Goal: Obtain resource: Obtain resource

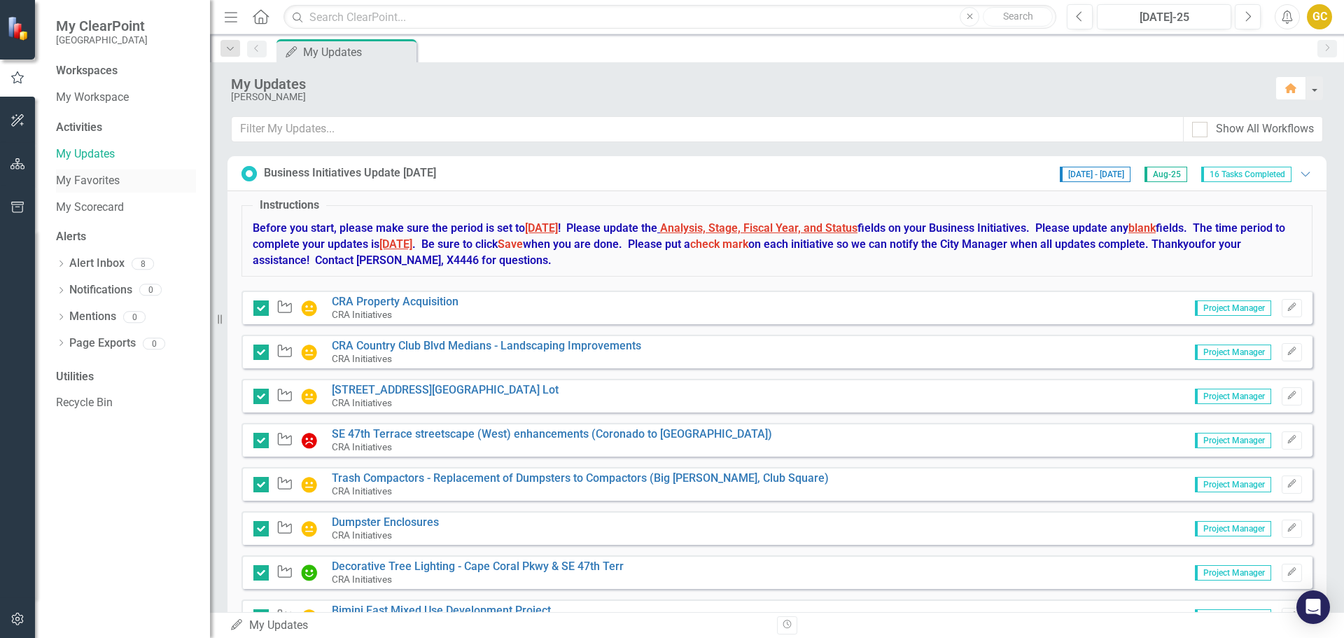
click at [83, 177] on link "My Favorites" at bounding box center [126, 181] width 140 height 16
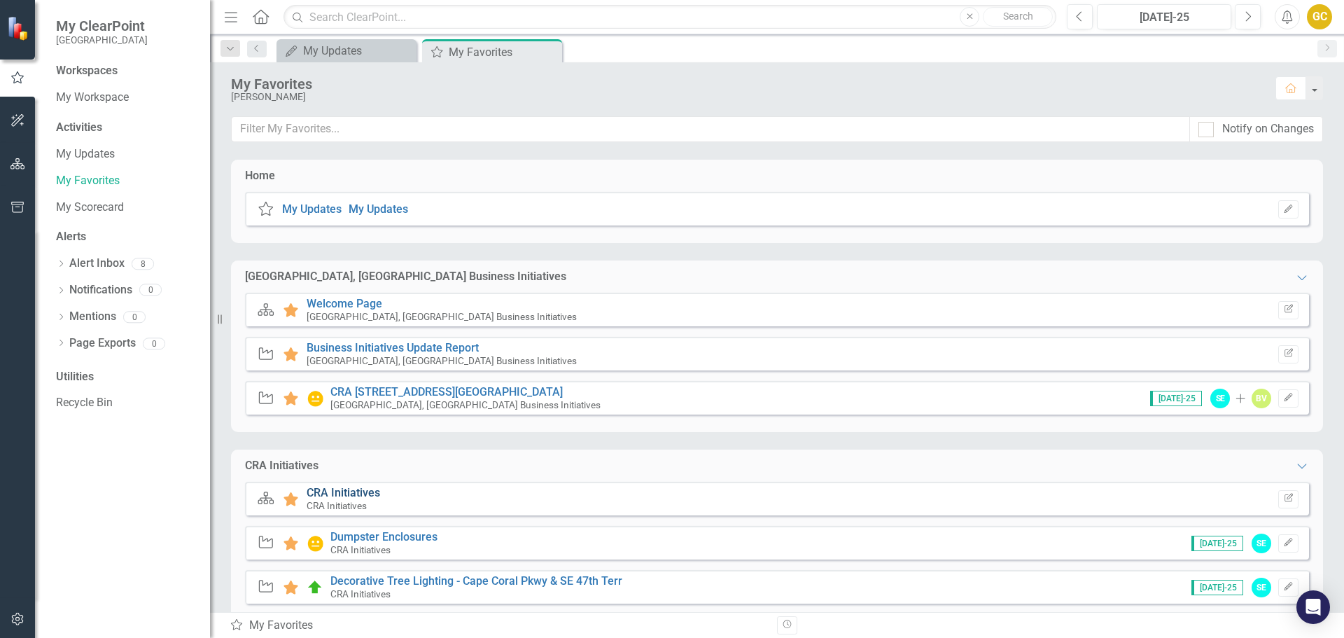
click at [365, 489] on link "CRA Initiatives" at bounding box center [344, 492] width 74 height 13
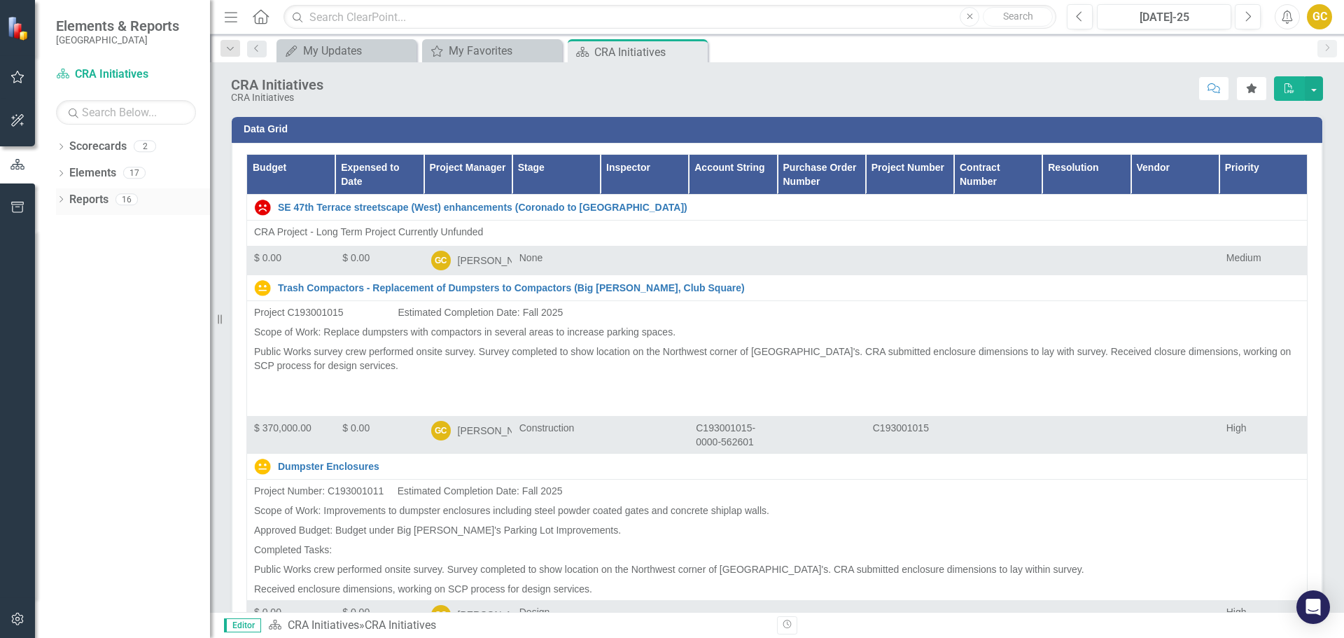
click at [95, 209] on div "Reports" at bounding box center [88, 199] width 39 height 23
click at [64, 199] on icon "Dropdown" at bounding box center [61, 201] width 10 height 8
click at [98, 246] on div "CRA Initiatives" at bounding box center [142, 248] width 136 height 13
click at [67, 221] on icon "Dropdown" at bounding box center [66, 223] width 8 height 10
click at [111, 224] on link "Scorecard Scorecard" at bounding box center [111, 224] width 71 height 16
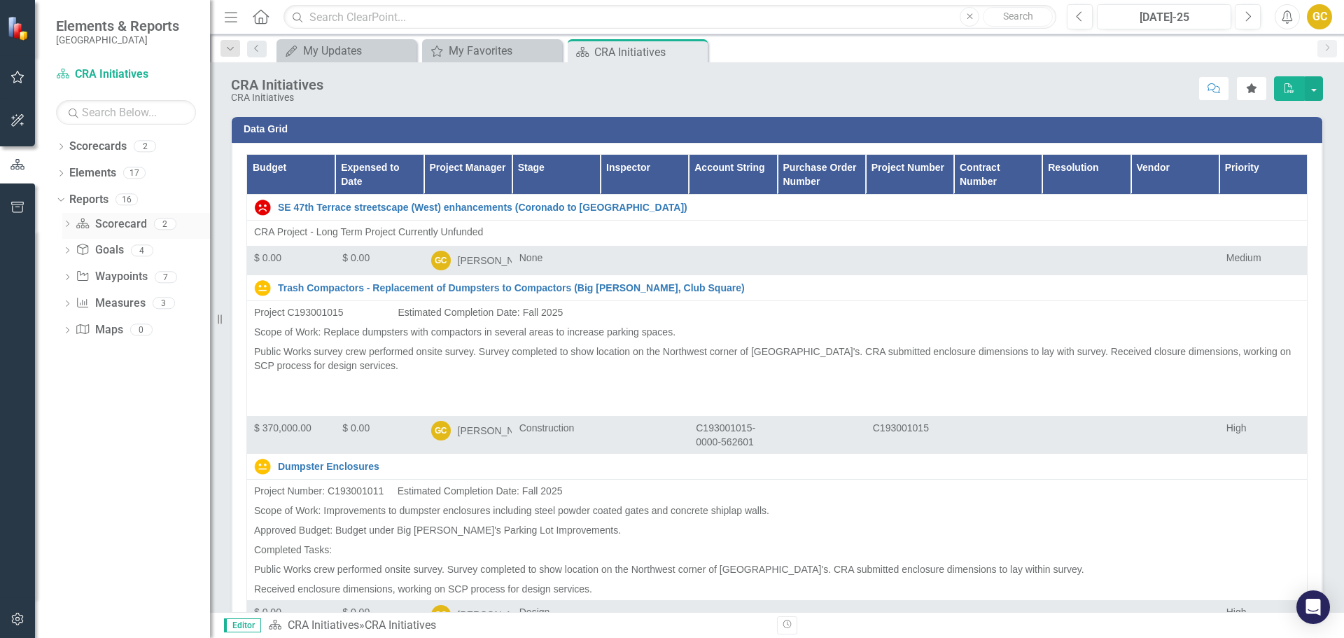
click at [66, 223] on icon "Dropdown" at bounding box center [67, 225] width 10 height 8
click at [101, 274] on div "Default" at bounding box center [142, 274] width 136 height 13
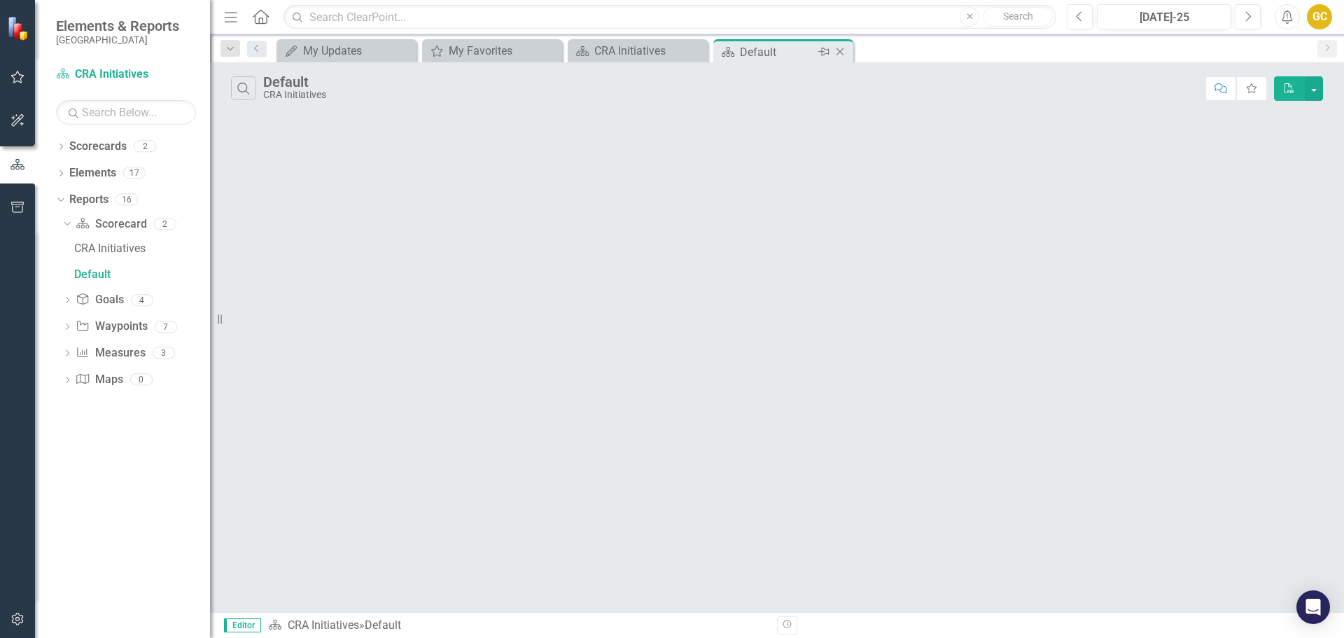
click at [839, 50] on icon "Close" at bounding box center [840, 51] width 14 height 11
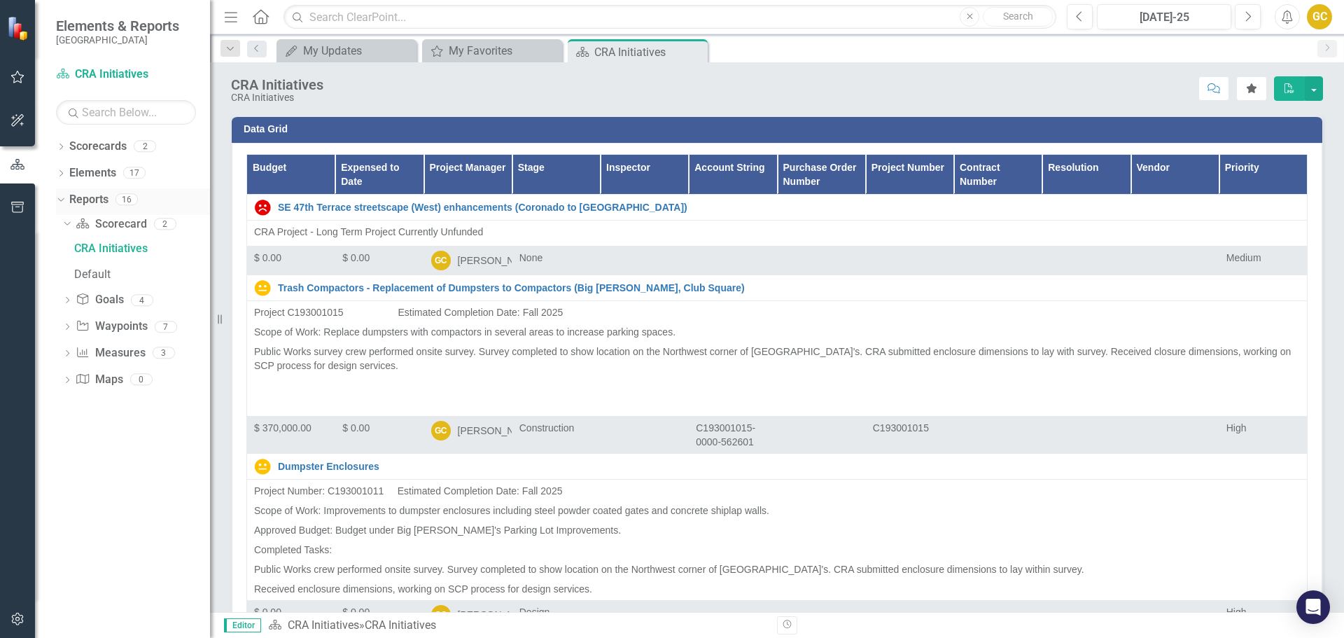
click at [60, 202] on icon "Dropdown" at bounding box center [59, 199] width 8 height 10
click at [60, 201] on icon "Dropdown" at bounding box center [61, 201] width 10 height 8
click at [113, 247] on div "CRA Initiatives" at bounding box center [142, 248] width 136 height 13
click at [69, 298] on icon "Dropdown" at bounding box center [67, 302] width 10 height 8
click at [98, 299] on div "Alignment Matrix" at bounding box center [142, 300] width 136 height 13
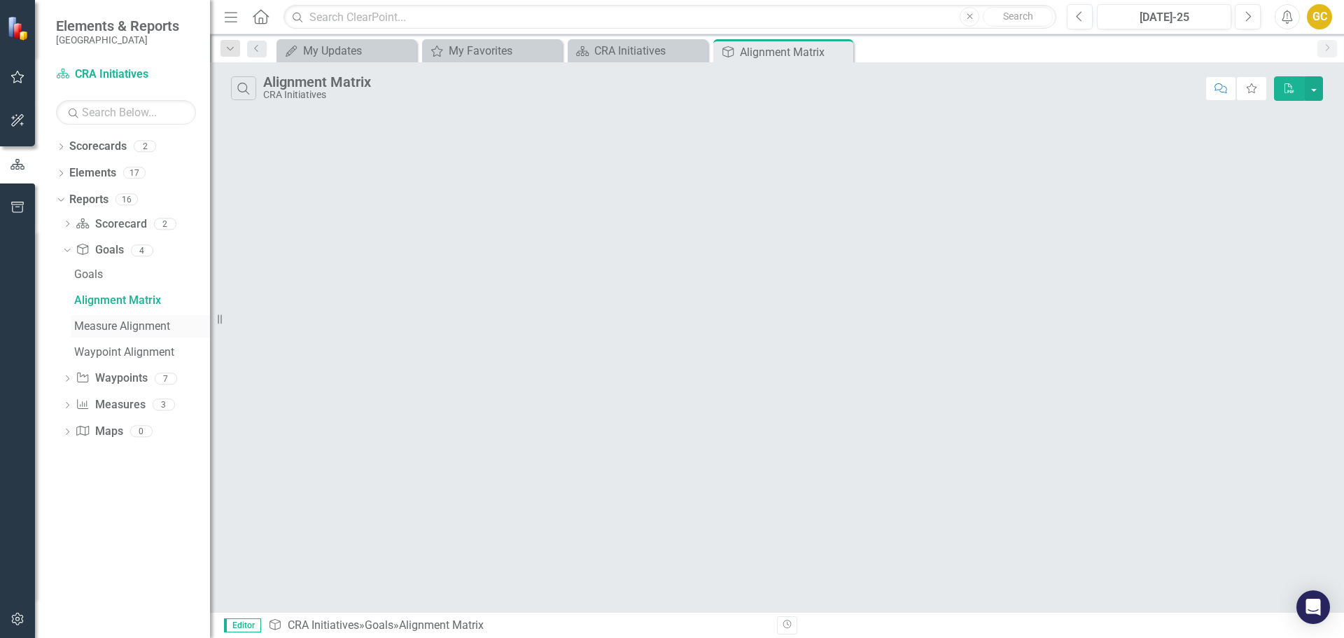
click at [107, 321] on div "Measure Alignment" at bounding box center [142, 326] width 136 height 13
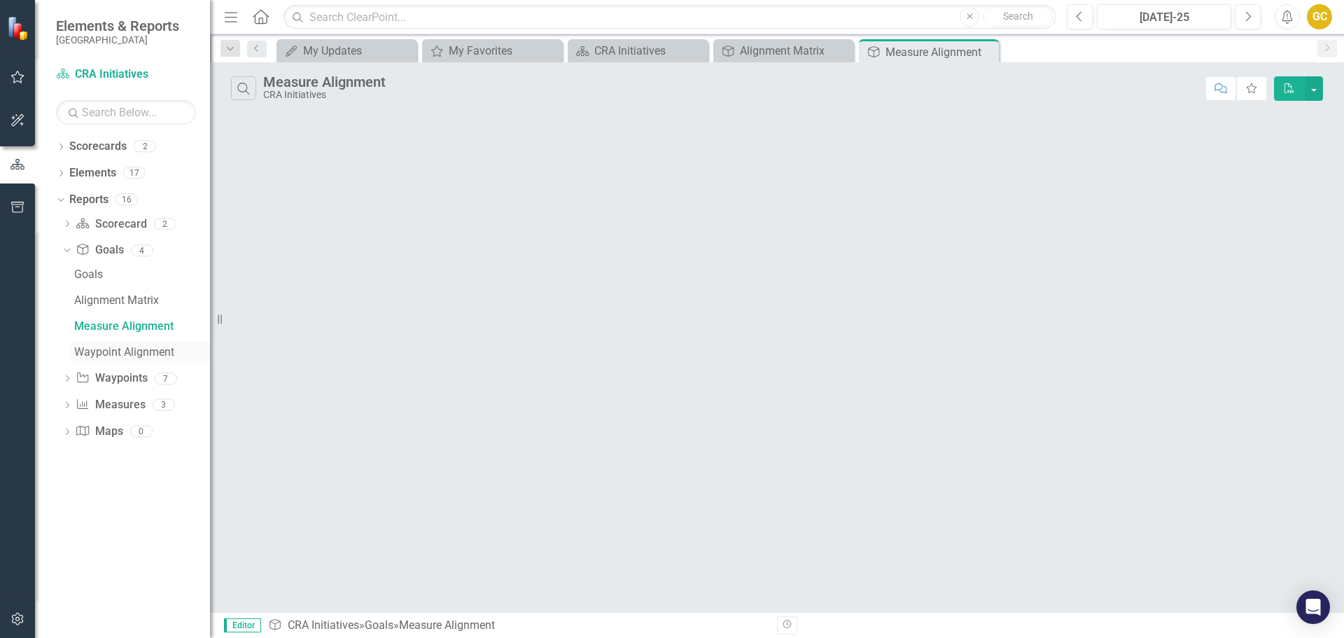
click at [119, 347] on div "Waypoint Alignment" at bounding box center [142, 352] width 136 height 13
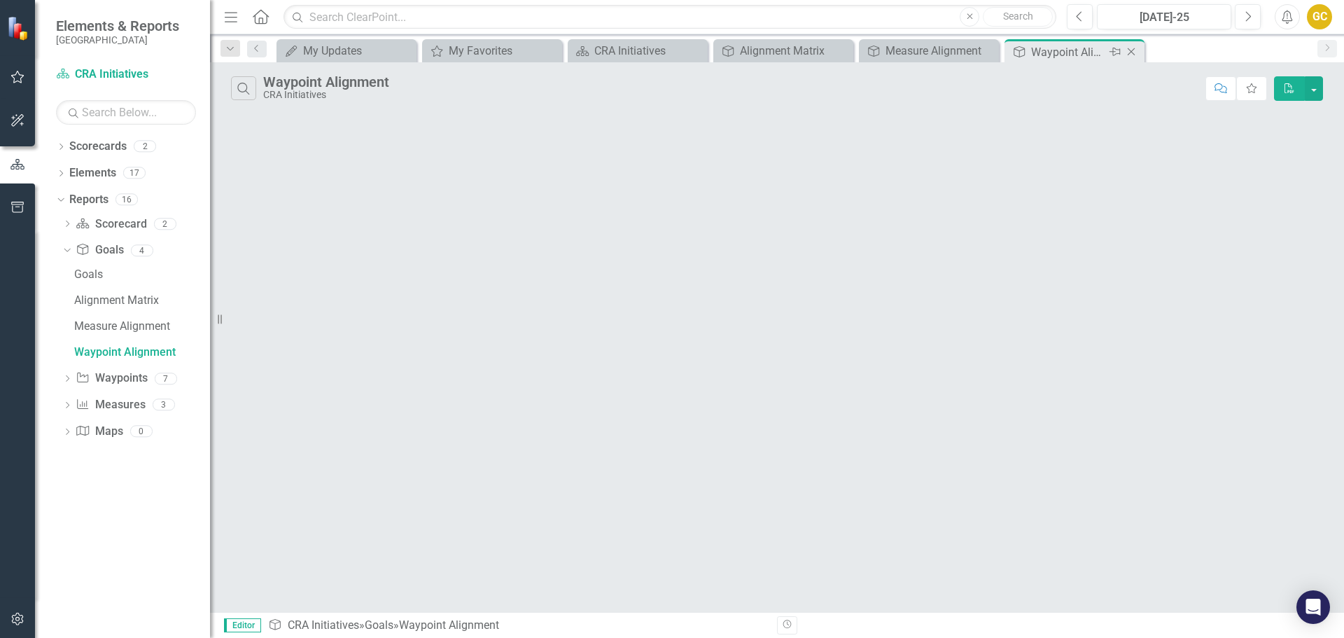
drag, startPoint x: 1132, startPoint y: 50, endPoint x: 1102, endPoint y: 50, distance: 30.1
click at [1120, 49] on div "Goal Waypoint Alignment Pin Close" at bounding box center [1074, 52] width 133 height 18
click at [985, 53] on icon "Close" at bounding box center [986, 51] width 14 height 11
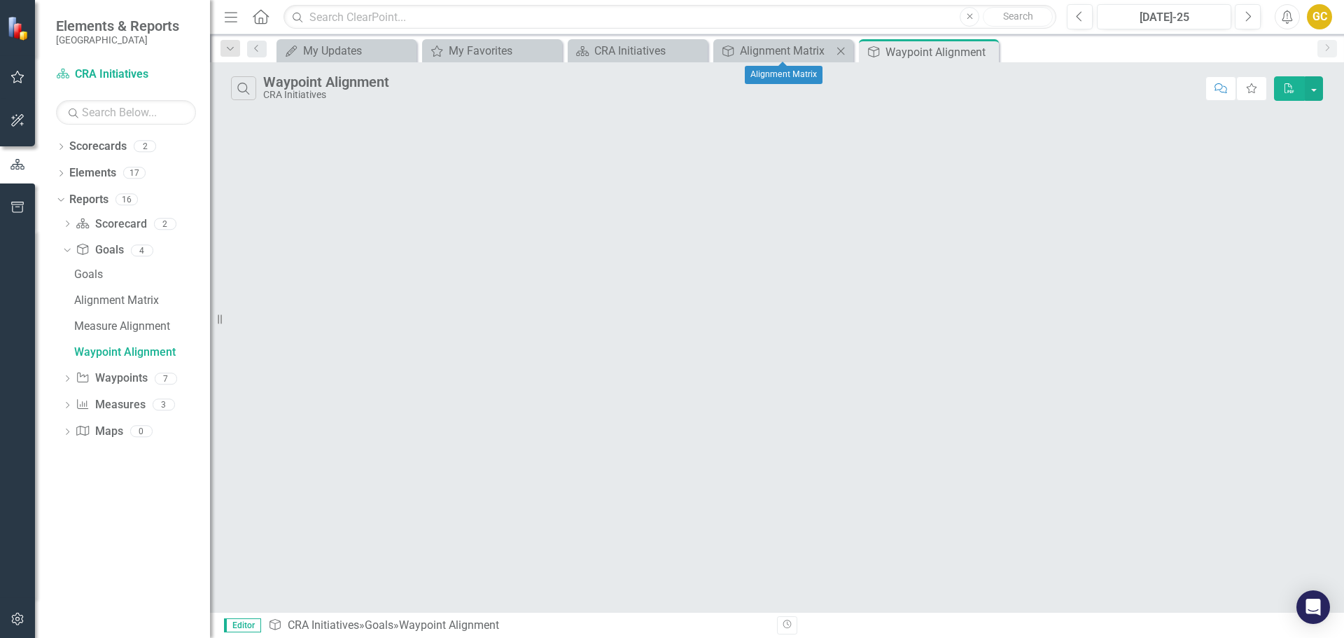
click at [837, 46] on icon "Close" at bounding box center [841, 51] width 14 height 11
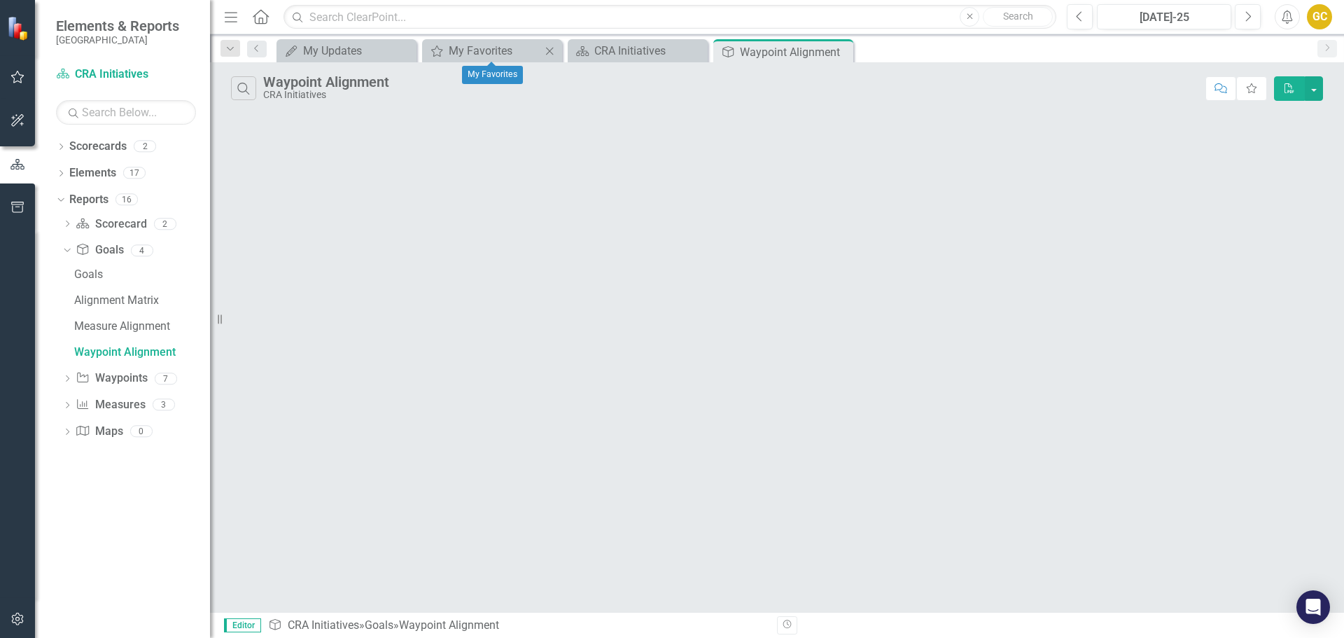
click at [549, 49] on icon "Close" at bounding box center [550, 51] width 14 height 11
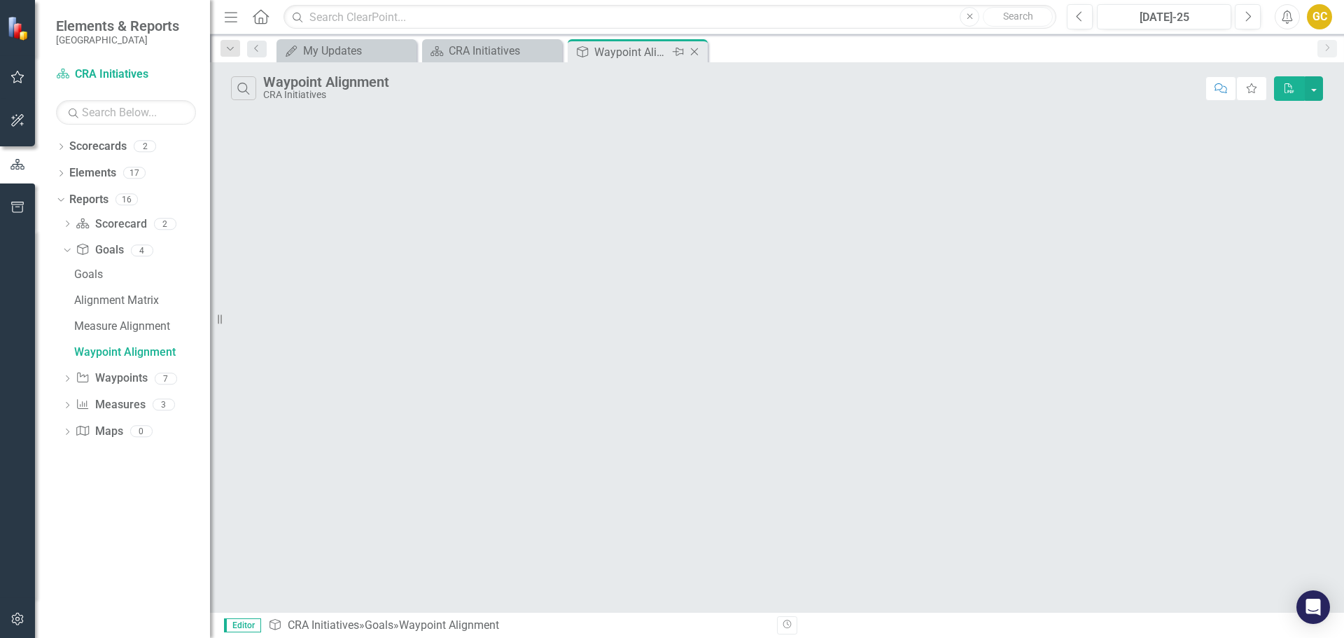
click at [694, 49] on icon "Close" at bounding box center [694, 51] width 14 height 11
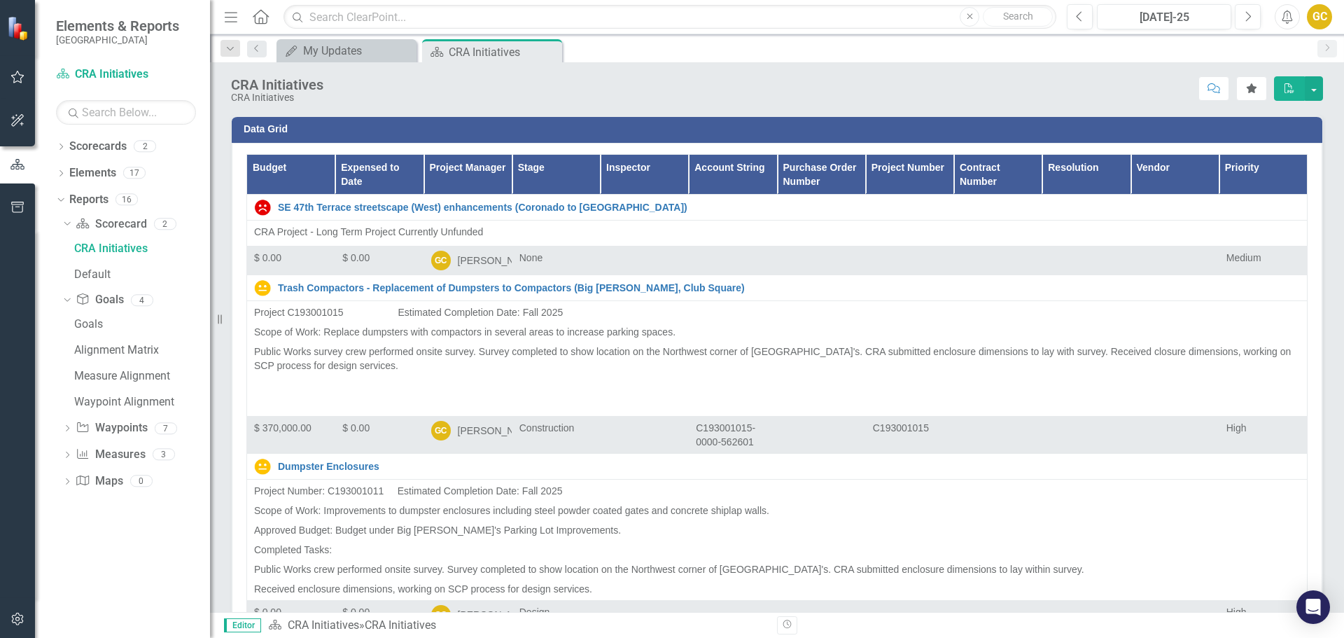
click at [230, 18] on icon "Menu" at bounding box center [231, 16] width 18 height 15
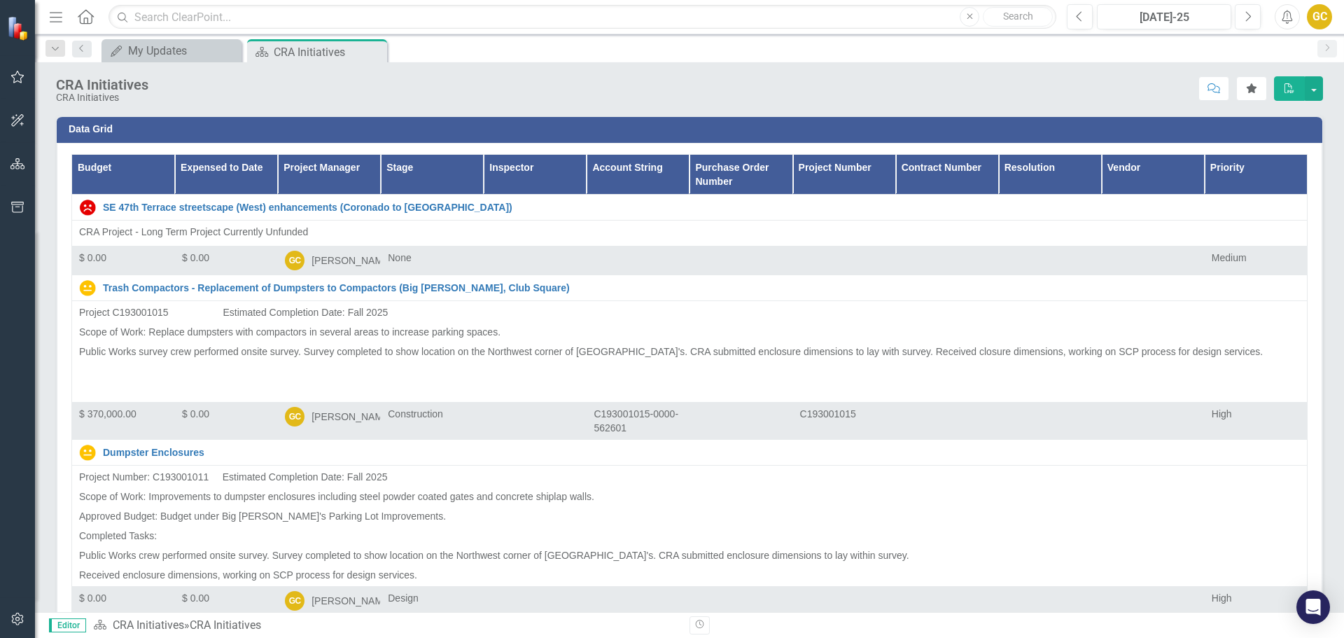
click at [14, 33] on img at bounding box center [19, 28] width 27 height 27
click at [15, 33] on img at bounding box center [19, 28] width 27 height 27
click at [15, 163] on icon "button" at bounding box center [18, 163] width 15 height 11
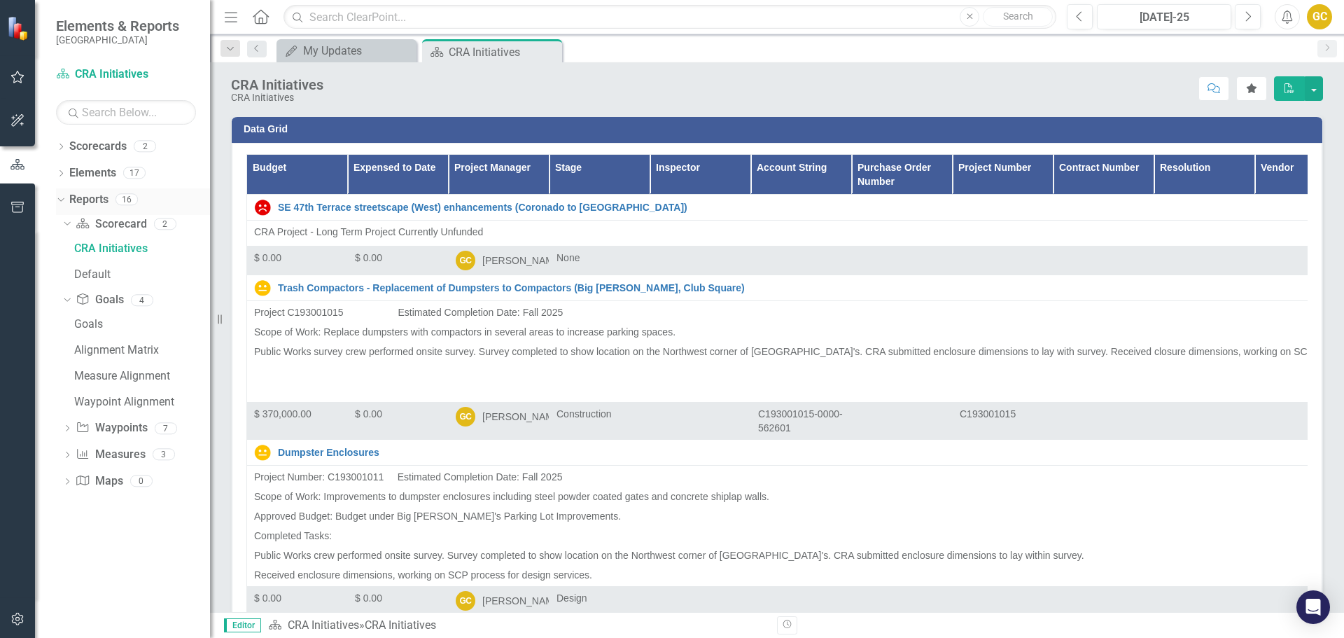
click at [64, 198] on div "Dropdown" at bounding box center [59, 199] width 12 height 10
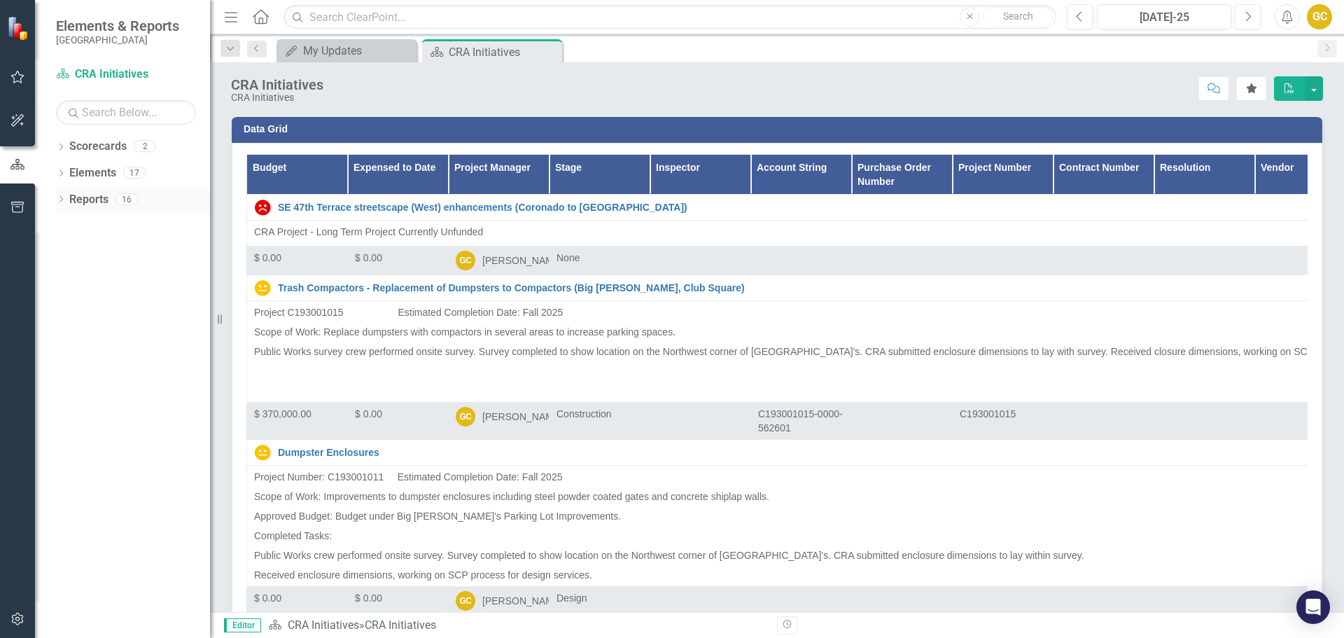
click at [64, 198] on icon "Dropdown" at bounding box center [61, 201] width 10 height 8
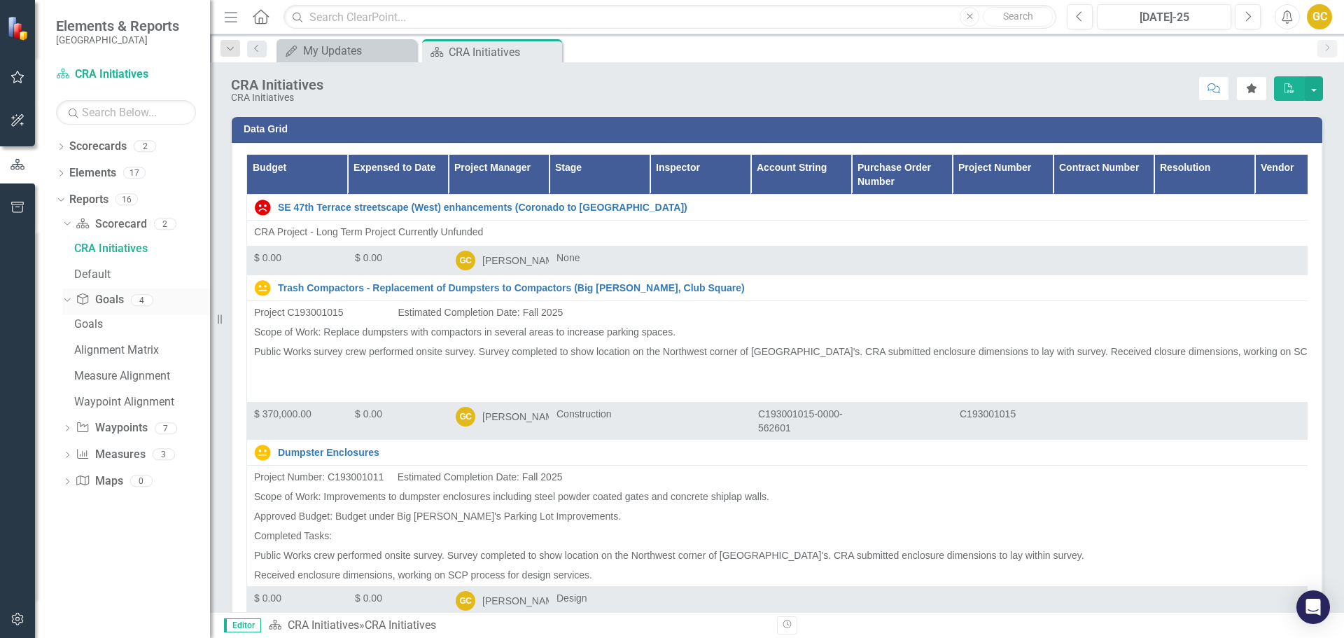
click at [63, 300] on icon "Dropdown" at bounding box center [66, 300] width 8 height 10
click at [63, 300] on icon "Dropdown" at bounding box center [67, 302] width 10 height 8
click at [66, 251] on icon "Dropdown" at bounding box center [66, 250] width 8 height 10
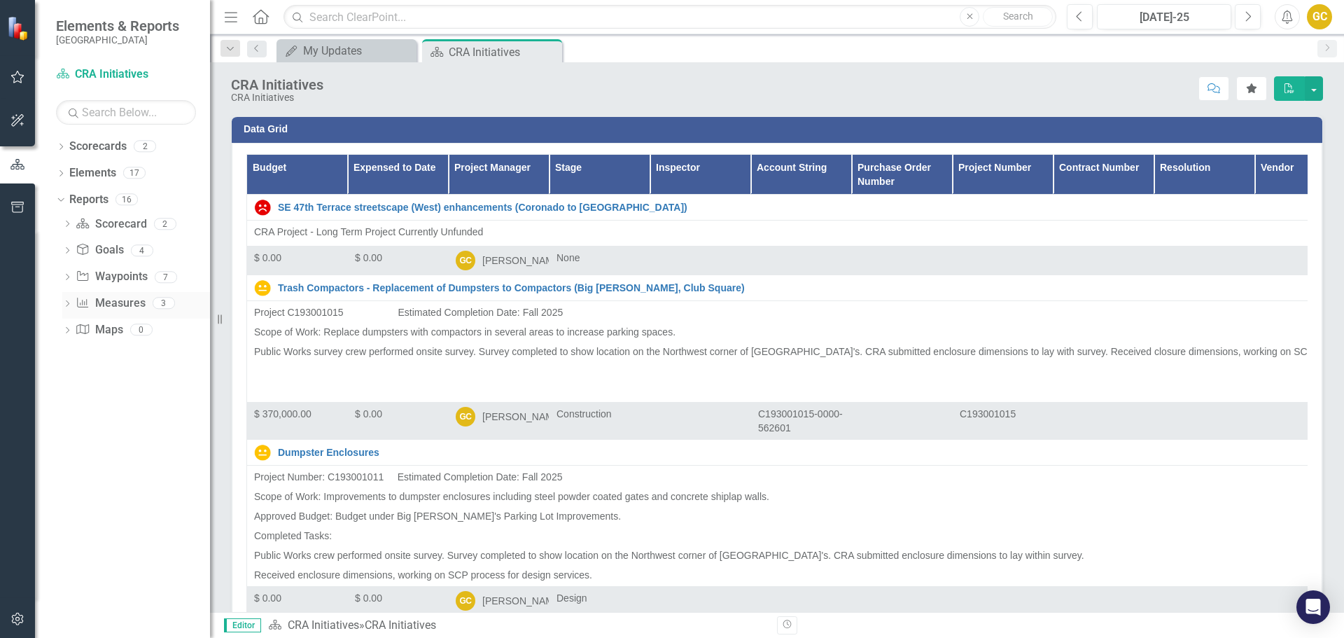
click at [69, 302] on icon at bounding box center [68, 303] width 4 height 6
click at [99, 349] on div "Dashboard" at bounding box center [142, 353] width 136 height 13
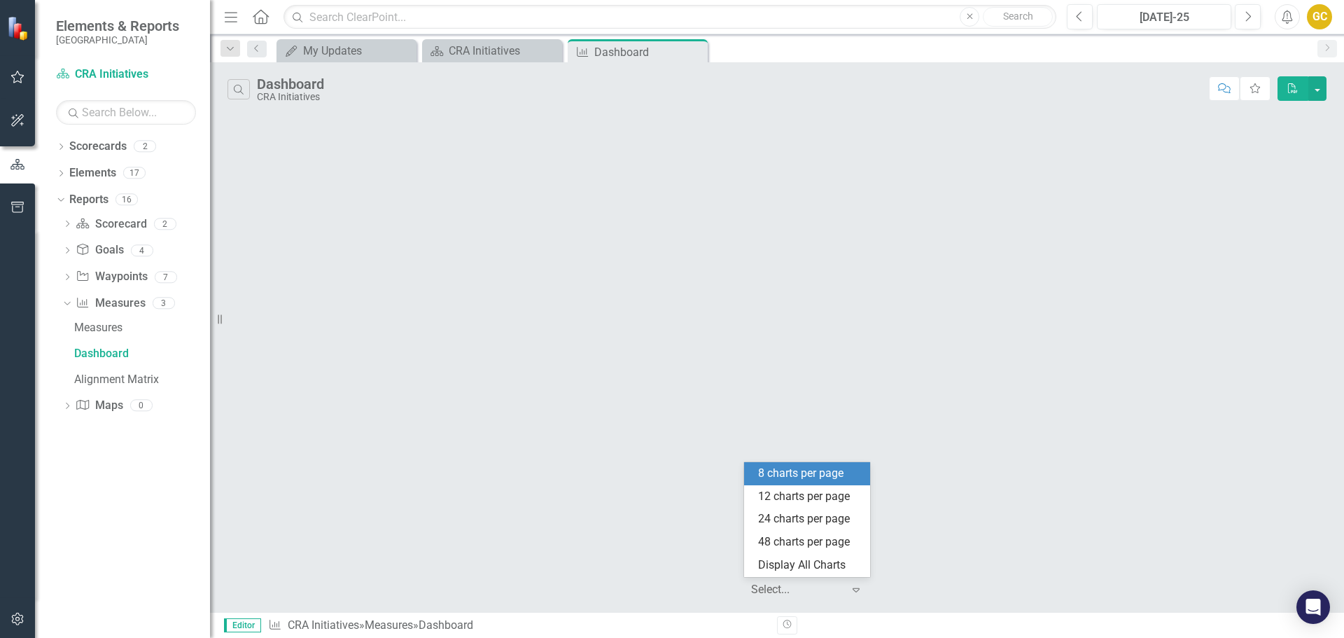
click at [855, 591] on icon at bounding box center [856, 590] width 7 height 4
click at [799, 513] on div "24 charts per page" at bounding box center [810, 519] width 104 height 16
click at [255, 45] on icon "Previous" at bounding box center [256, 48] width 11 height 8
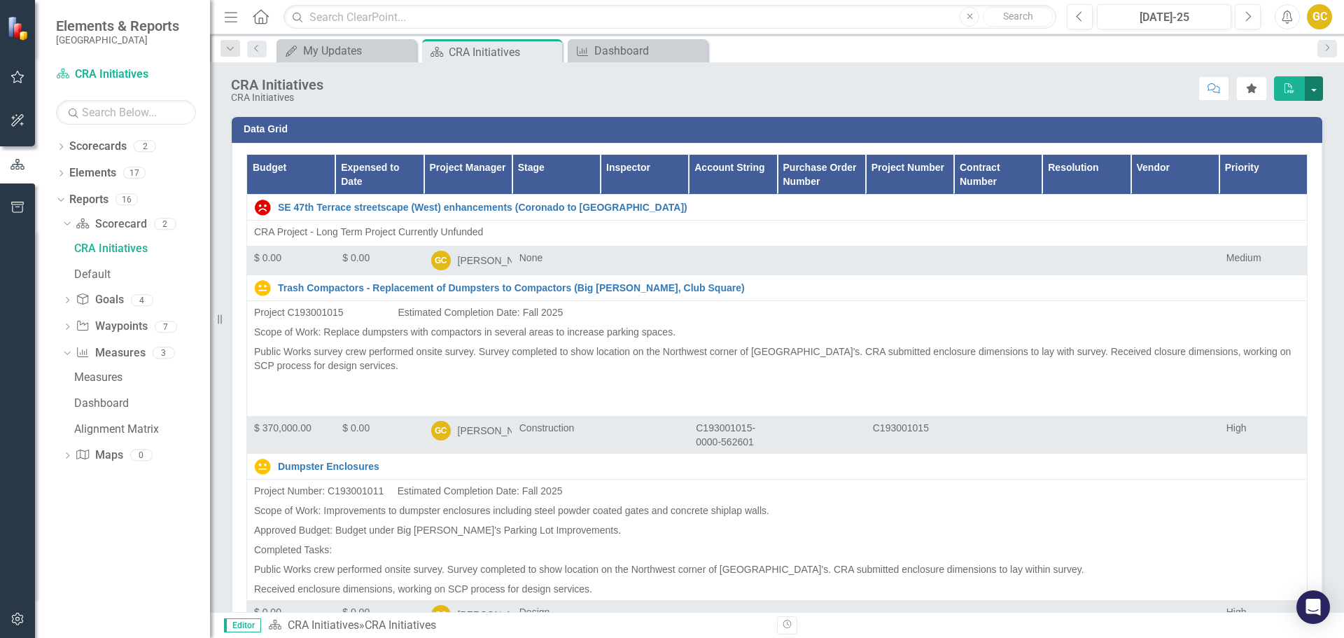
click at [1313, 90] on button "button" at bounding box center [1314, 88] width 18 height 25
click at [1258, 143] on link "PDF Export to PDF" at bounding box center [1265, 143] width 113 height 26
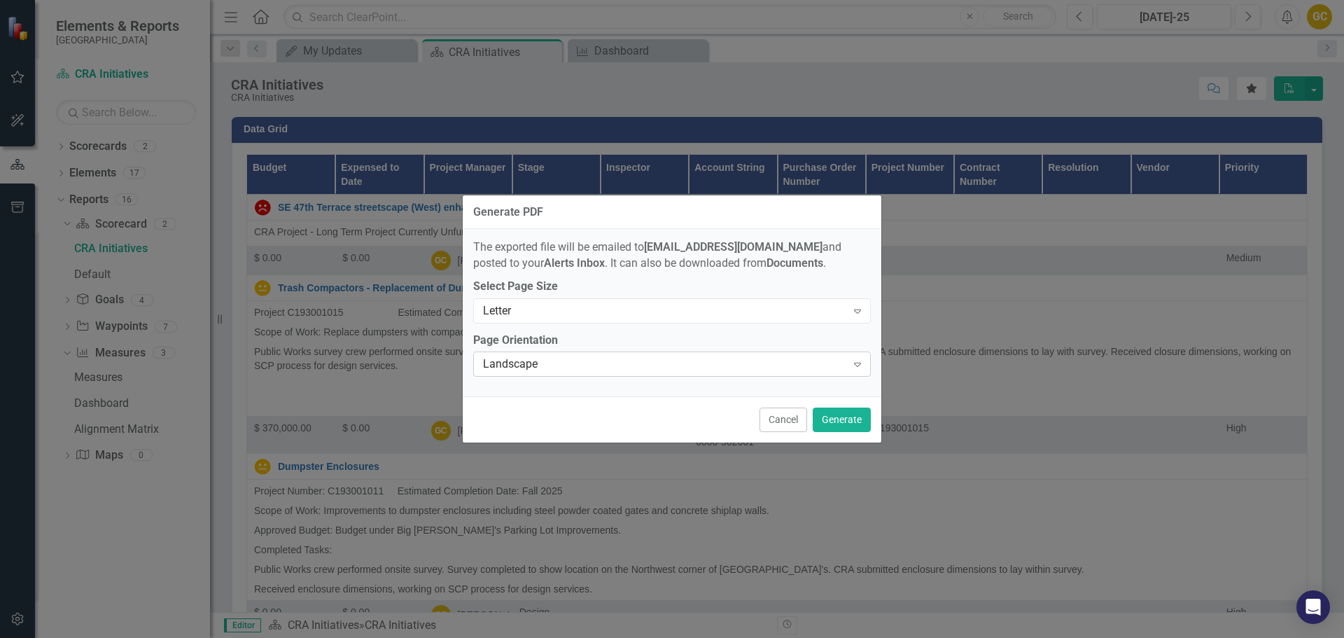
click at [861, 363] on icon "Expand" at bounding box center [858, 363] width 14 height 11
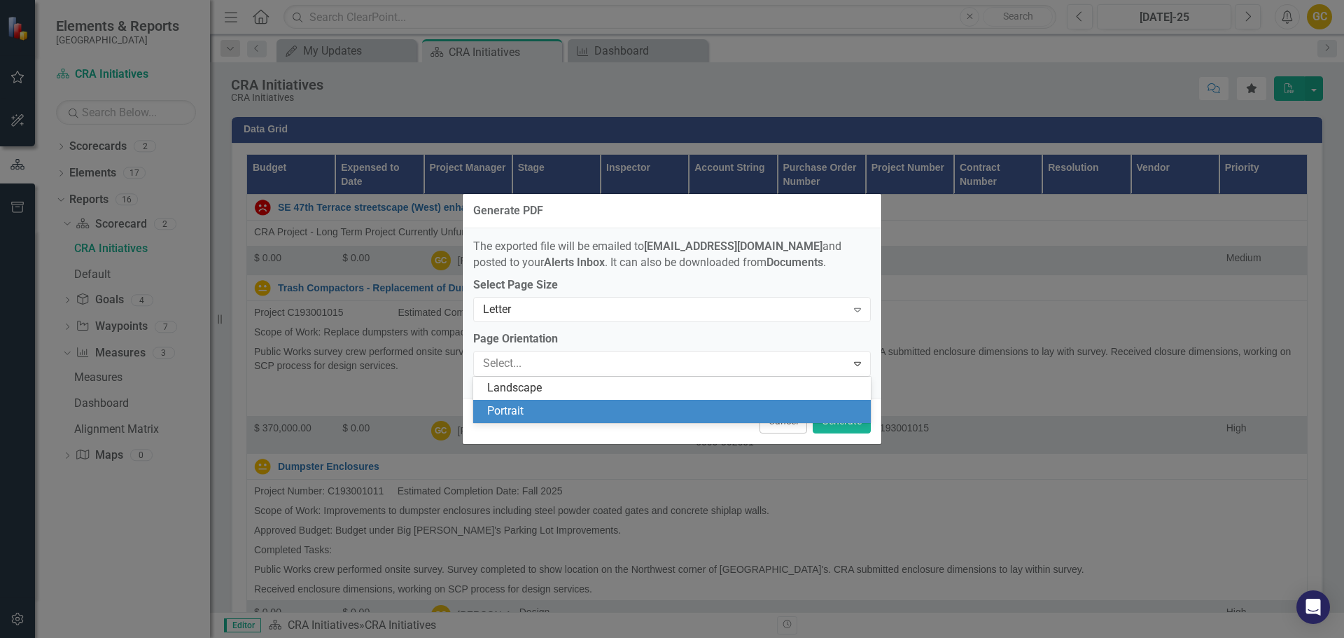
click at [650, 415] on div "Portrait" at bounding box center [674, 411] width 375 height 16
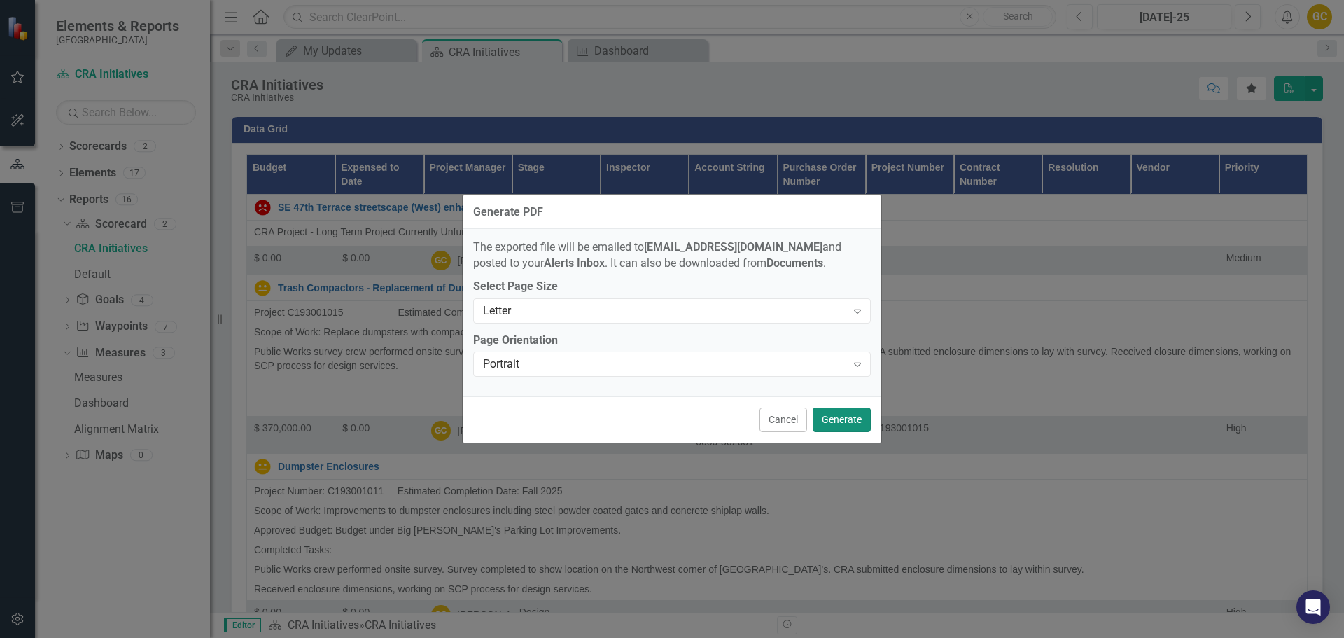
click at [844, 413] on button "Generate" at bounding box center [842, 419] width 58 height 25
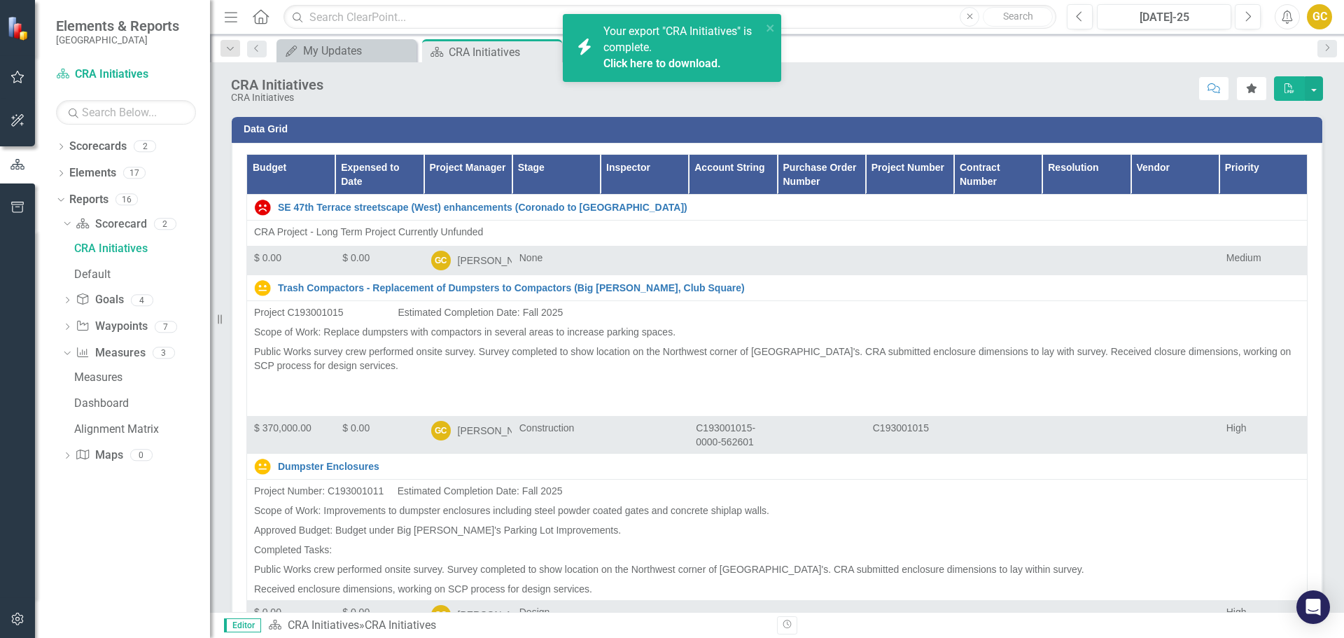
click at [645, 57] on link "Click here to download." at bounding box center [662, 63] width 118 height 13
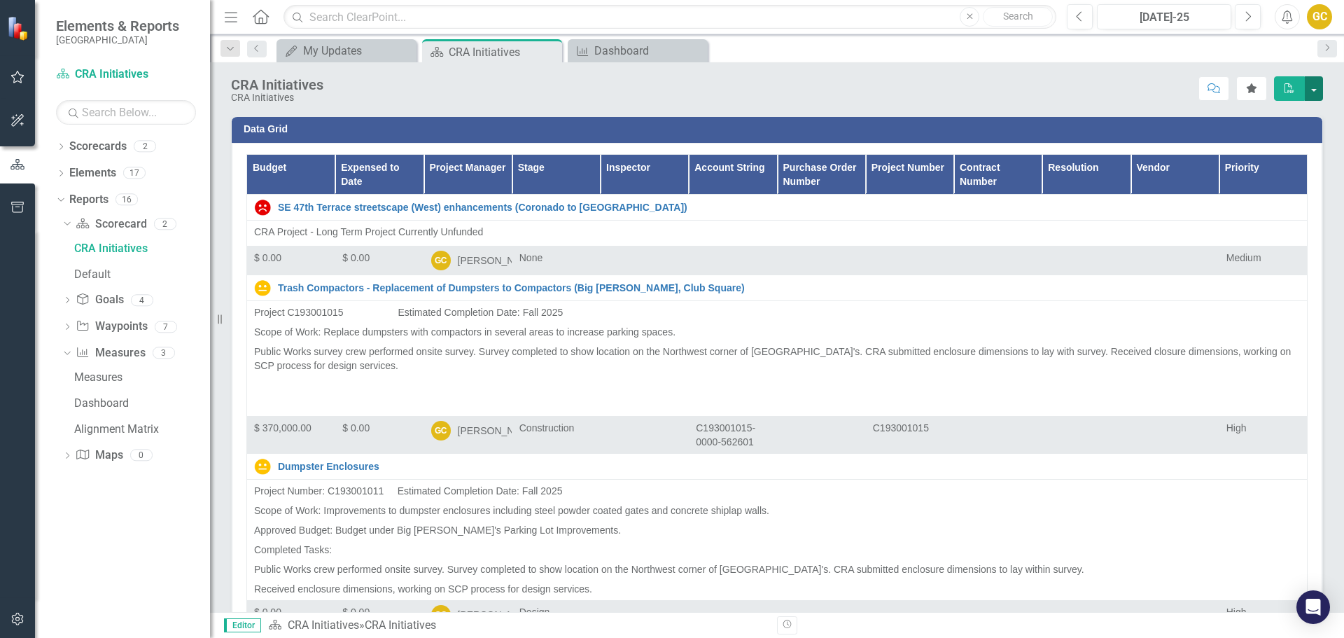
click at [1312, 88] on button "button" at bounding box center [1314, 88] width 18 height 25
click at [1268, 139] on link "PDF Export to PDF" at bounding box center [1265, 143] width 113 height 26
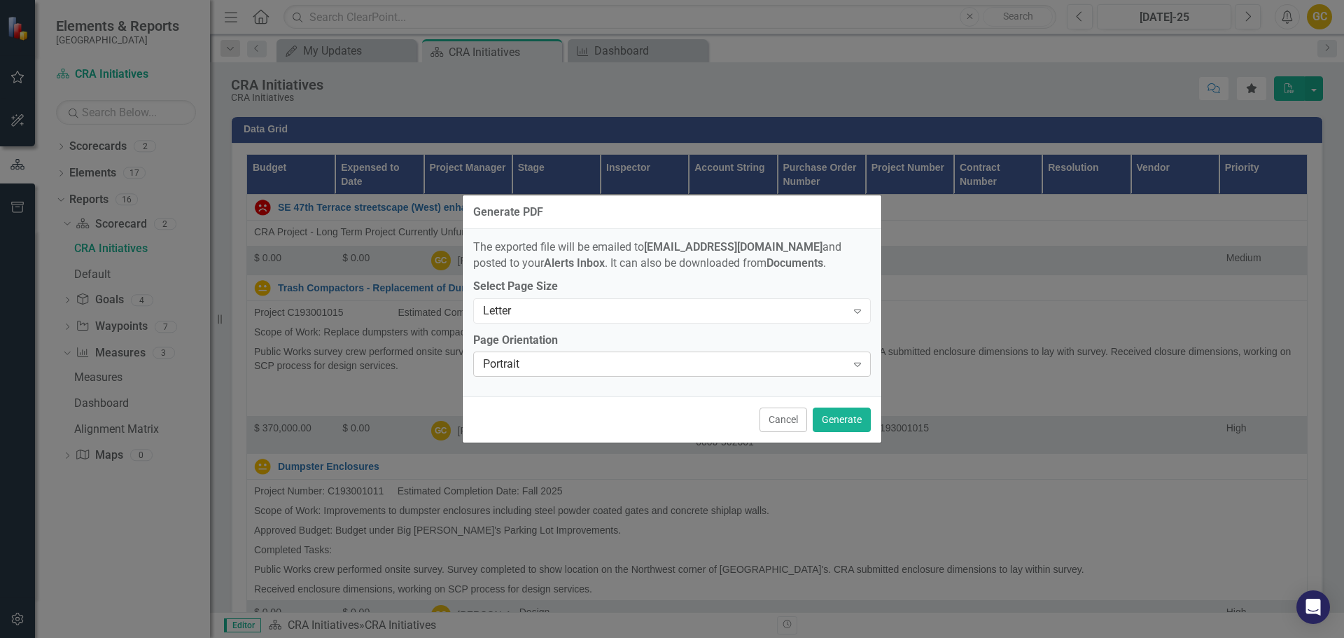
click at [865, 365] on div "Expand" at bounding box center [857, 364] width 25 height 22
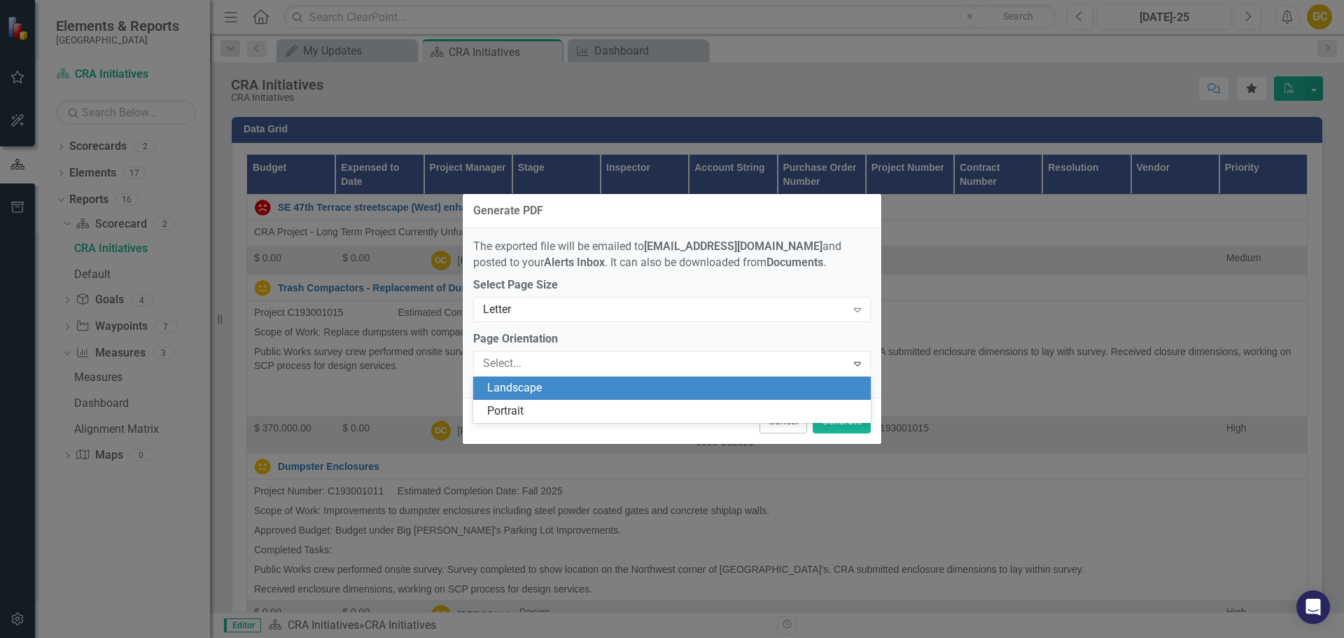
click at [592, 391] on div "Landscape" at bounding box center [674, 388] width 375 height 16
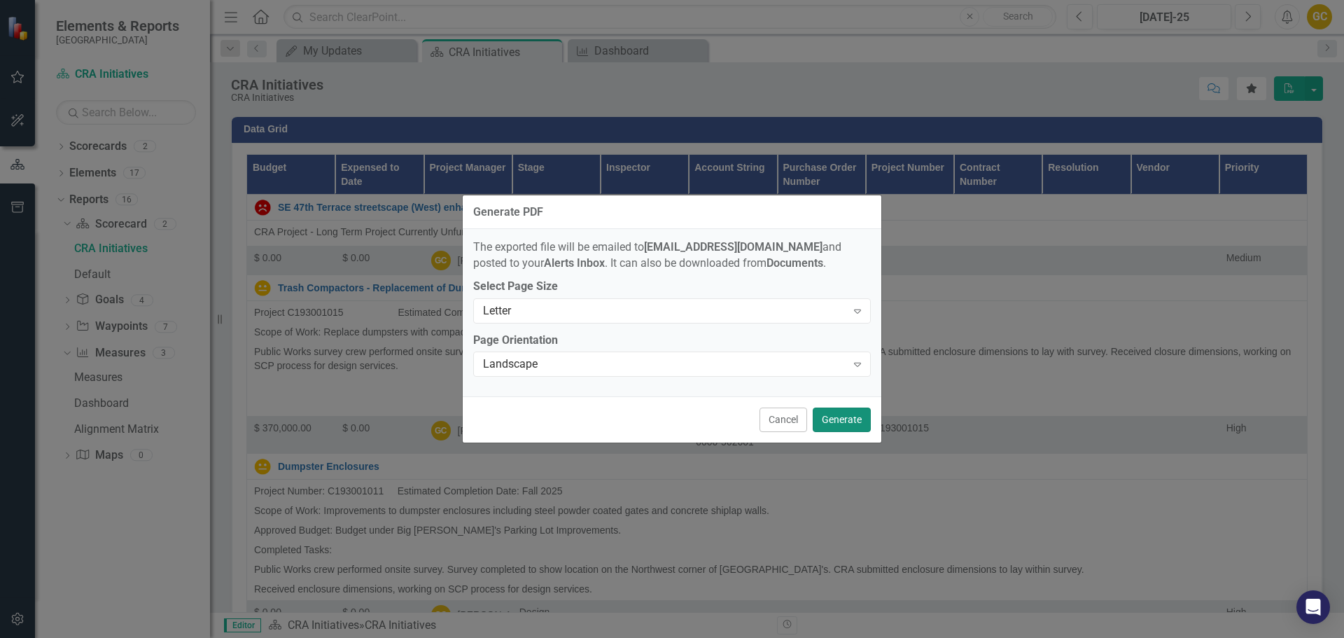
click at [845, 424] on button "Generate" at bounding box center [842, 419] width 58 height 25
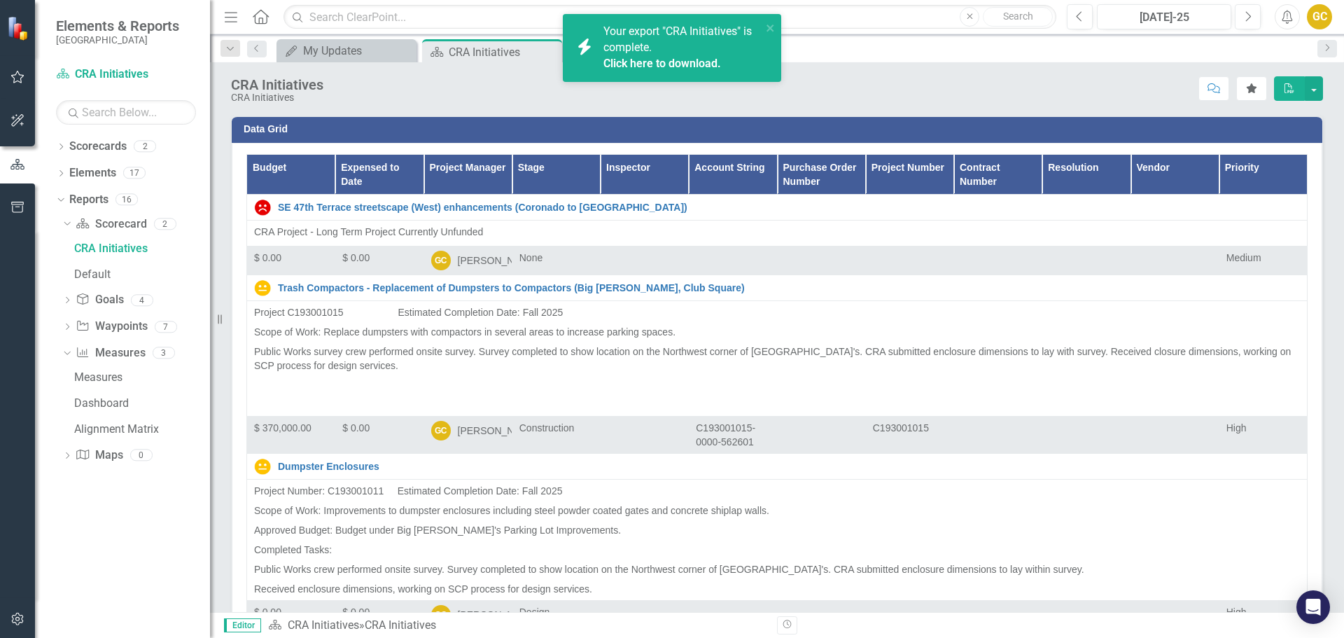
click at [650, 44] on span "Your export "CRA Initiatives" is complete. Click here to download." at bounding box center [680, 49] width 155 height 48
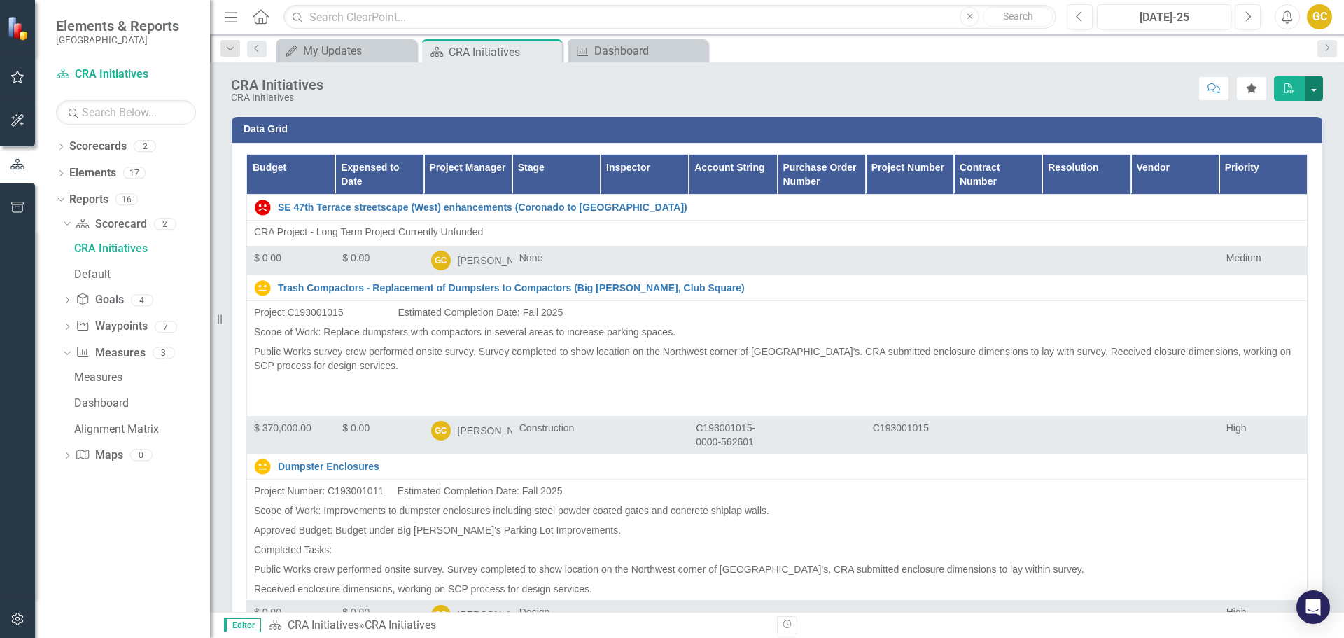
click at [1316, 83] on button "button" at bounding box center [1314, 88] width 18 height 25
click at [1250, 144] on link "PDF Export to PDF" at bounding box center [1265, 143] width 113 height 26
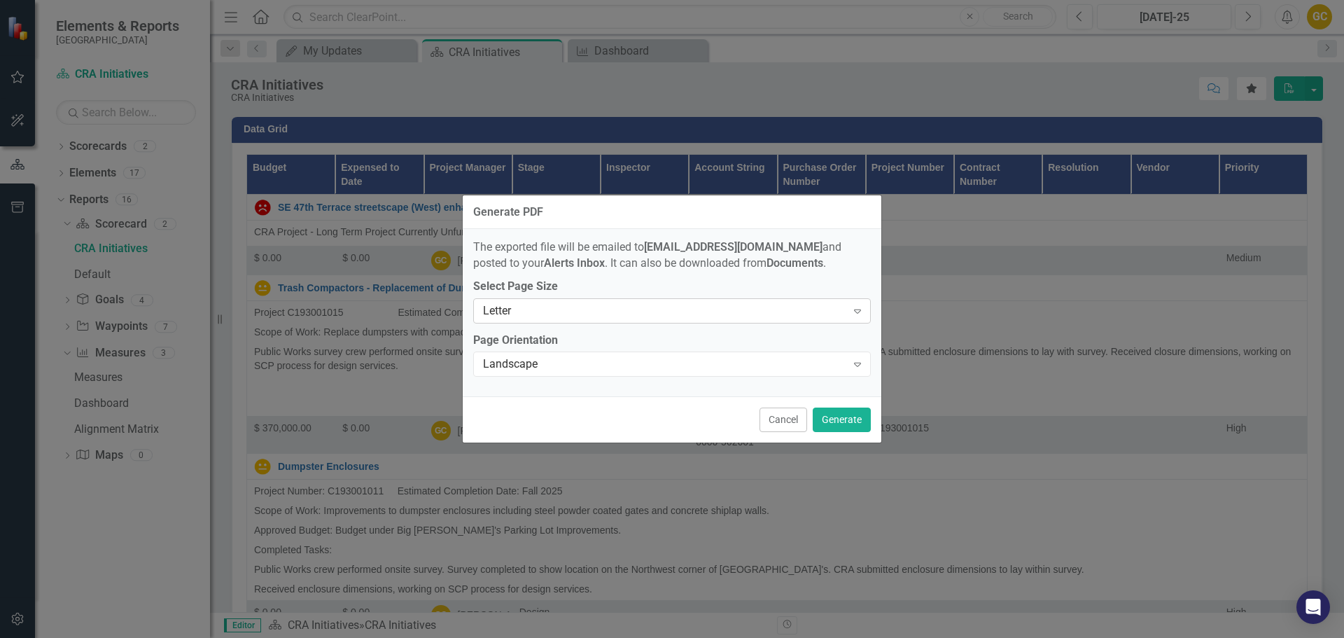
click at [856, 309] on icon "Expand" at bounding box center [858, 310] width 14 height 11
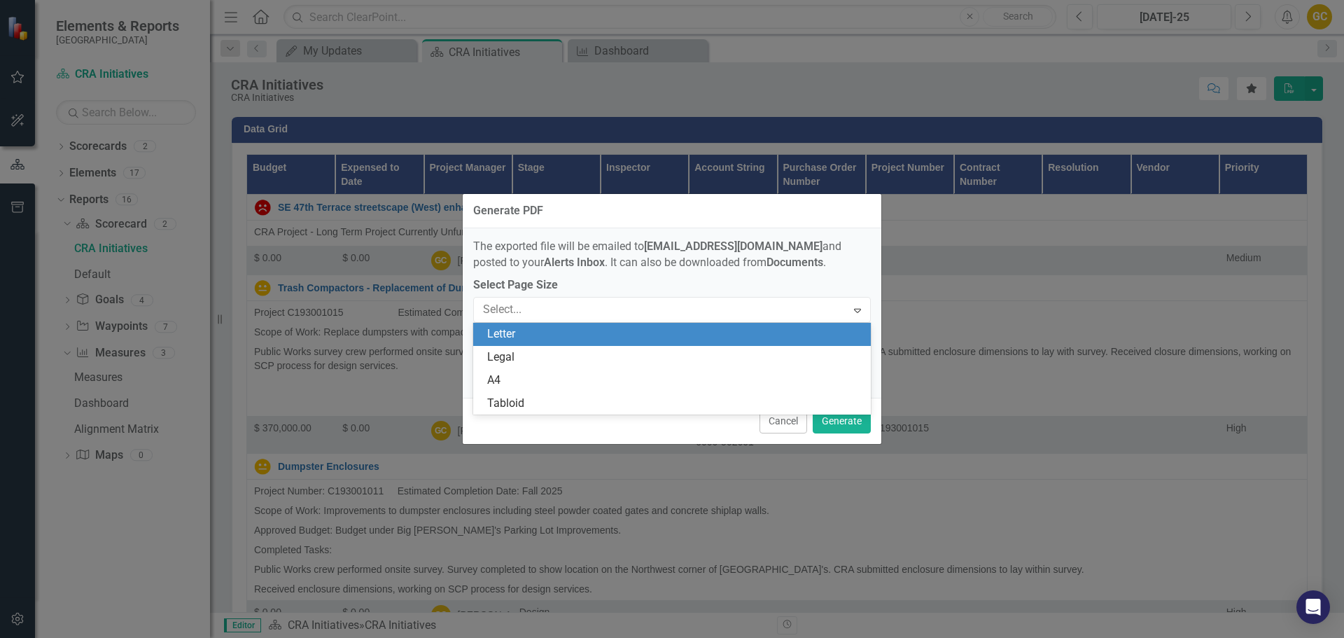
click at [837, 333] on div "Letter" at bounding box center [674, 334] width 375 height 16
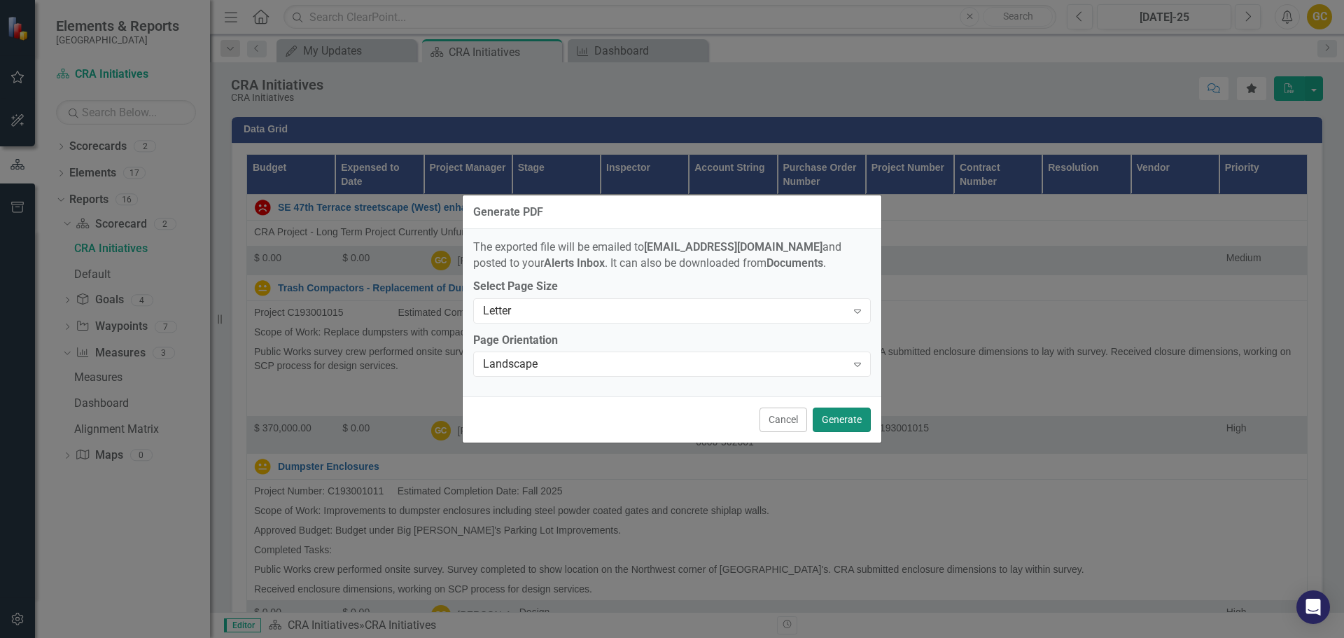
click at [839, 424] on button "Generate" at bounding box center [842, 419] width 58 height 25
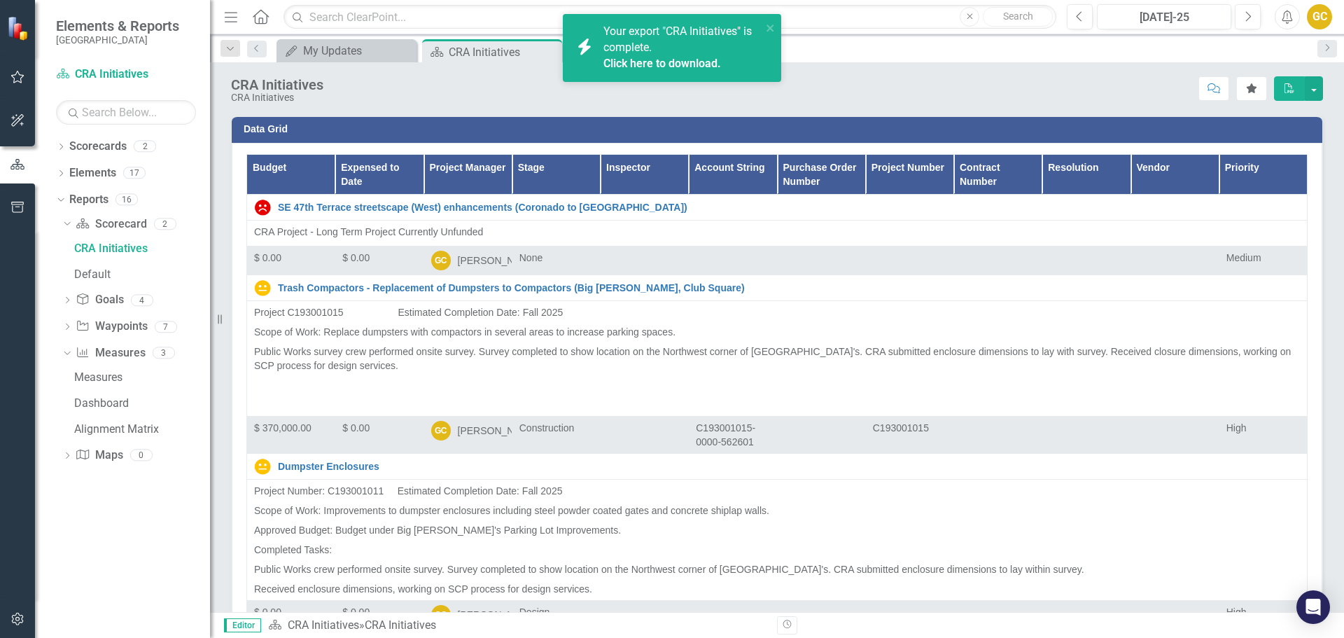
click at [666, 57] on link "Click here to download." at bounding box center [662, 63] width 118 height 13
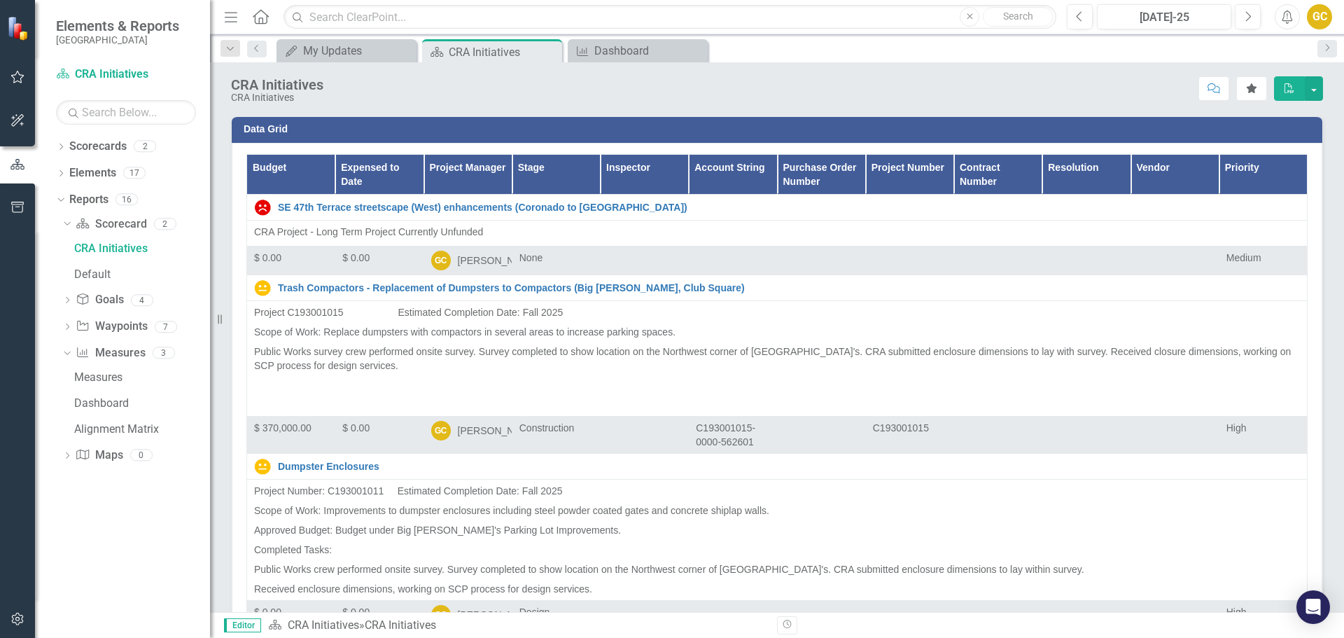
drag, startPoint x: 220, startPoint y: 324, endPoint x: 0, endPoint y: 326, distance: 219.8
click at [0, 326] on div "Elements & Reports Cape Coral Scorecard CRA Initiatives Search Dropdown Scoreca…" at bounding box center [105, 319] width 210 height 638
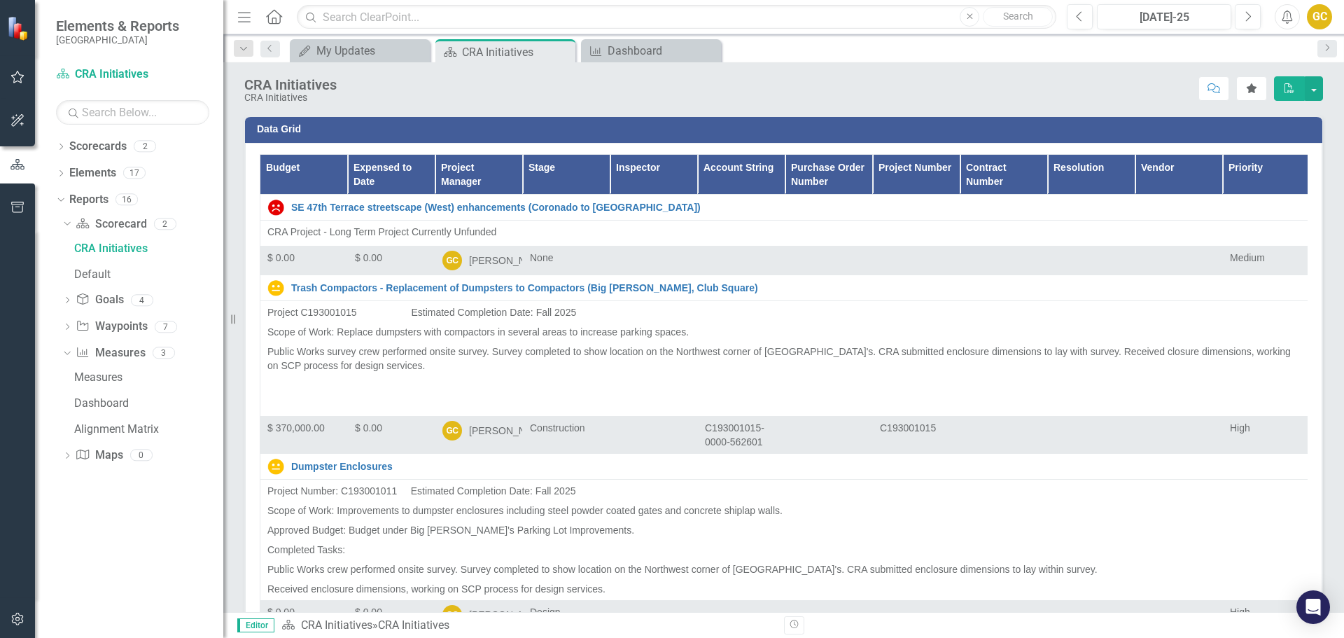
click at [223, 319] on div "Resize" at bounding box center [228, 319] width 11 height 638
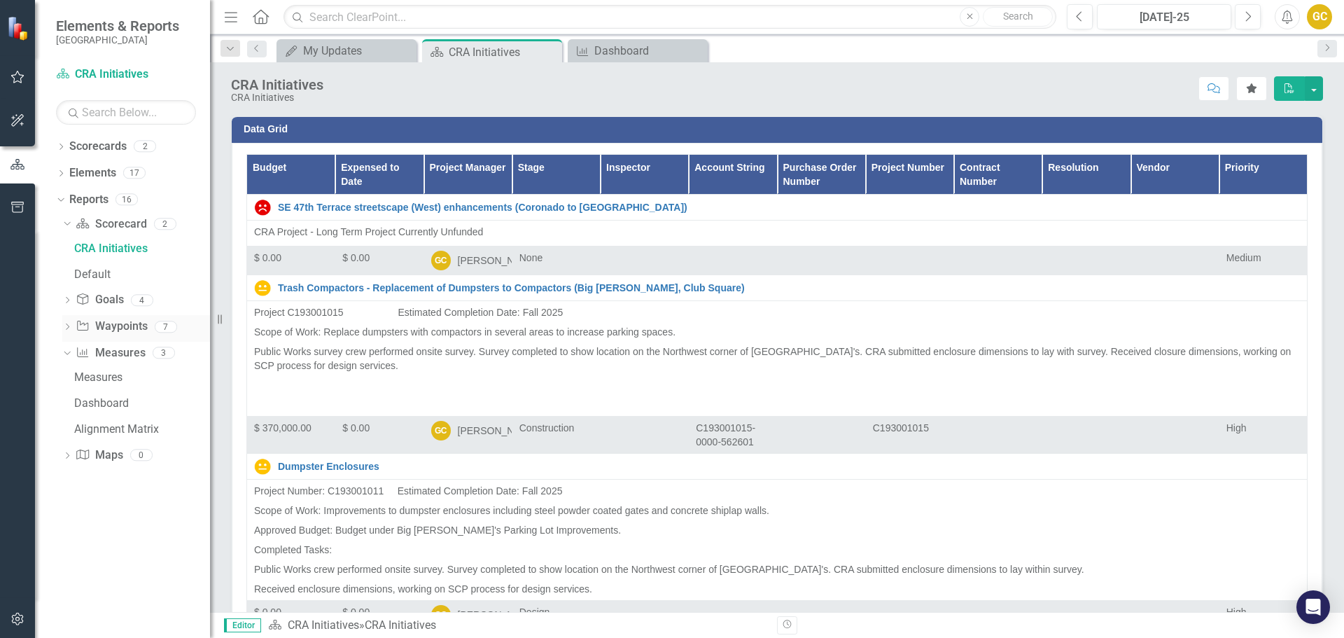
drag, startPoint x: 223, startPoint y: 319, endPoint x: 111, endPoint y: 328, distance: 112.4
click at [111, 328] on div "Elements & Reports Cape Coral Scorecard CRA Initiatives Search Dropdown Scoreca…" at bounding box center [105, 319] width 210 height 638
drag, startPoint x: 221, startPoint y: 320, endPoint x: 145, endPoint y: 319, distance: 75.6
click at [148, 321] on div "Elements & Reports Cape Coral Scorecard CRA Initiatives Search Dropdown Scoreca…" at bounding box center [105, 319] width 210 height 638
drag, startPoint x: 221, startPoint y: 320, endPoint x: 147, endPoint y: 335, distance: 75.6
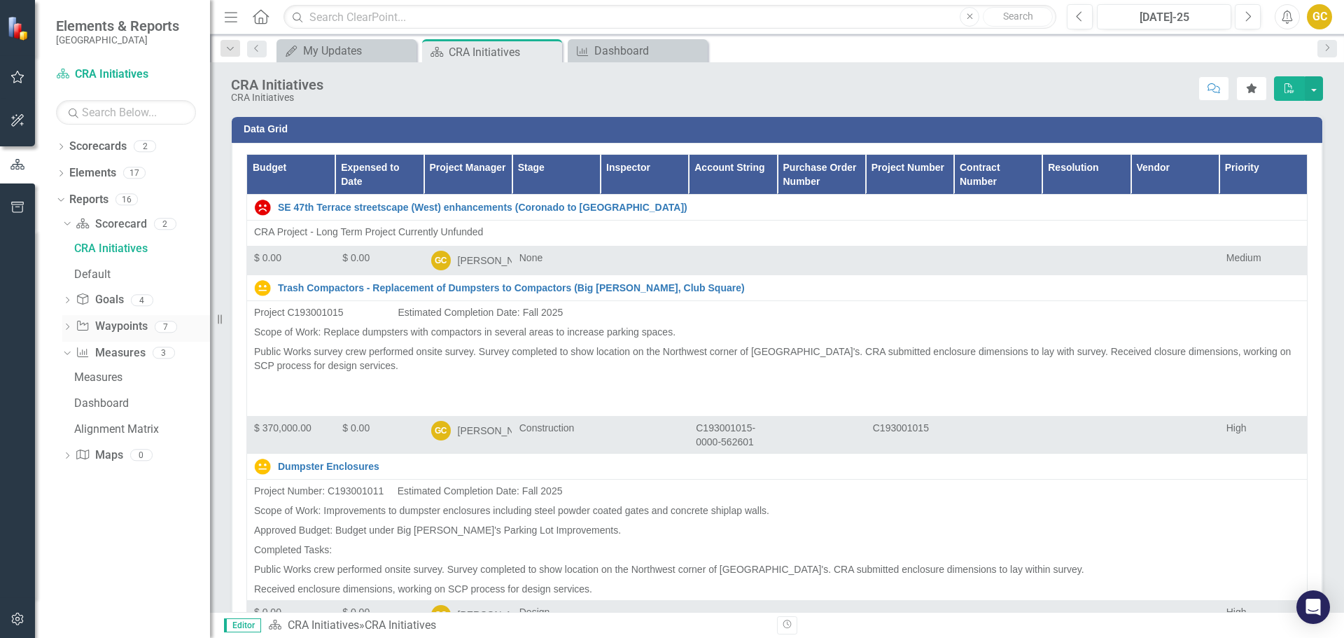
click at [147, 335] on div "Elements & Reports Cape Coral Scorecard CRA Initiatives Search Dropdown Scoreca…" at bounding box center [105, 319] width 210 height 638
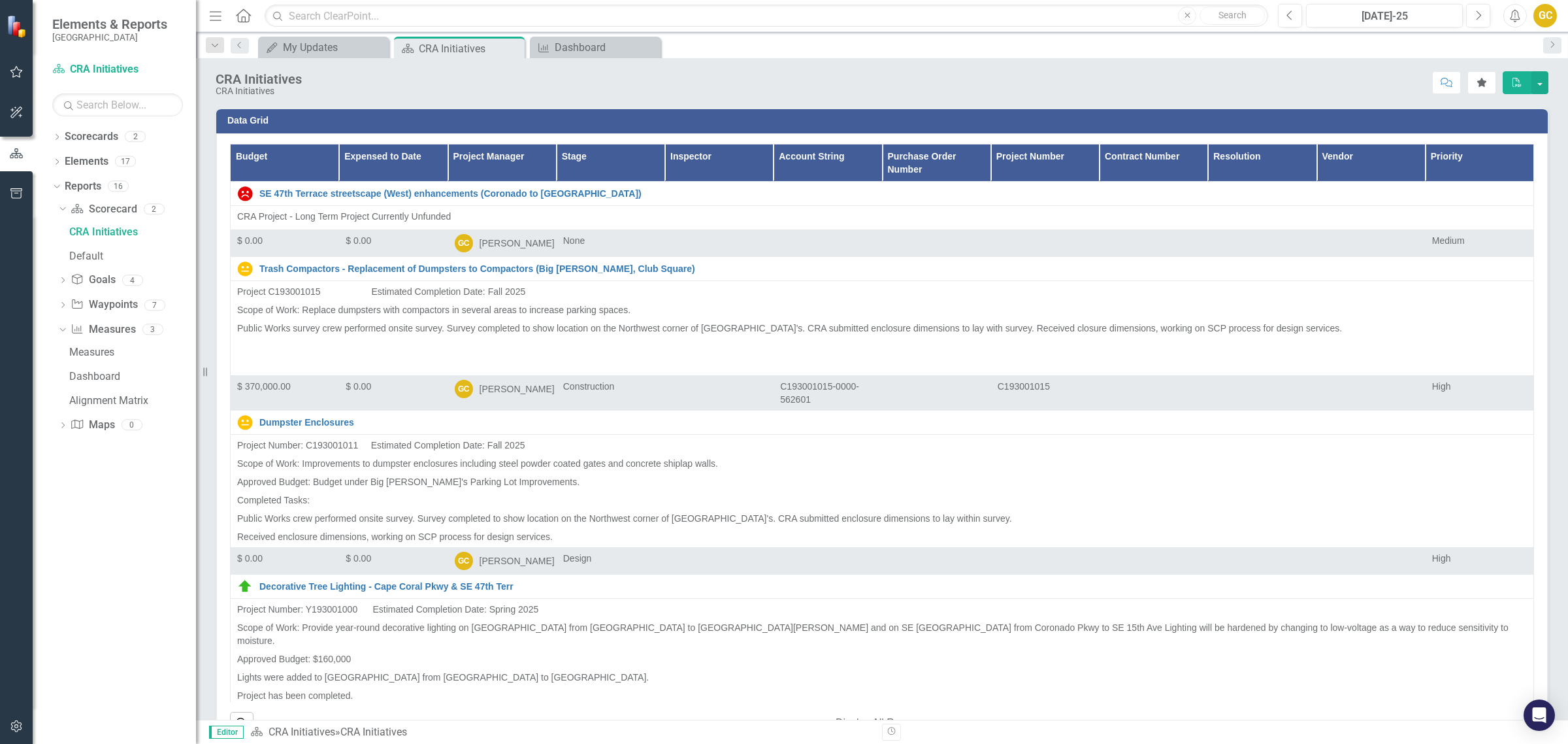
drag, startPoint x: 1218, startPoint y: 1, endPoint x: 1196, endPoint y: 46, distance: 50.1
click at [1196, 46] on div "My Updates My Updates Close Scorecard CRA Initiatives Pin Close Measure Dashboa…" at bounding box center [896, 47] width 1281 height 21
click at [1253, 79] on button "button" at bounding box center [1540, 82] width 17 height 23
click at [1253, 131] on link "PDF Export to PDF" at bounding box center [1494, 133] width 105 height 24
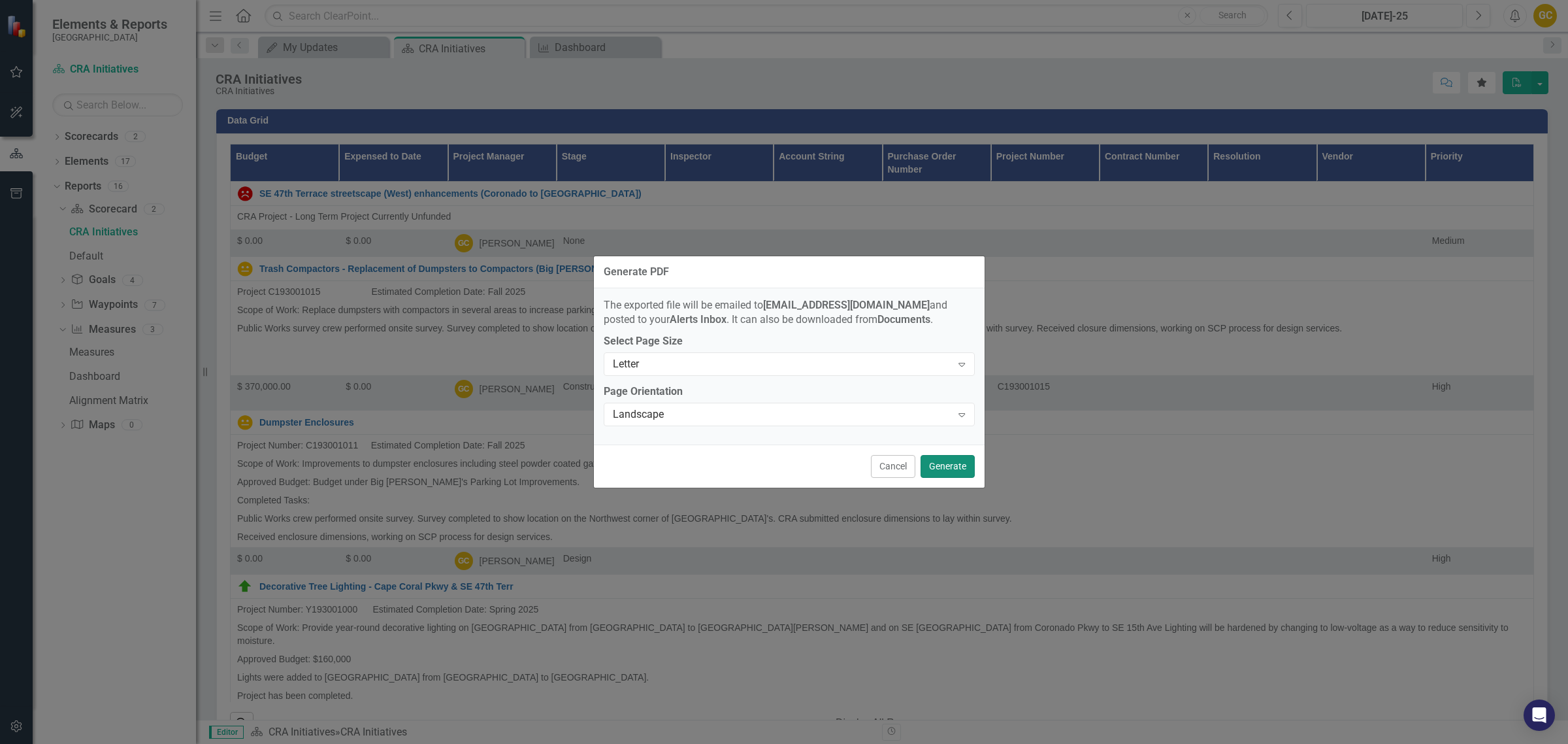
click at [941, 466] on button "Generate" at bounding box center [947, 466] width 54 height 23
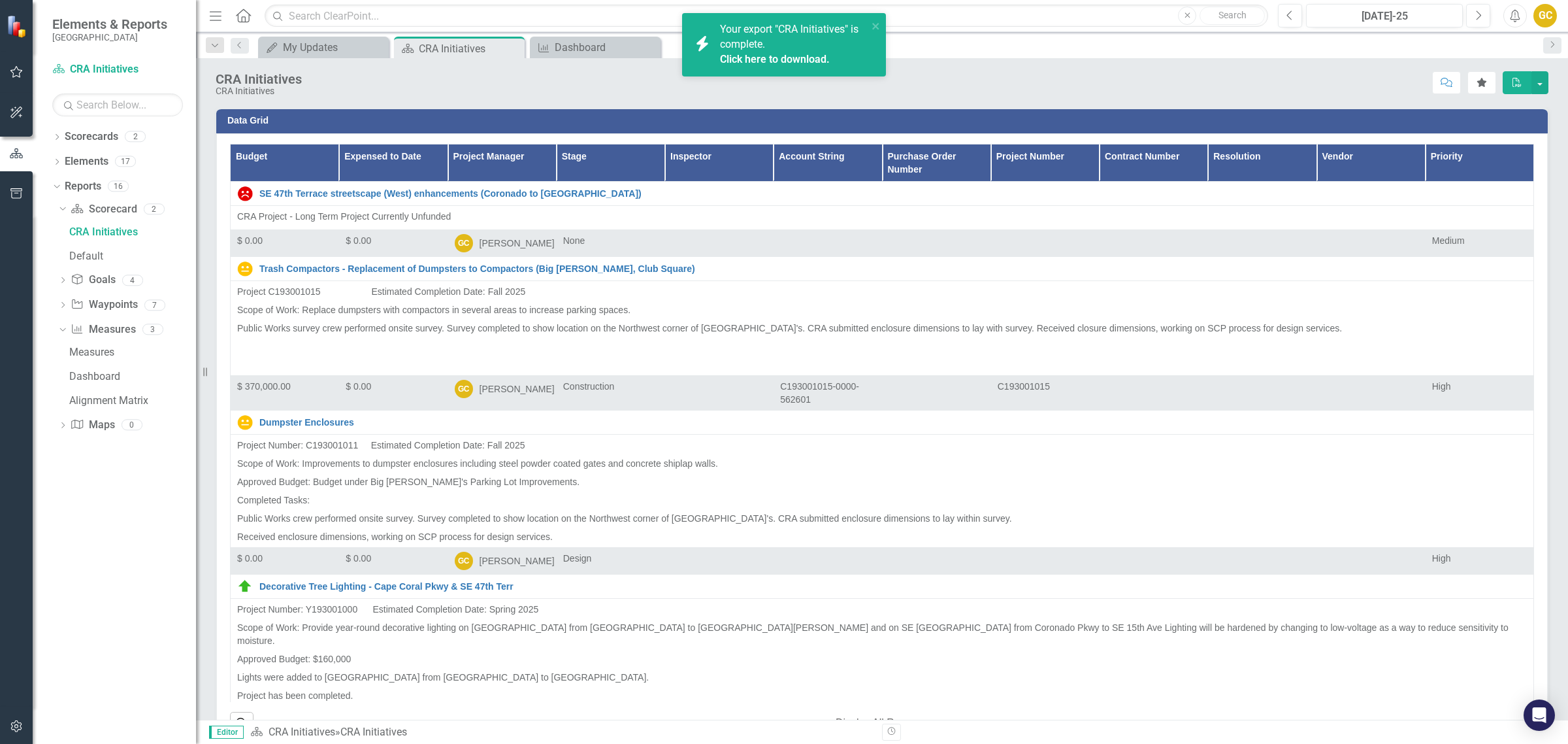
click at [763, 53] on link "Click here to download." at bounding box center [775, 59] width 110 height 12
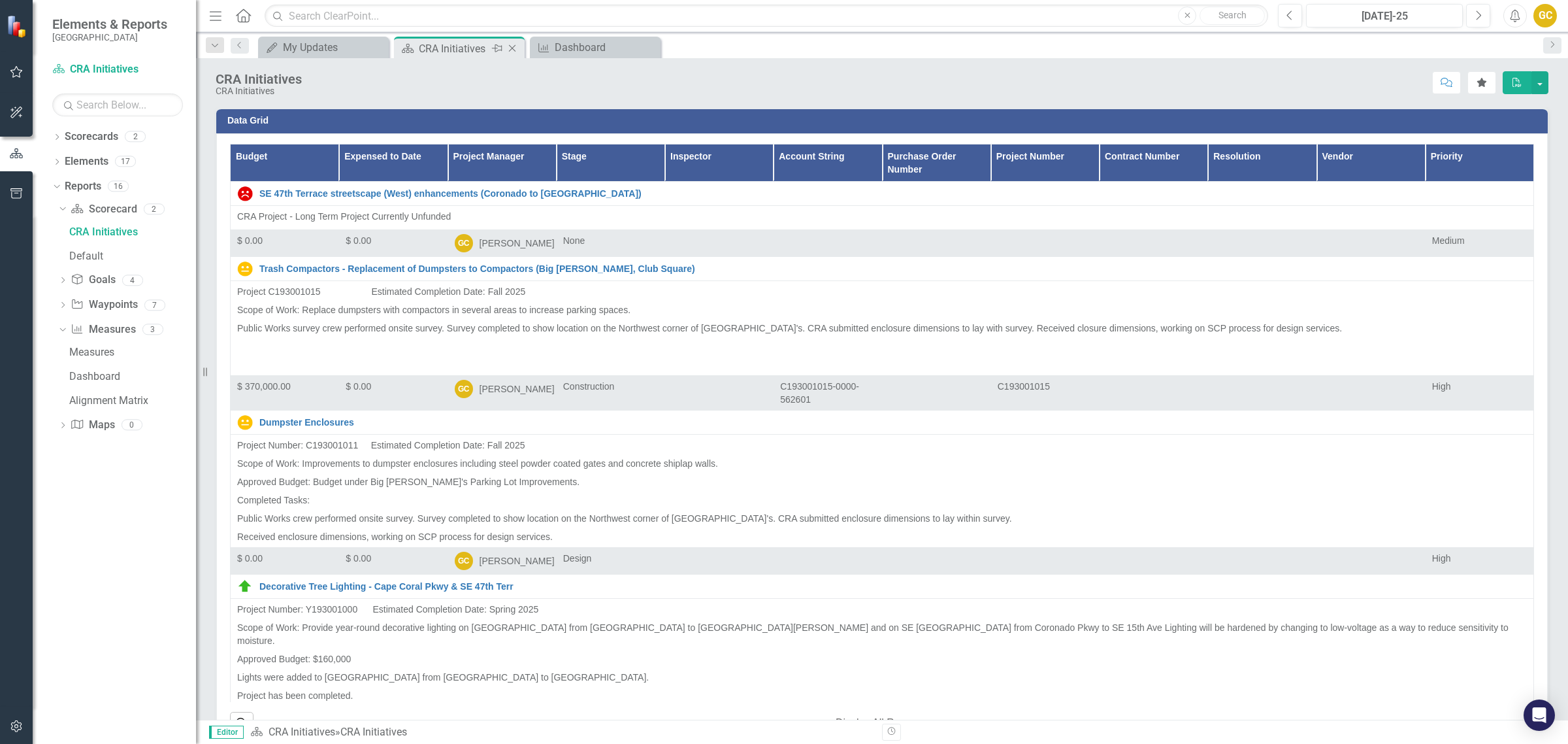
click at [445, 49] on div "CRA Initiatives" at bounding box center [454, 49] width 70 height 17
click at [12, 154] on icon "button" at bounding box center [17, 153] width 13 height 10
click at [184, 302] on div "Waypoint Waypoints 7" at bounding box center [133, 306] width 125 height 25
click at [60, 49] on div "Elements & Reports [GEOGRAPHIC_DATA]" at bounding box center [114, 29] width 163 height 59
click at [12, 23] on img at bounding box center [18, 26] width 25 height 25
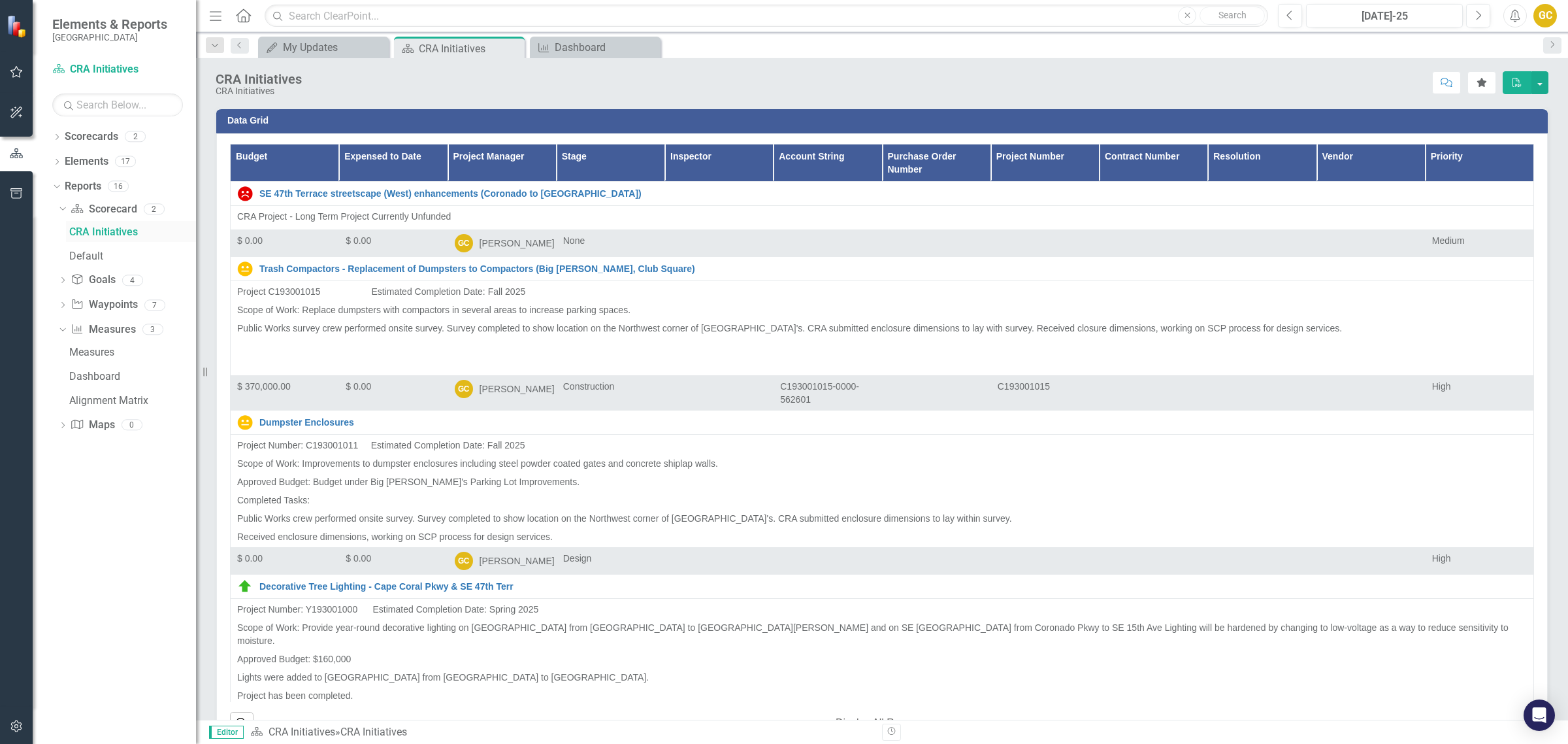
click at [87, 228] on div "CRA Initiatives" at bounding box center [133, 232] width 127 height 12
click at [18, 6] on div at bounding box center [16, 26] width 33 height 52
click at [26, 233] on div at bounding box center [16, 460] width 33 height 492
click at [197, 374] on div "Resize" at bounding box center [201, 372] width 10 height 744
drag, startPoint x: 197, startPoint y: 374, endPoint x: 86, endPoint y: 457, distance: 138.6
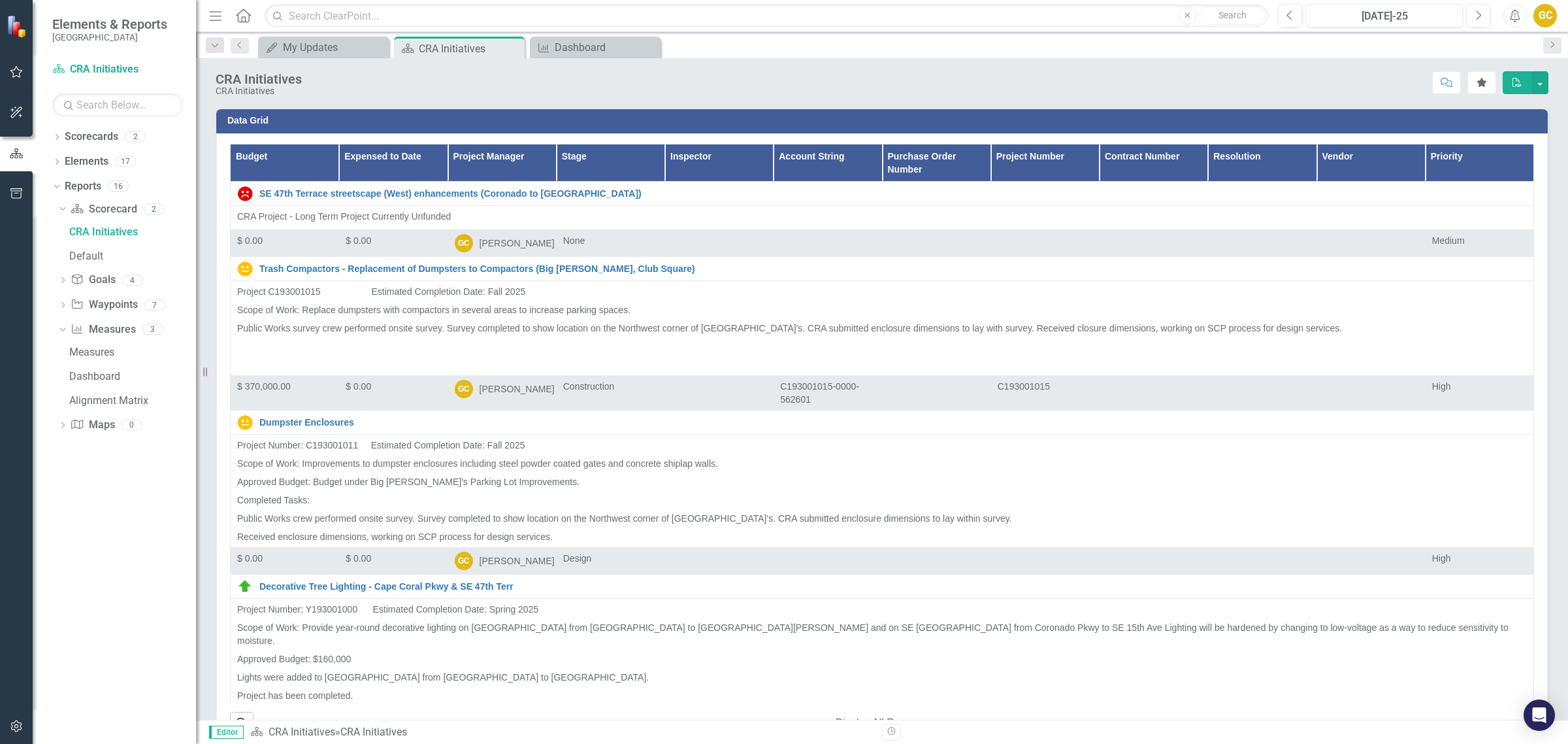
click at [155, 386] on div "Elements & Reports Cape Coral Scorecard CRA Initiatives Search Dropdown Scoreca…" at bounding box center [98, 372] width 196 height 744
click at [12, 595] on icon "button" at bounding box center [16, 725] width 11 height 12
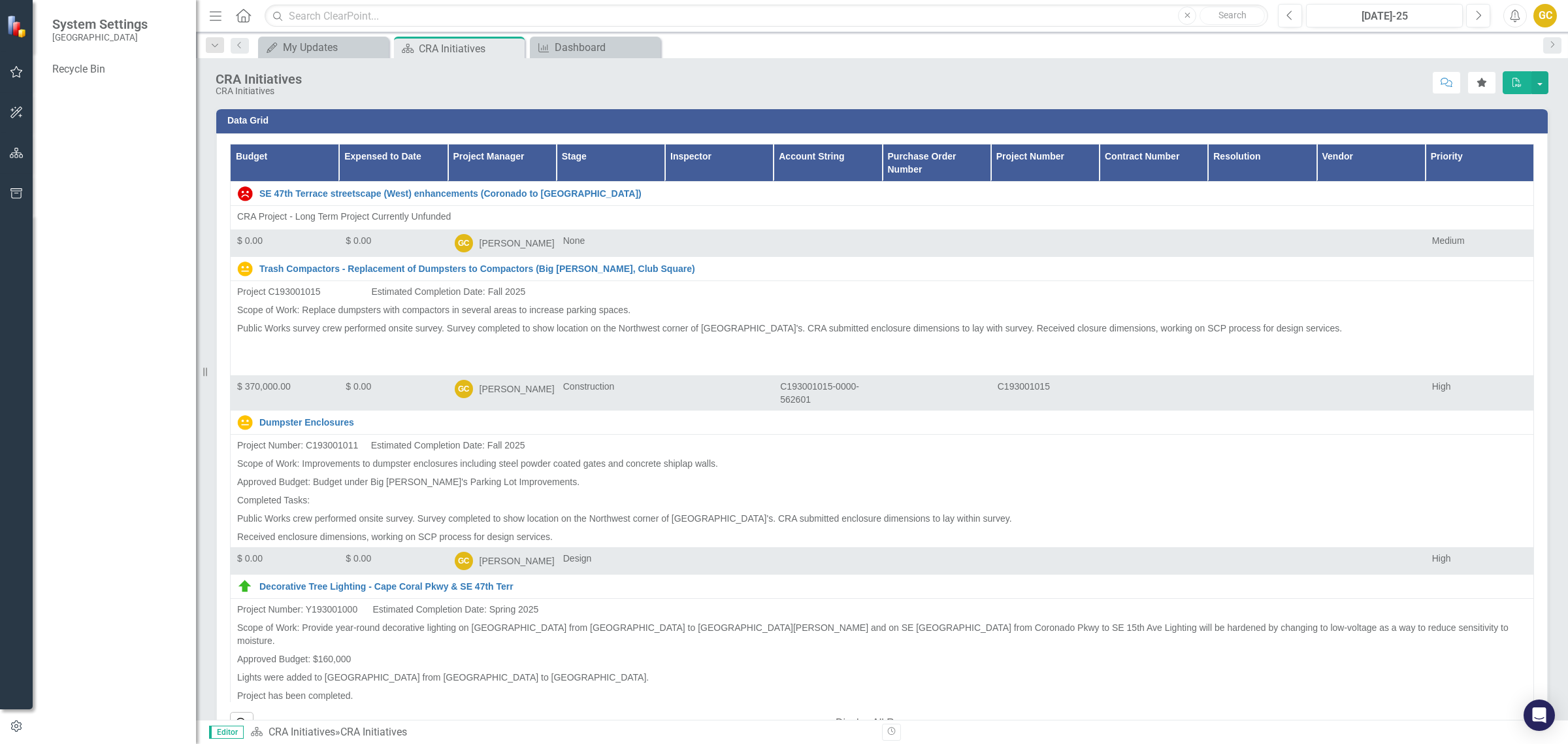
click at [177, 7] on div "System Settings [GEOGRAPHIC_DATA]" at bounding box center [114, 29] width 163 height 59
click at [214, 14] on icon "Menu" at bounding box center [216, 15] width 17 height 14
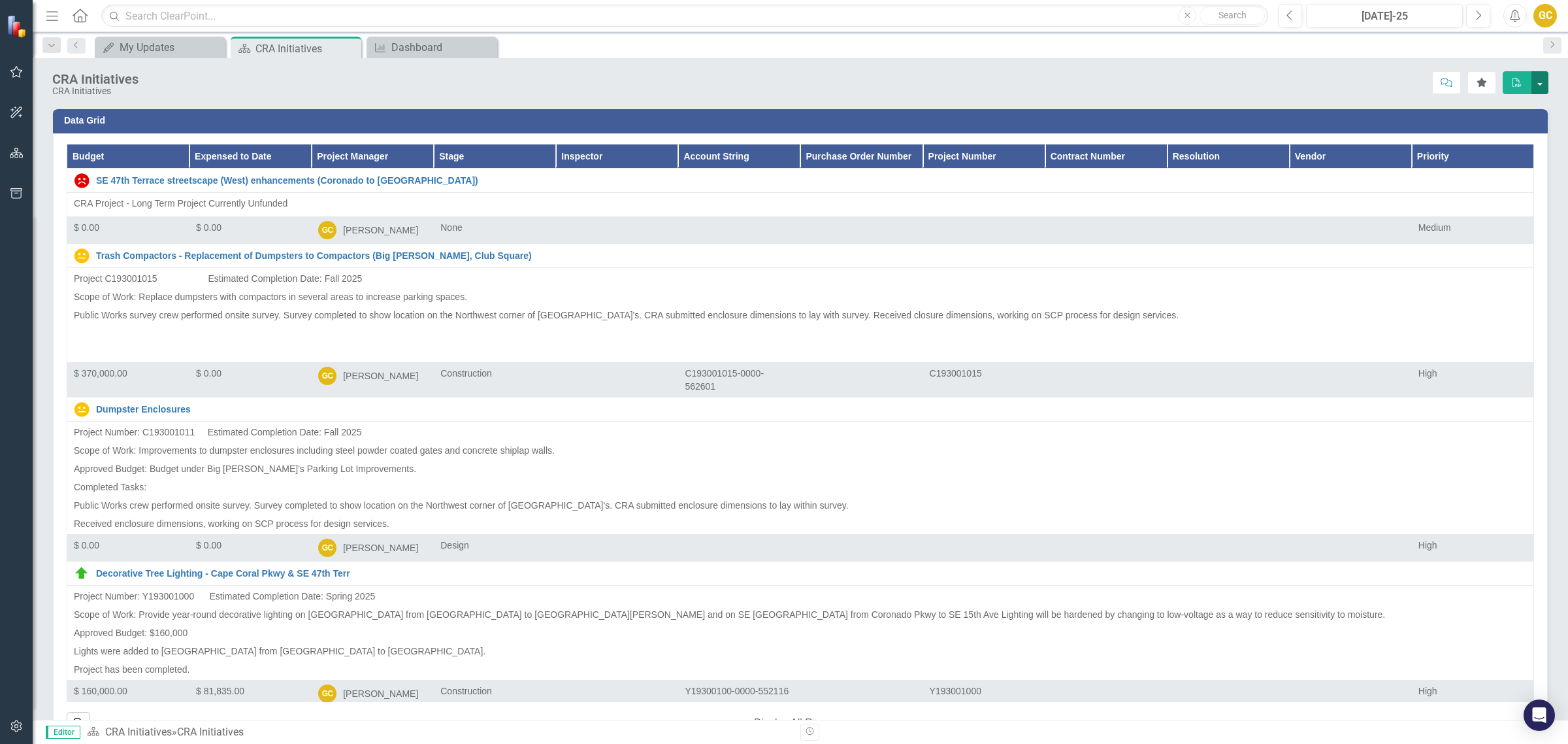
click at [1253, 79] on button "button" at bounding box center [1540, 82] width 17 height 23
click at [1253, 134] on link "PDF Export to PDF" at bounding box center [1494, 133] width 105 height 24
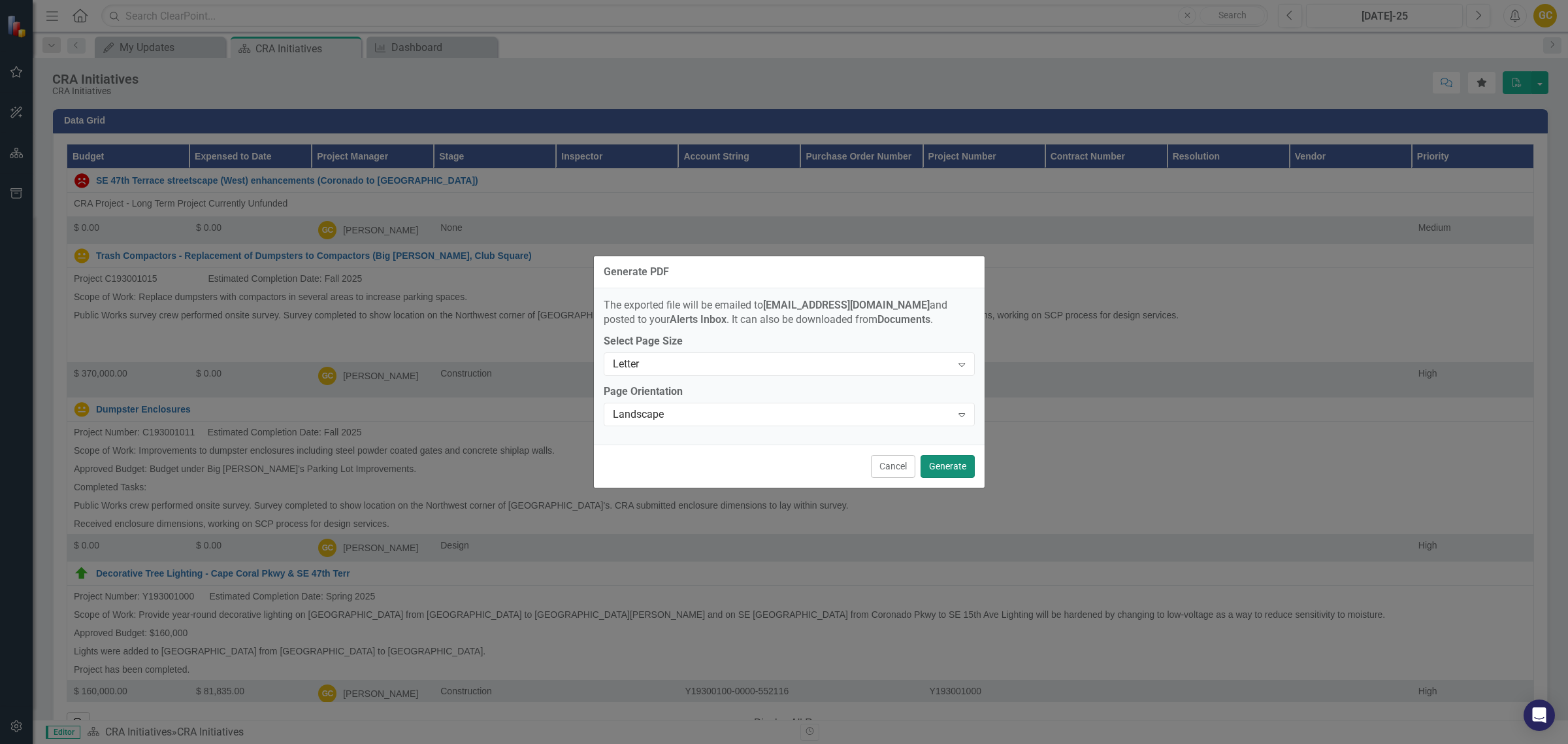
click at [935, 465] on button "Generate" at bounding box center [947, 466] width 54 height 23
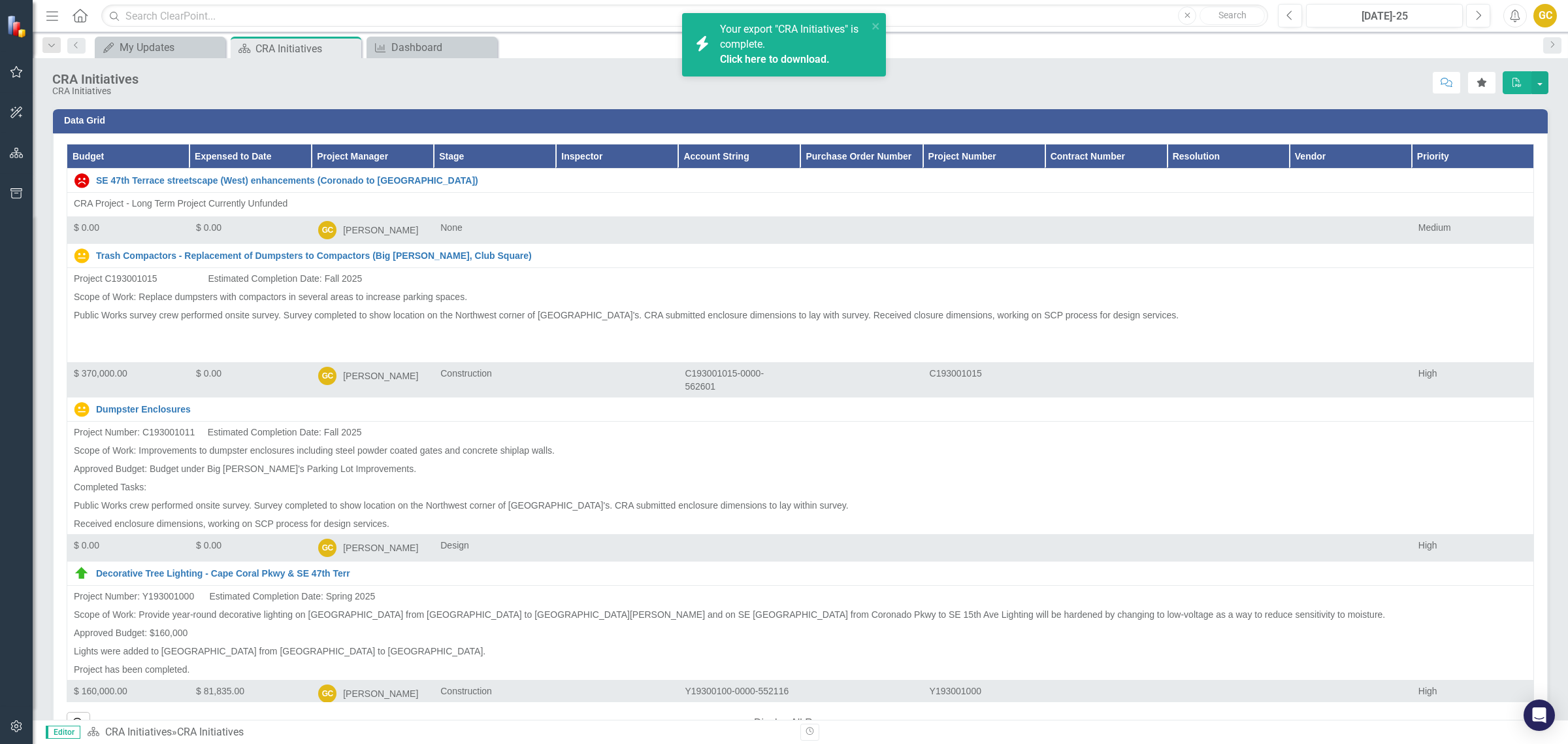
click at [790, 34] on span "Your export "CRA Initiatives" is complete. Click here to download." at bounding box center [791, 46] width 145 height 45
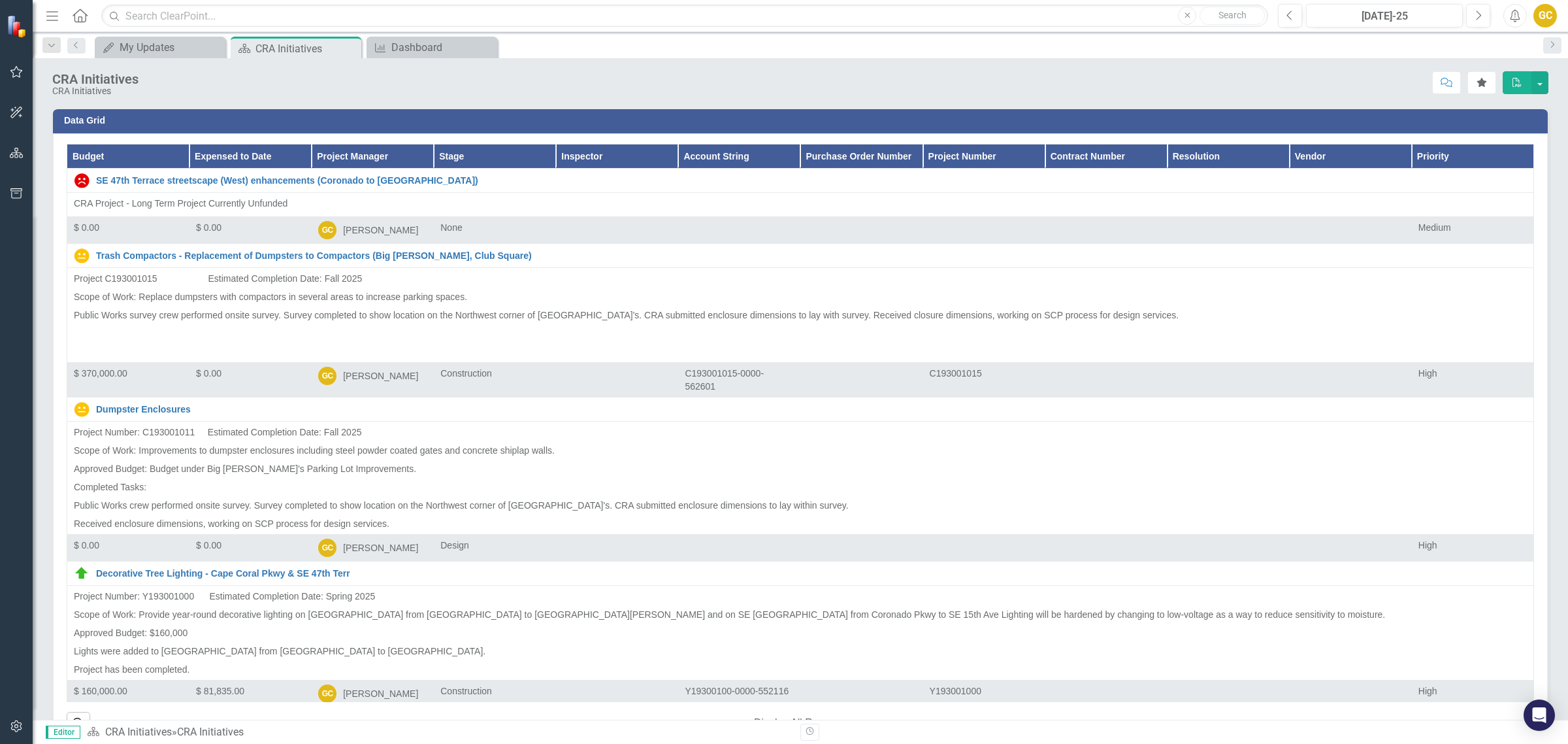
click at [69, 595] on span "Editor" at bounding box center [63, 732] width 35 height 13
click at [71, 595] on span "Editor" at bounding box center [63, 732] width 35 height 13
click at [119, 595] on link "CRA Initiatives" at bounding box center [138, 731] width 66 height 12
click at [195, 595] on div "CRA Initiatives" at bounding box center [210, 731] width 66 height 12
click at [56, 595] on span "Editor" at bounding box center [63, 732] width 35 height 13
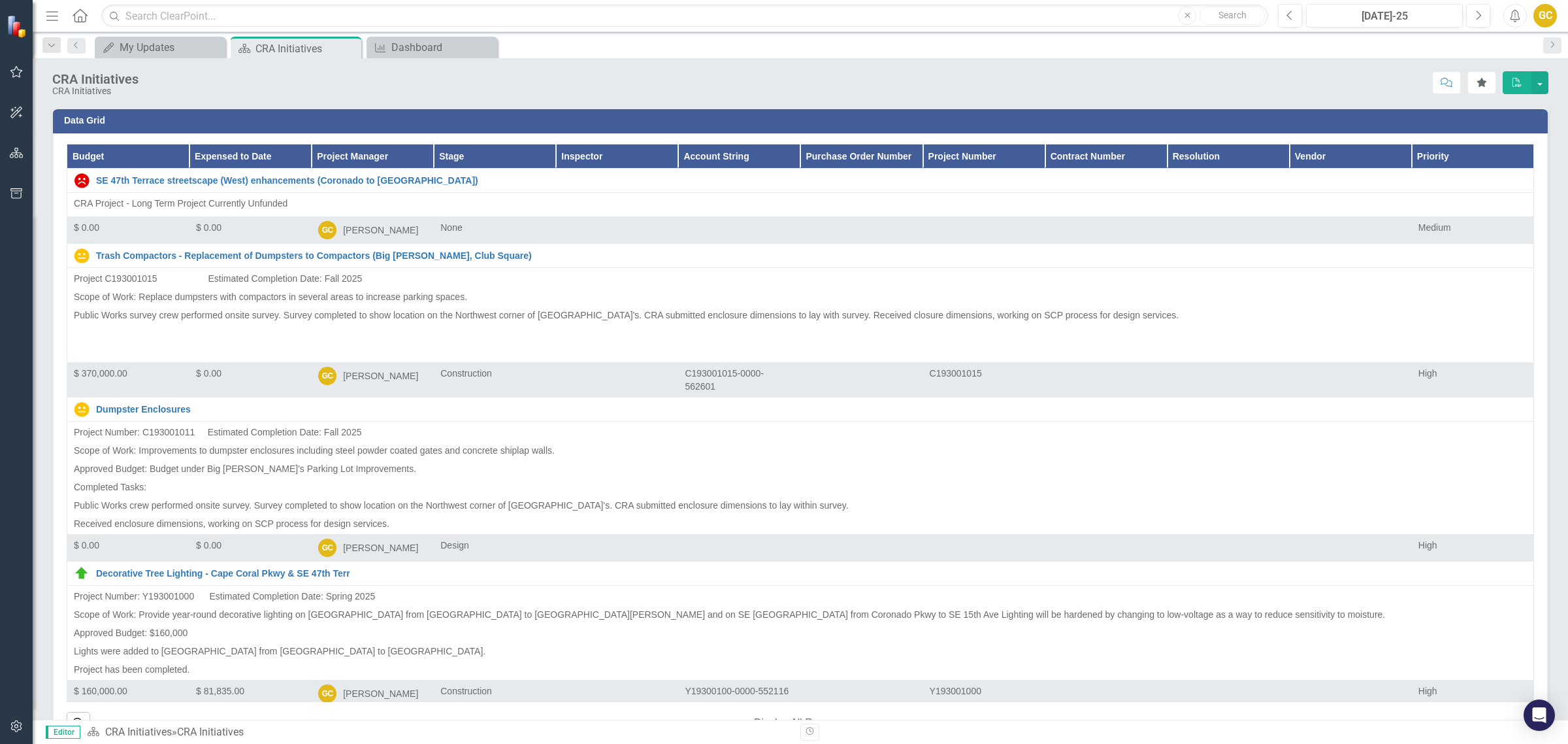
click at [104, 118] on h3 "Data Grid" at bounding box center [803, 120] width 1477 height 10
click at [1253, 78] on button "button" at bounding box center [1540, 82] width 17 height 23
click at [1253, 155] on link "Email Email Page" at bounding box center [1494, 158] width 105 height 24
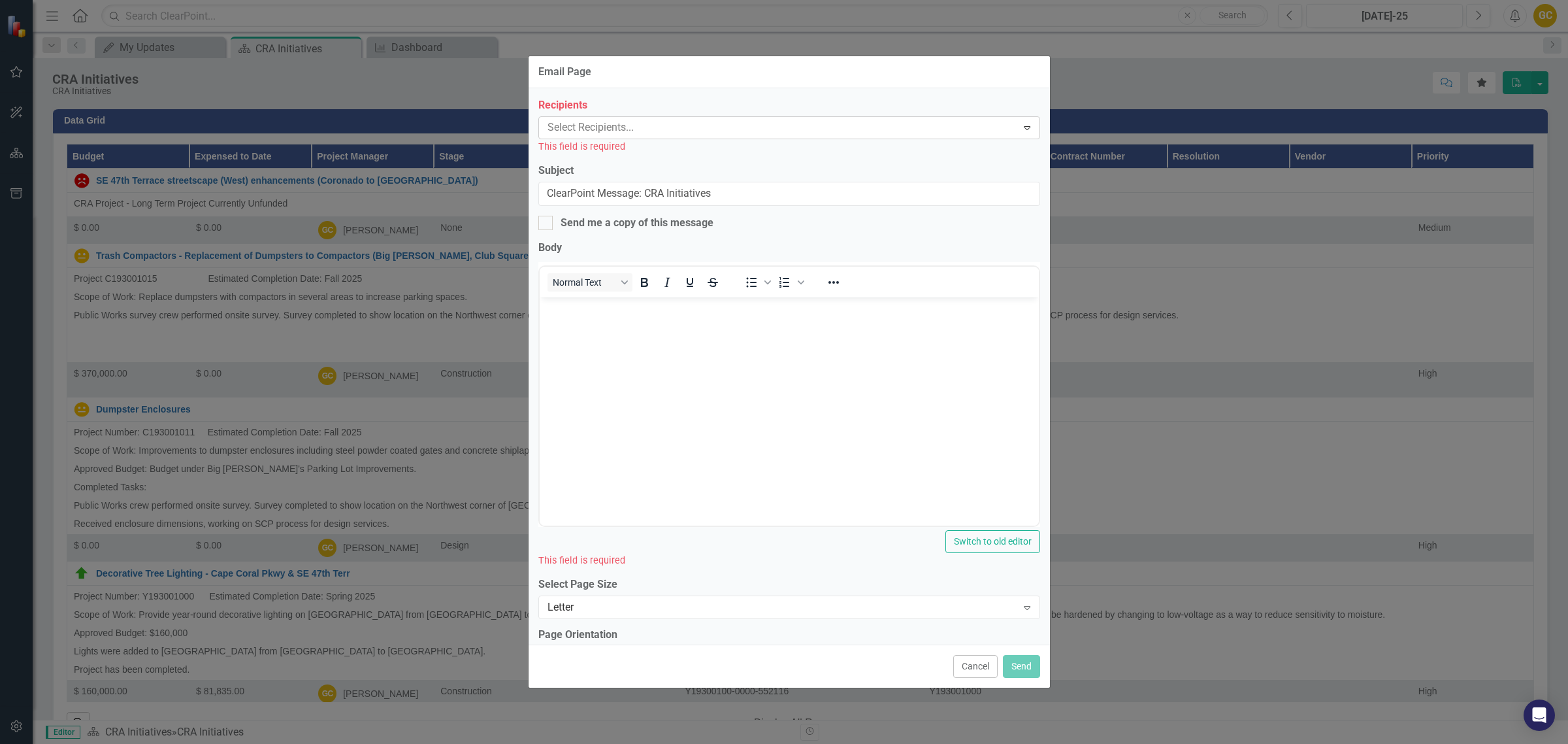
click at [556, 128] on div at bounding box center [779, 127] width 475 height 18
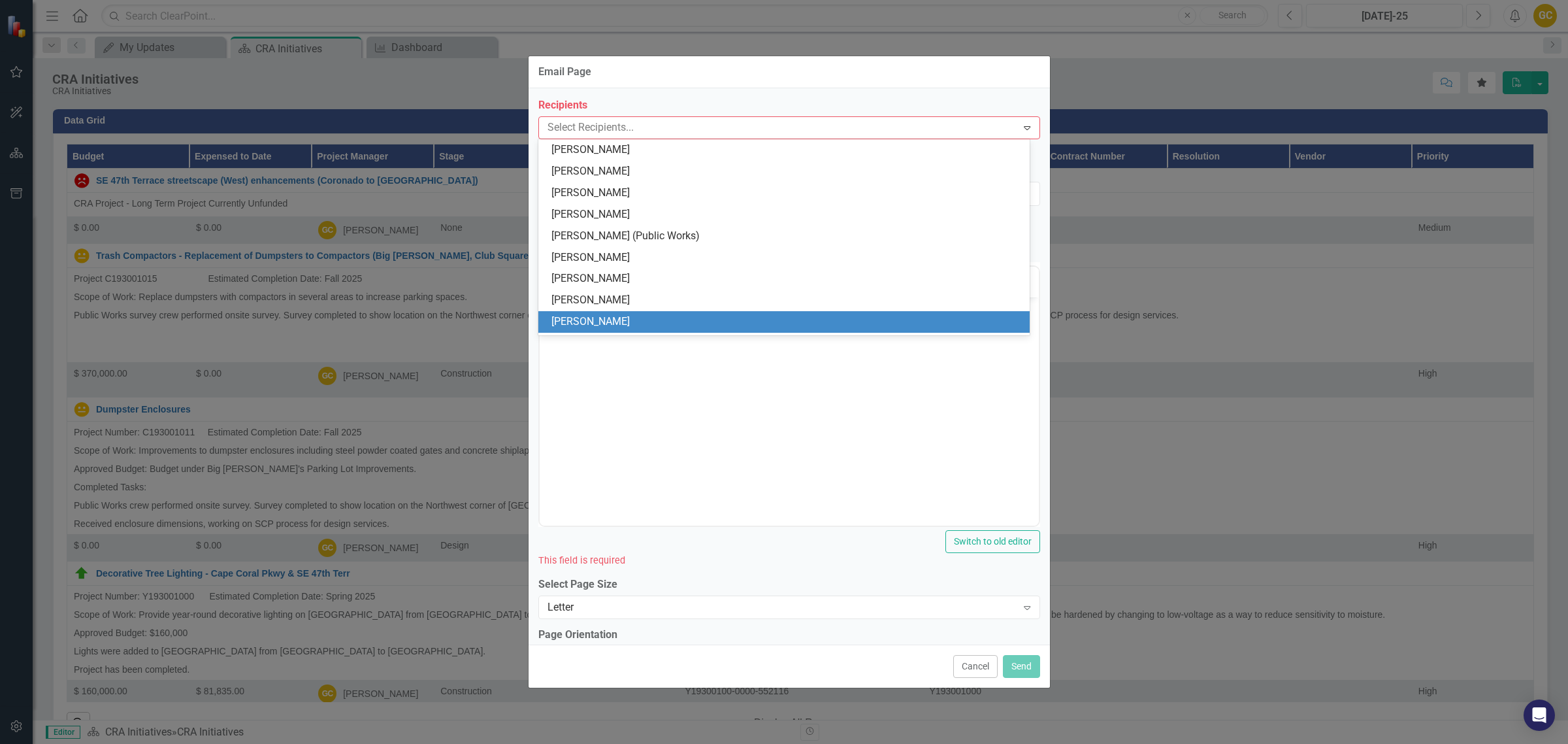
click at [587, 321] on div "[PERSON_NAME]" at bounding box center [787, 322] width 471 height 15
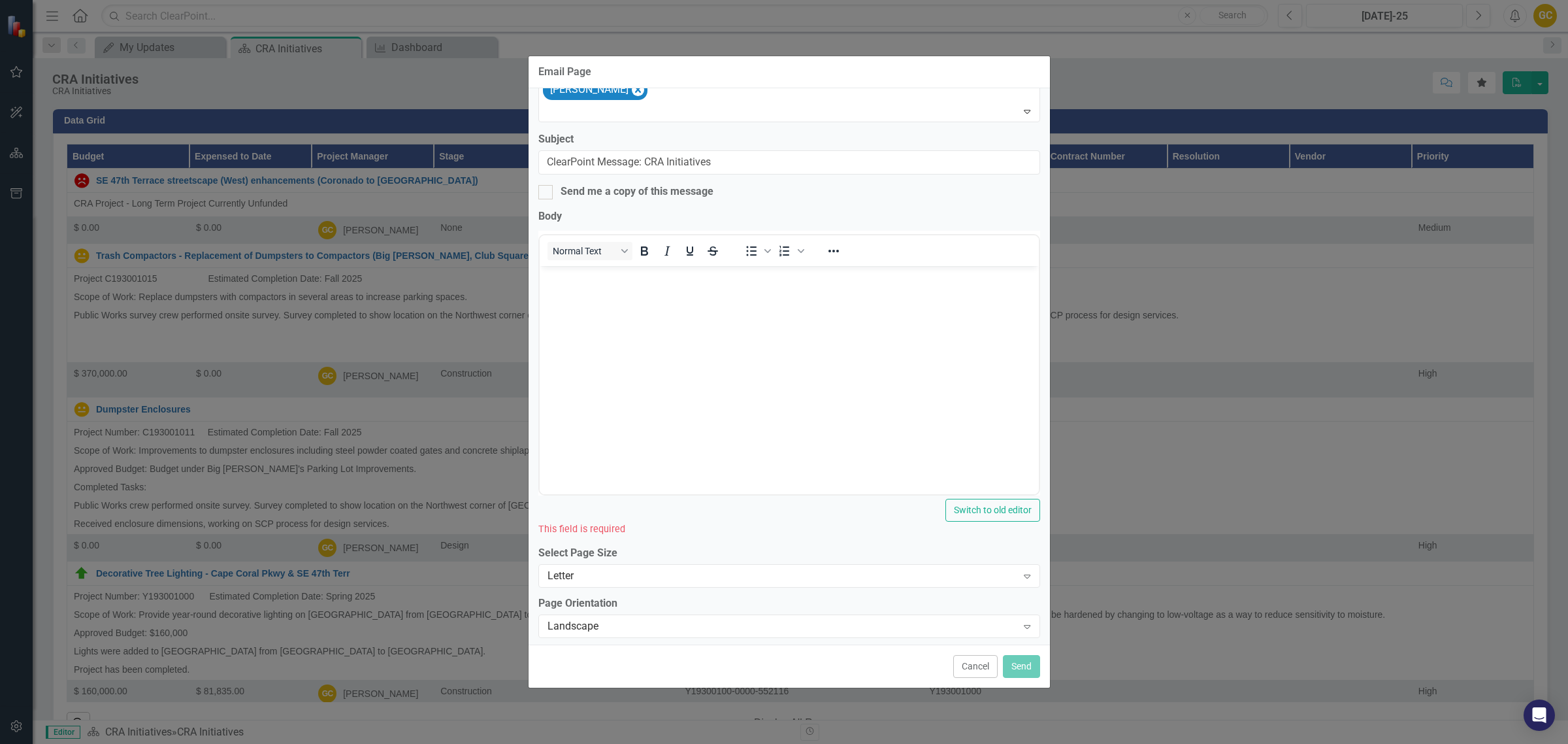
scroll to position [52, 0]
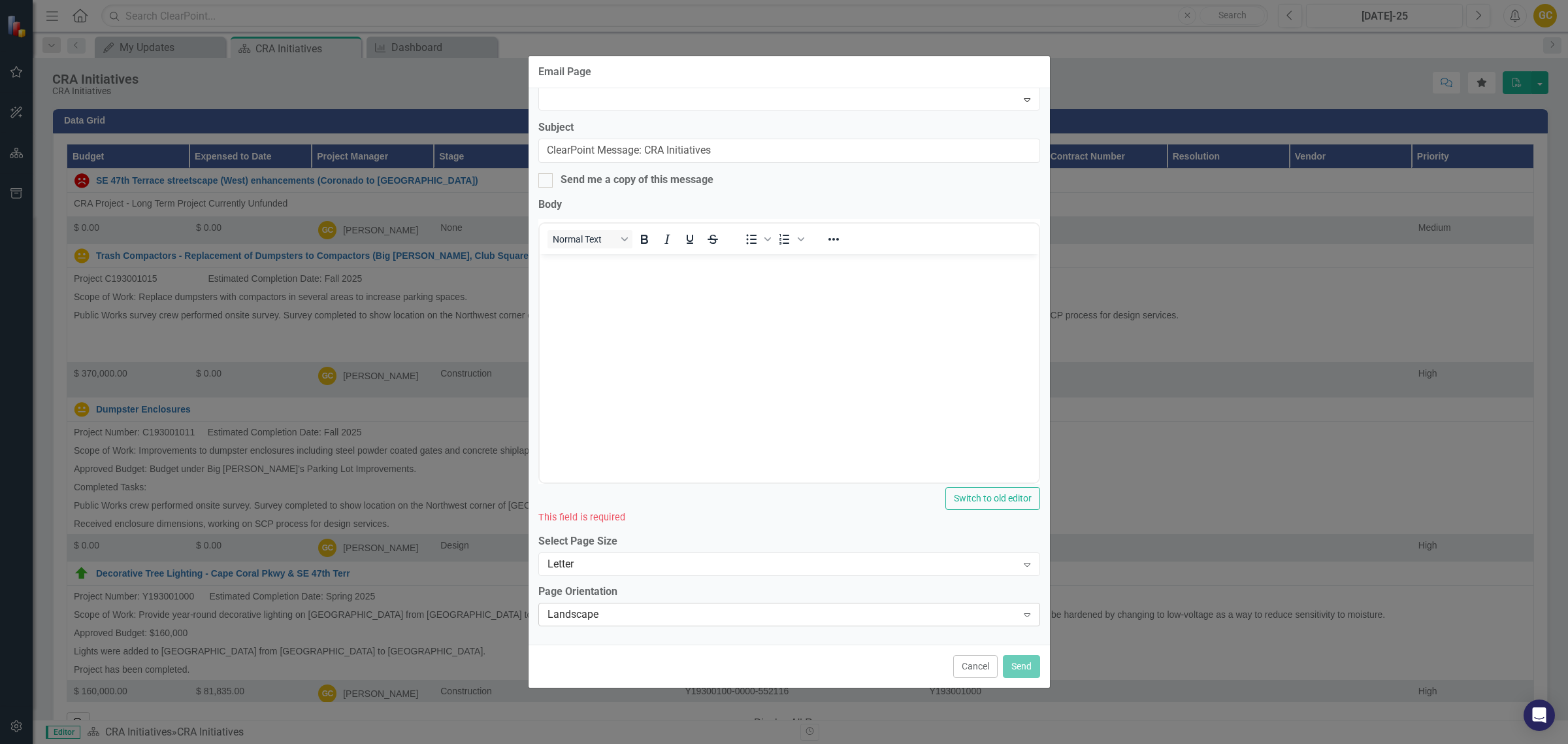
click at [1020, 595] on icon "Expand" at bounding box center [1027, 613] width 13 height 10
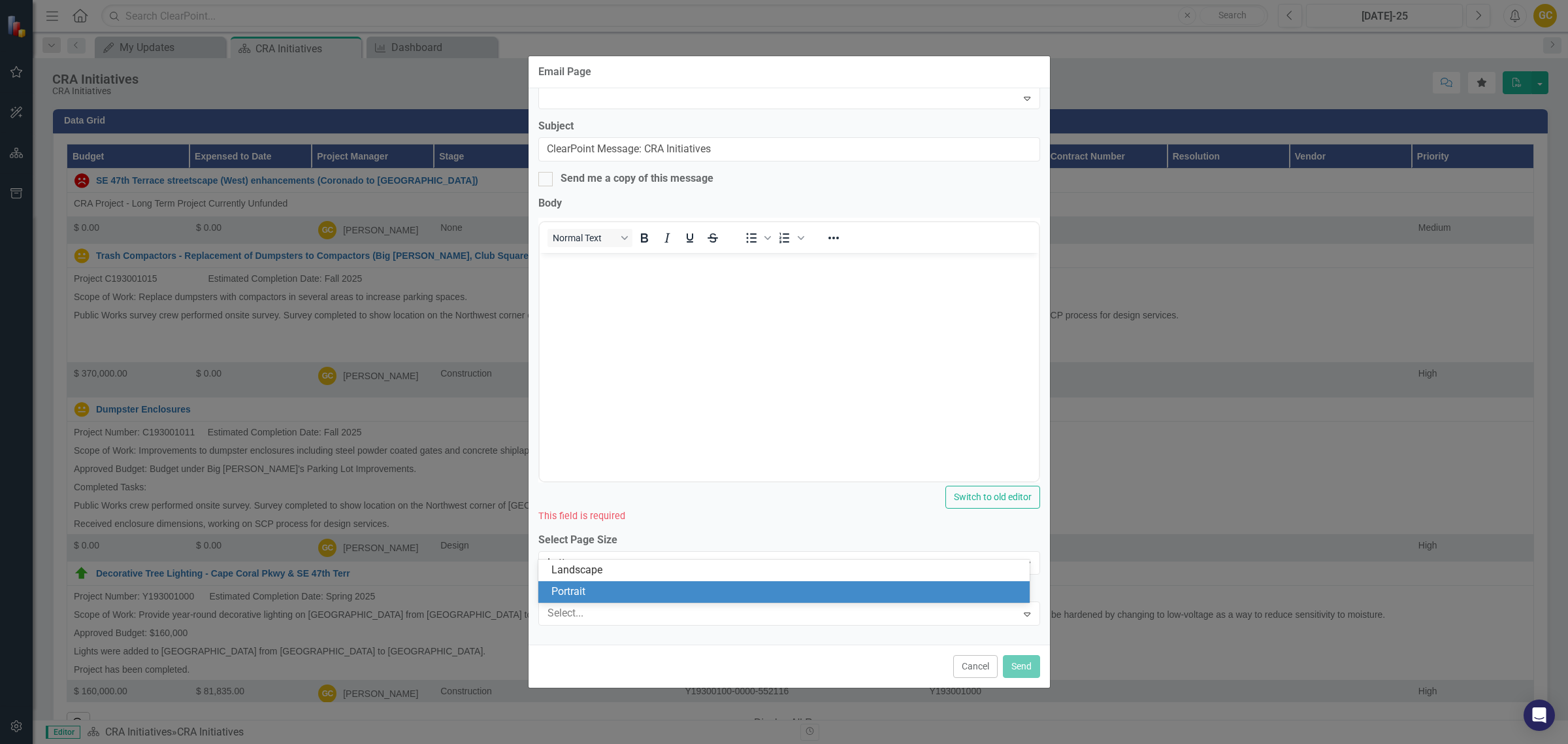
click at [612, 589] on div "Portrait" at bounding box center [787, 592] width 471 height 15
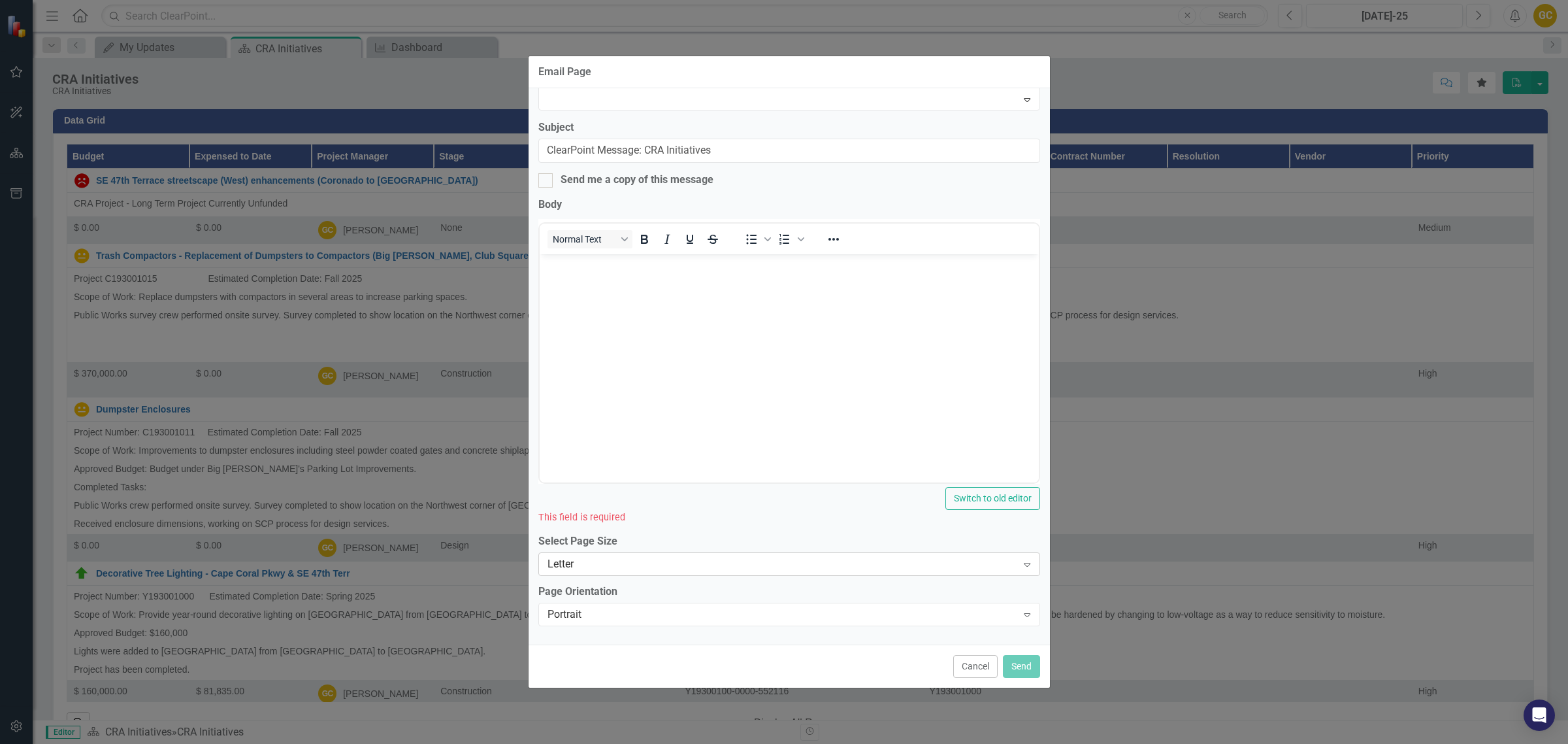
click at [1024, 562] on div "Expand" at bounding box center [1027, 564] width 23 height 21
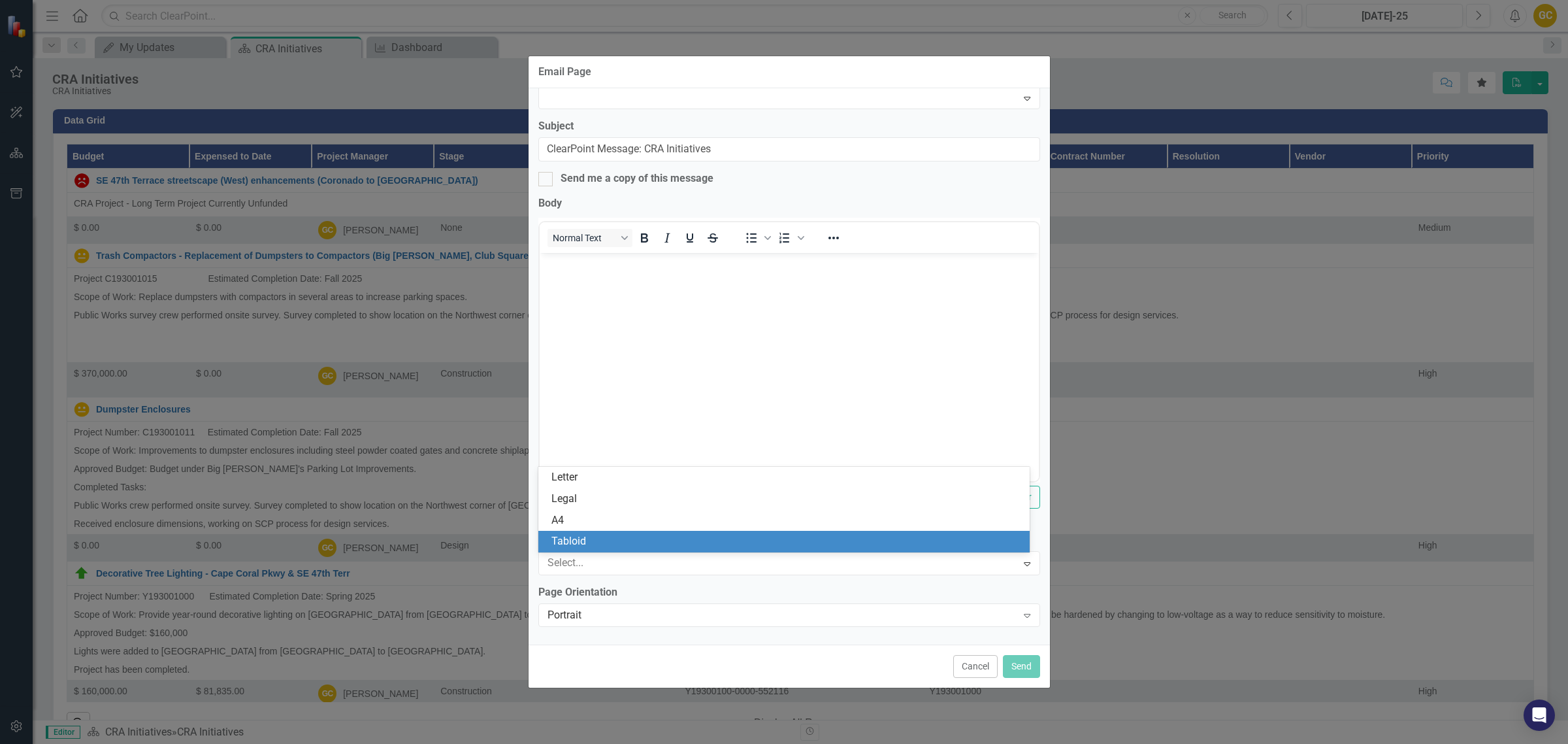
click at [576, 537] on div "Tabloid" at bounding box center [787, 541] width 471 height 15
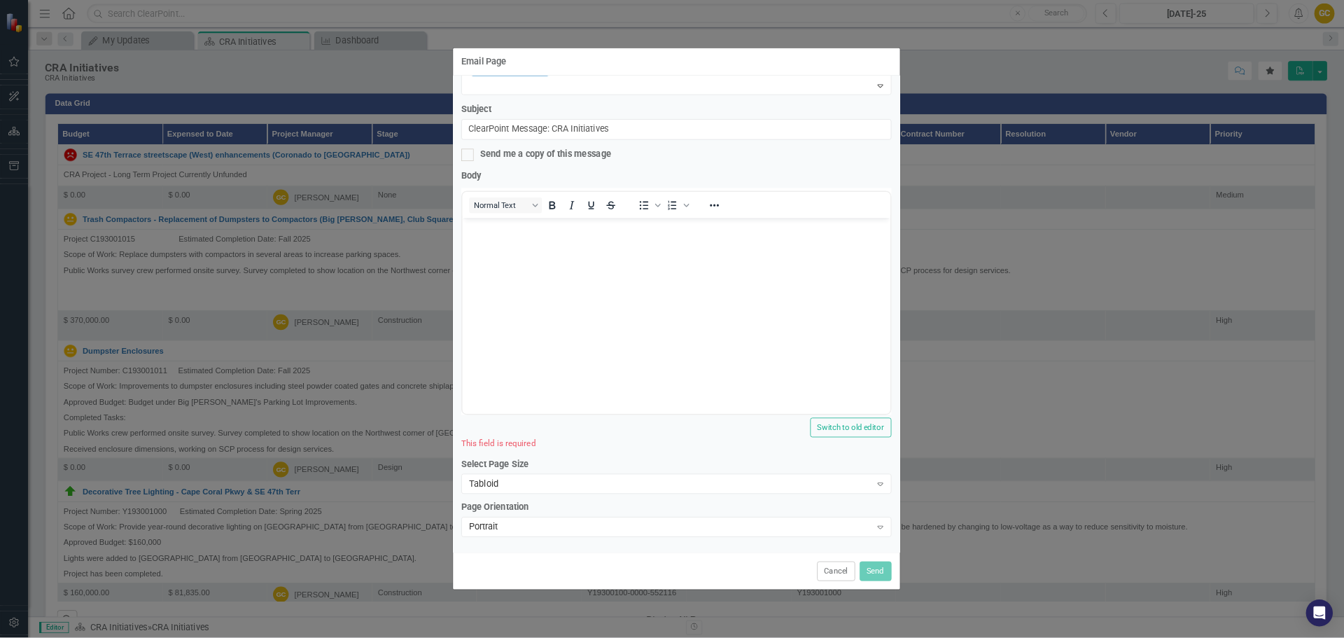
scroll to position [0, 0]
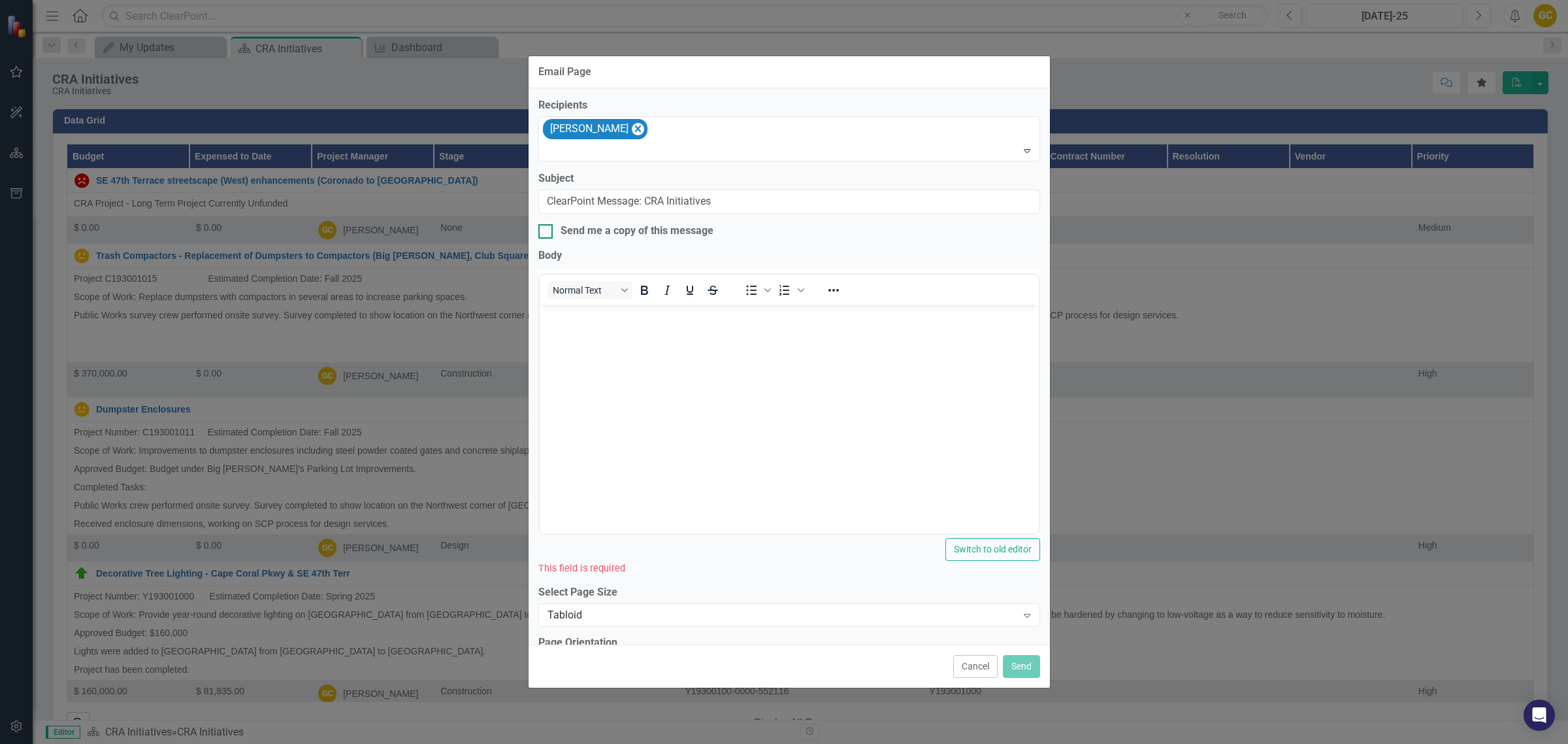
click at [546, 232] on input "Send me a copy of this message" at bounding box center [542, 228] width 8 height 8
click at [962, 546] on button "Switch to old editor" at bounding box center [993, 549] width 95 height 23
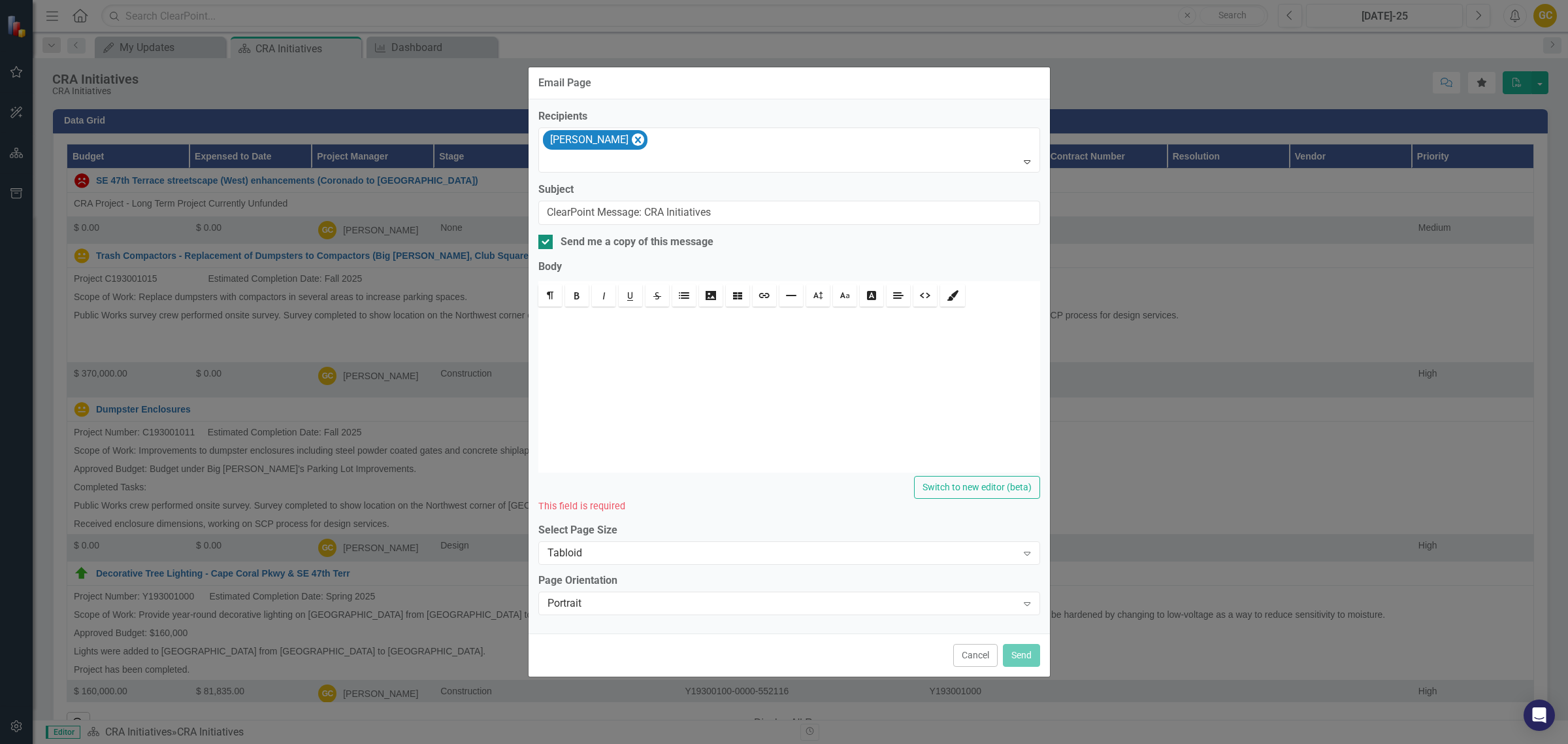
click at [542, 240] on input "Send me a copy of this message" at bounding box center [542, 238] width 8 height 8
click at [543, 241] on input "Send me a copy of this message" at bounding box center [542, 238] width 8 height 8
click at [543, 240] on input "Send me a copy of this message" at bounding box center [542, 238] width 8 height 8
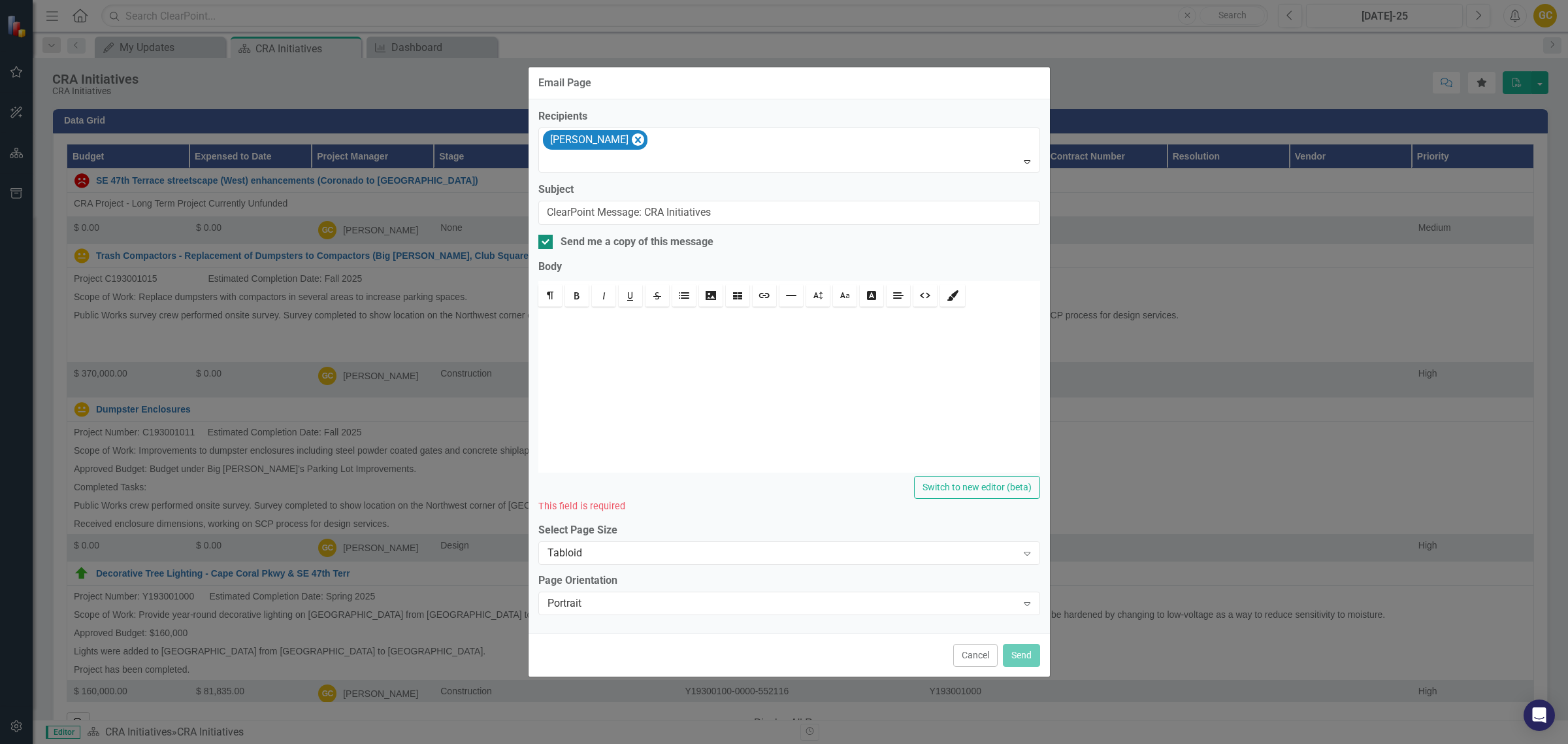
checkbox input "false"
click at [1080, 74] on div "Email Page Recipients [PERSON_NAME] Expand Subject ClearPoint Message: CRA Init…" at bounding box center [784, 372] width 1568 height 744
click at [984, 595] on button "Cancel" at bounding box center [975, 655] width 45 height 23
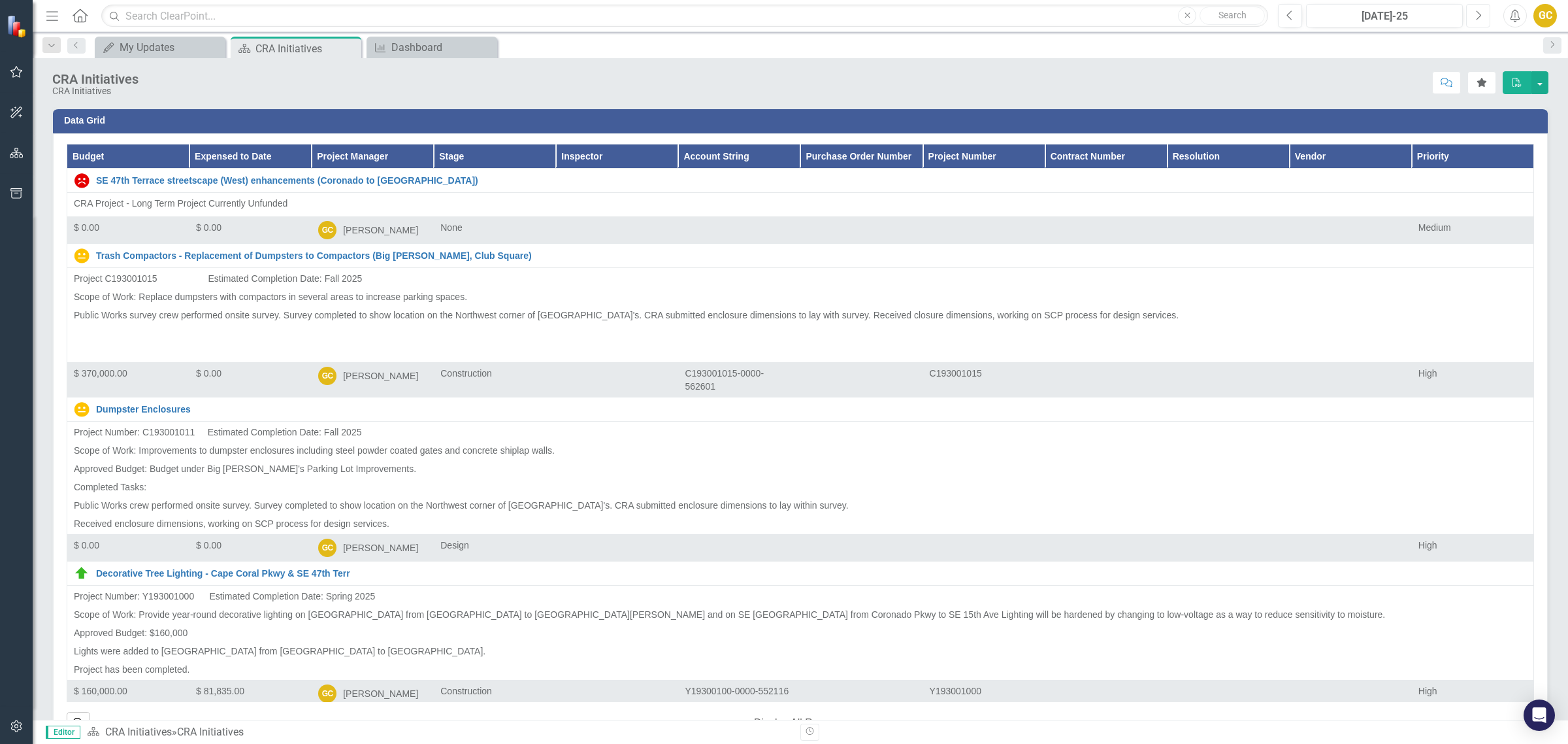
click at [1253, 14] on icon "Next" at bounding box center [1478, 16] width 7 height 12
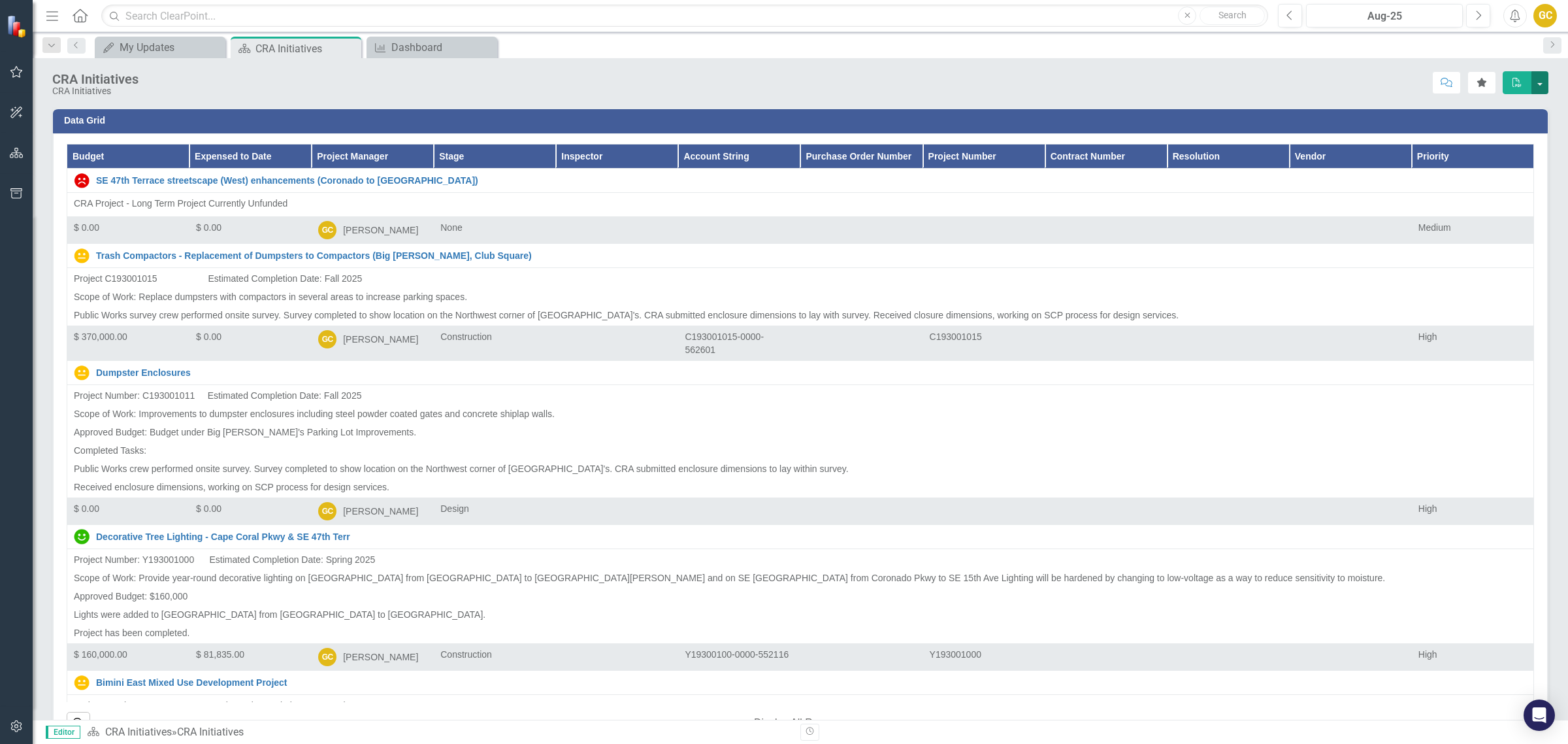
click at [1253, 79] on button "button" at bounding box center [1540, 82] width 17 height 23
click at [1253, 132] on link "PDF Export to PDF" at bounding box center [1494, 133] width 105 height 24
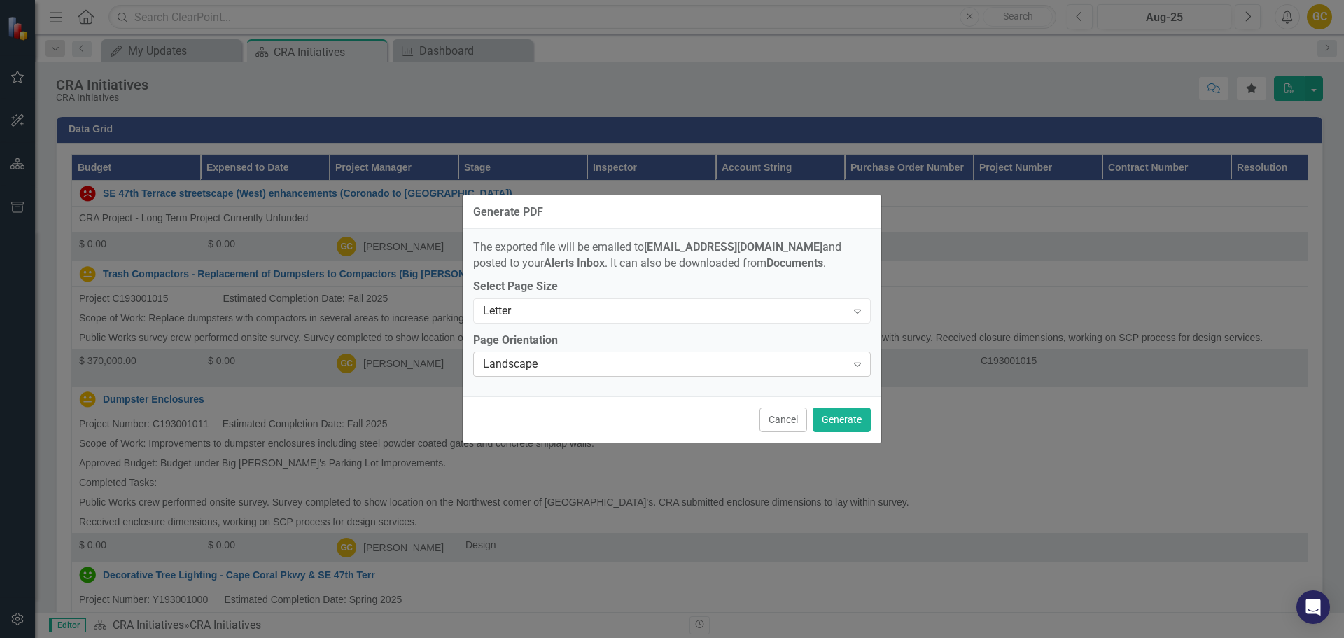
drag, startPoint x: 1509, startPoint y: 4, endPoint x: 855, endPoint y: 363, distance: 746.6
click at [855, 363] on icon "Expand" at bounding box center [858, 363] width 14 height 11
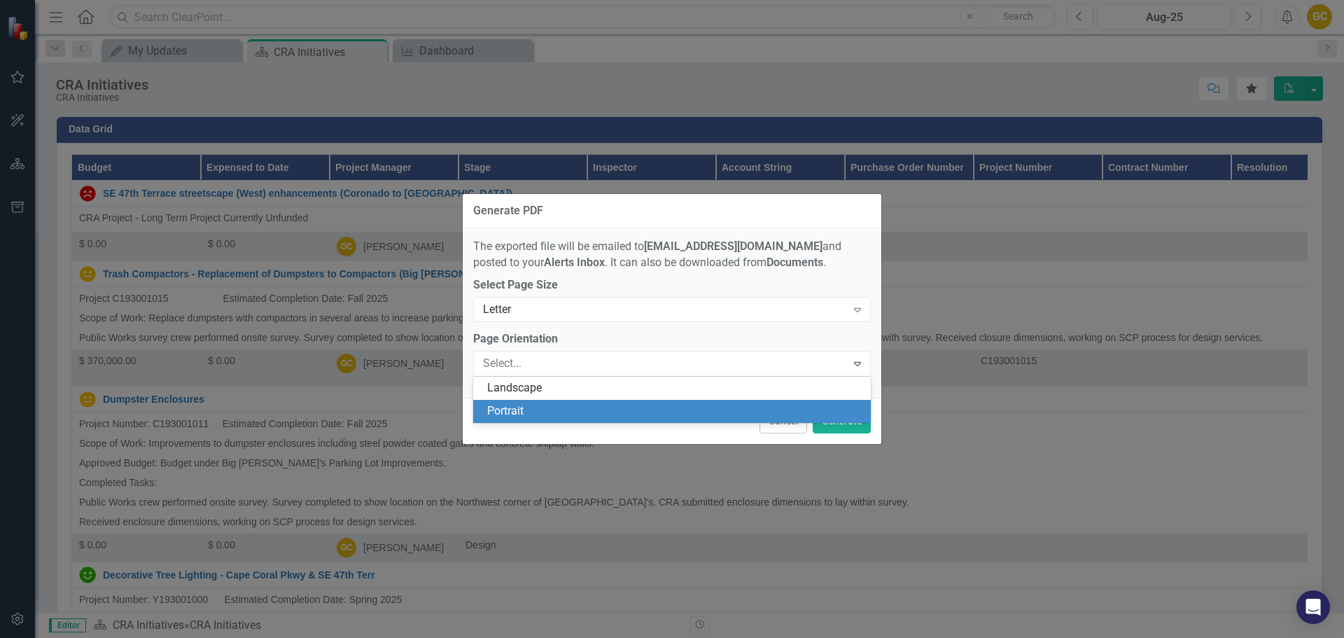
click at [592, 414] on div "Portrait" at bounding box center [674, 411] width 375 height 16
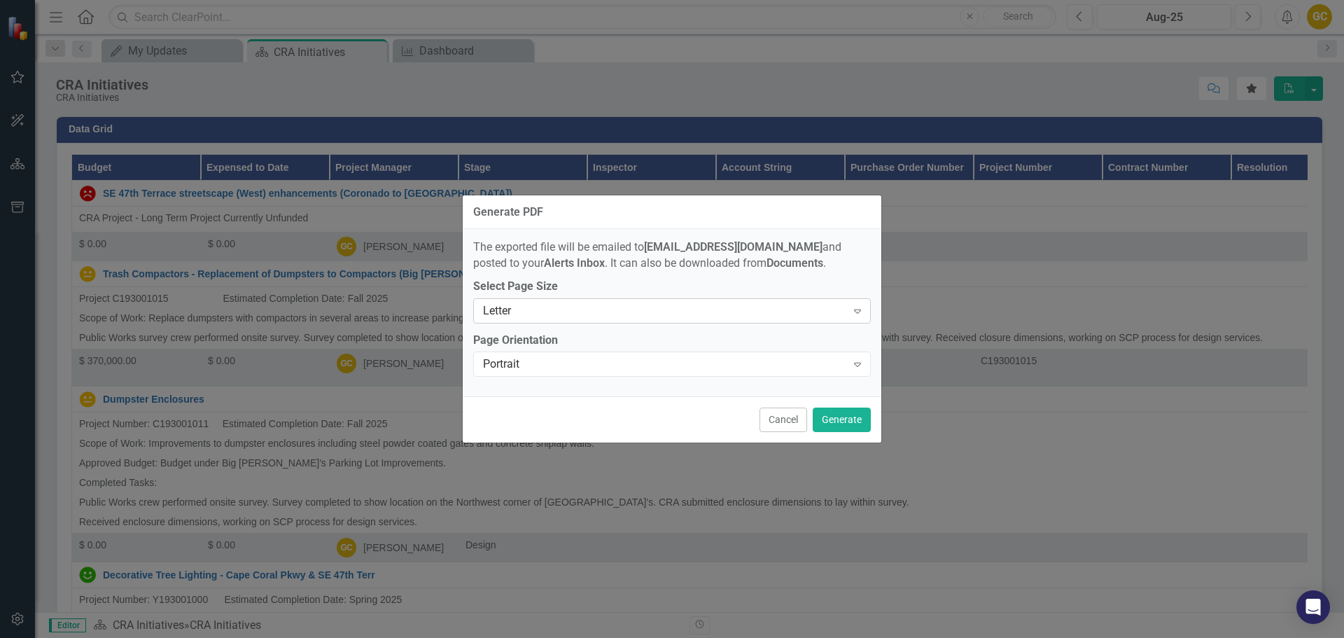
click at [854, 306] on icon "Expand" at bounding box center [858, 310] width 14 height 11
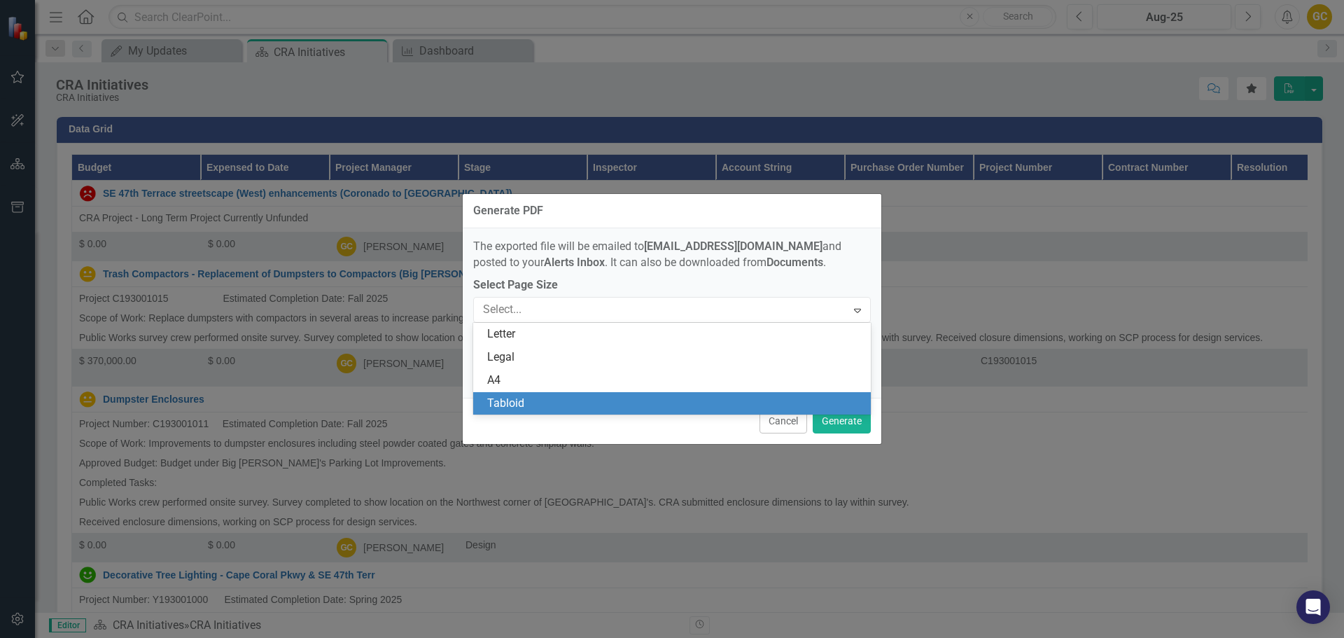
click at [585, 392] on div "Tabloid" at bounding box center [672, 403] width 398 height 23
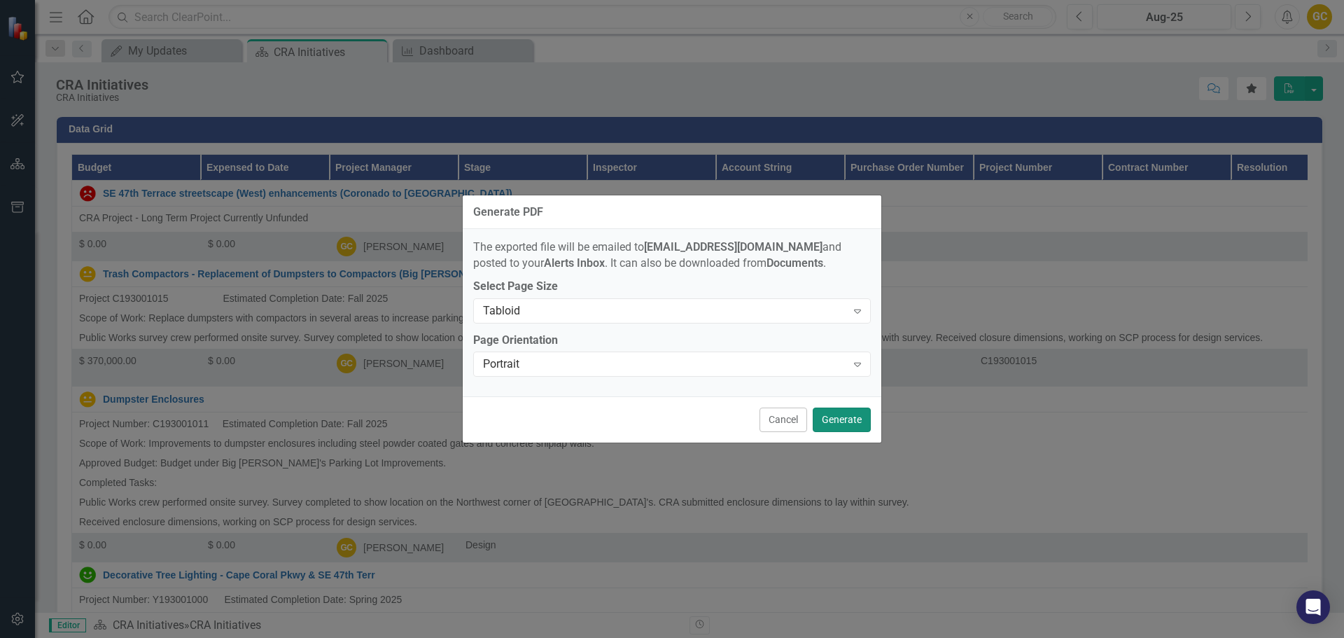
click at [832, 418] on button "Generate" at bounding box center [842, 419] width 58 height 25
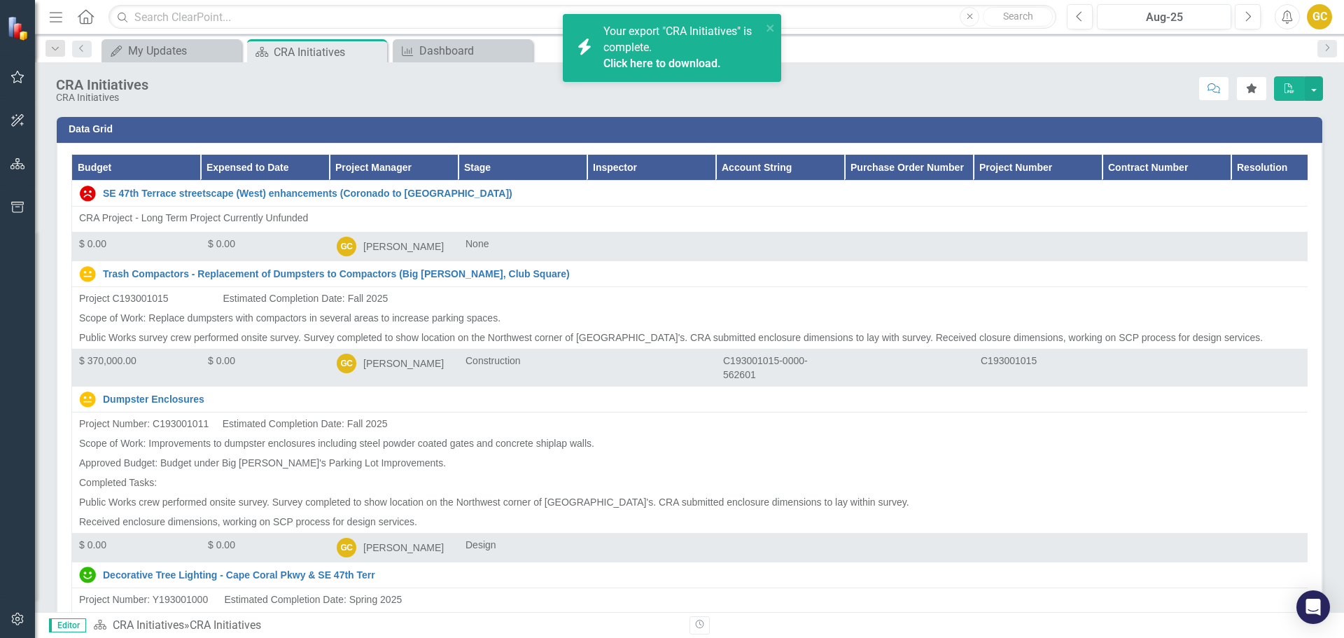
click at [692, 48] on div "Your export "CRA Initiatives" is complete. Click here to download." at bounding box center [682, 48] width 158 height 48
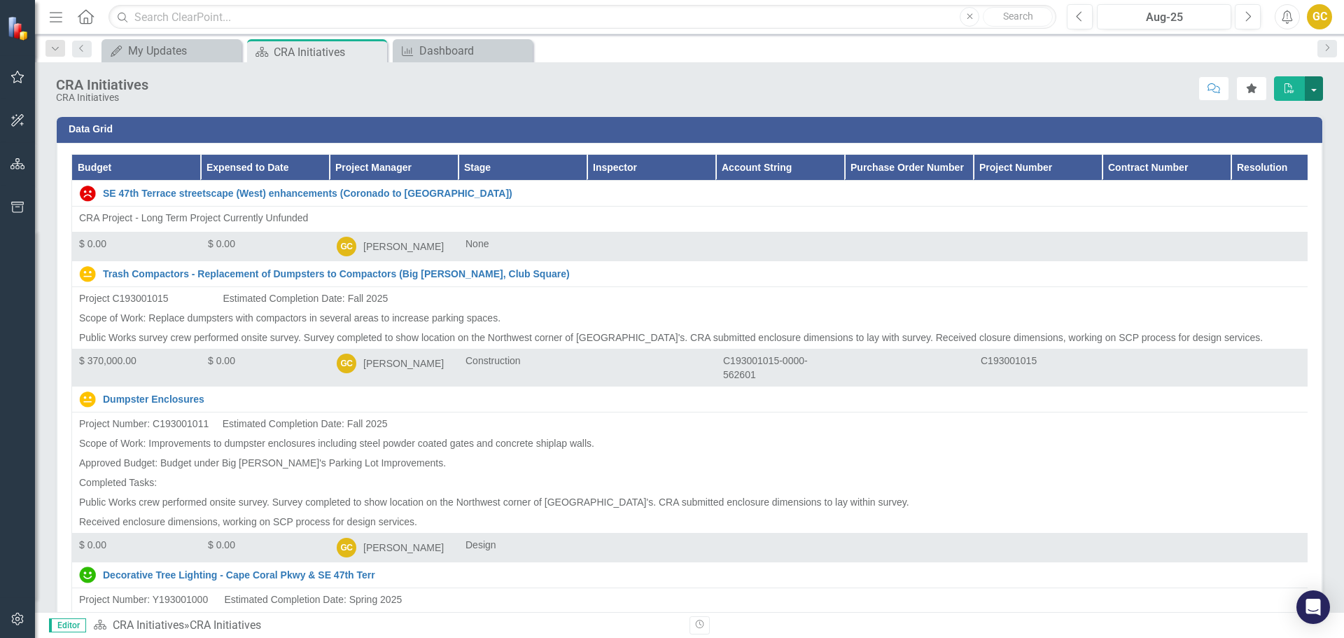
click at [1316, 88] on button "button" at bounding box center [1314, 88] width 18 height 25
click at [1275, 143] on link "PDF Export to PDF" at bounding box center [1265, 143] width 113 height 26
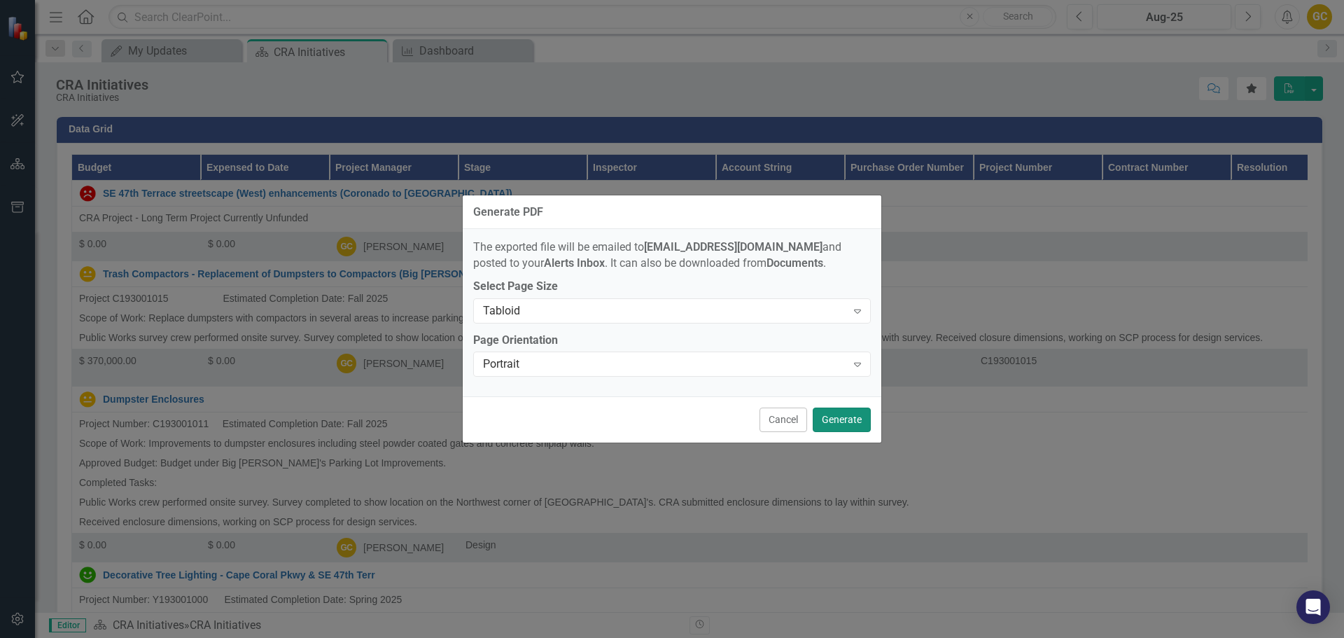
click at [837, 420] on button "Generate" at bounding box center [842, 419] width 58 height 25
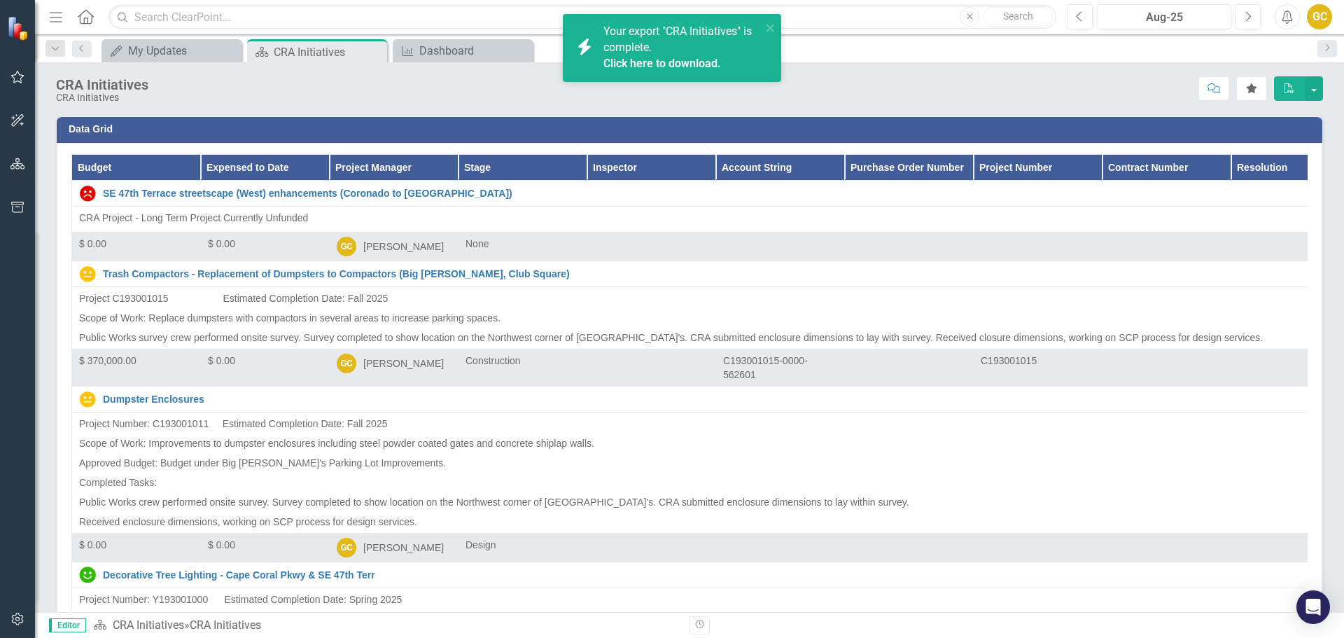
click at [708, 46] on div "Your export "CRA Initiatives" is complete. Click here to download." at bounding box center [682, 48] width 158 height 48
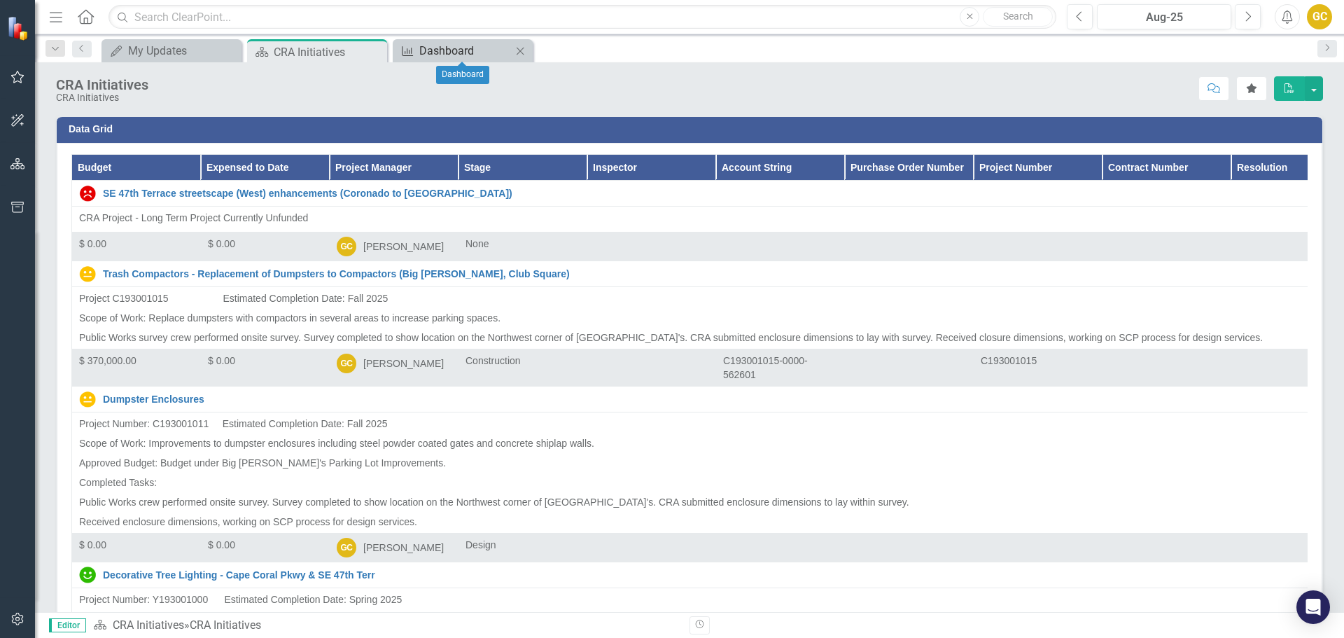
click at [445, 51] on div "Dashboard" at bounding box center [465, 51] width 92 height 18
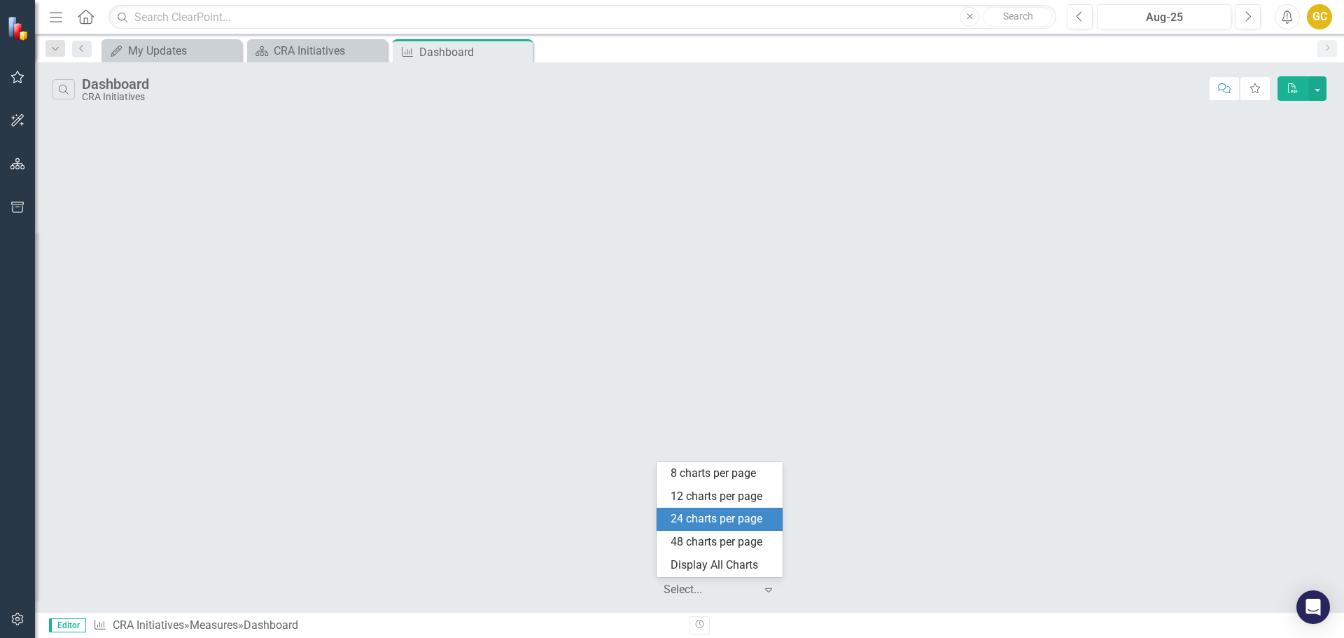
click at [771, 588] on icon "Expand" at bounding box center [769, 589] width 14 height 11
click at [711, 519] on div "24 charts per page" at bounding box center [723, 519] width 104 height 16
click at [65, 88] on icon "Search" at bounding box center [63, 89] width 13 height 10
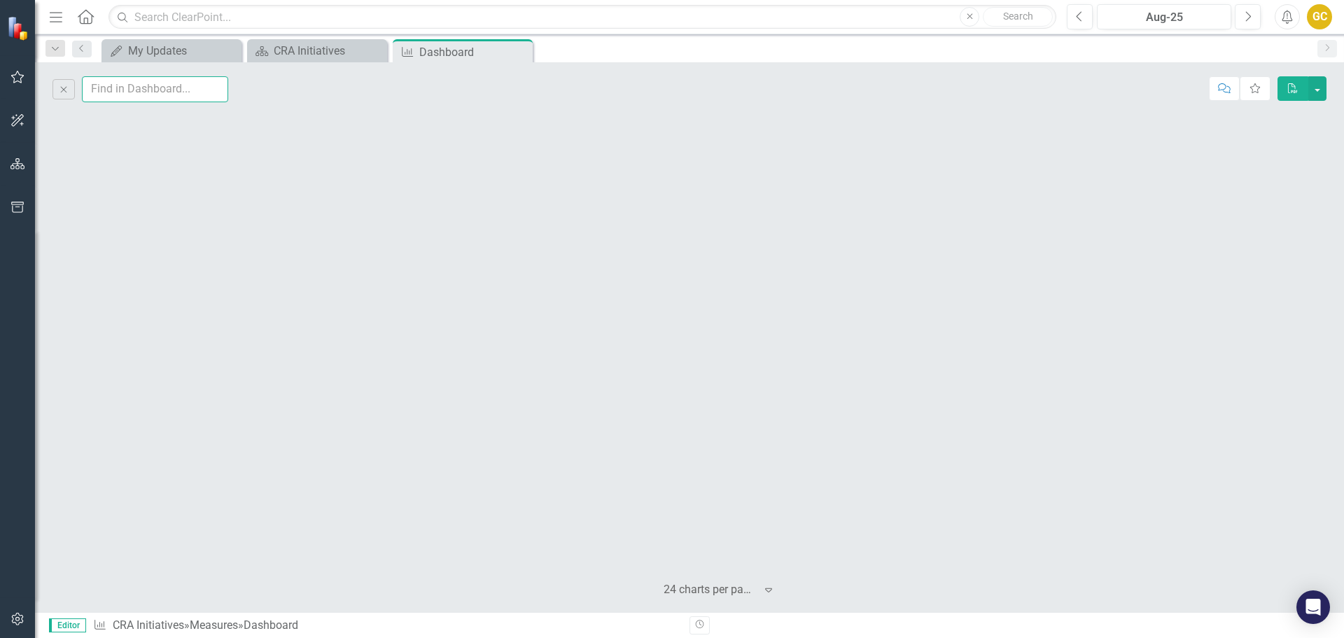
click at [116, 92] on input "text" at bounding box center [155, 89] width 146 height 26
click at [59, 89] on icon "Close" at bounding box center [63, 89] width 13 height 10
click at [522, 53] on icon "Close" at bounding box center [519, 51] width 14 height 11
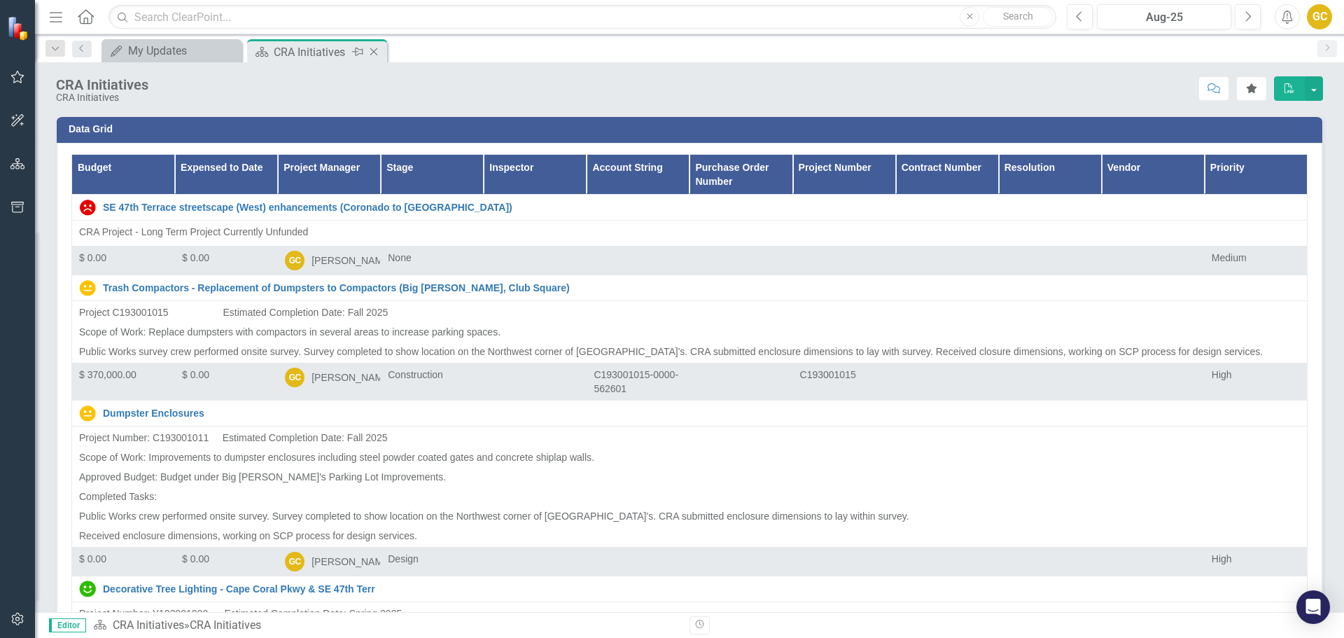
click at [373, 49] on icon "Close" at bounding box center [374, 51] width 14 height 11
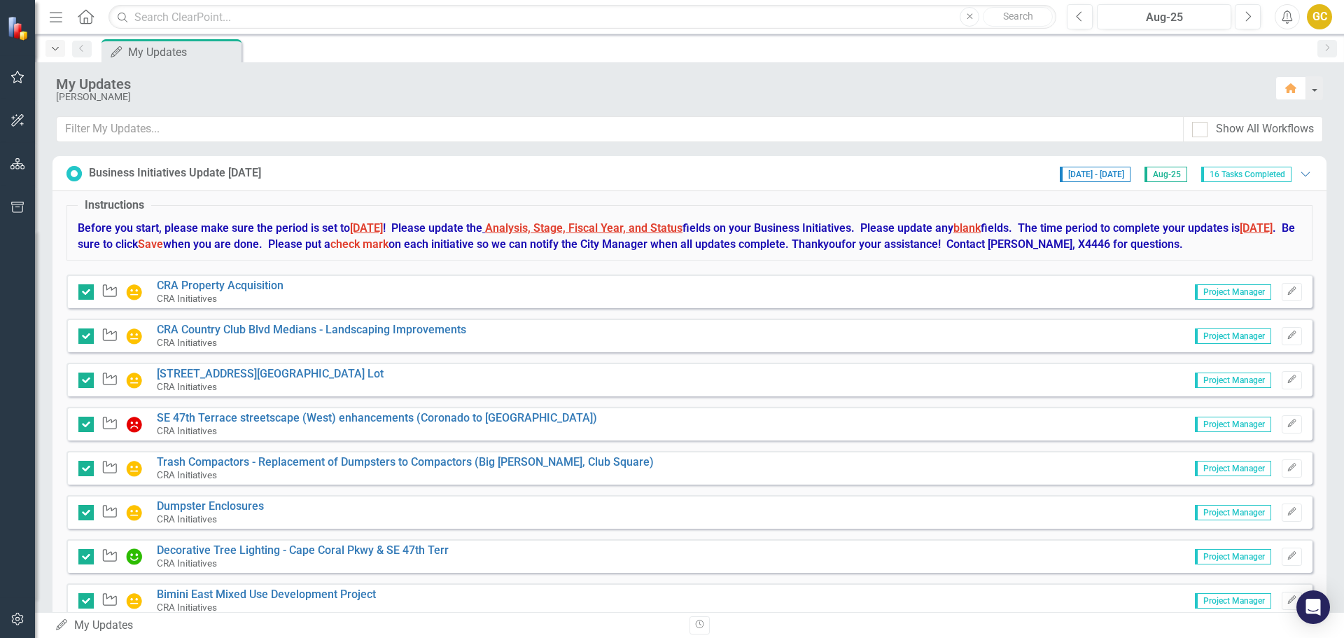
click at [57, 49] on icon "Dropdown" at bounding box center [55, 49] width 13 height 10
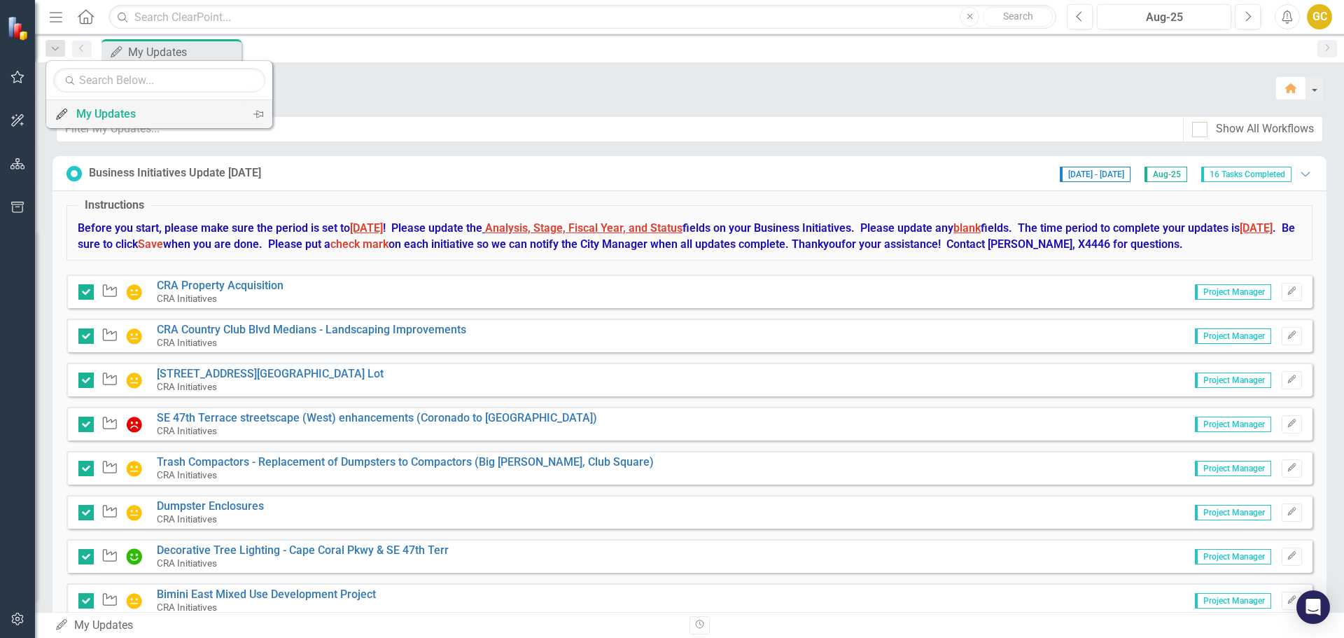
click at [120, 109] on div "My Updates" at bounding box center [156, 114] width 161 height 18
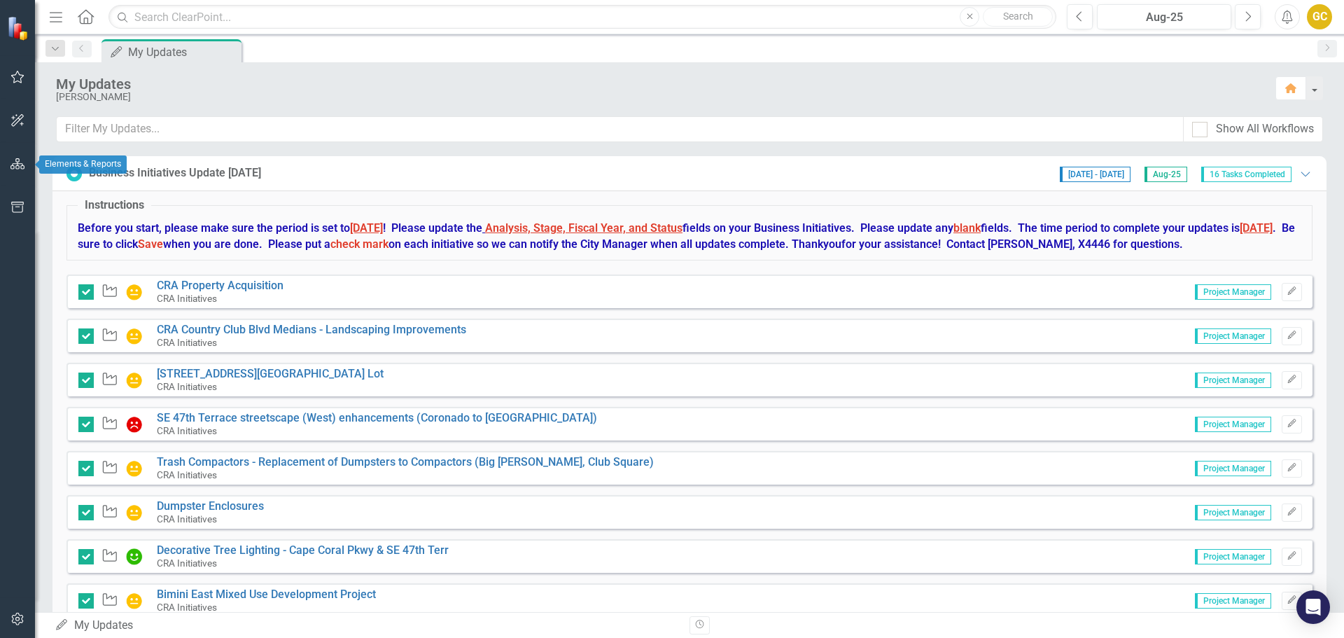
click at [22, 160] on icon "button" at bounding box center [18, 163] width 15 height 11
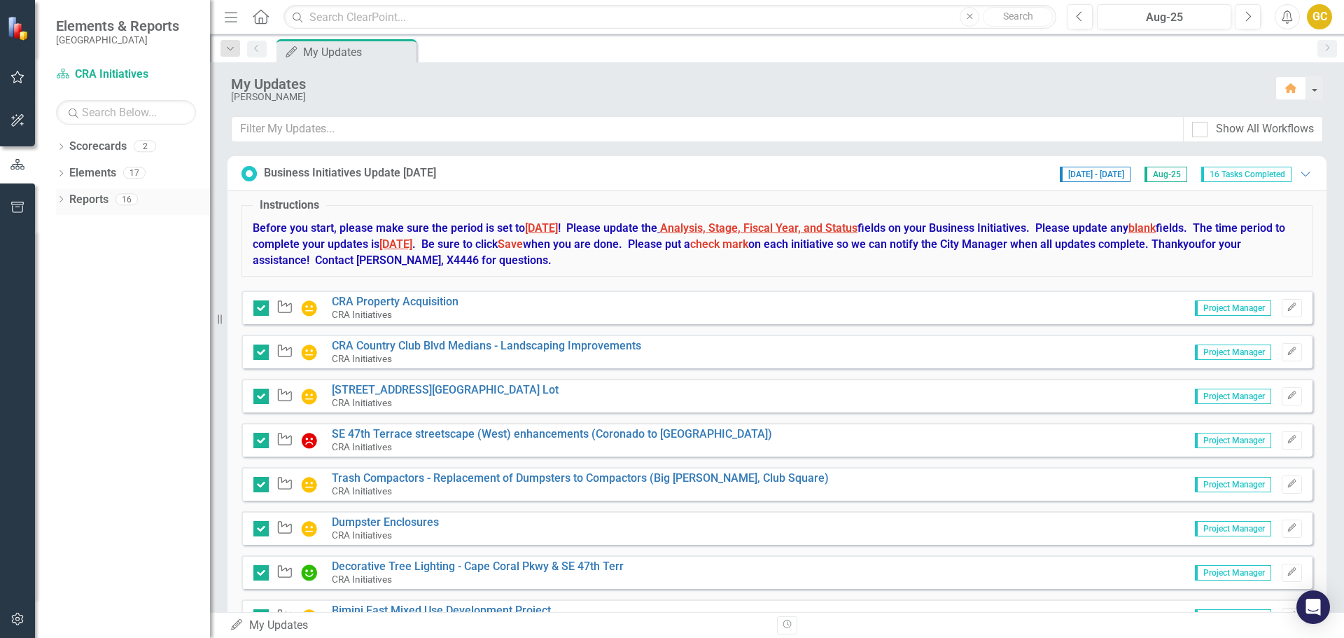
click at [60, 196] on div "Dropdown" at bounding box center [61, 201] width 10 height 12
click at [66, 221] on icon "Dropdown" at bounding box center [67, 225] width 10 height 8
click at [124, 202] on div "16" at bounding box center [127, 199] width 22 height 12
click at [126, 199] on div "16" at bounding box center [127, 199] width 22 height 12
click at [126, 198] on div "16" at bounding box center [127, 199] width 22 height 12
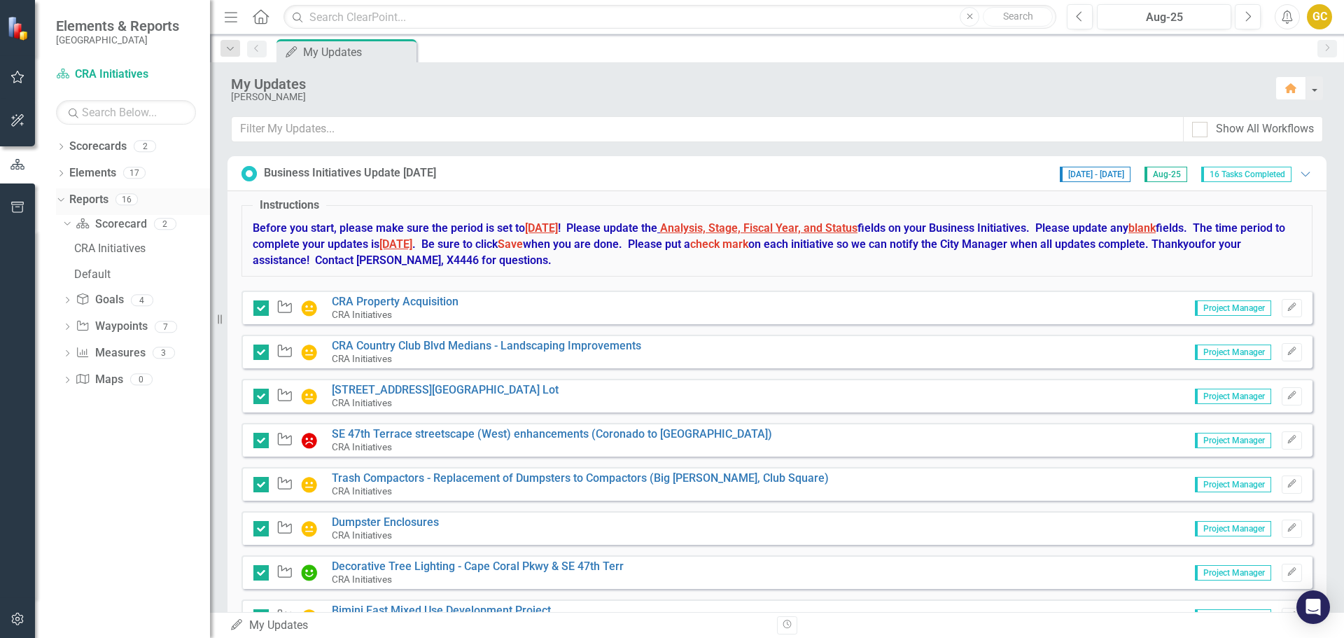
click at [86, 201] on link "Reports" at bounding box center [88, 200] width 39 height 16
click at [85, 201] on link "Reports" at bounding box center [88, 200] width 39 height 16
click at [57, 202] on icon "Dropdown" at bounding box center [59, 199] width 8 height 10
click at [57, 200] on icon "Dropdown" at bounding box center [61, 201] width 10 height 8
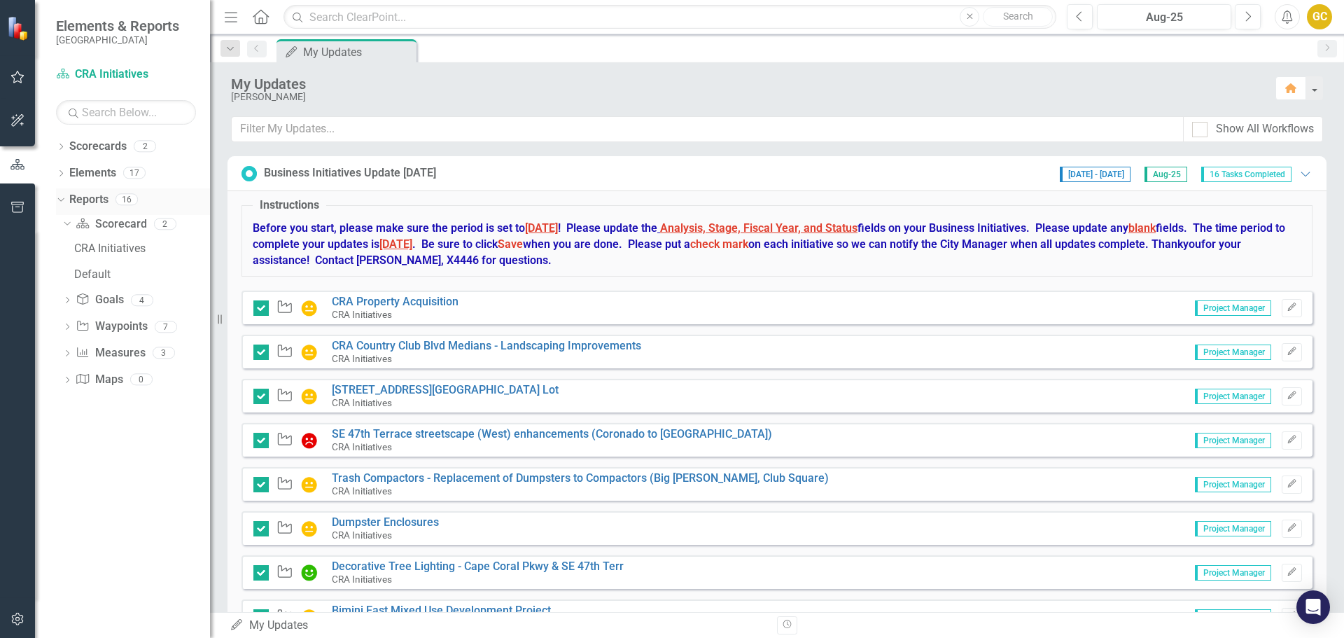
click at [62, 199] on icon "Dropdown" at bounding box center [59, 199] width 8 height 10
click at [62, 199] on icon "Dropdown" at bounding box center [61, 201] width 10 height 8
click at [64, 225] on icon "Dropdown" at bounding box center [66, 223] width 8 height 10
click at [123, 223] on link "Scorecard Scorecard" at bounding box center [111, 224] width 71 height 16
click at [67, 249] on icon at bounding box center [68, 250] width 4 height 6
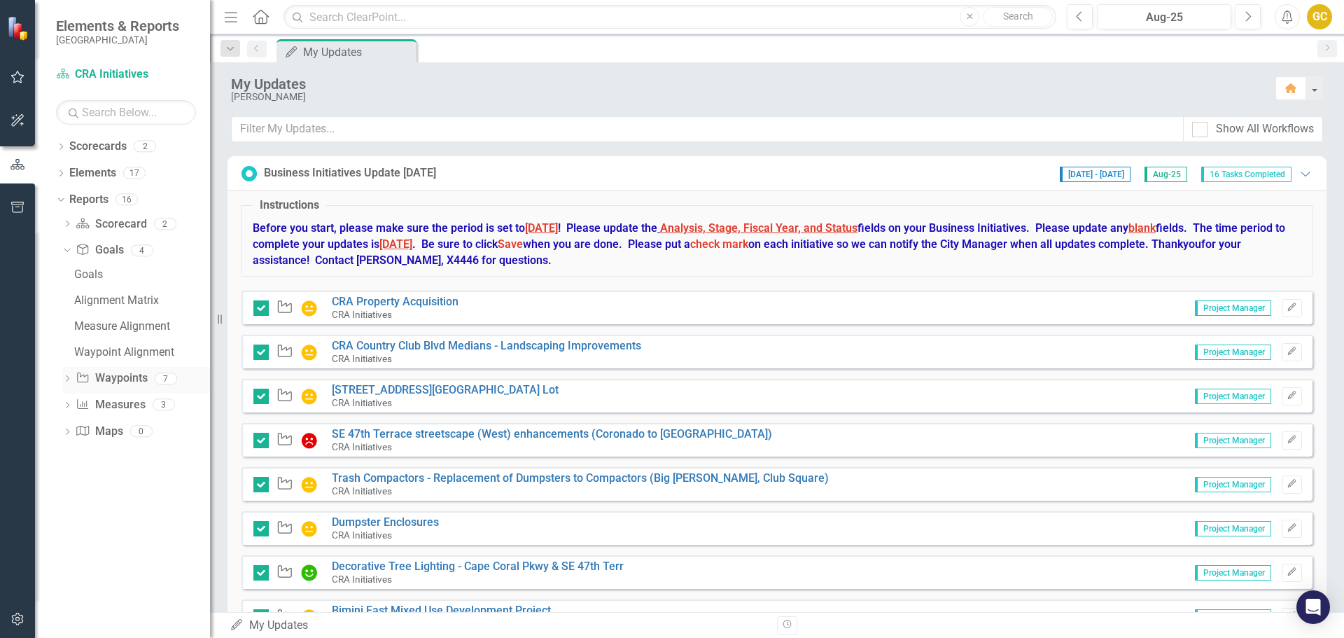
click at [66, 376] on icon "Dropdown" at bounding box center [67, 380] width 10 height 8
click at [108, 431] on div "[PERSON_NAME] Chart" at bounding box center [142, 430] width 136 height 13
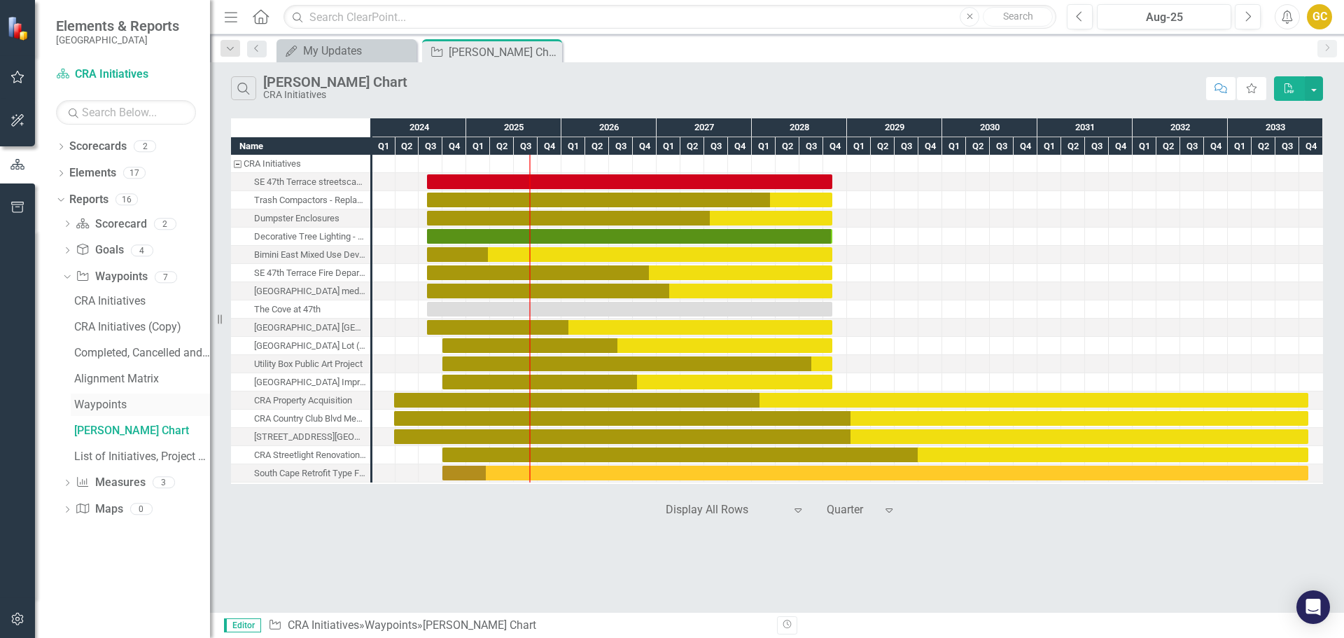
click at [104, 398] on div "Waypoints" at bounding box center [142, 404] width 136 height 13
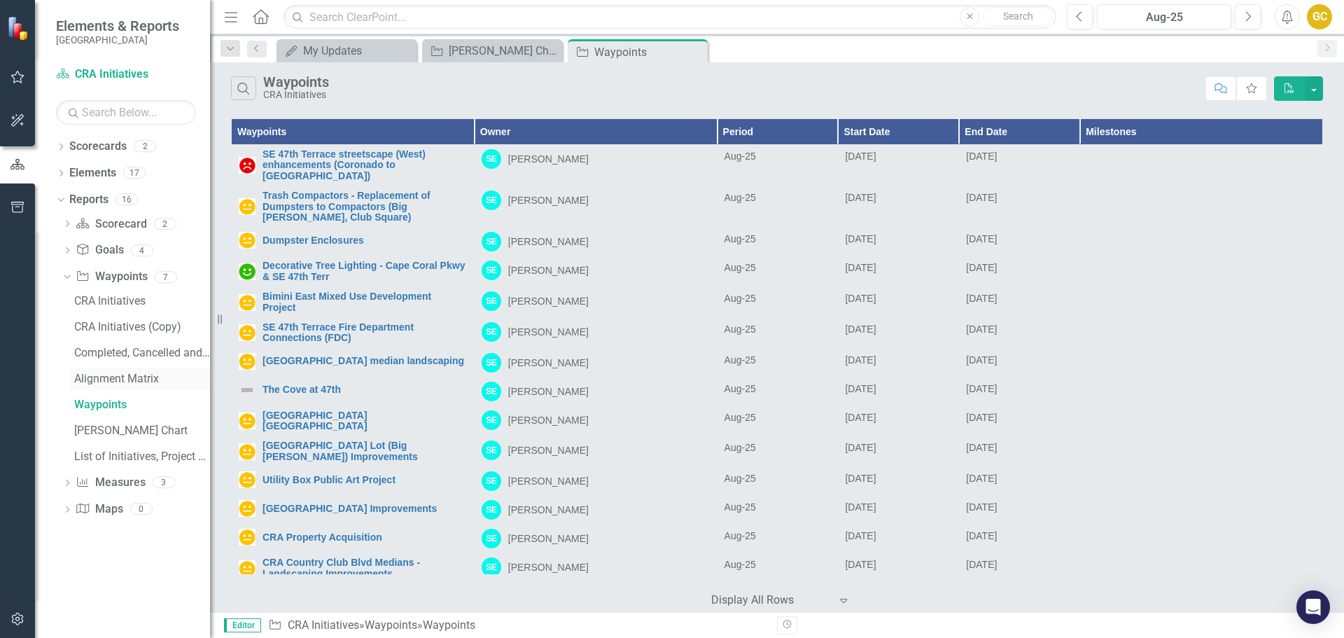
click at [104, 372] on div "Alignment Matrix" at bounding box center [142, 378] width 136 height 13
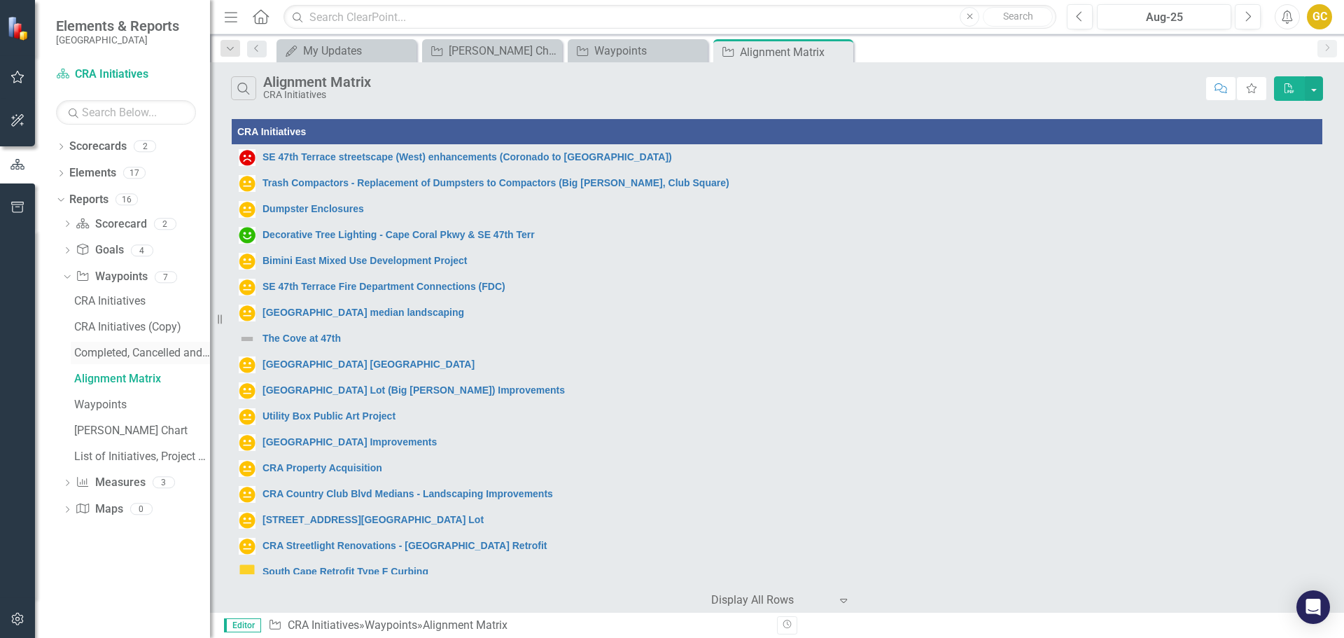
click at [107, 348] on div "Completed, Cancelled and On Hold Projects" at bounding box center [142, 353] width 136 height 13
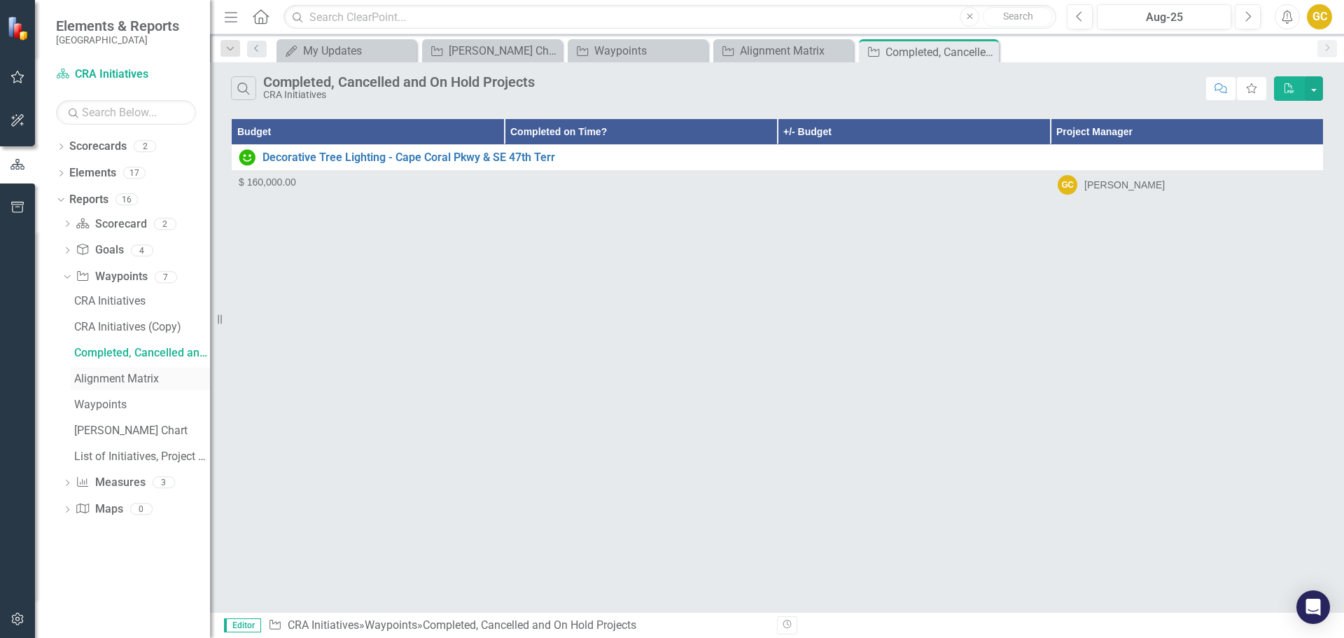
click at [109, 374] on div "Alignment Matrix" at bounding box center [142, 378] width 136 height 13
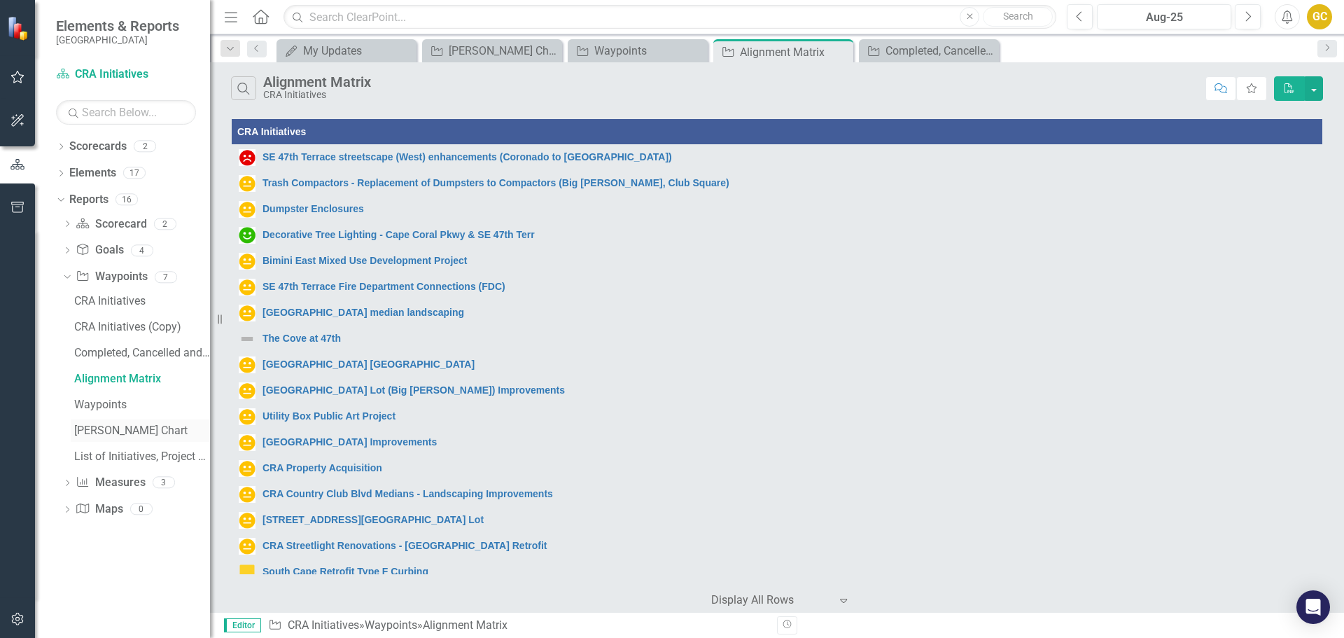
click at [97, 427] on div "[PERSON_NAME] Chart" at bounding box center [142, 430] width 136 height 13
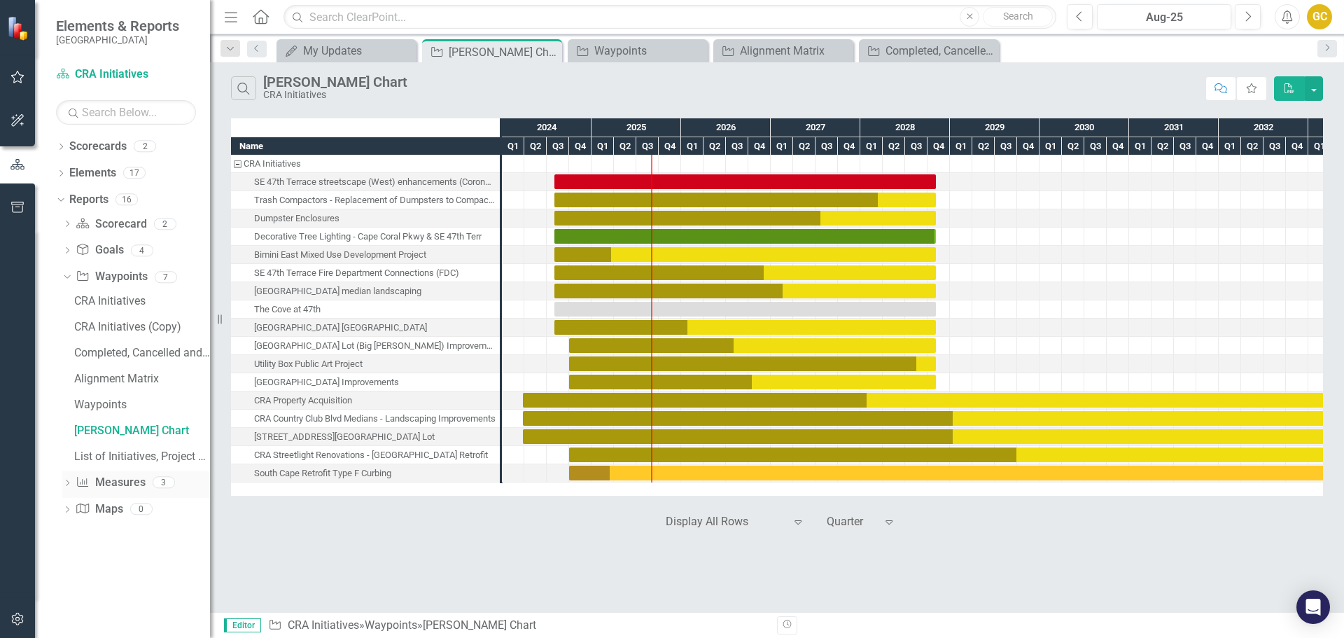
click at [68, 484] on icon at bounding box center [68, 483] width 4 height 6
click at [69, 405] on icon at bounding box center [68, 406] width 4 height 6
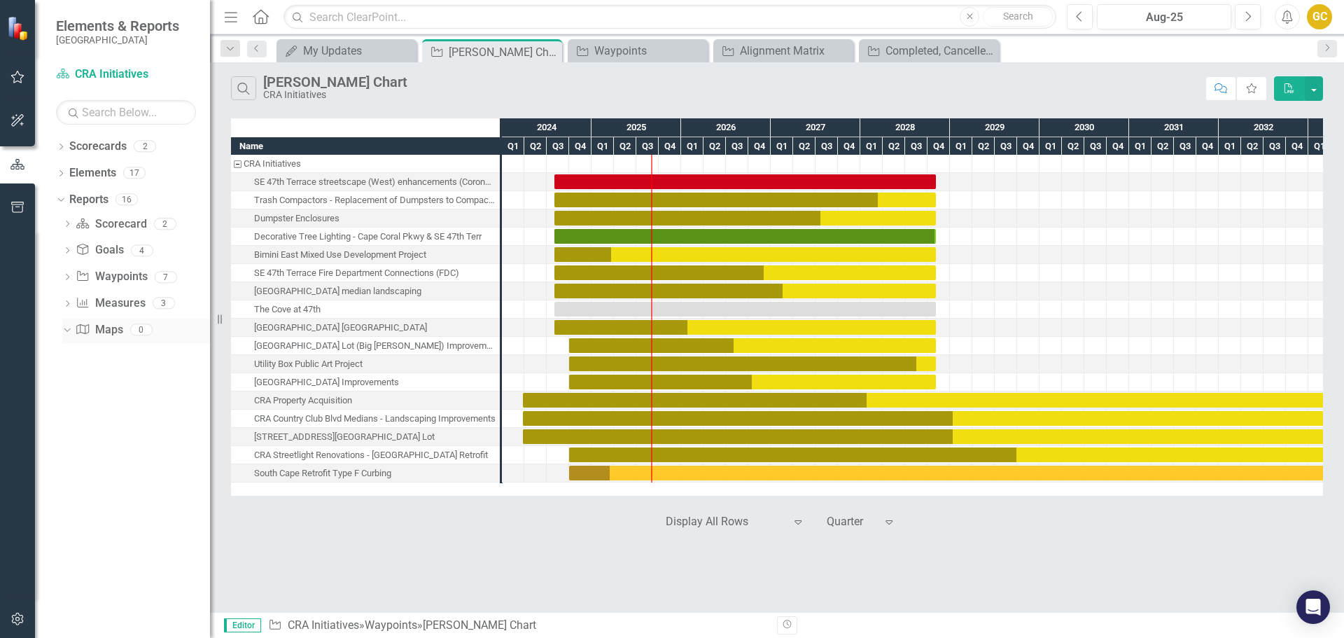
click at [66, 334] on icon "Dropdown" at bounding box center [66, 329] width 8 height 10
click at [66, 334] on icon "Dropdown" at bounding box center [67, 332] width 10 height 8
click at [63, 251] on icon "Dropdown" at bounding box center [67, 252] width 10 height 8
click at [68, 376] on icon "Dropdown" at bounding box center [67, 380] width 10 height 8
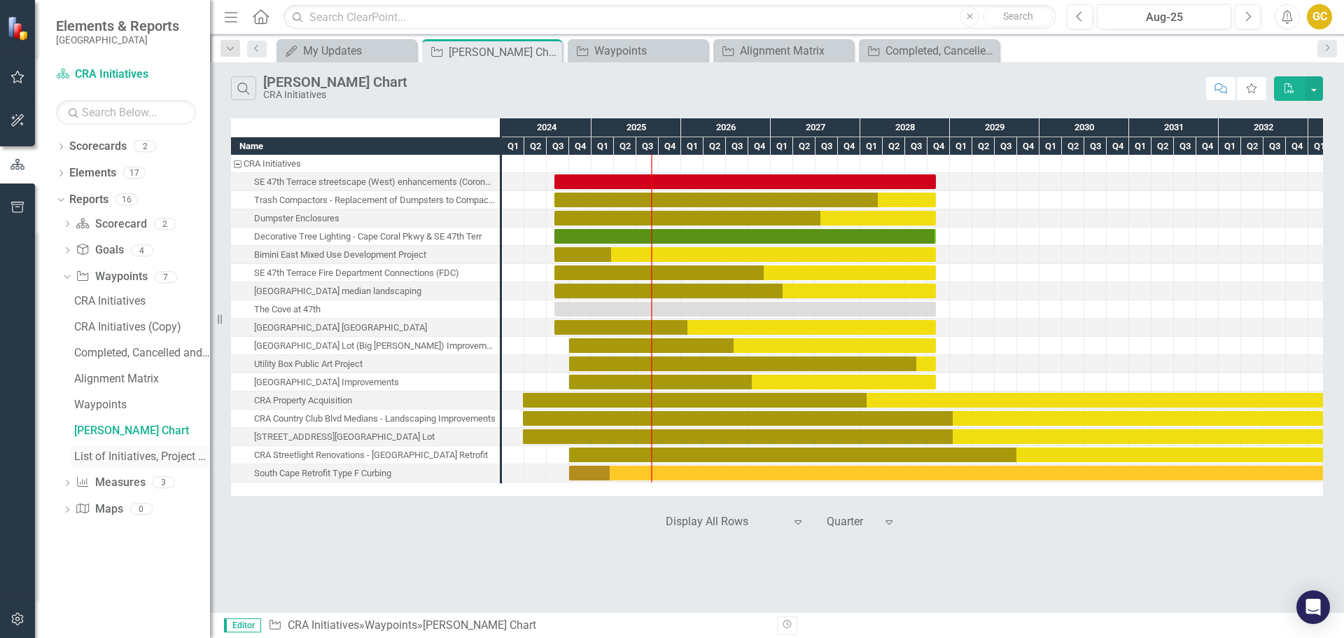
click at [120, 454] on div "List of Initiatives, Project Manager and Collaborators" at bounding box center [142, 456] width 136 height 13
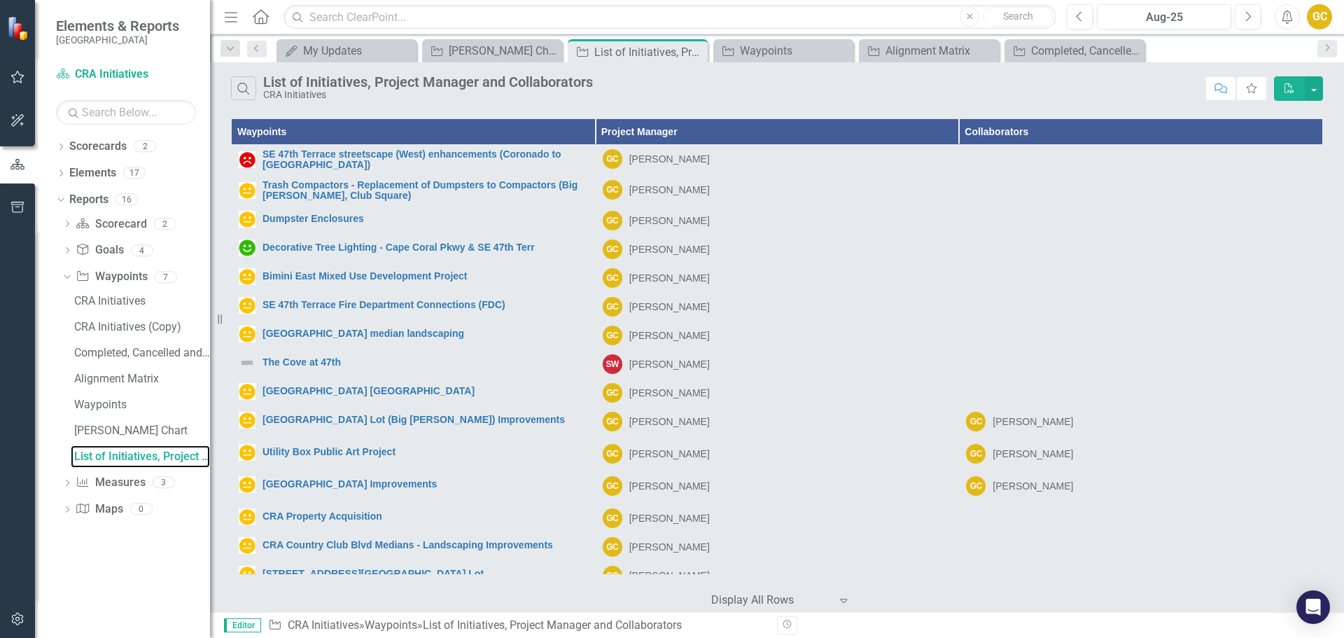
drag, startPoint x: 210, startPoint y: 10, endPoint x: 208, endPoint y: 66, distance: 56.0
click at [208, 64] on div "Elements & Reports Cape Coral Scorecard CRA Initiatives Search Dropdown Scoreca…" at bounding box center [105, 319] width 210 height 638
click at [63, 173] on icon at bounding box center [62, 173] width 4 height 6
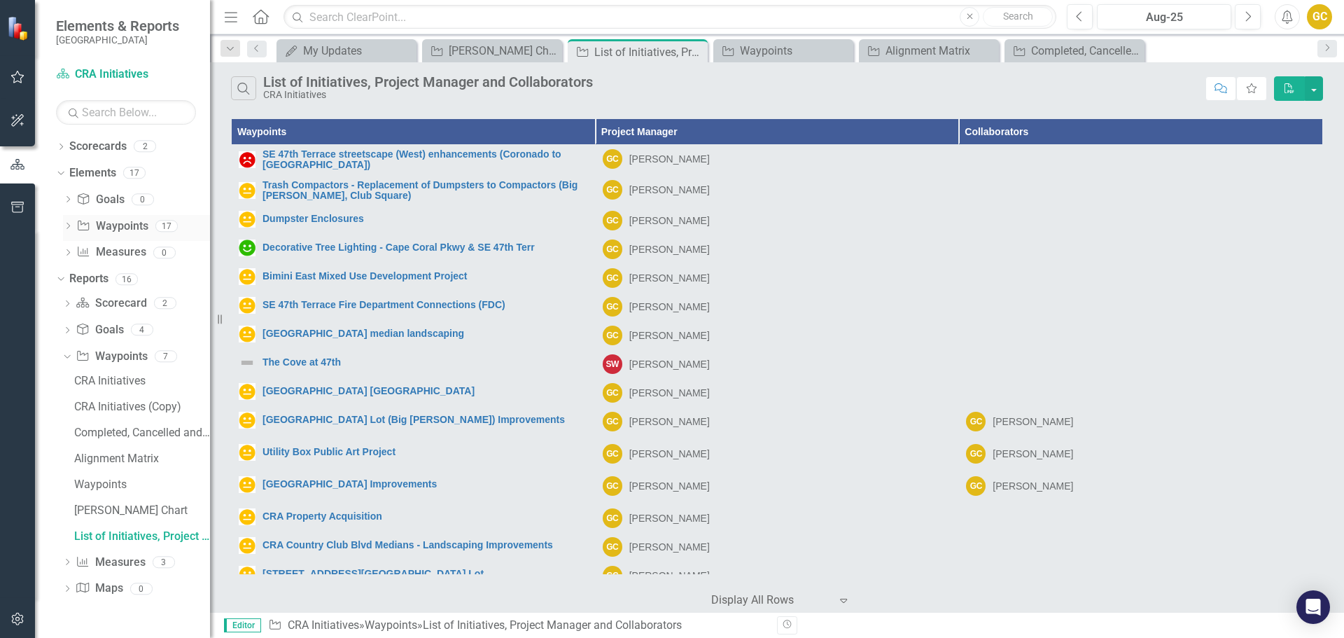
click at [70, 226] on icon "Dropdown" at bounding box center [68, 227] width 10 height 8
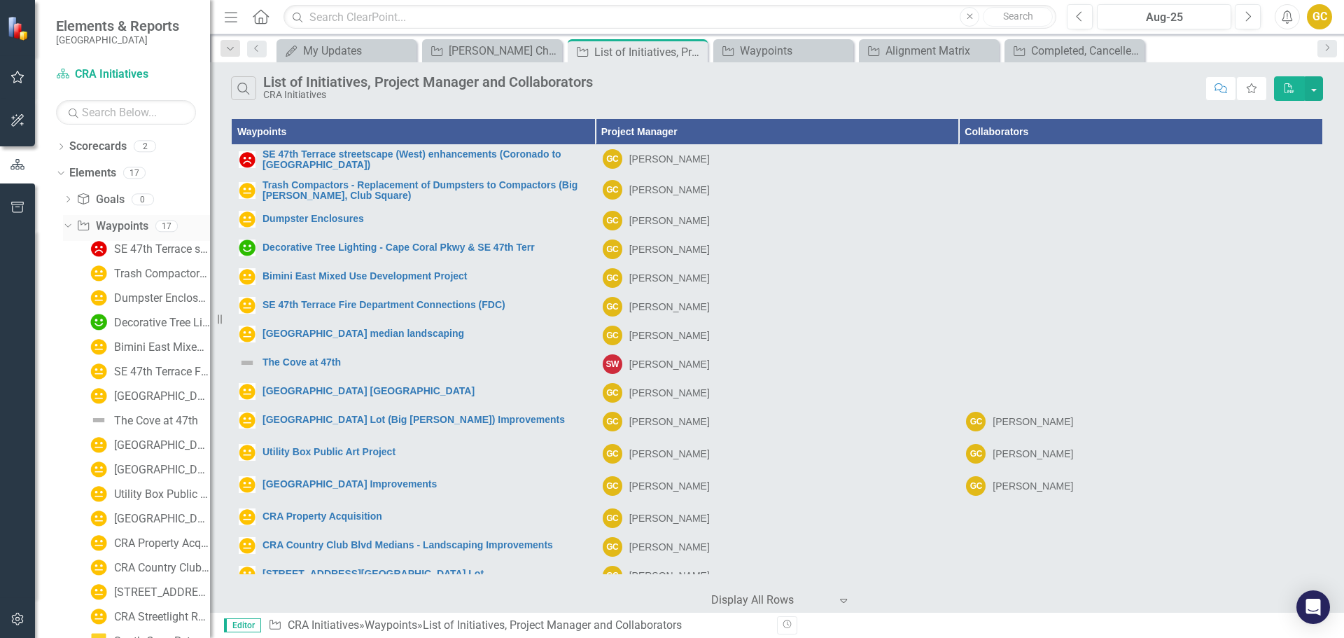
click at [67, 224] on icon "Dropdown" at bounding box center [66, 226] width 8 height 10
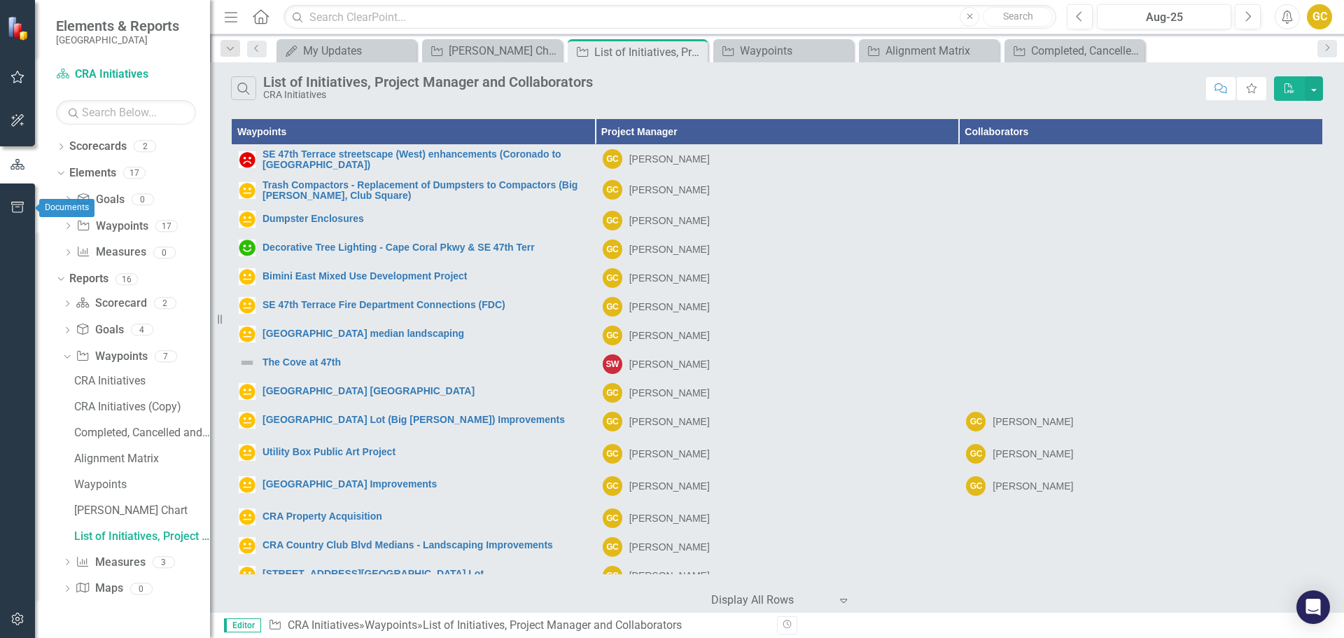
click at [17, 203] on icon "button" at bounding box center [18, 207] width 15 height 11
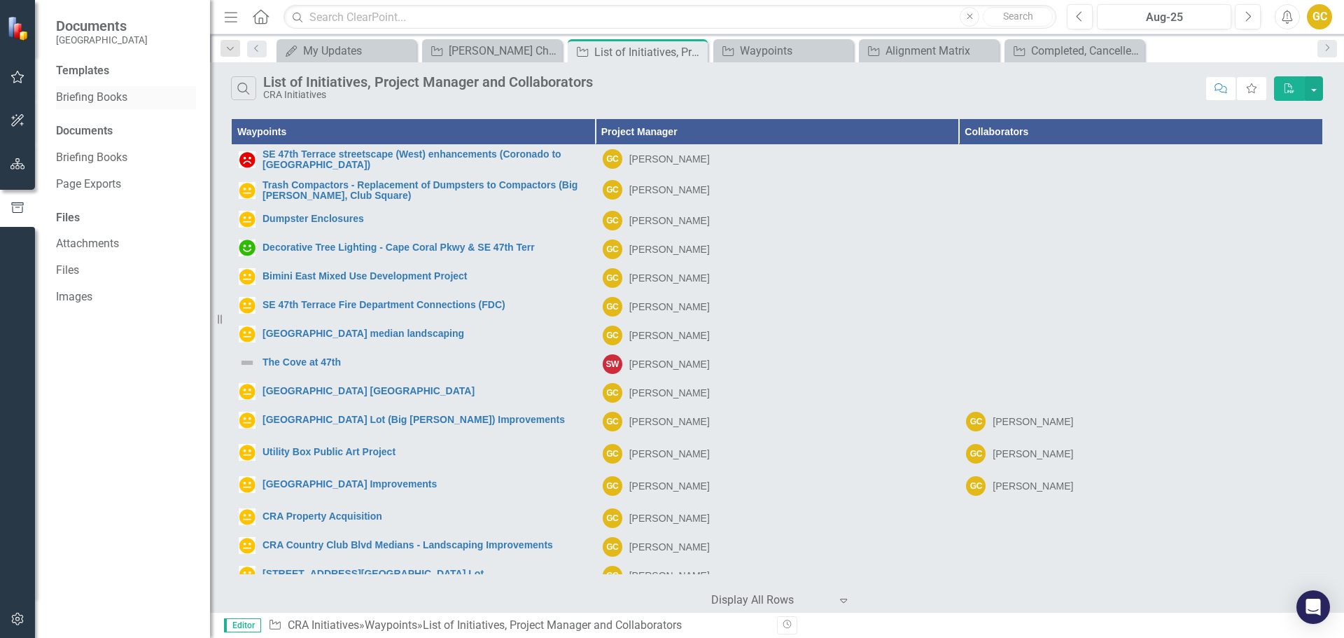
click at [85, 95] on link "Briefing Books" at bounding box center [126, 98] width 140 height 16
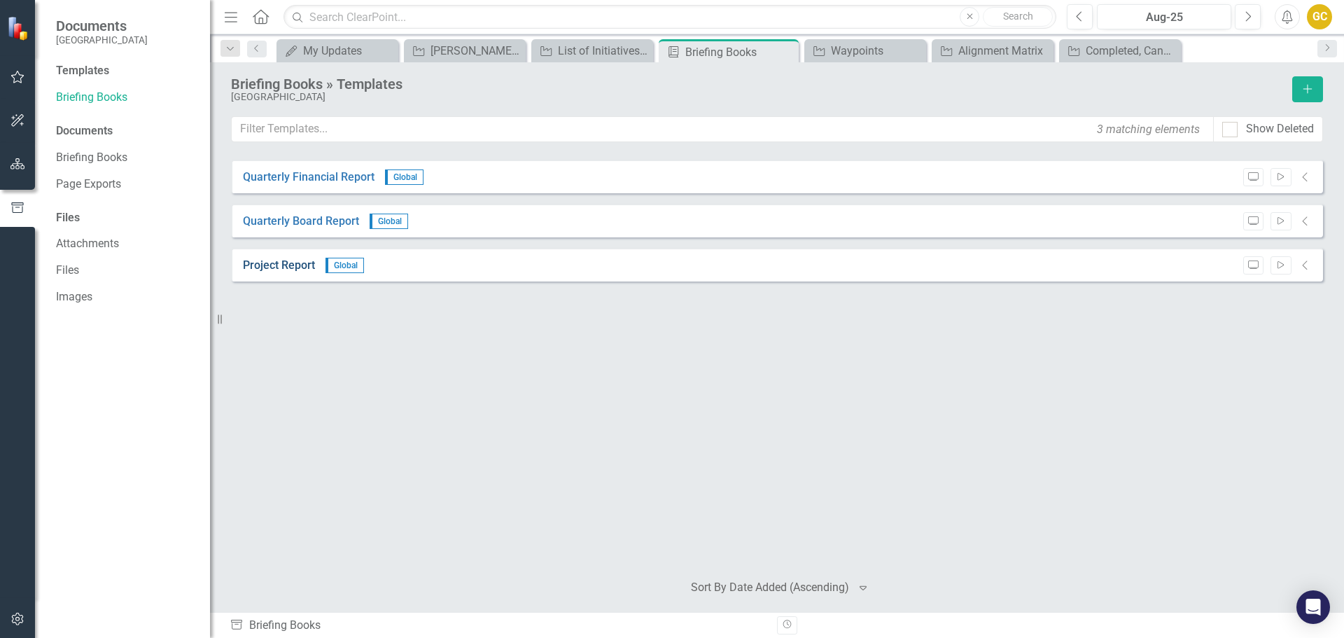
click at [293, 263] on link "Project Report" at bounding box center [279, 266] width 72 height 16
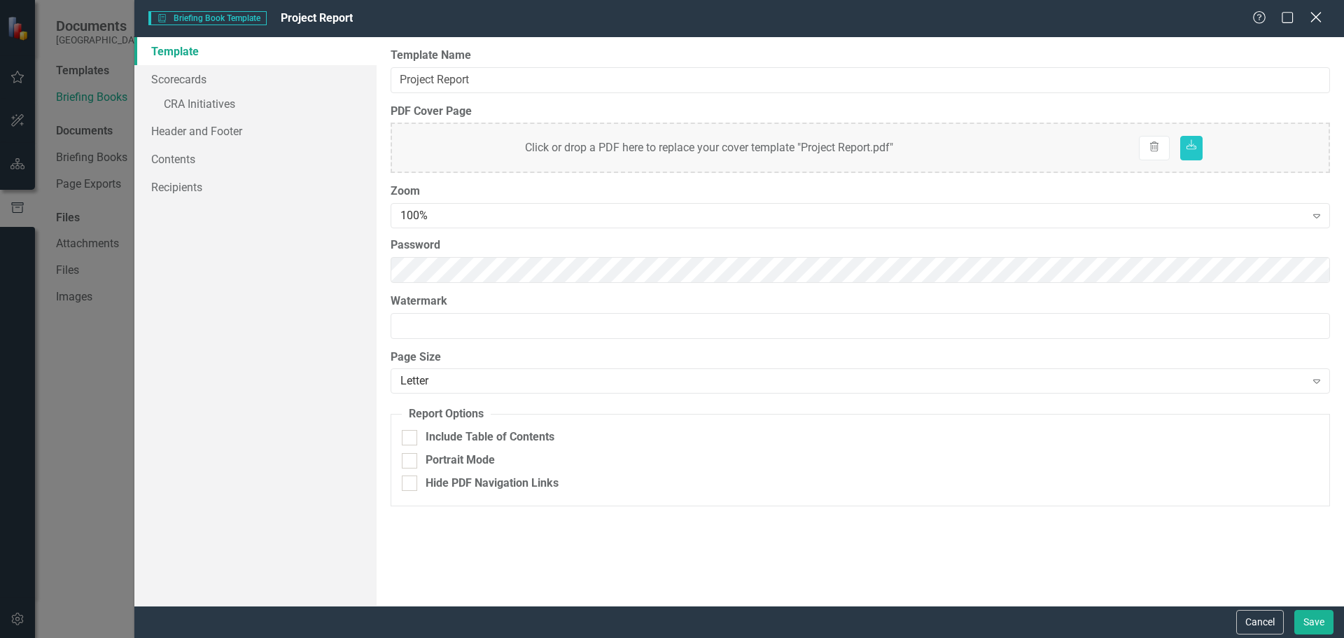
click at [1319, 20] on icon at bounding box center [1315, 17] width 11 height 11
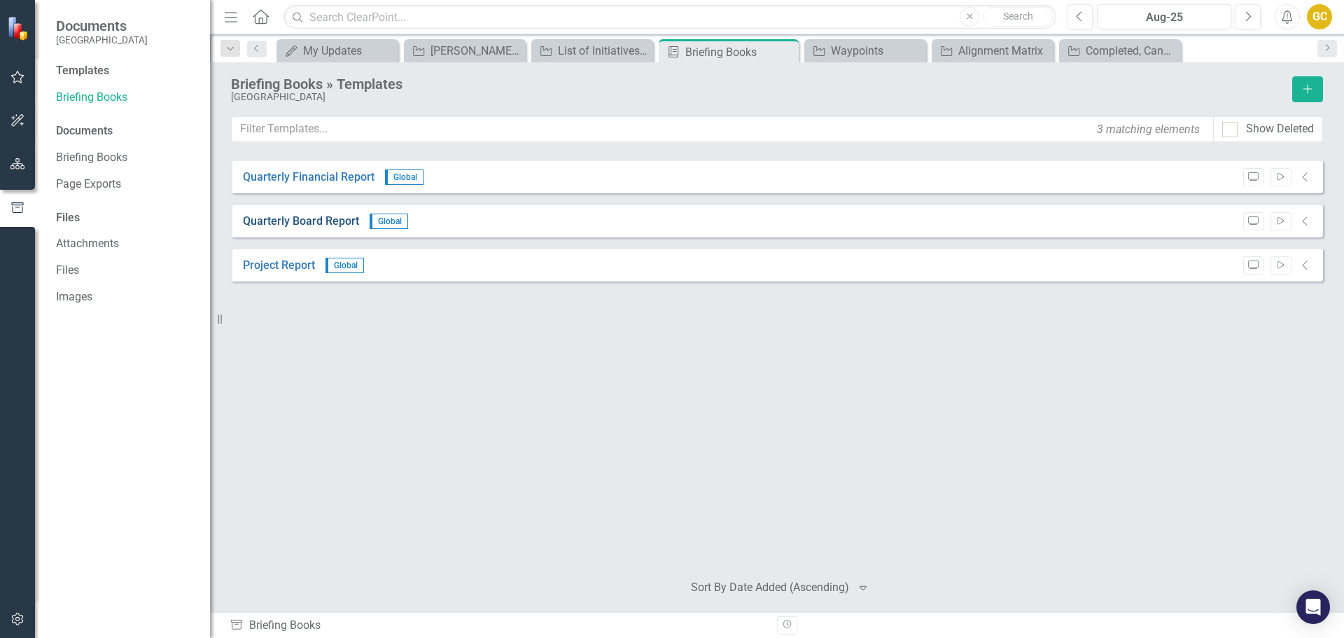
click at [321, 220] on link "Quarterly Board Report" at bounding box center [301, 222] width 116 height 16
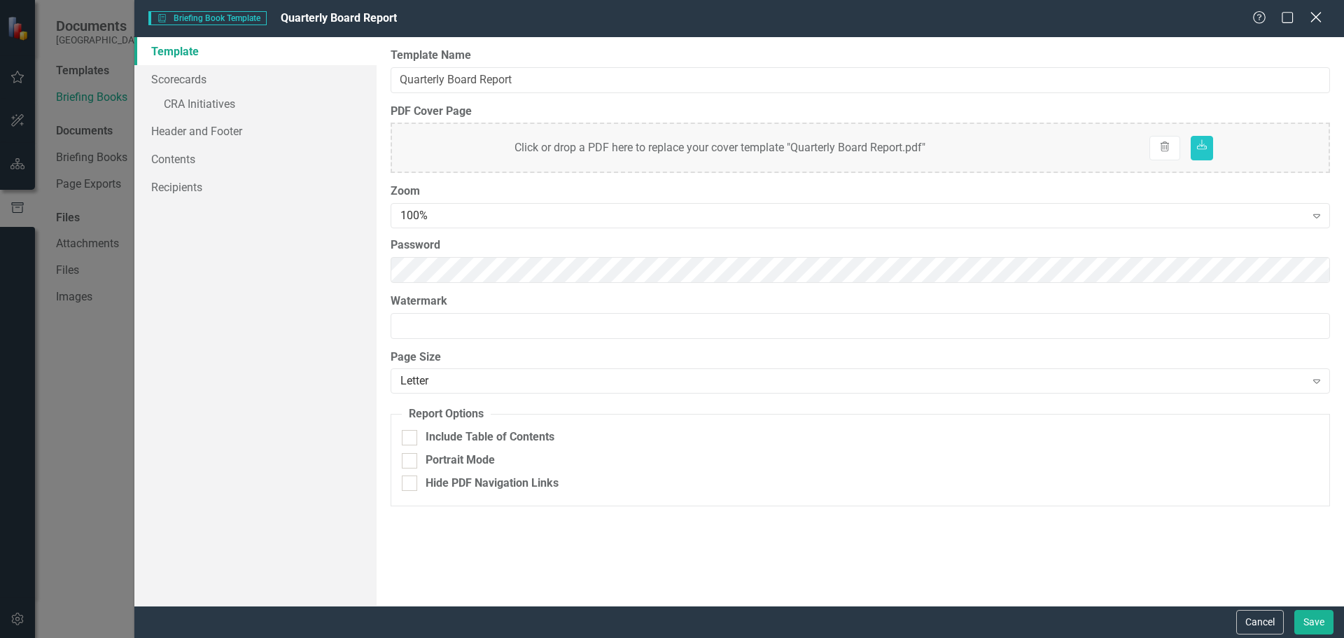
click at [1320, 16] on icon "Close" at bounding box center [1316, 17] width 18 height 13
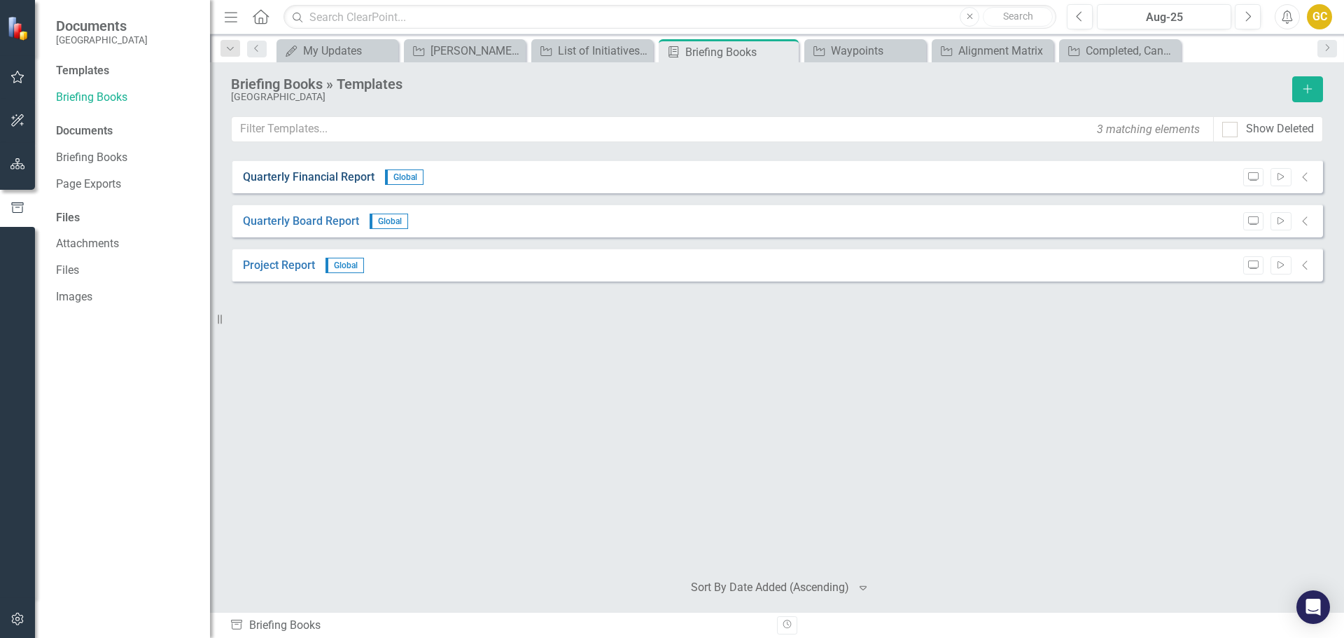
click at [335, 176] on link "Quarterly Financial Report" at bounding box center [309, 177] width 132 height 16
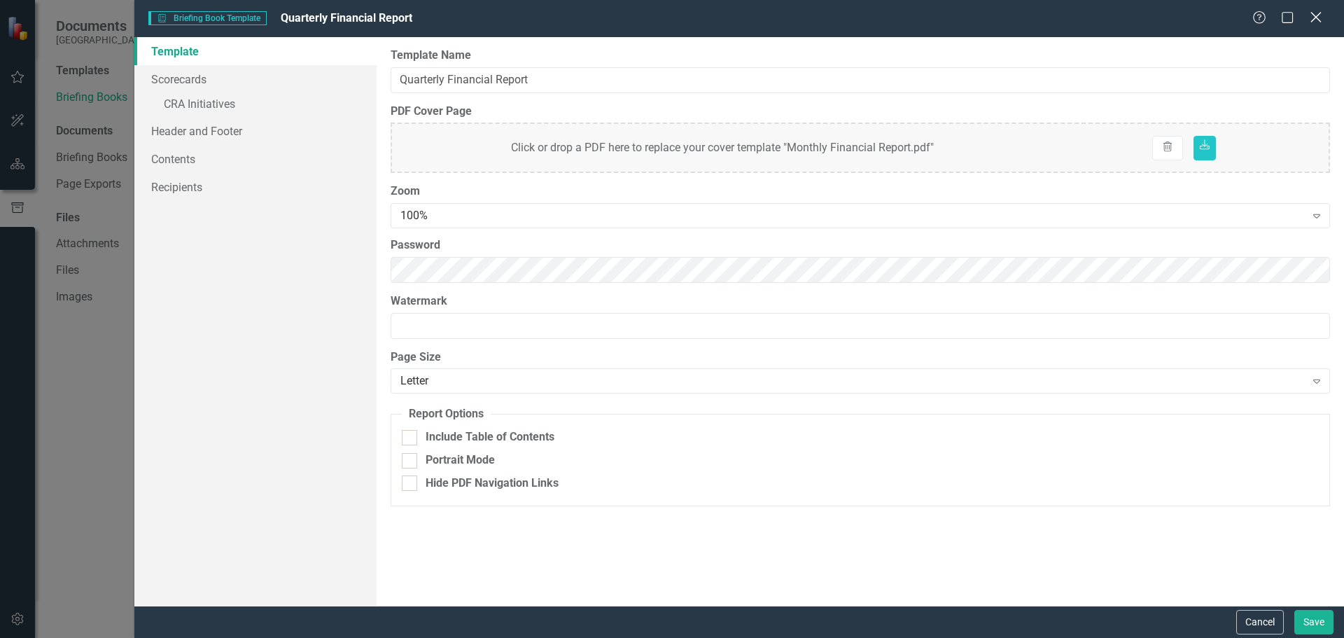
click at [1320, 16] on icon "Close" at bounding box center [1316, 17] width 18 height 13
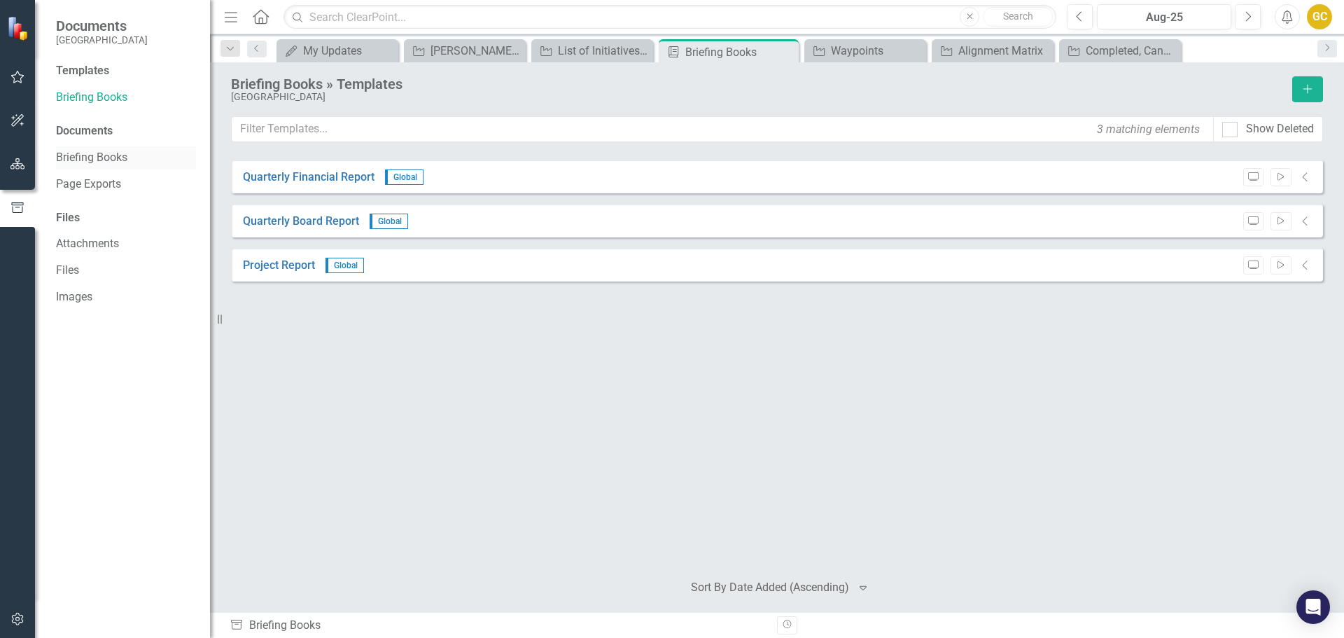
click at [88, 155] on link "Briefing Books" at bounding box center [126, 158] width 140 height 16
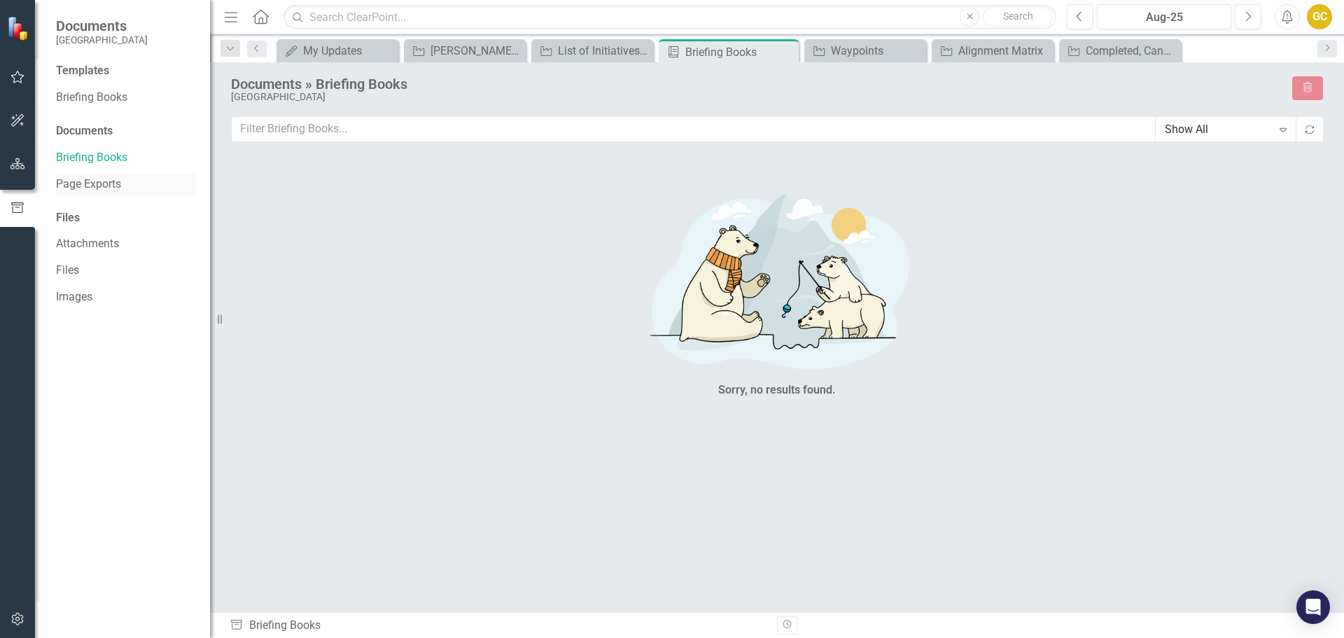
click at [81, 181] on link "Page Exports" at bounding box center [126, 184] width 140 height 16
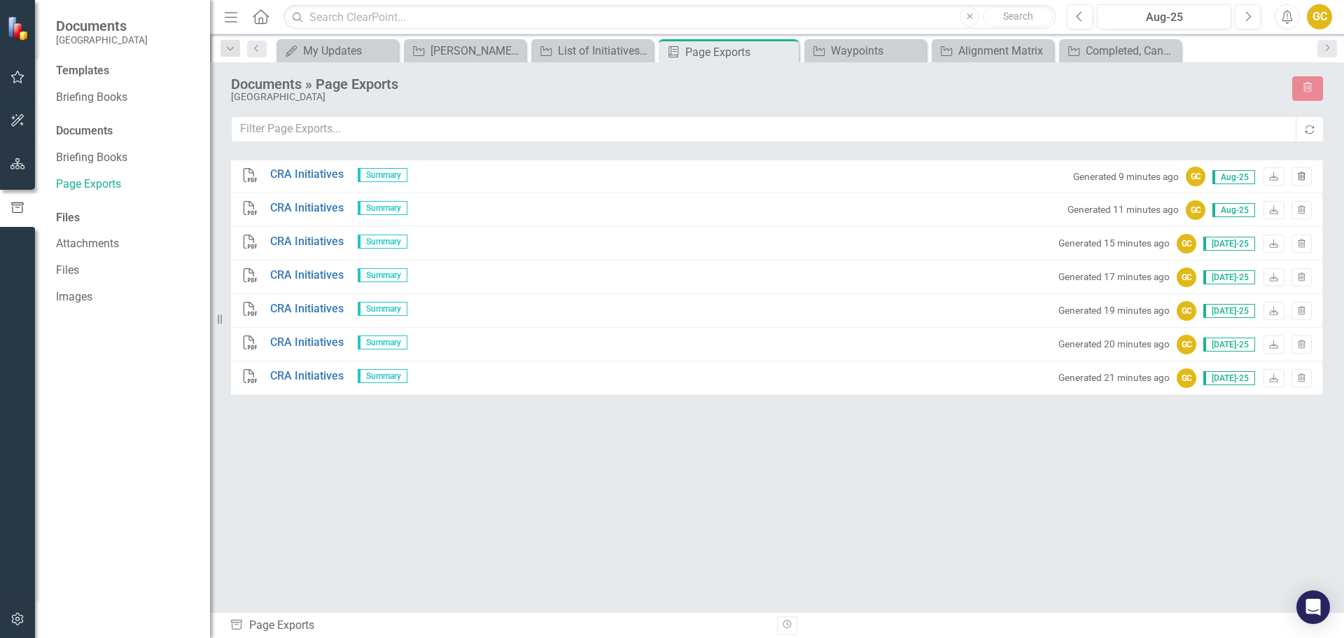
click at [1303, 175] on icon "Trash" at bounding box center [1301, 177] width 11 height 8
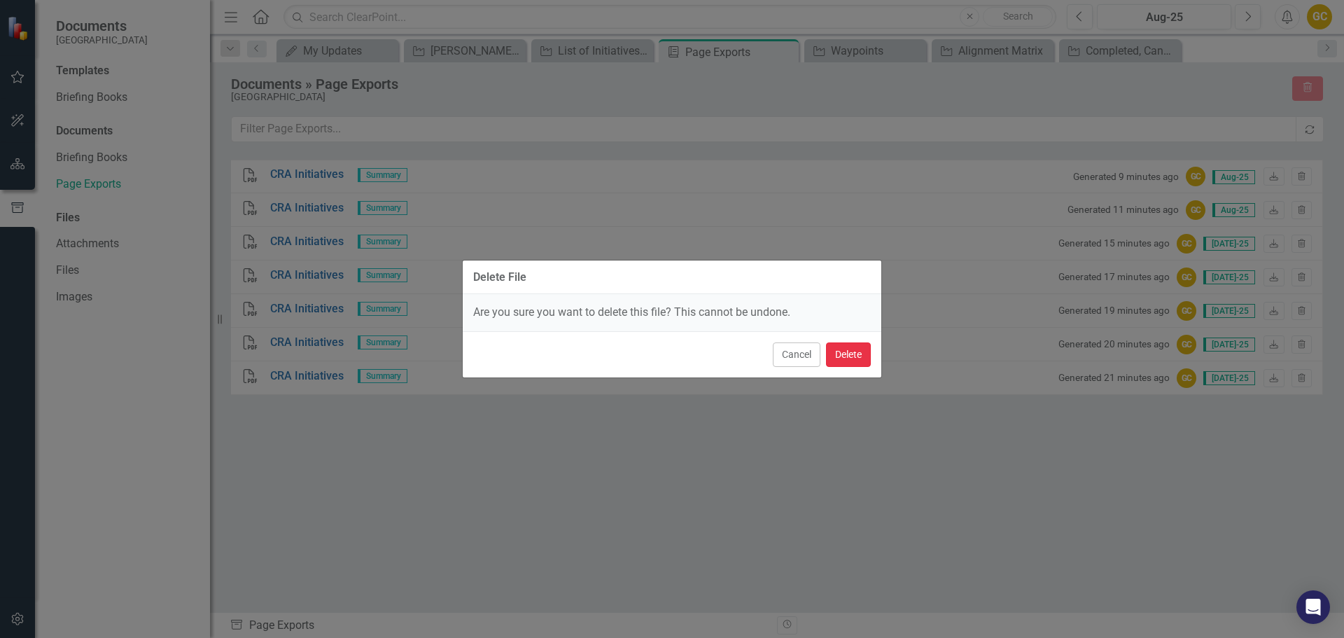
click at [841, 356] on button "Delete" at bounding box center [848, 354] width 45 height 25
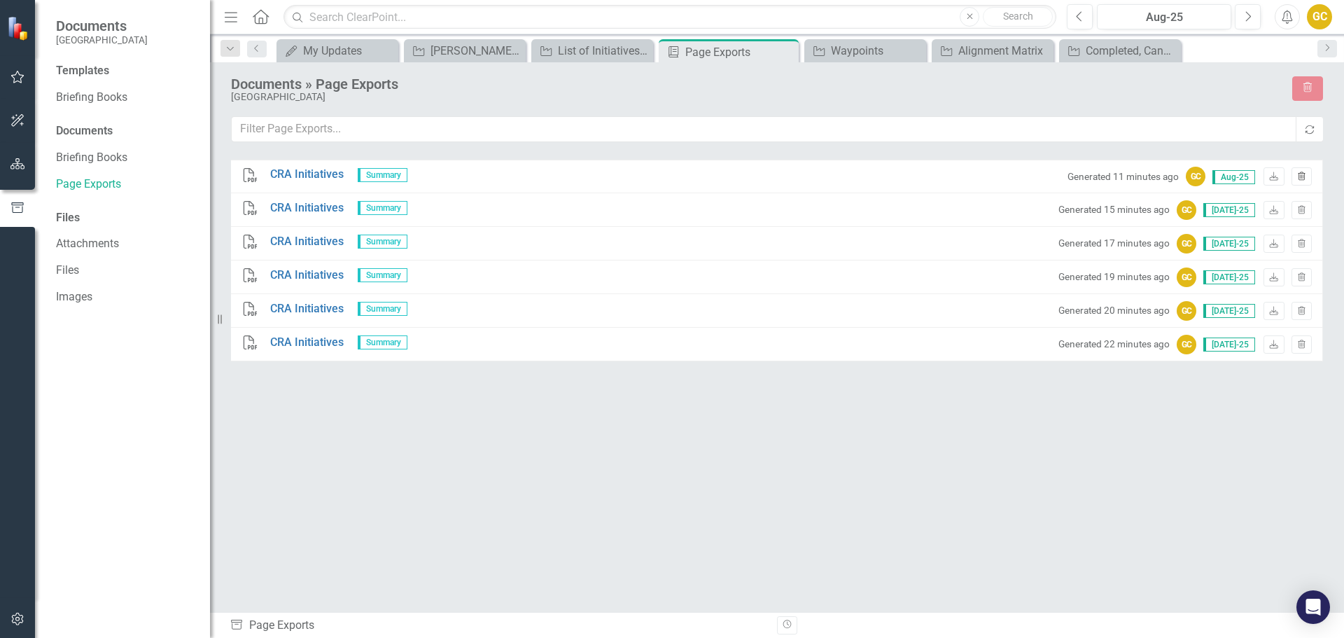
click at [1301, 177] on icon "button" at bounding box center [1302, 176] width 8 height 8
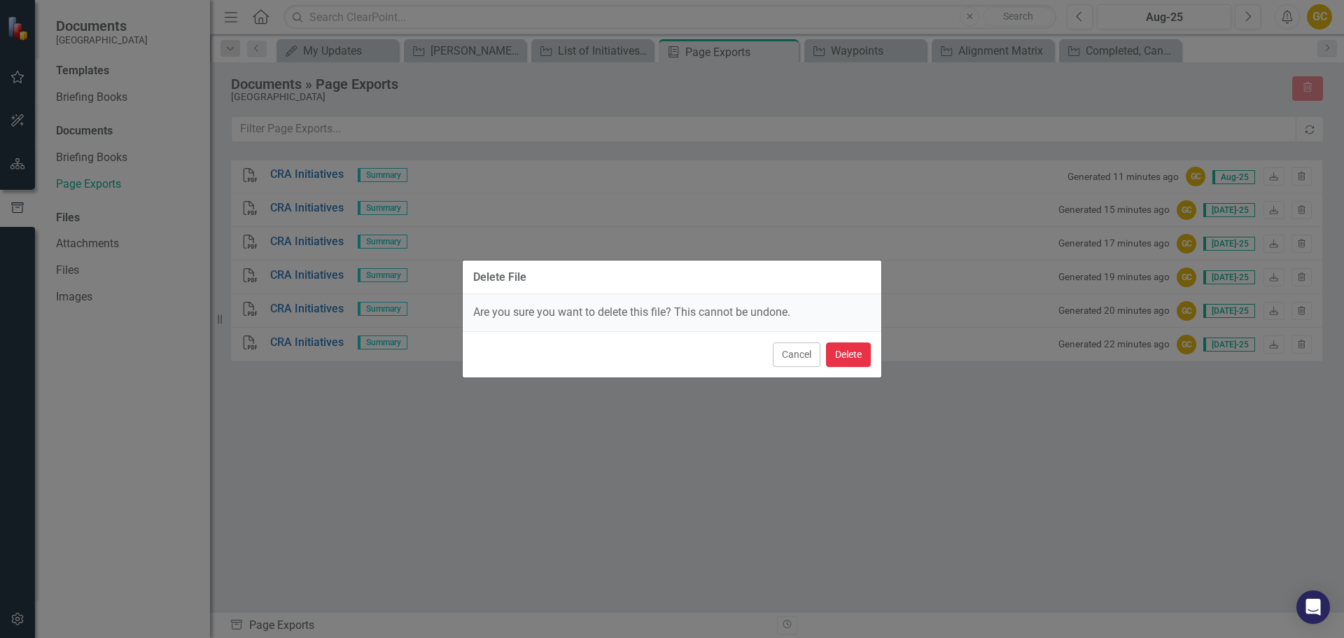
click at [854, 357] on button "Delete" at bounding box center [848, 354] width 45 height 25
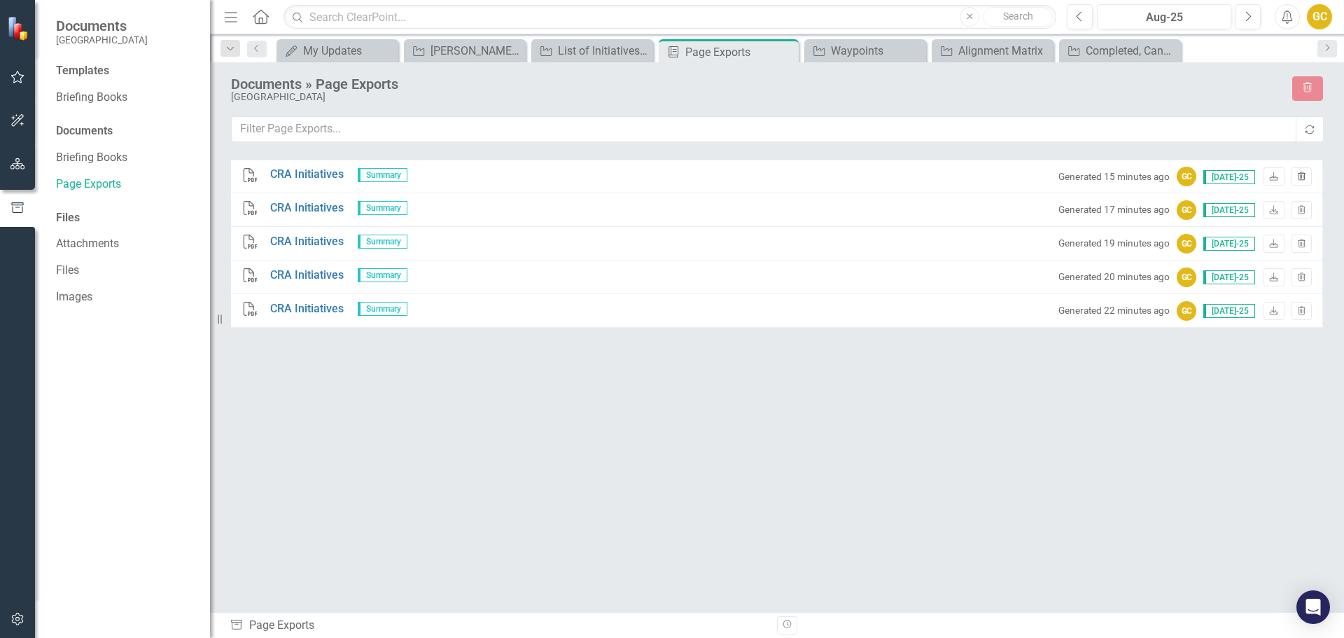
click at [1302, 176] on icon "Trash" at bounding box center [1301, 177] width 11 height 8
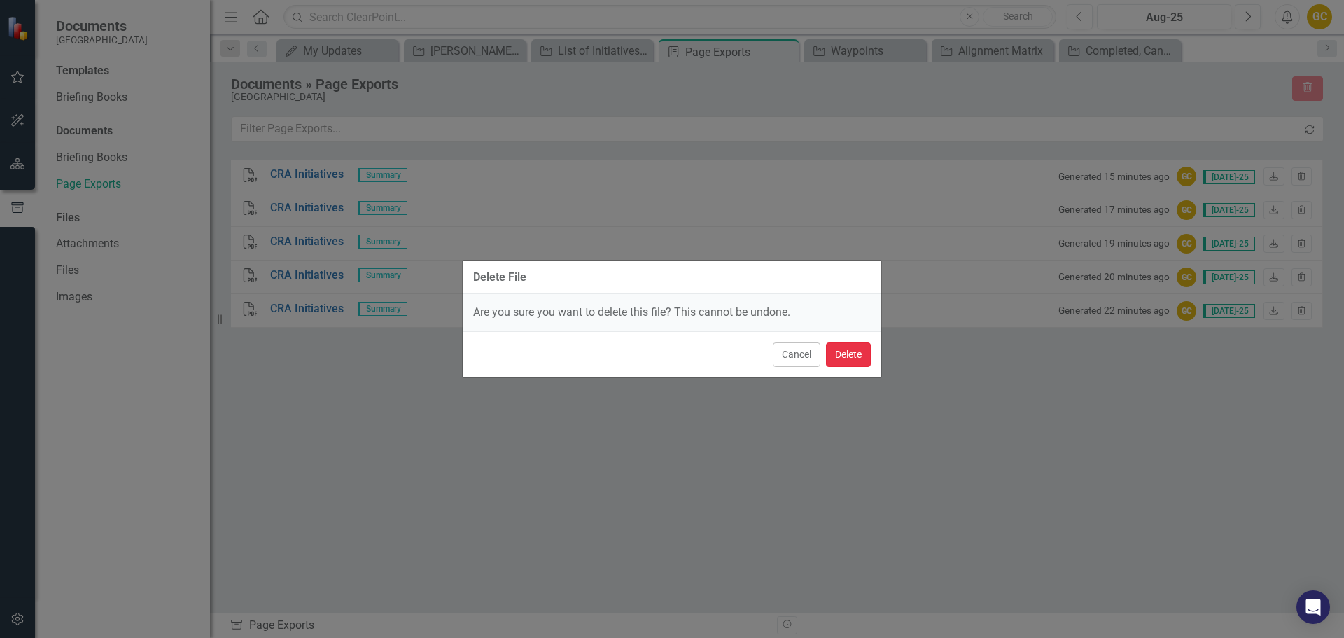
click at [838, 360] on button "Delete" at bounding box center [848, 354] width 45 height 25
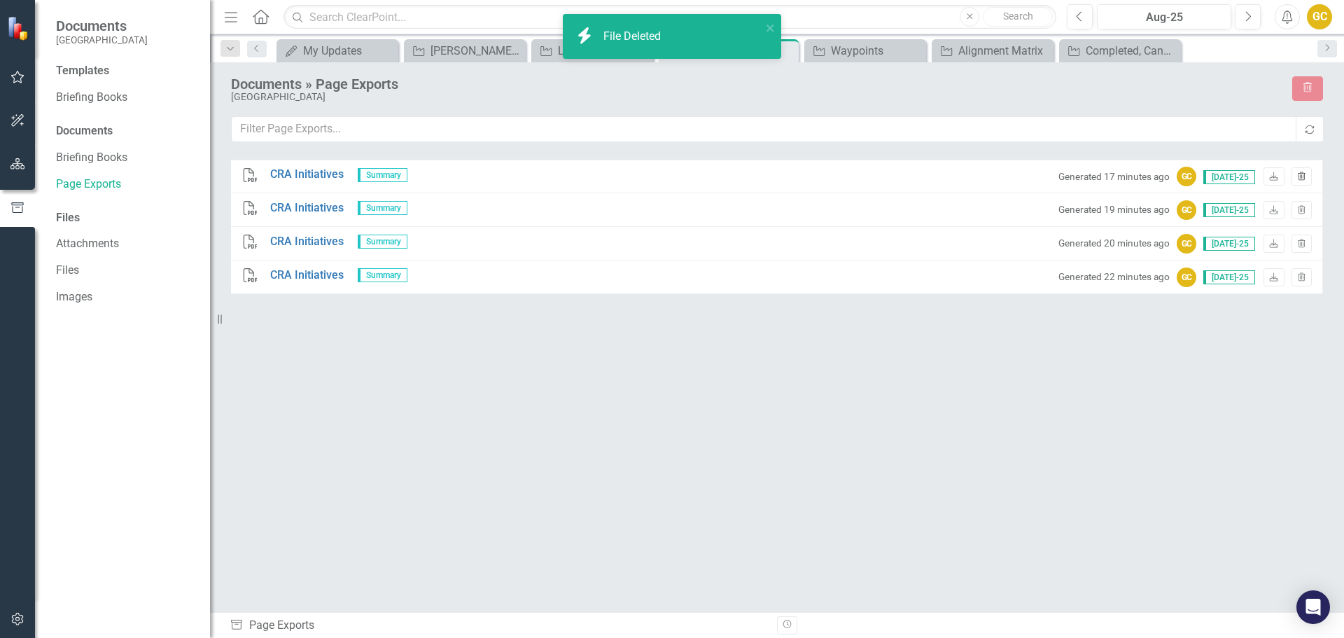
click at [1300, 174] on icon "Trash" at bounding box center [1301, 177] width 11 height 8
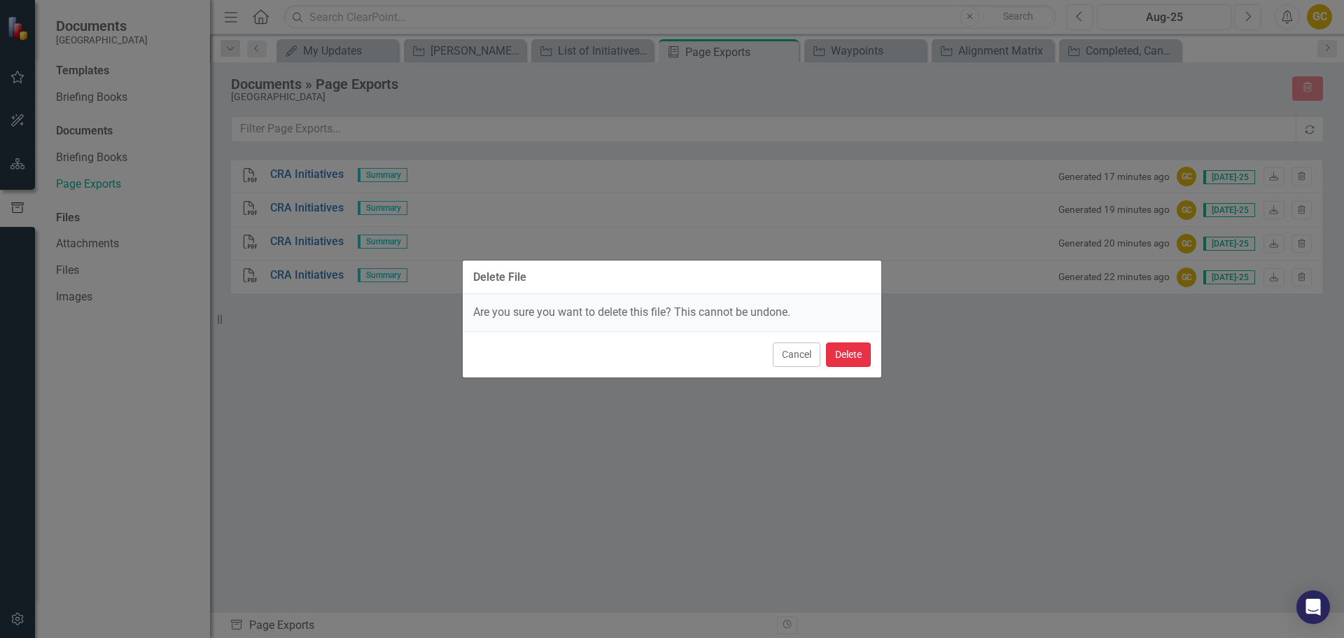
click at [853, 362] on button "Delete" at bounding box center [848, 354] width 45 height 25
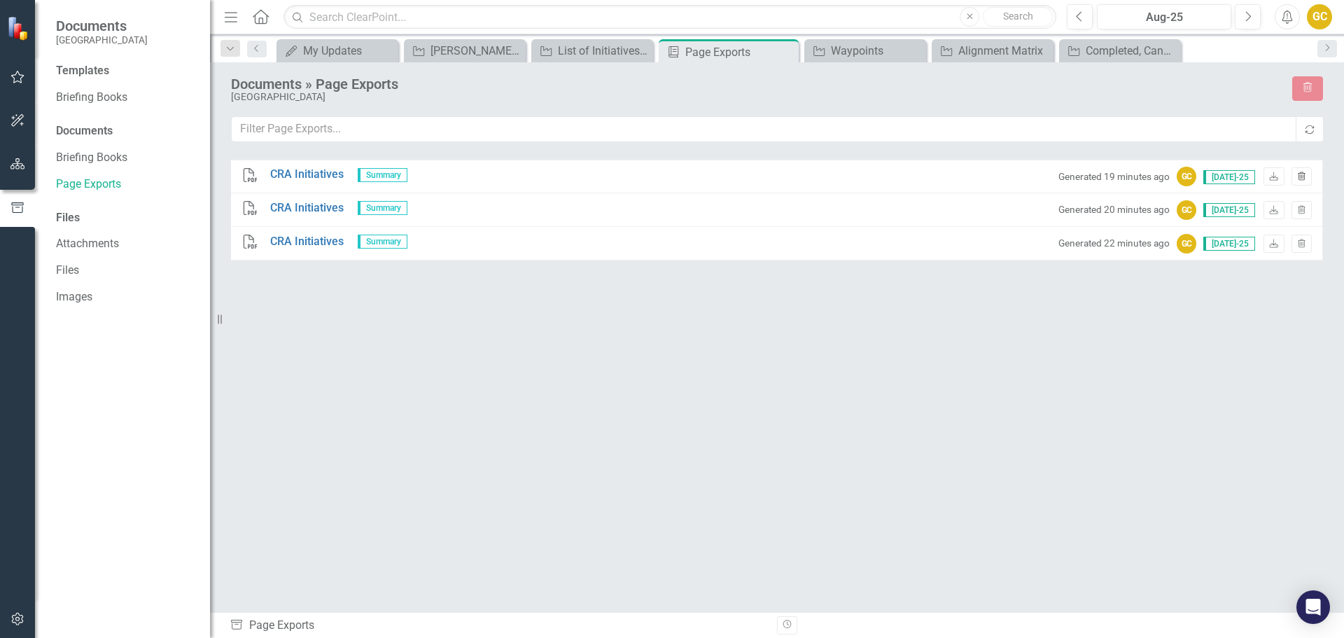
click at [1300, 170] on button "Trash" at bounding box center [1302, 176] width 20 height 18
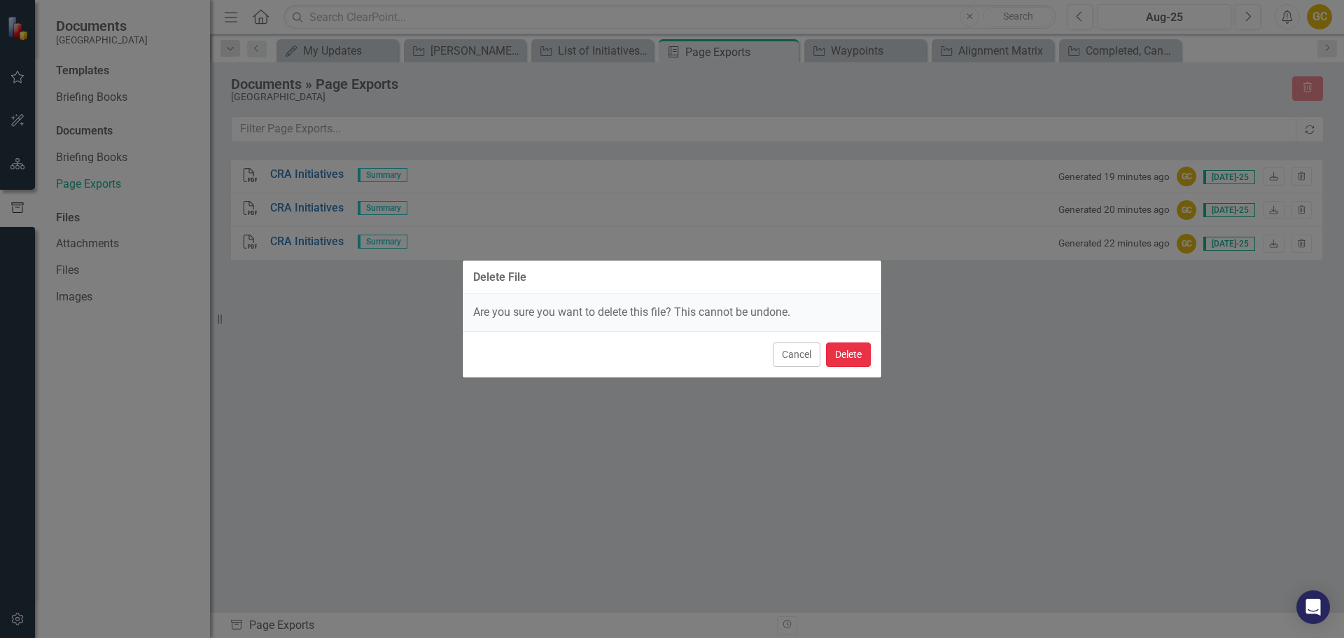
click at [844, 351] on button "Delete" at bounding box center [848, 354] width 45 height 25
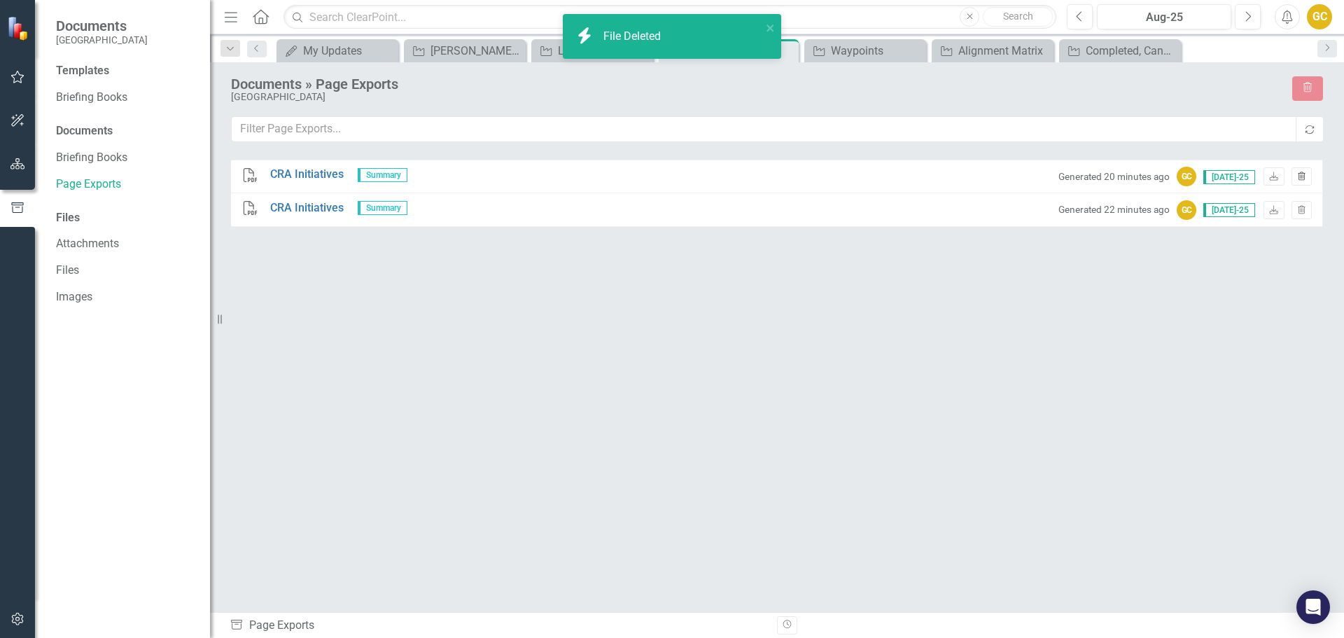
click at [1301, 173] on icon "button" at bounding box center [1302, 176] width 8 height 8
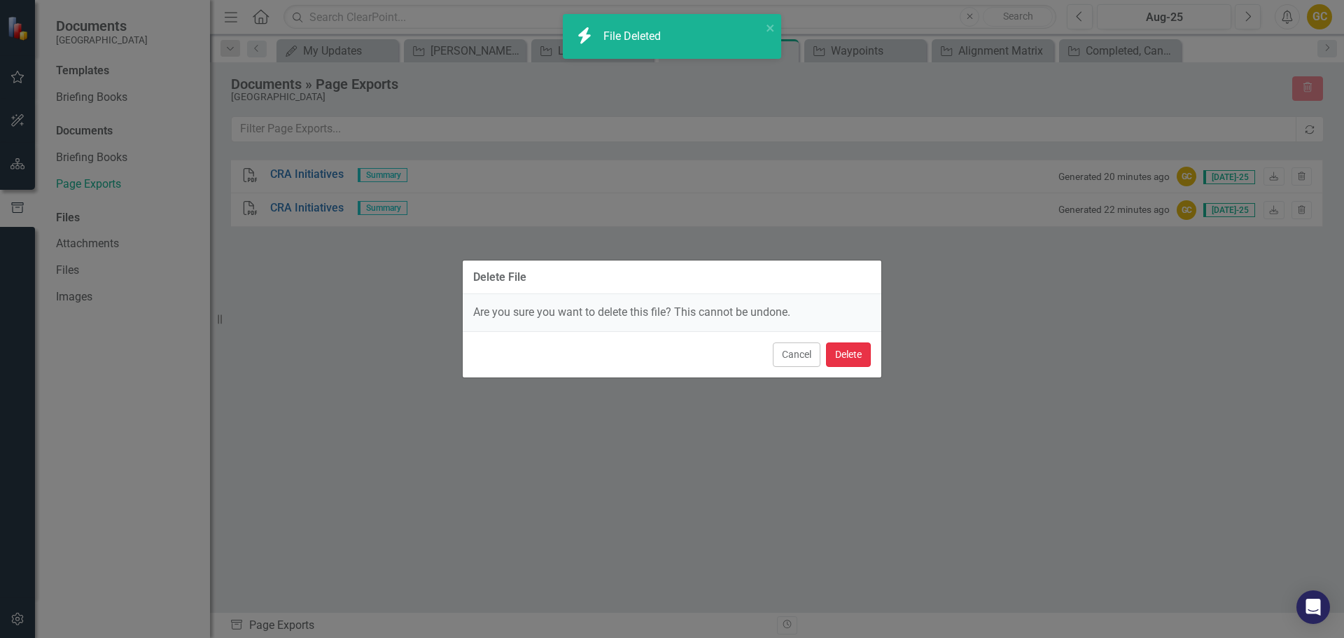
click at [848, 355] on button "Delete" at bounding box center [848, 354] width 45 height 25
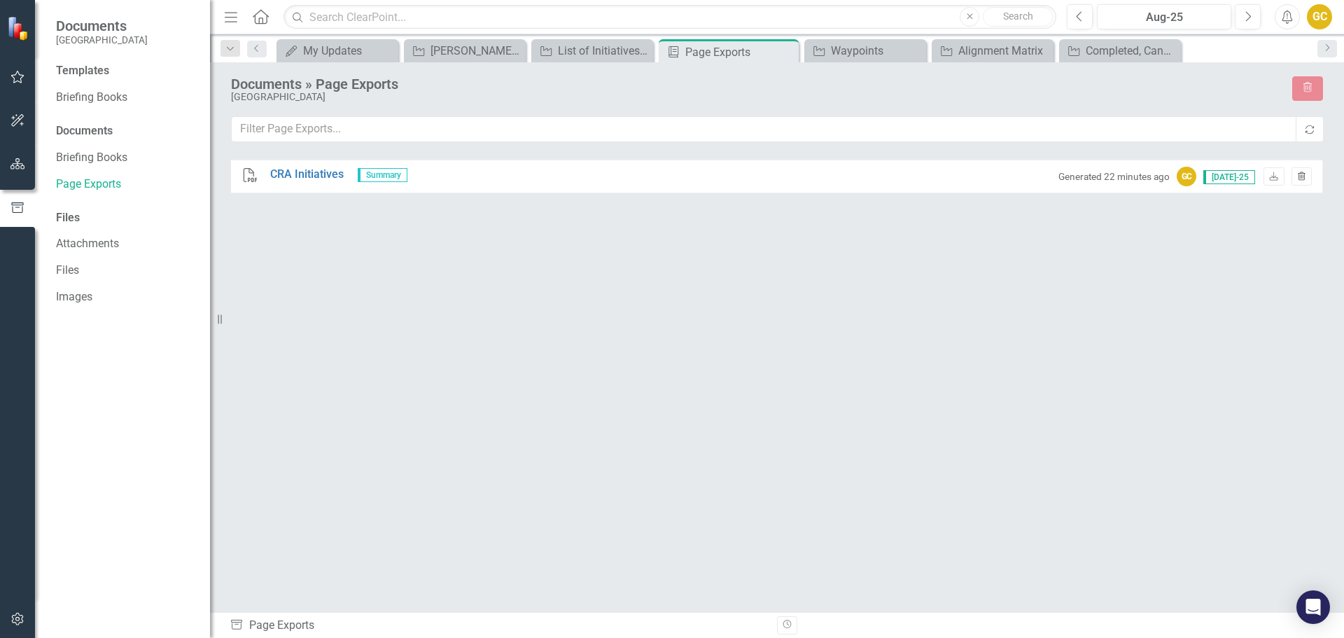
click at [1300, 172] on button "Trash" at bounding box center [1302, 176] width 20 height 18
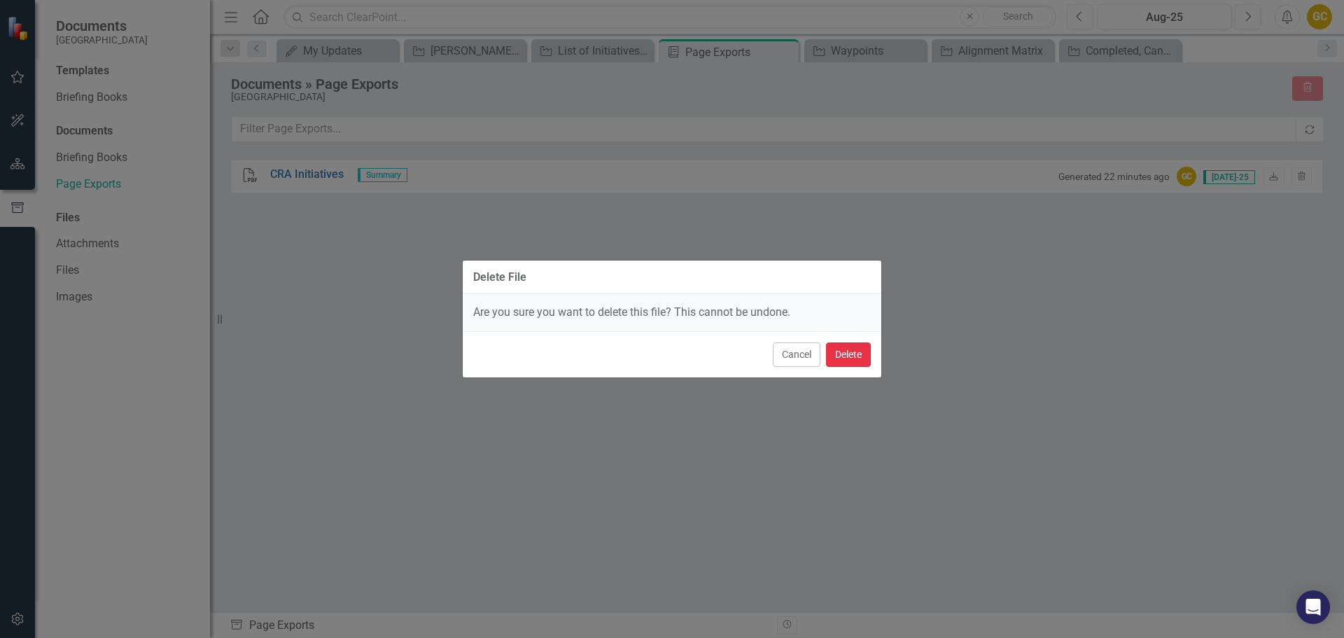
click at [858, 347] on button "Delete" at bounding box center [848, 354] width 45 height 25
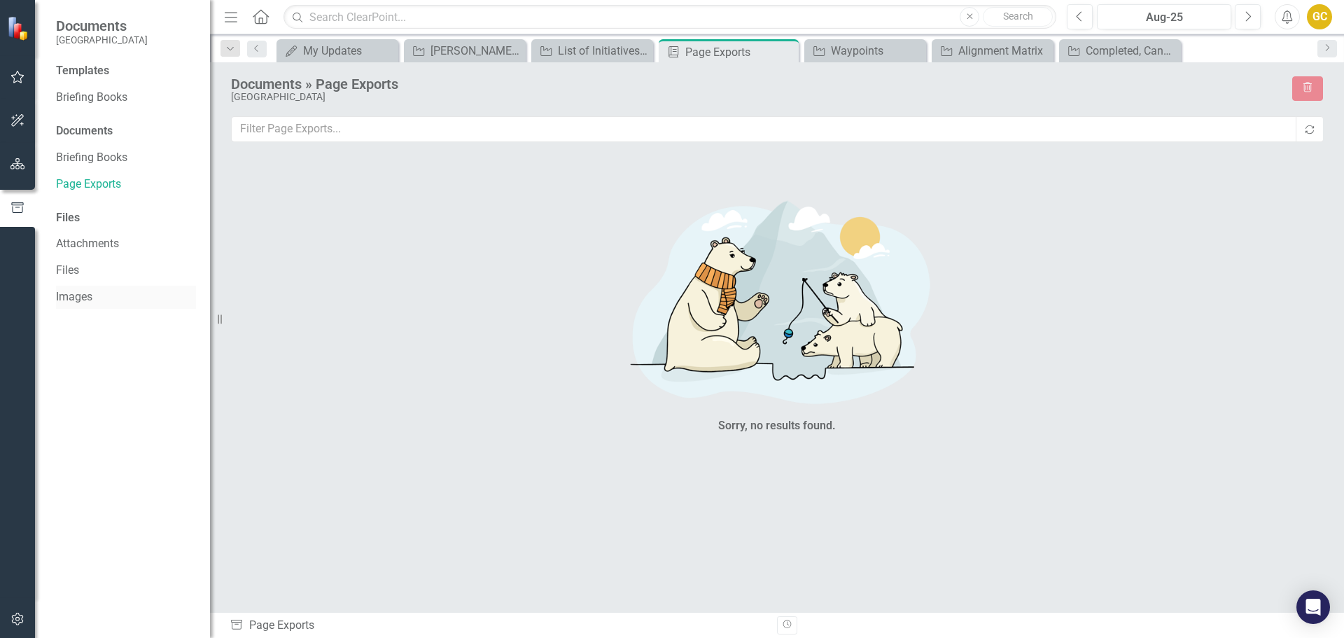
click at [65, 298] on link "Images" at bounding box center [126, 297] width 140 height 16
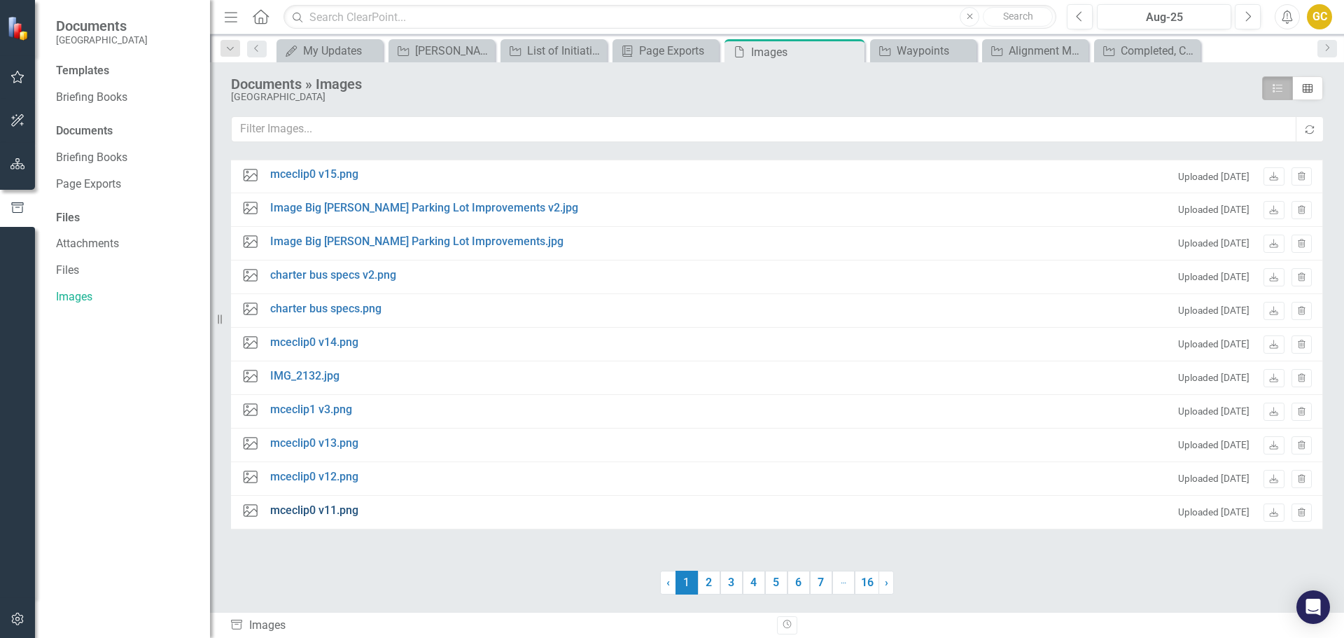
click at [318, 509] on link "mceclip0 v11.png" at bounding box center [314, 511] width 88 height 16
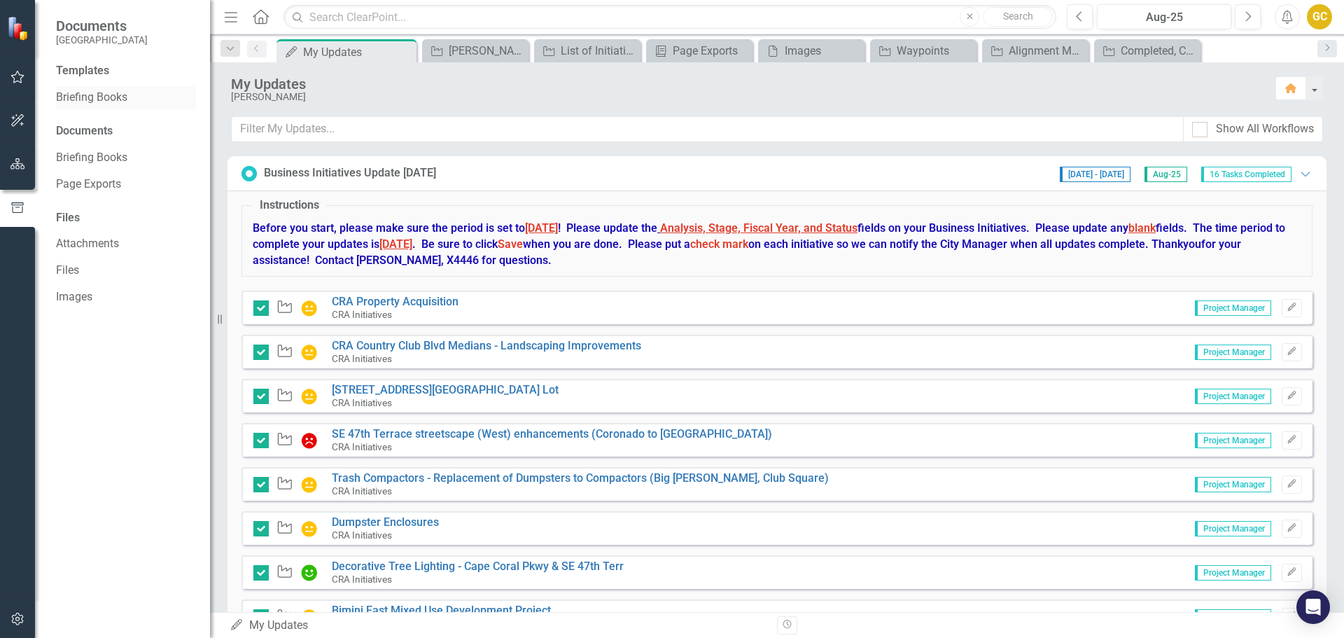
click at [72, 95] on link "Briefing Books" at bounding box center [126, 98] width 140 height 16
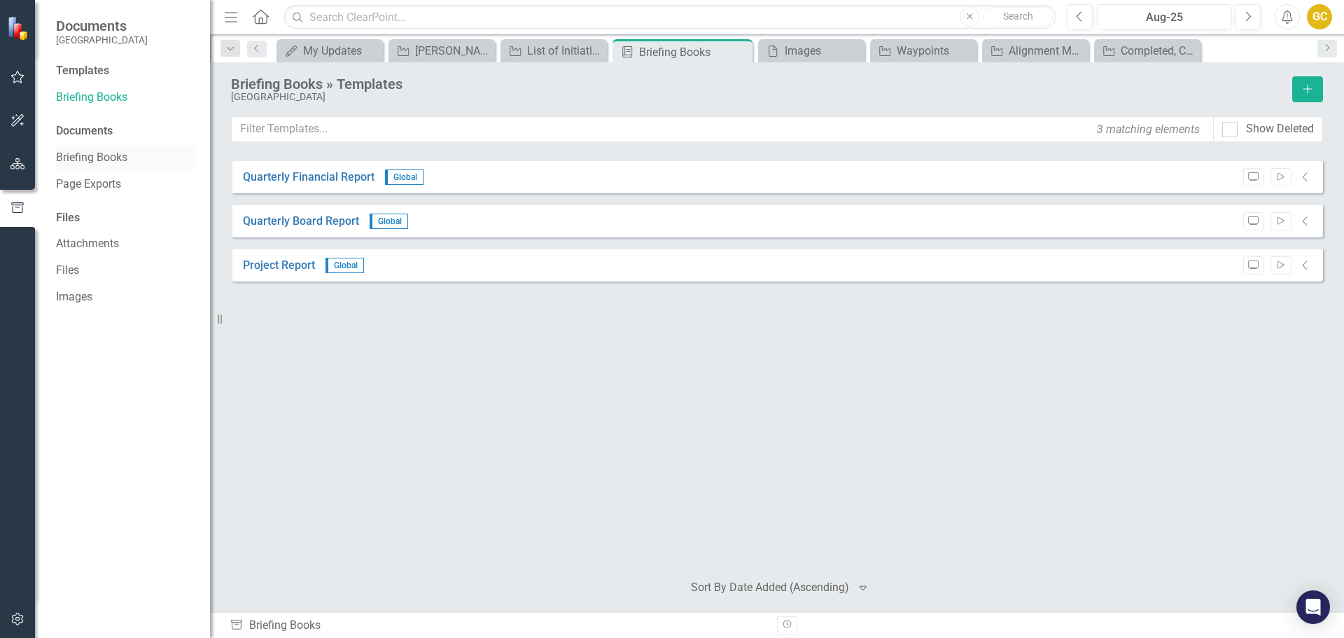
click at [81, 155] on link "Briefing Books" at bounding box center [126, 158] width 140 height 16
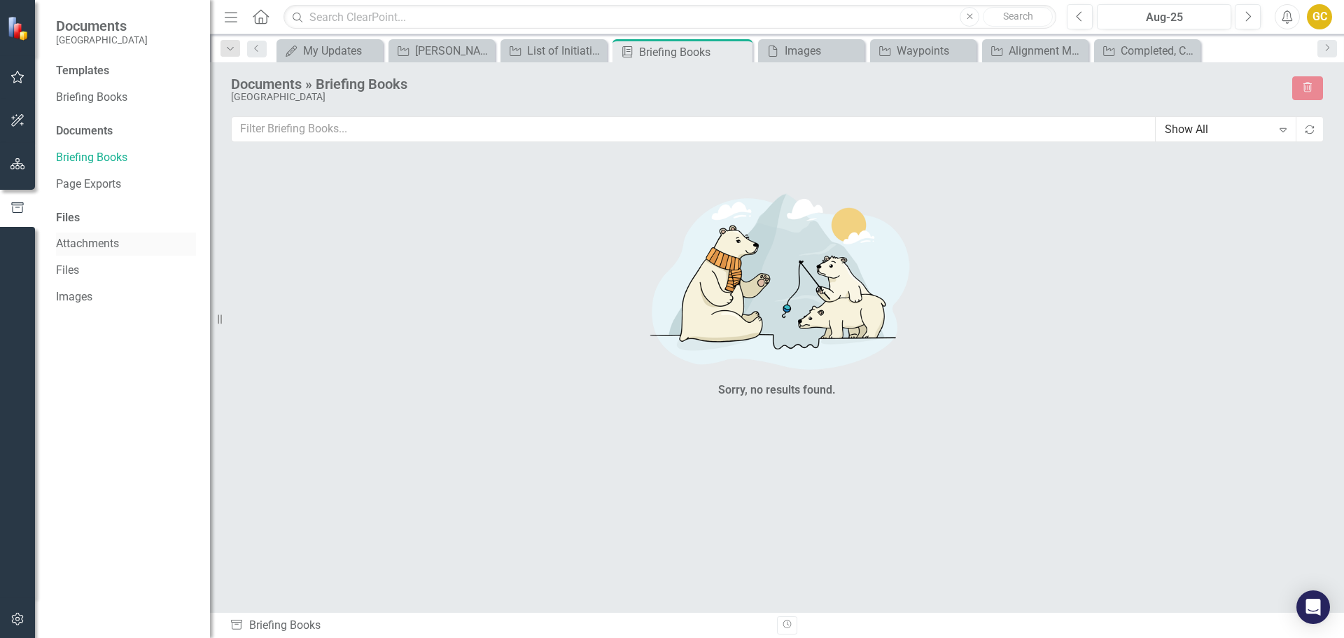
click at [80, 246] on link "Attachments" at bounding box center [126, 244] width 140 height 16
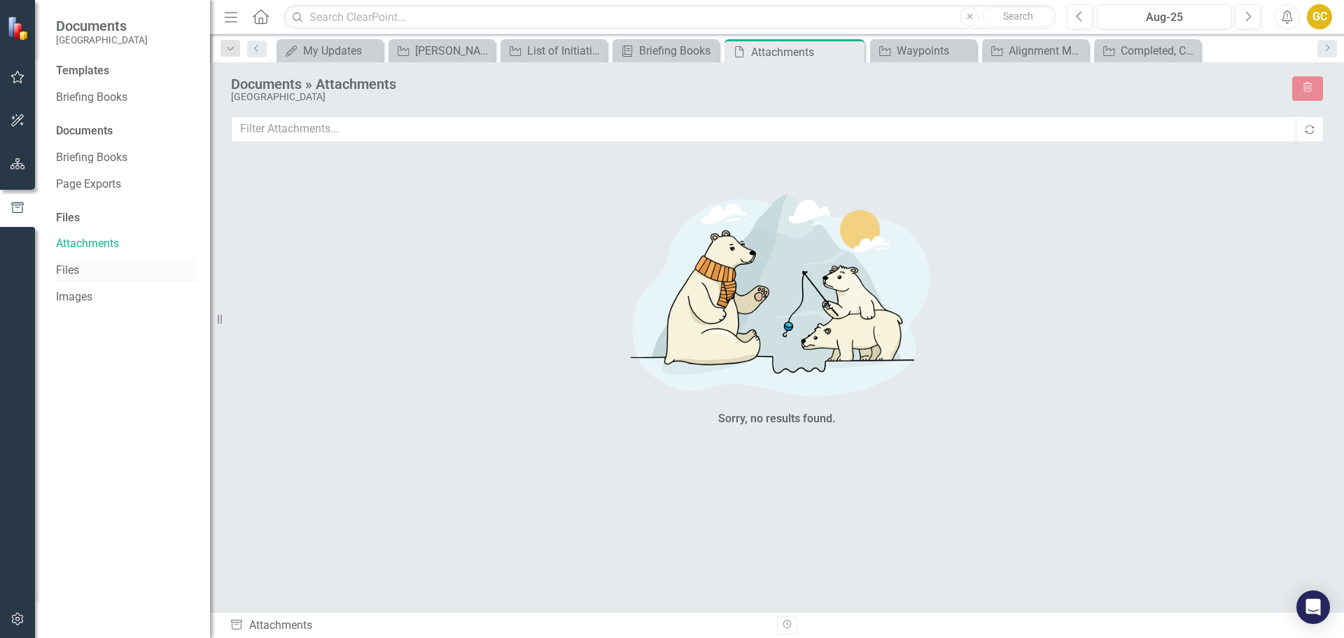
click at [69, 267] on link "Files" at bounding box center [126, 271] width 140 height 16
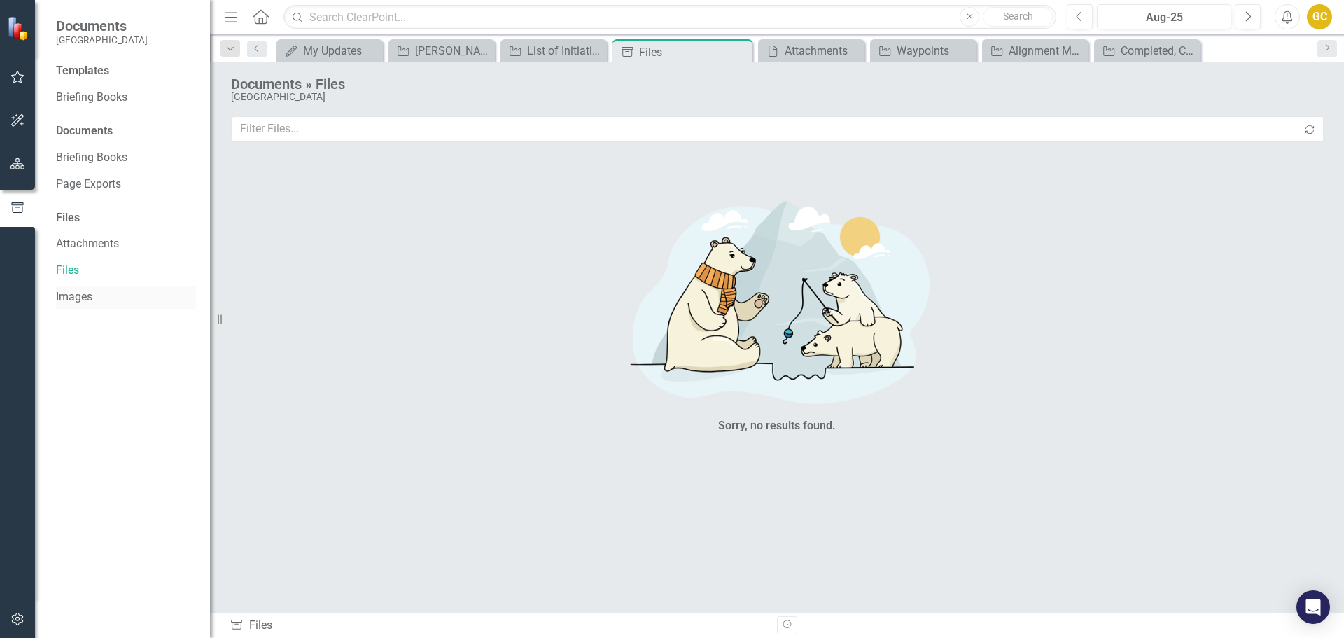
click at [66, 297] on link "Images" at bounding box center [126, 297] width 140 height 16
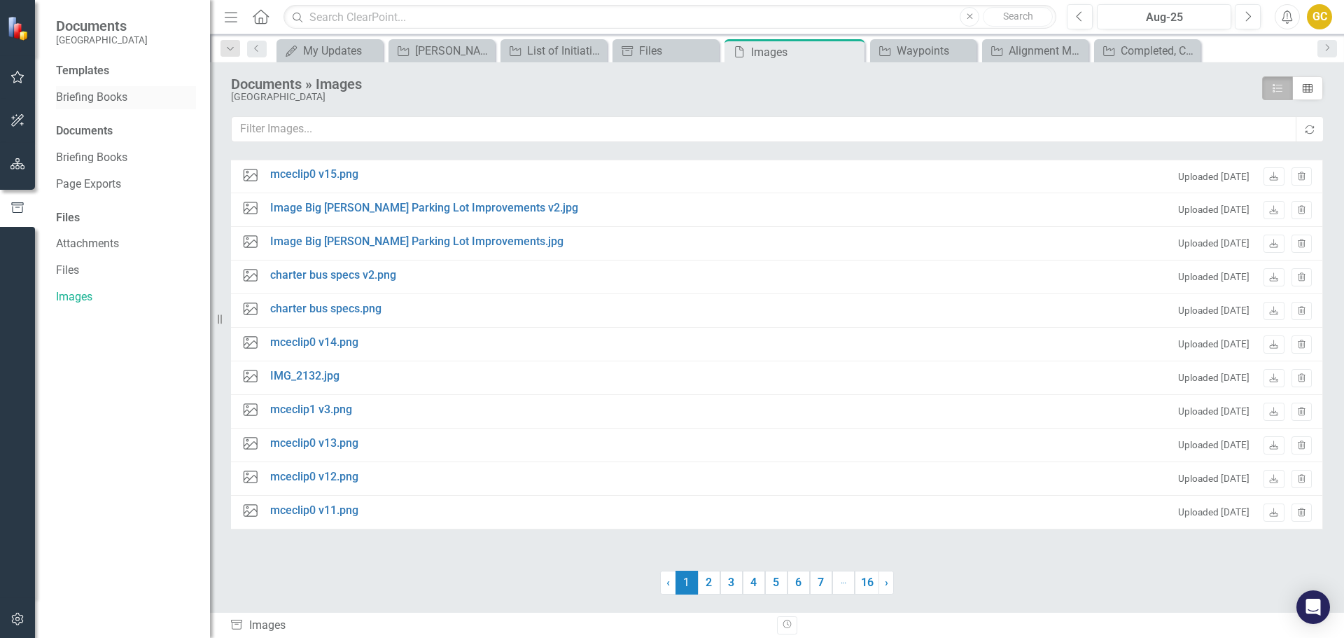
click at [78, 97] on link "Briefing Books" at bounding box center [126, 98] width 140 height 16
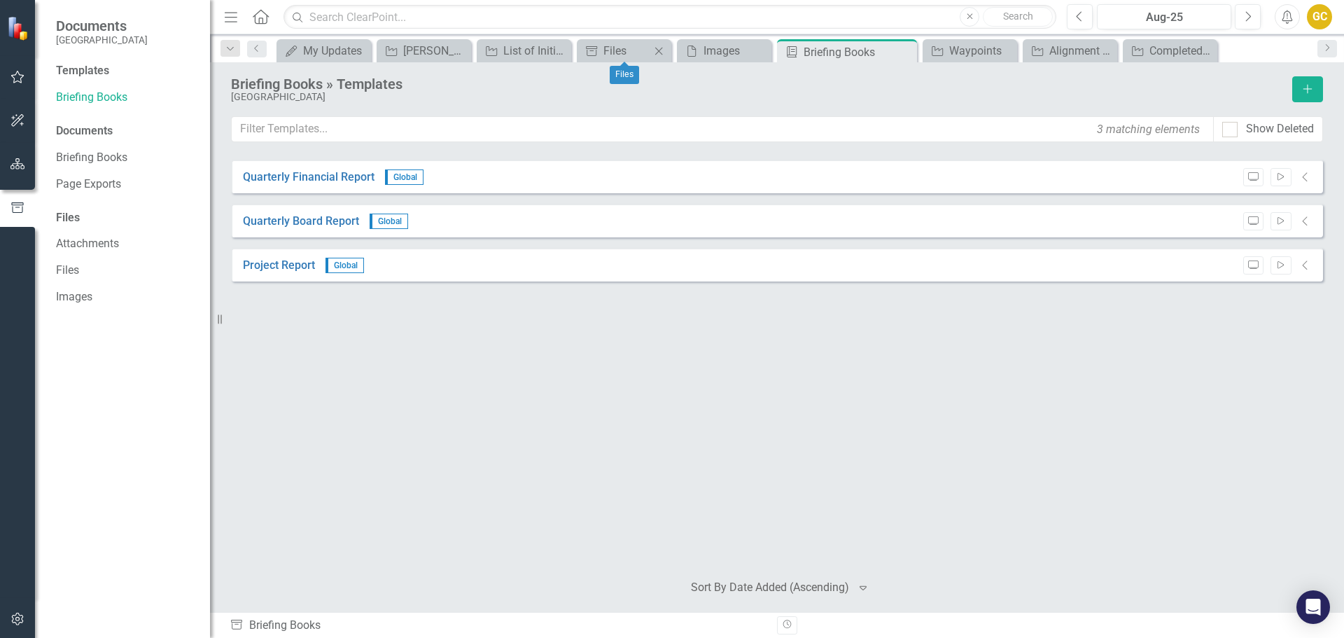
click at [662, 55] on icon "Close" at bounding box center [659, 51] width 14 height 11
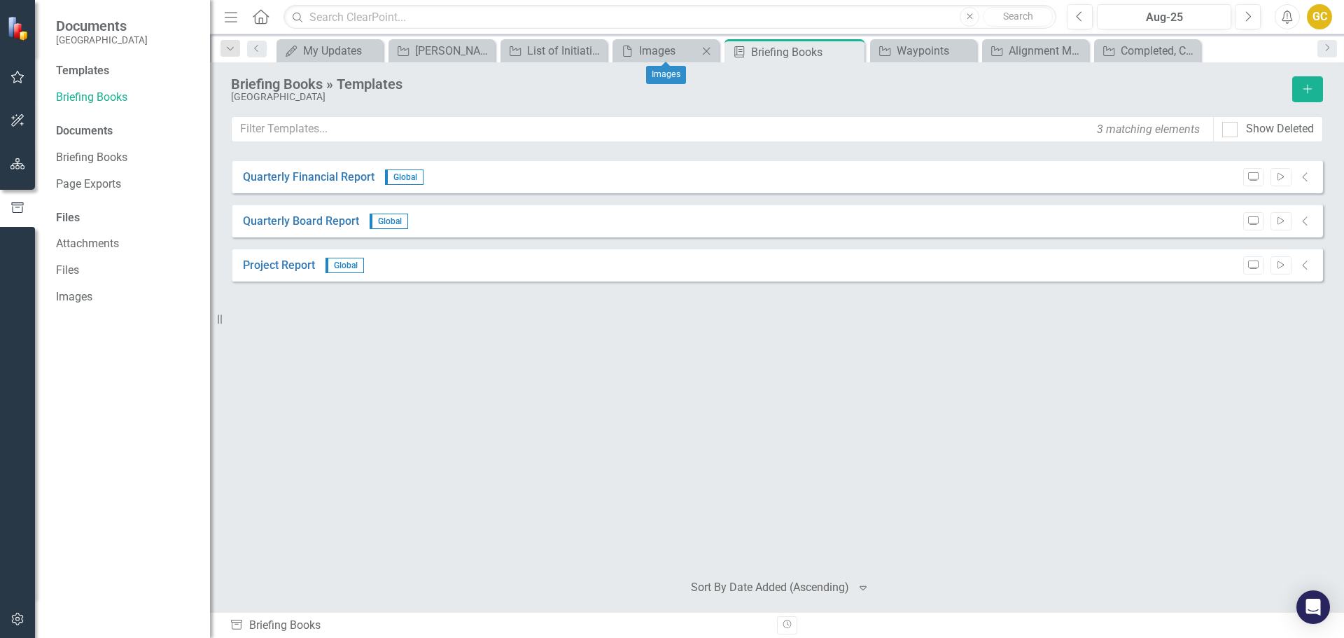
click at [704, 51] on icon "Close" at bounding box center [706, 51] width 14 height 11
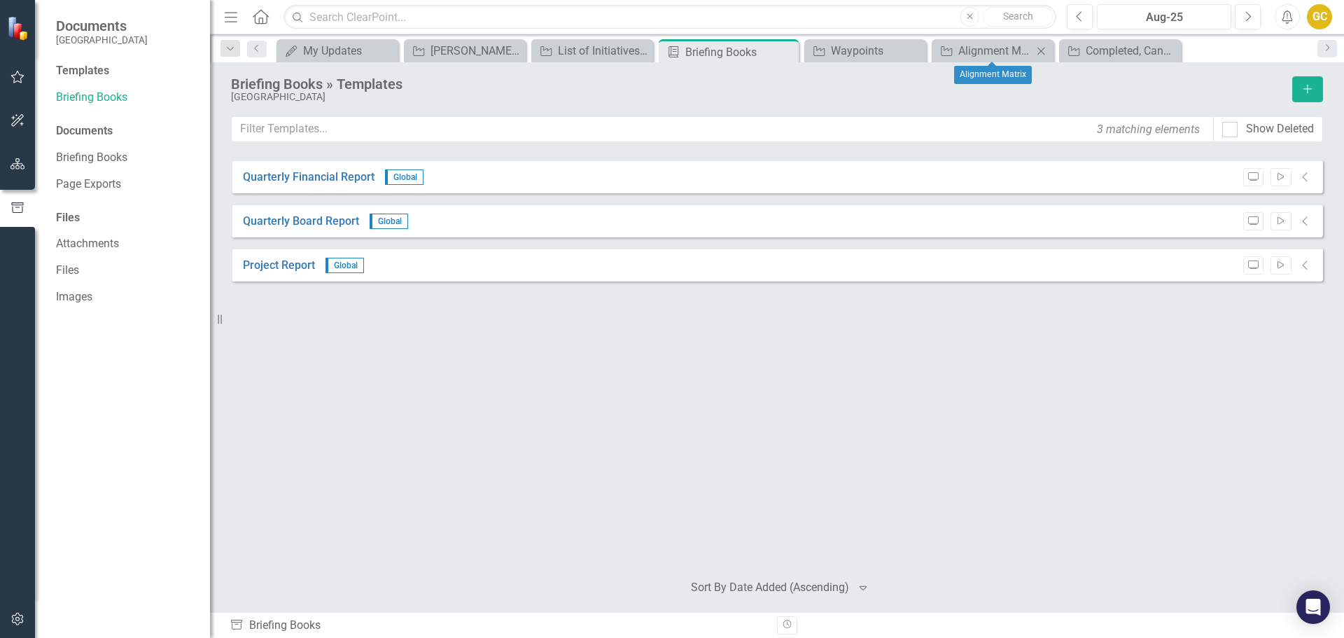
click at [1037, 52] on icon "Close" at bounding box center [1041, 51] width 14 height 11
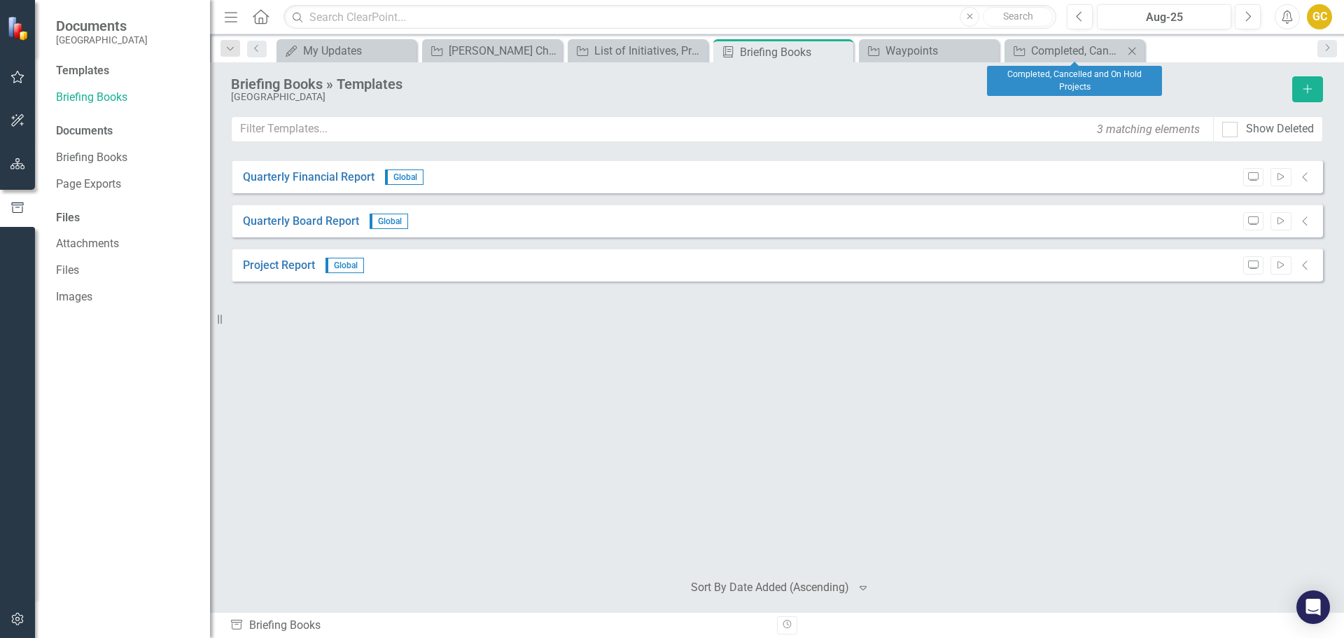
click at [1133, 50] on icon at bounding box center [1132, 51] width 8 height 8
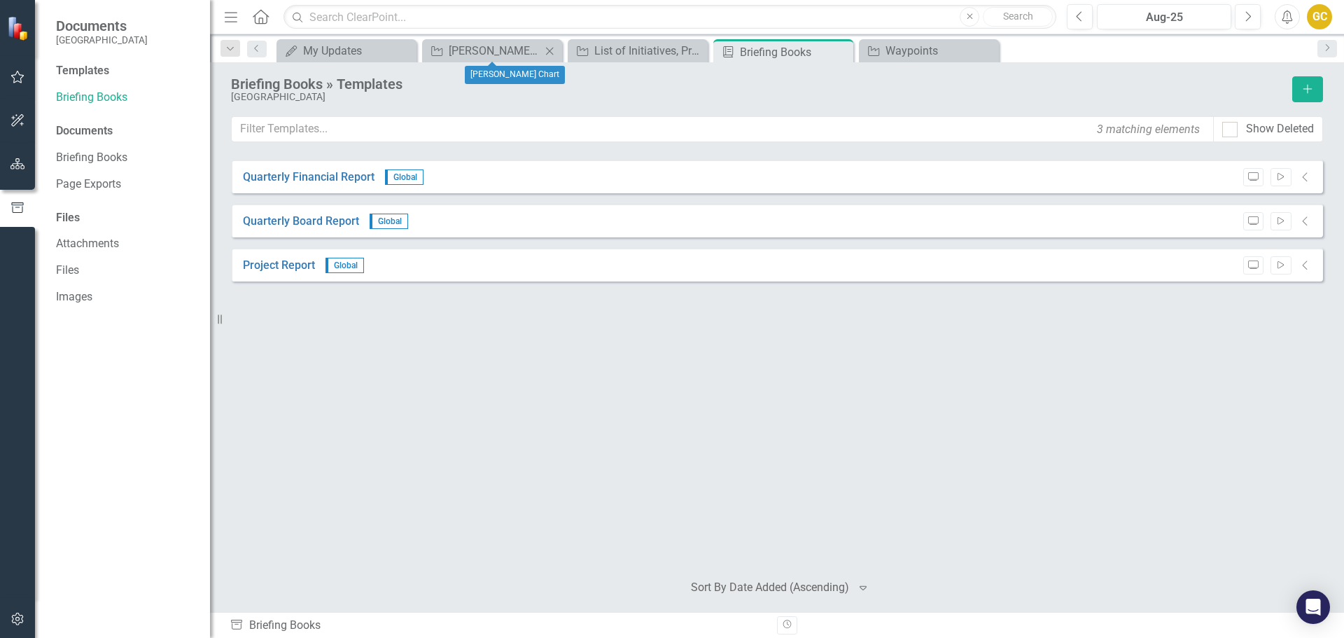
click at [551, 51] on icon "Close" at bounding box center [550, 51] width 14 height 11
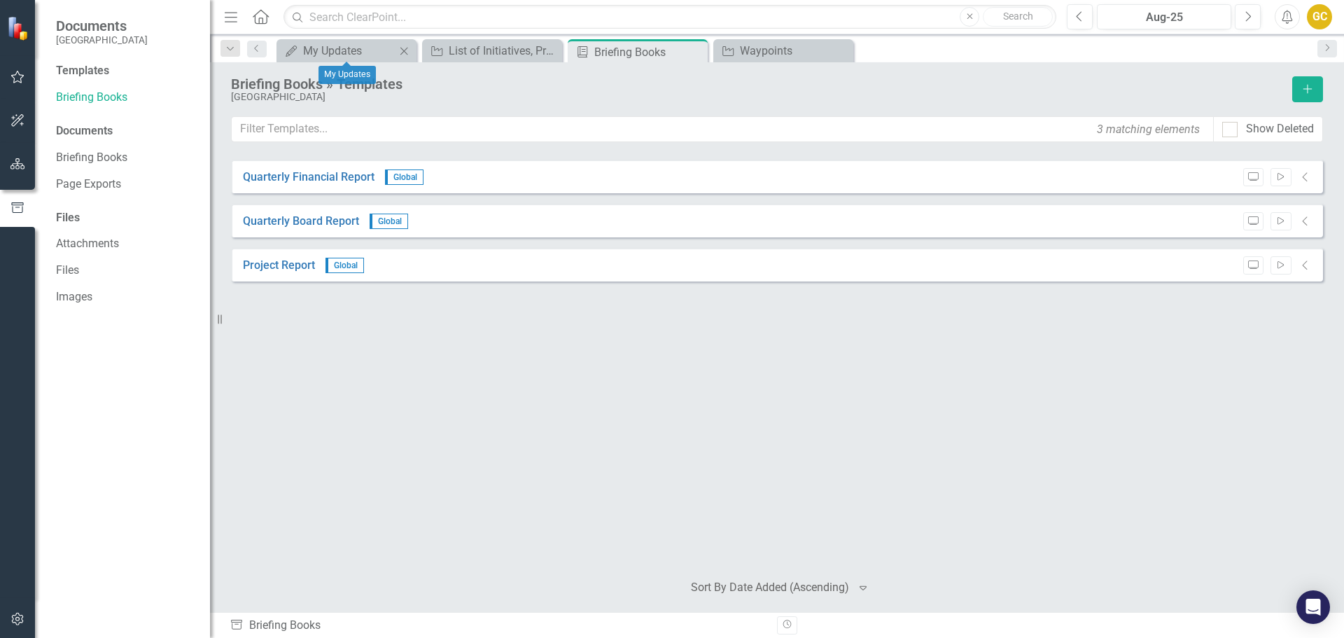
click at [403, 50] on icon "Close" at bounding box center [404, 51] width 14 height 11
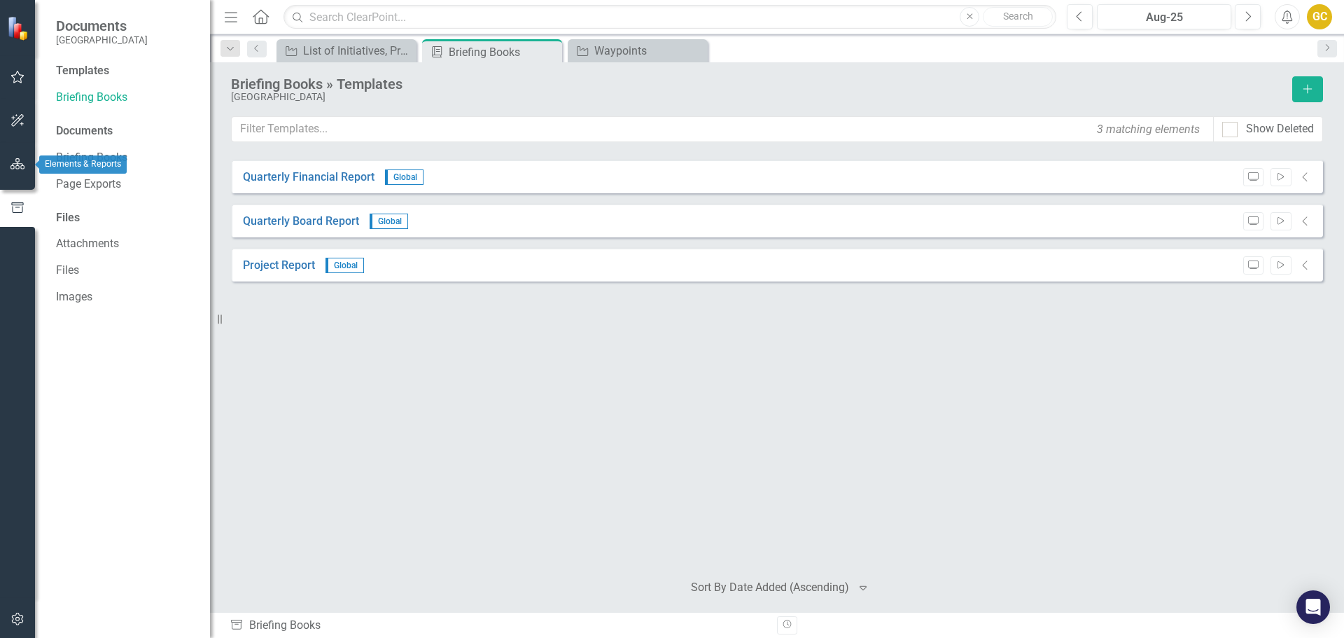
click at [15, 161] on icon "button" at bounding box center [18, 163] width 15 height 11
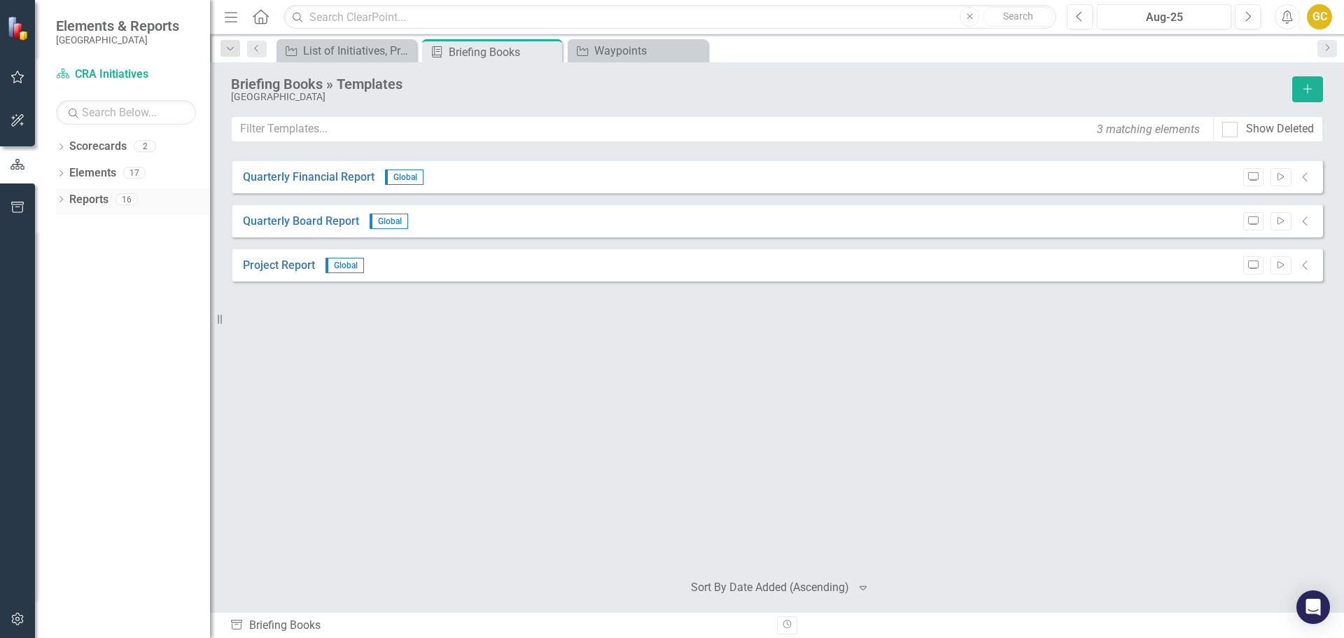
click at [61, 200] on icon "Dropdown" at bounding box center [61, 201] width 10 height 8
click at [68, 223] on icon at bounding box center [68, 224] width 4 height 6
click at [64, 299] on icon "Dropdown" at bounding box center [67, 302] width 10 height 8
click at [69, 378] on icon "Dropdown" at bounding box center [67, 380] width 10 height 8
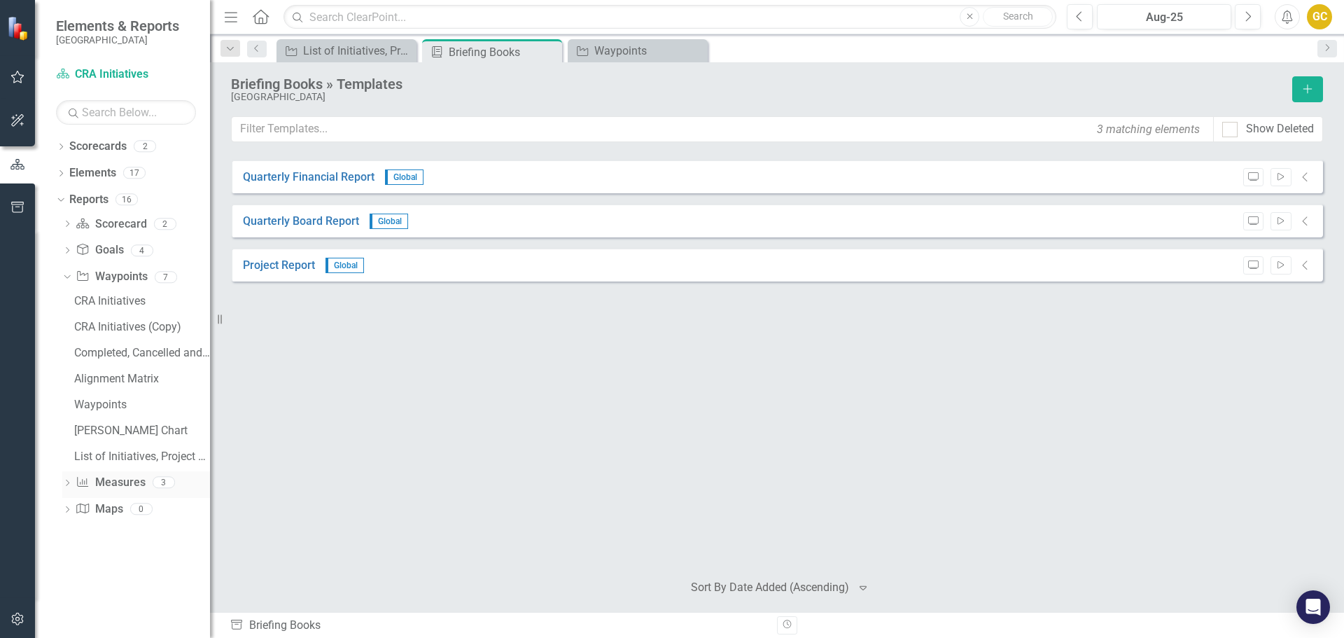
click at [65, 482] on icon "Dropdown" at bounding box center [67, 484] width 10 height 8
click at [67, 274] on icon "Dropdown" at bounding box center [67, 278] width 10 height 8
click at [67, 249] on icon "Dropdown" at bounding box center [67, 252] width 10 height 8
click at [1254, 173] on icon "Preview" at bounding box center [1253, 177] width 11 height 8
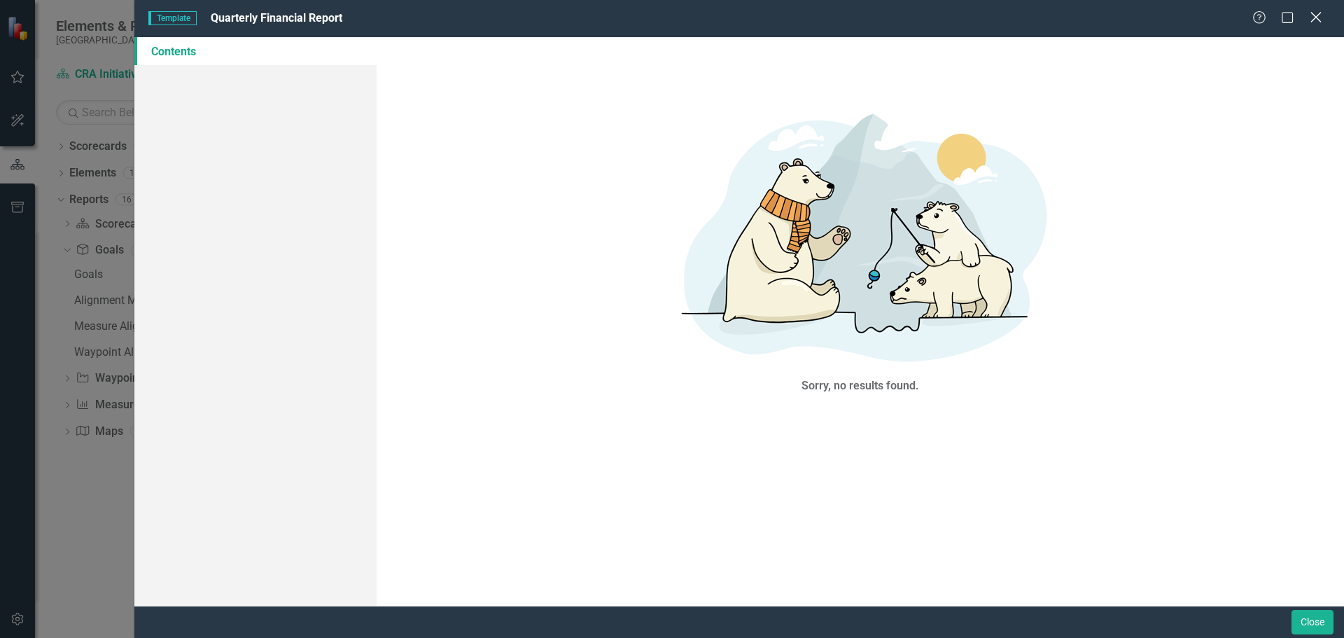
click at [1311, 18] on icon "Close" at bounding box center [1316, 17] width 18 height 13
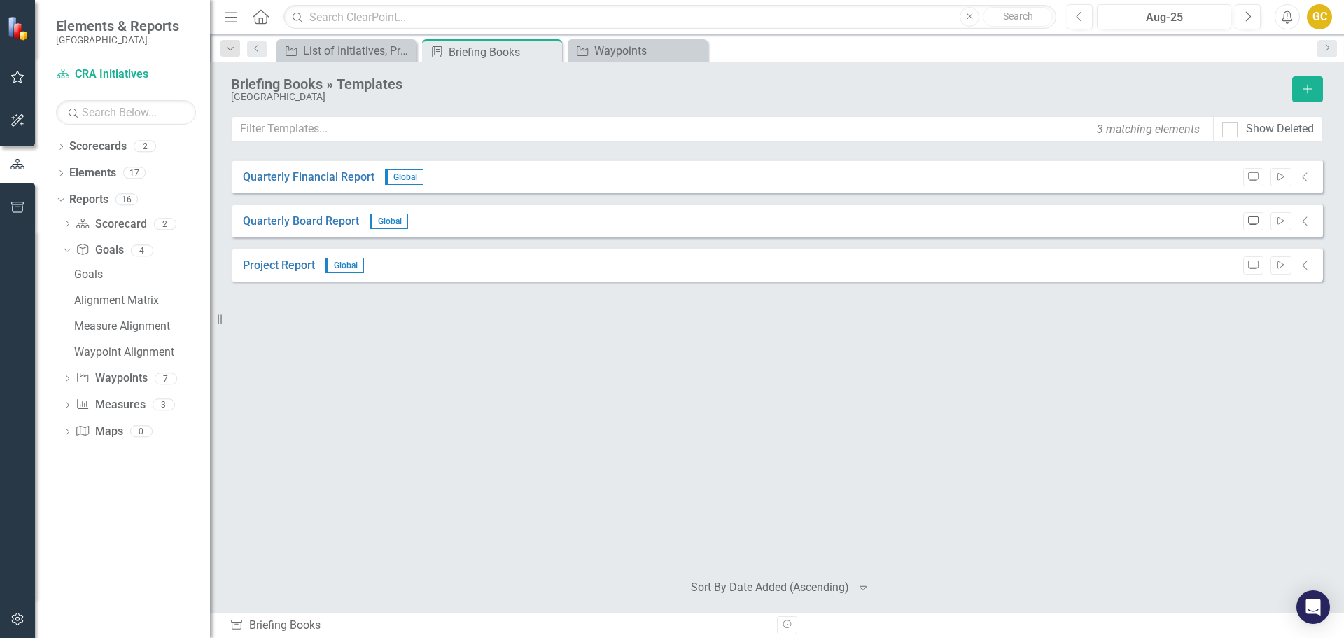
click at [1250, 221] on icon "Preview" at bounding box center [1253, 221] width 11 height 8
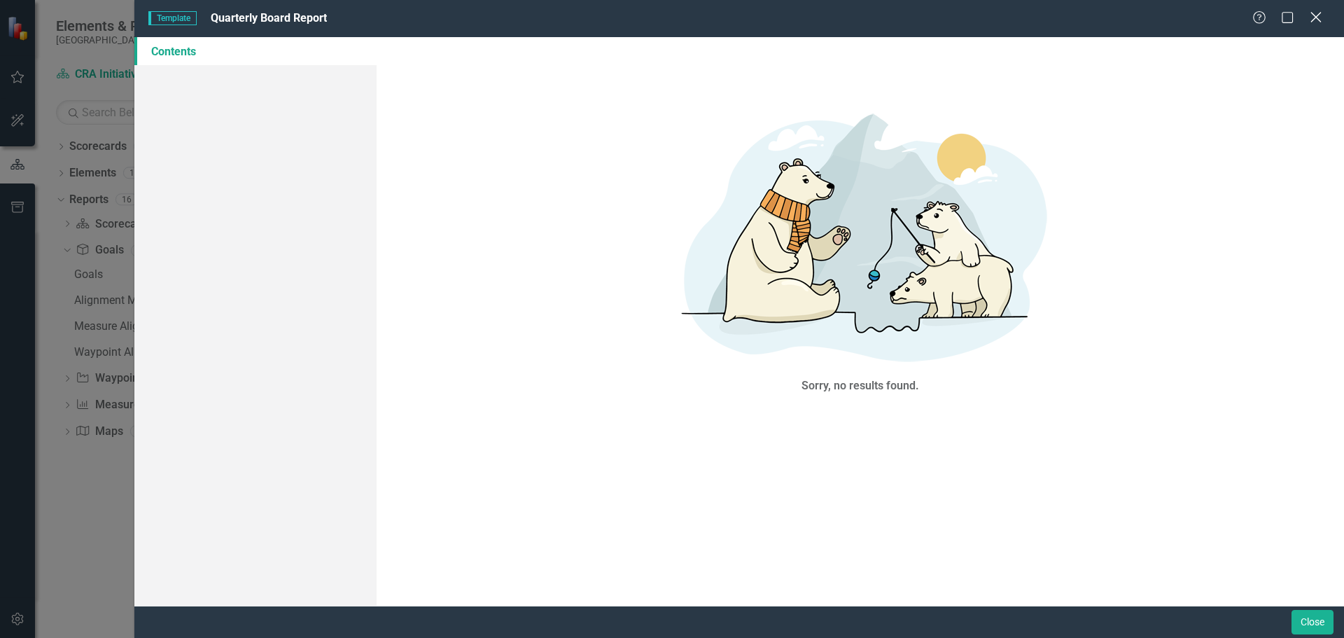
click at [1308, 15] on div "Help Maximize Close" at bounding box center [1291, 19] width 78 height 16
click at [1318, 19] on icon at bounding box center [1315, 17] width 11 height 11
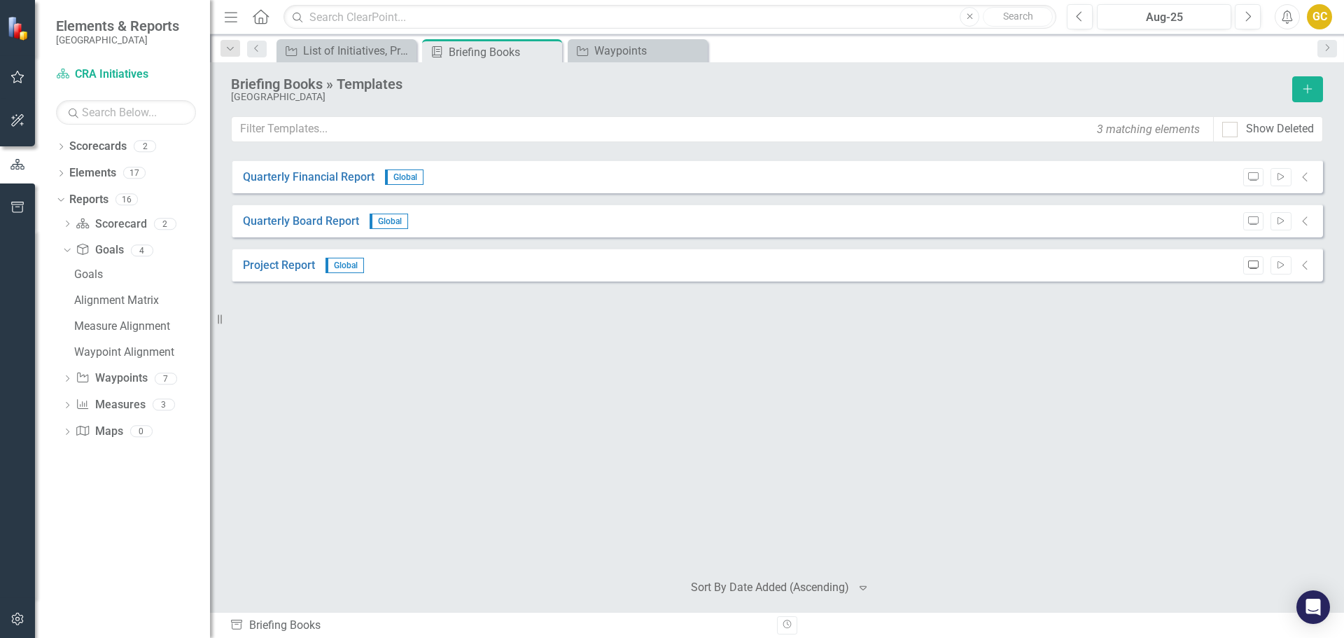
click at [1250, 268] on icon "Preview" at bounding box center [1253, 265] width 11 height 8
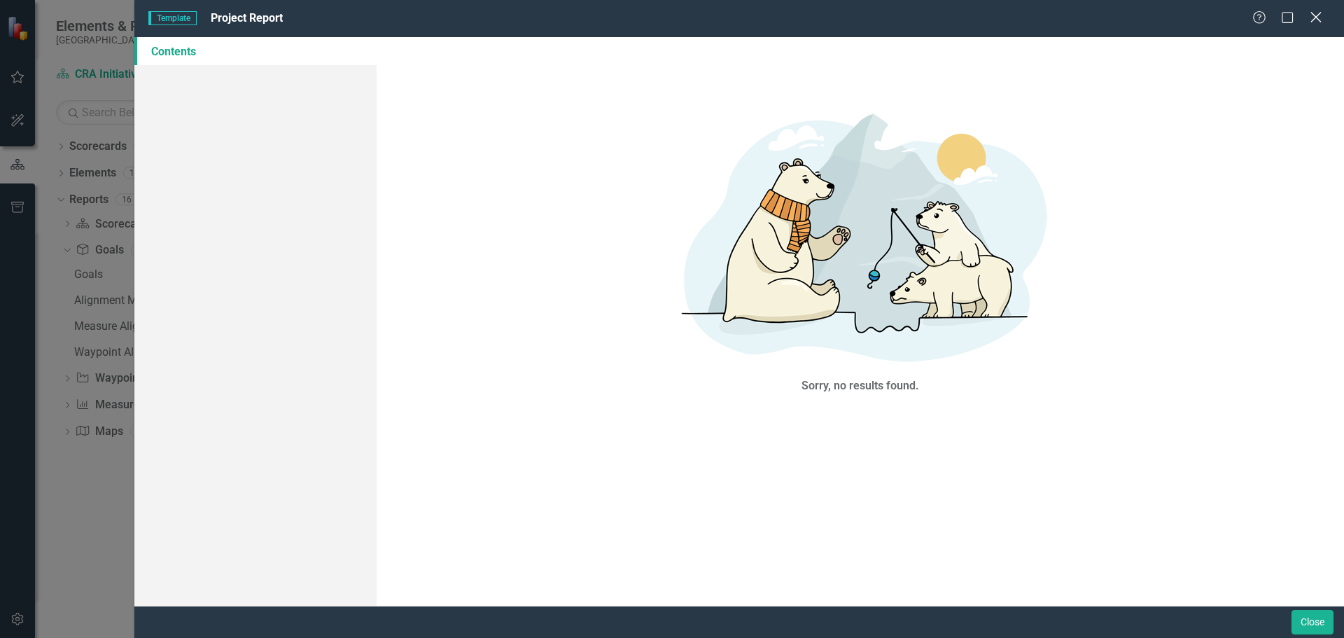
click at [1322, 12] on div "Close" at bounding box center [1316, 18] width 18 height 19
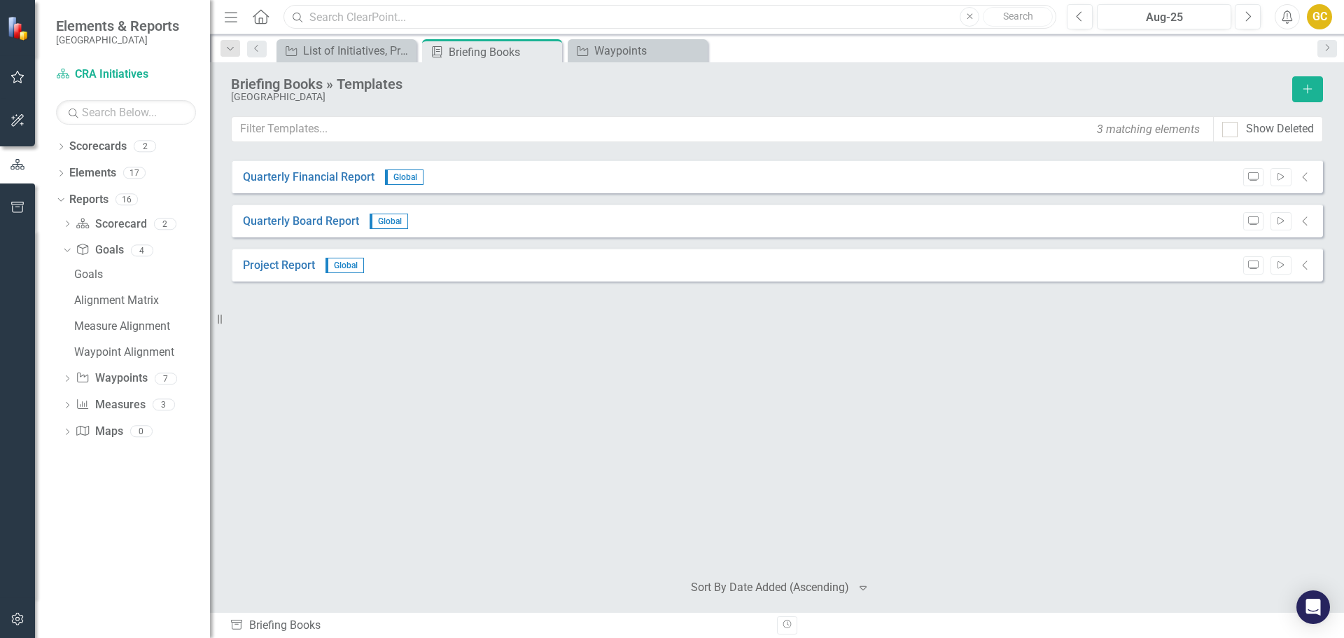
click at [317, 28] on input "text" at bounding box center [670, 17] width 773 height 25
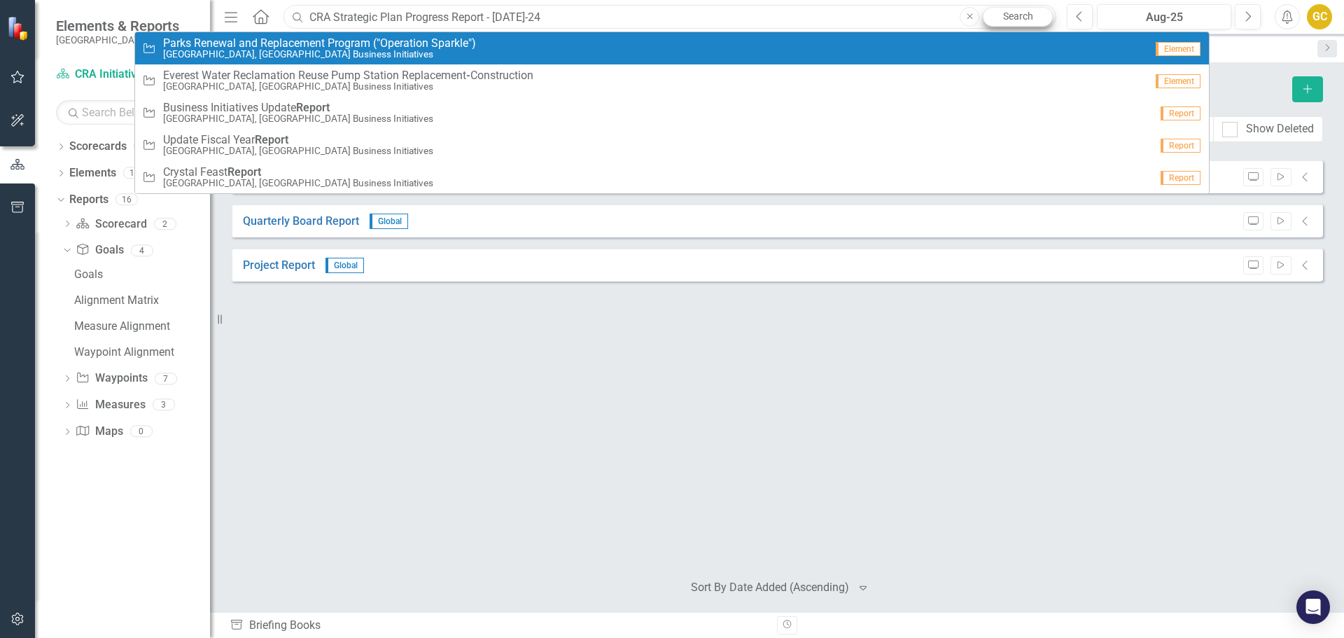
type input "CRA Strategic Plan Progress Report - Jul-24"
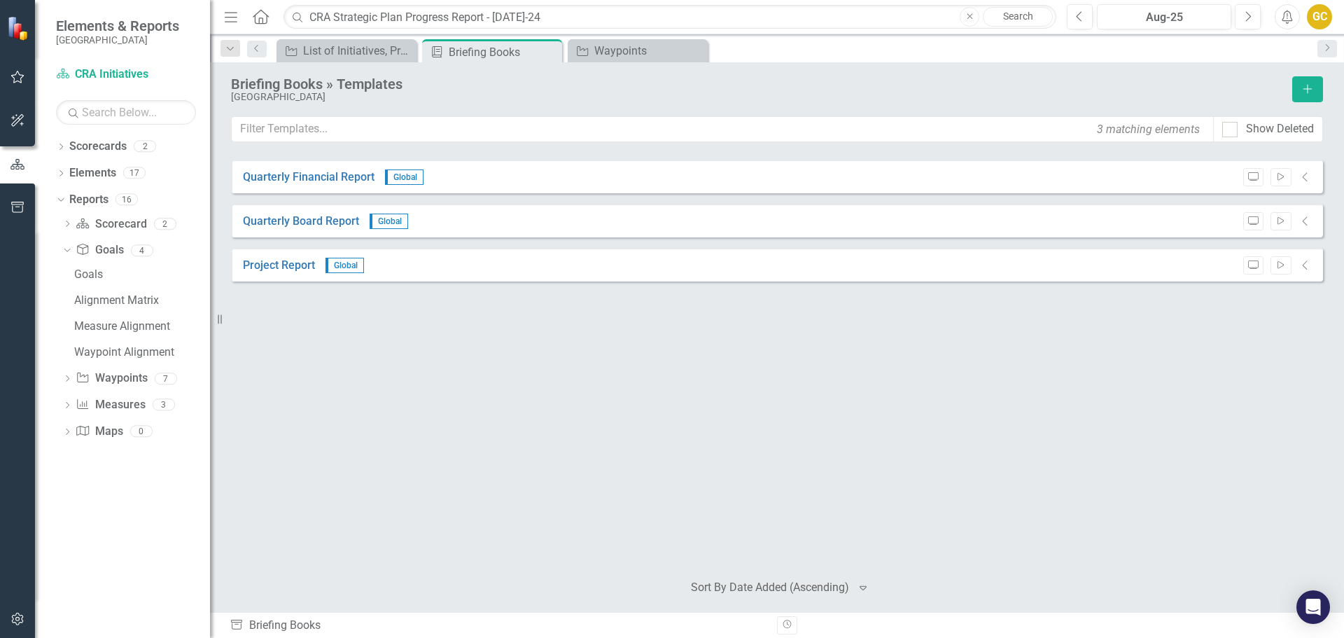
click at [1018, 15] on link "Search" at bounding box center [1018, 17] width 70 height 20
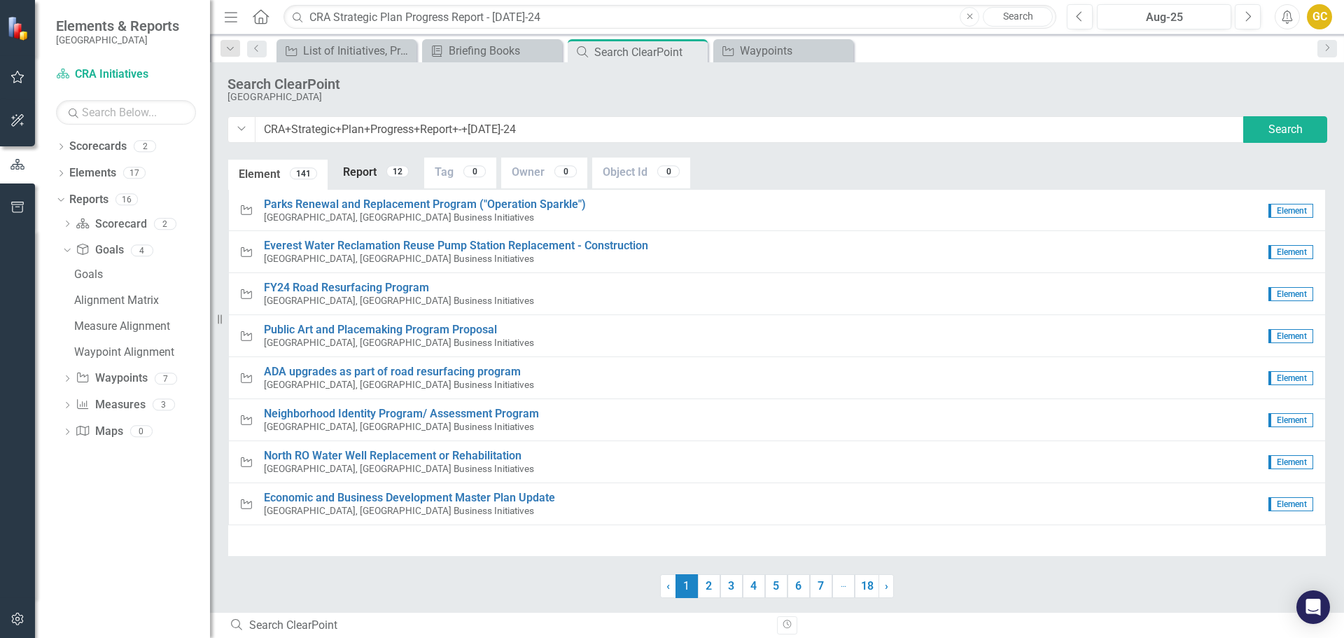
click at [370, 169] on link "Report 12" at bounding box center [376, 173] width 87 height 30
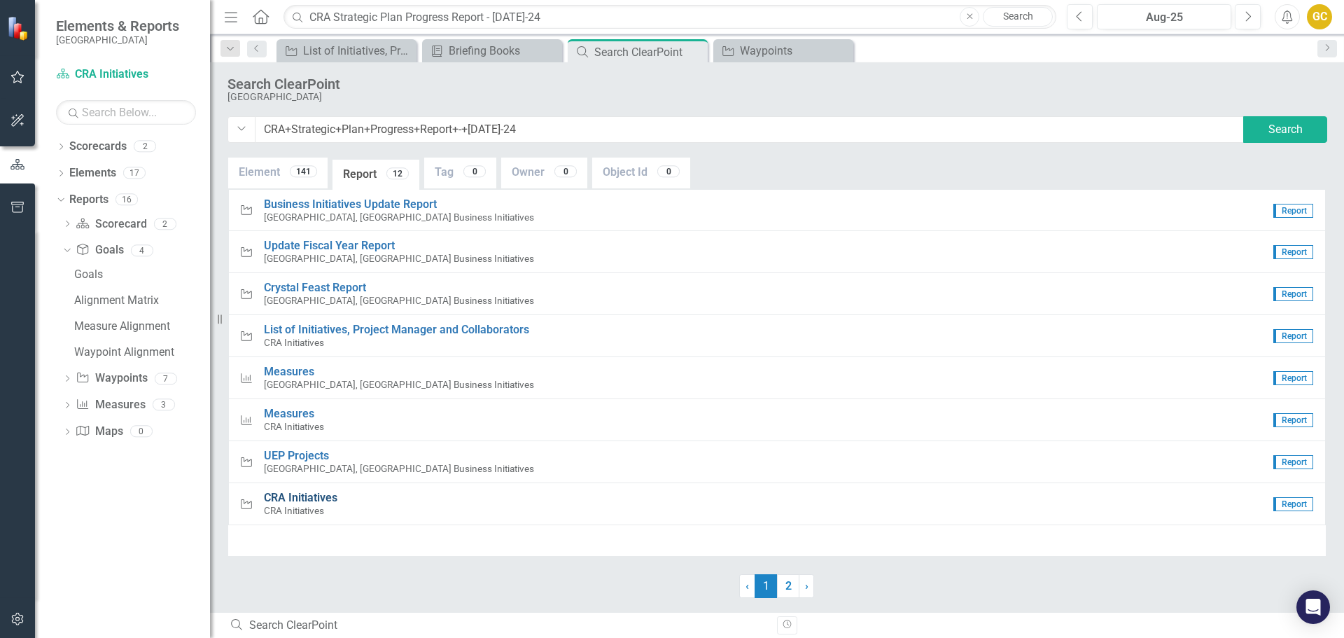
click at [298, 498] on span "CRA Initiatives" at bounding box center [301, 497] width 74 height 13
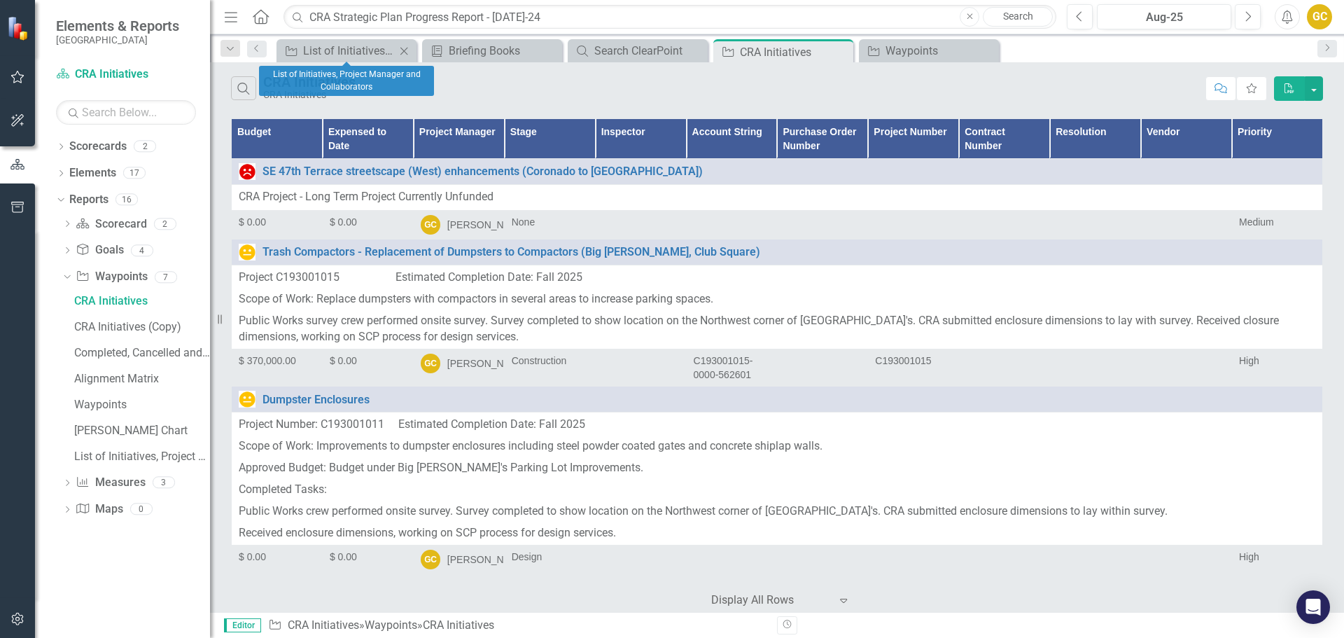
click at [406, 53] on icon at bounding box center [404, 51] width 8 height 8
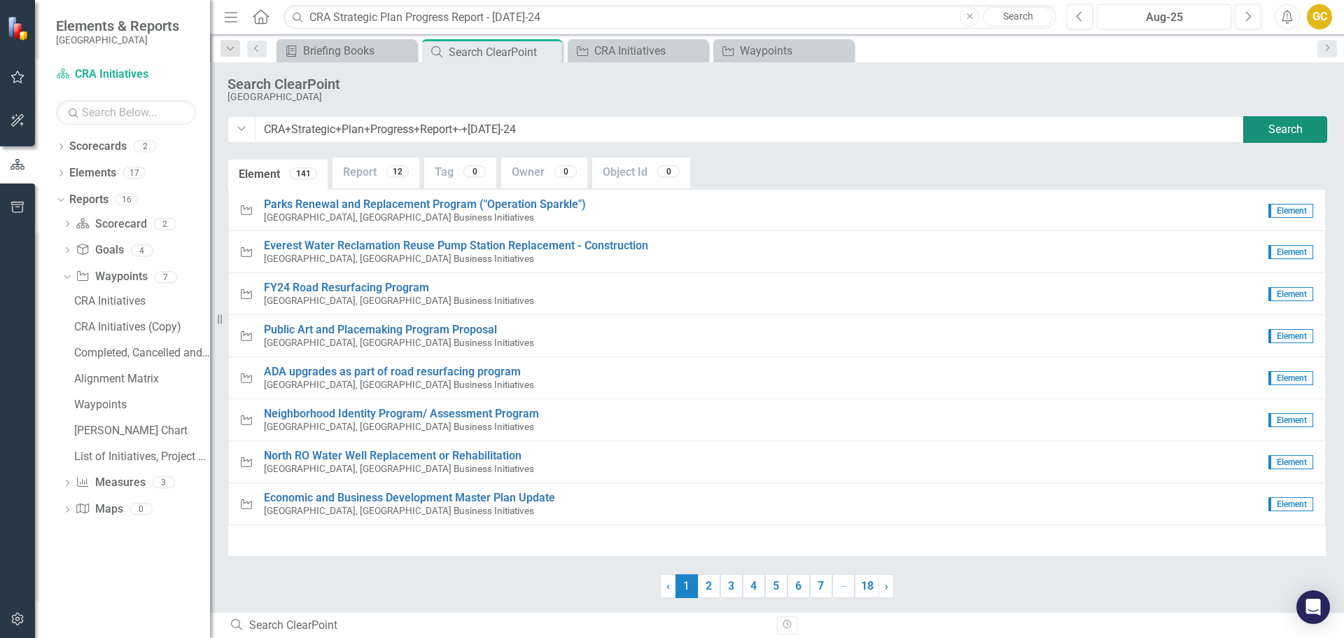
click at [1266, 126] on button "Search" at bounding box center [1285, 129] width 84 height 27
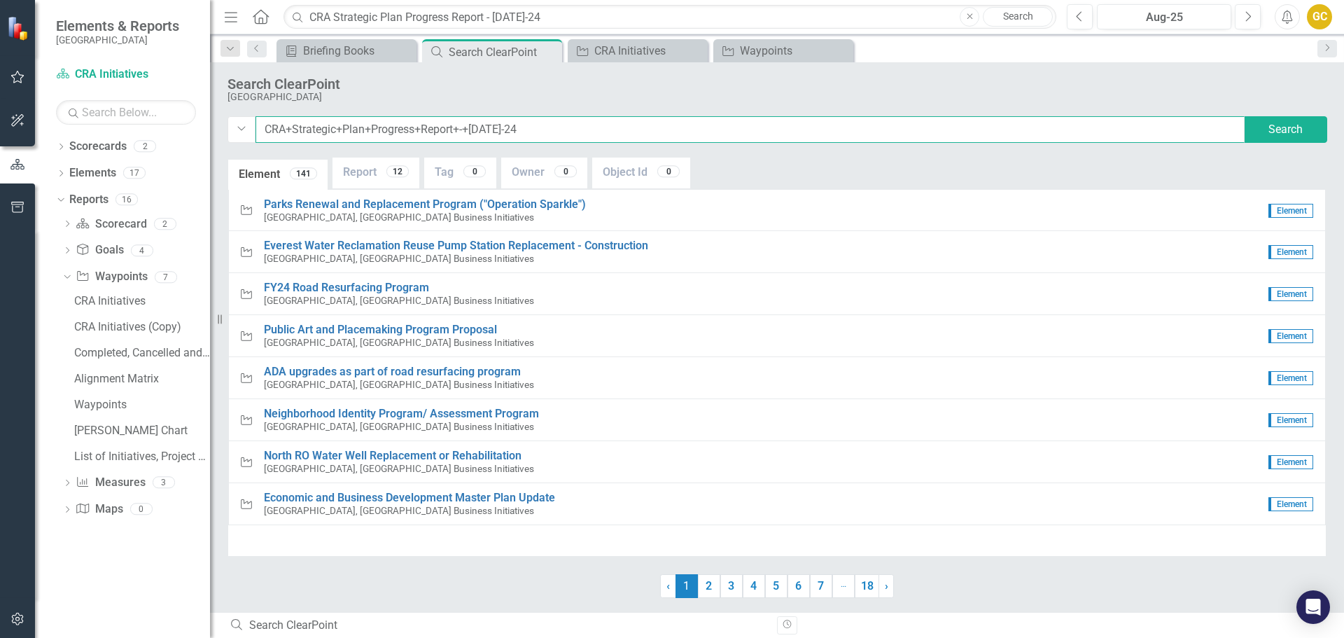
click at [264, 130] on input "CRA+Strategic+Plan+Progress+Report+-+Jul-24" at bounding box center [750, 129] width 989 height 27
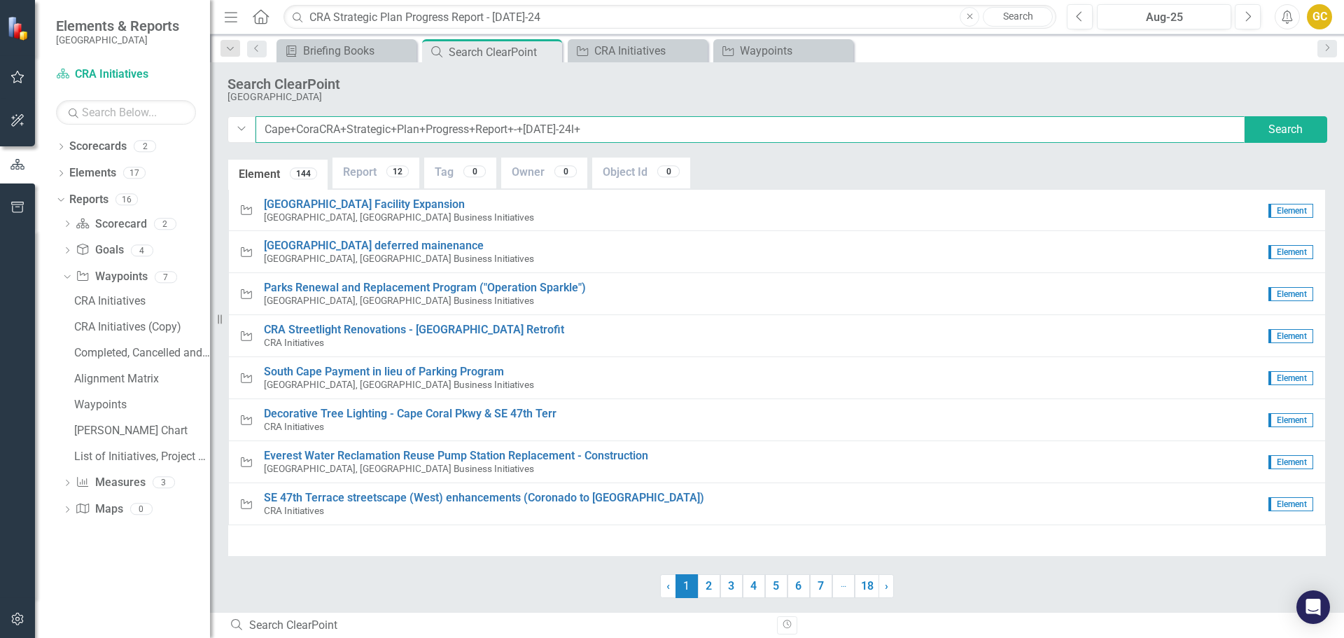
click at [320, 124] on input "Cape+CoraCRA+Strategic+Plan+Progress+Report+-+Jul-24l+" at bounding box center [750, 129] width 989 height 27
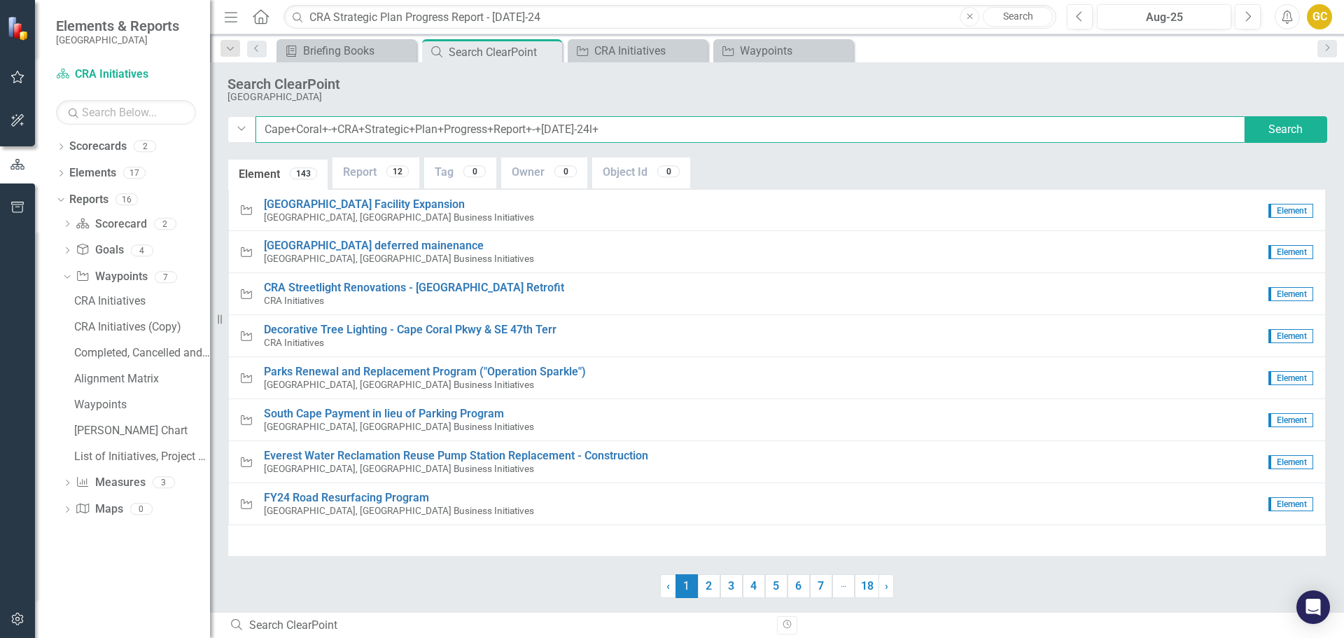
click at [545, 131] on input "Cape+Coral+-+CRA+Strategic+Plan+Progress+Report+-+Jul-24l+" at bounding box center [750, 129] width 989 height 27
type input "Cape+Coral+-+CRA+Strategic+Plan+Progress+Report+-+2024-08-08+142840"
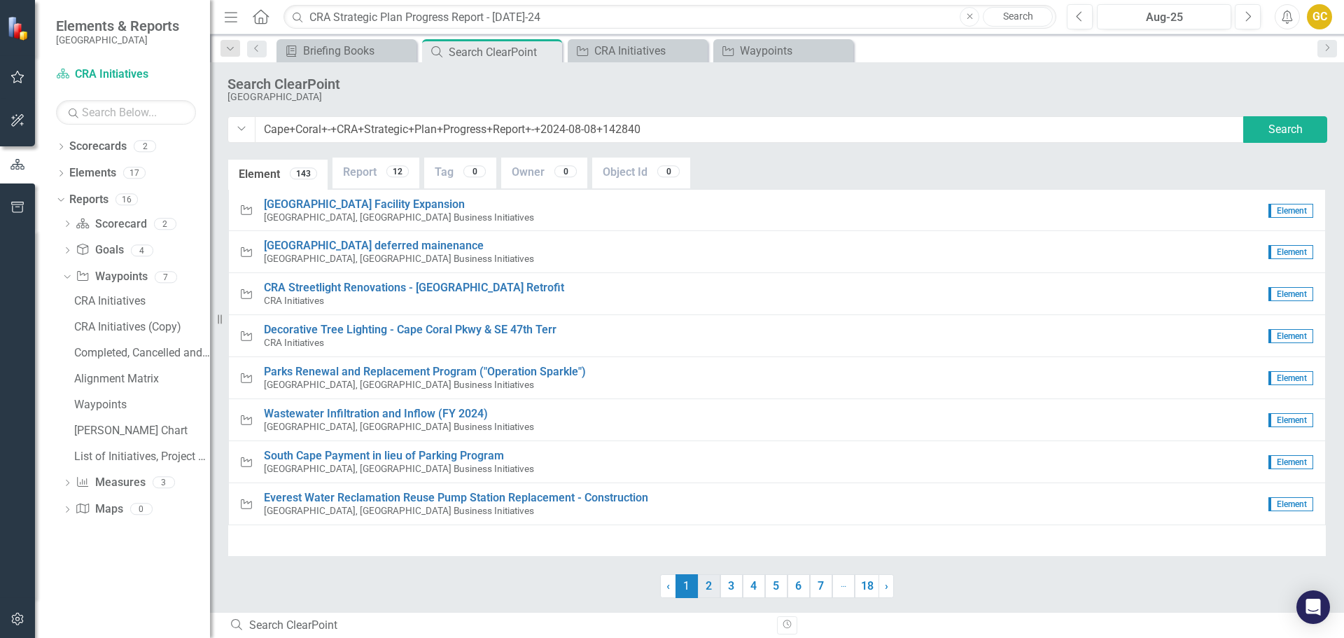
click at [703, 589] on link "2" at bounding box center [709, 586] width 22 height 24
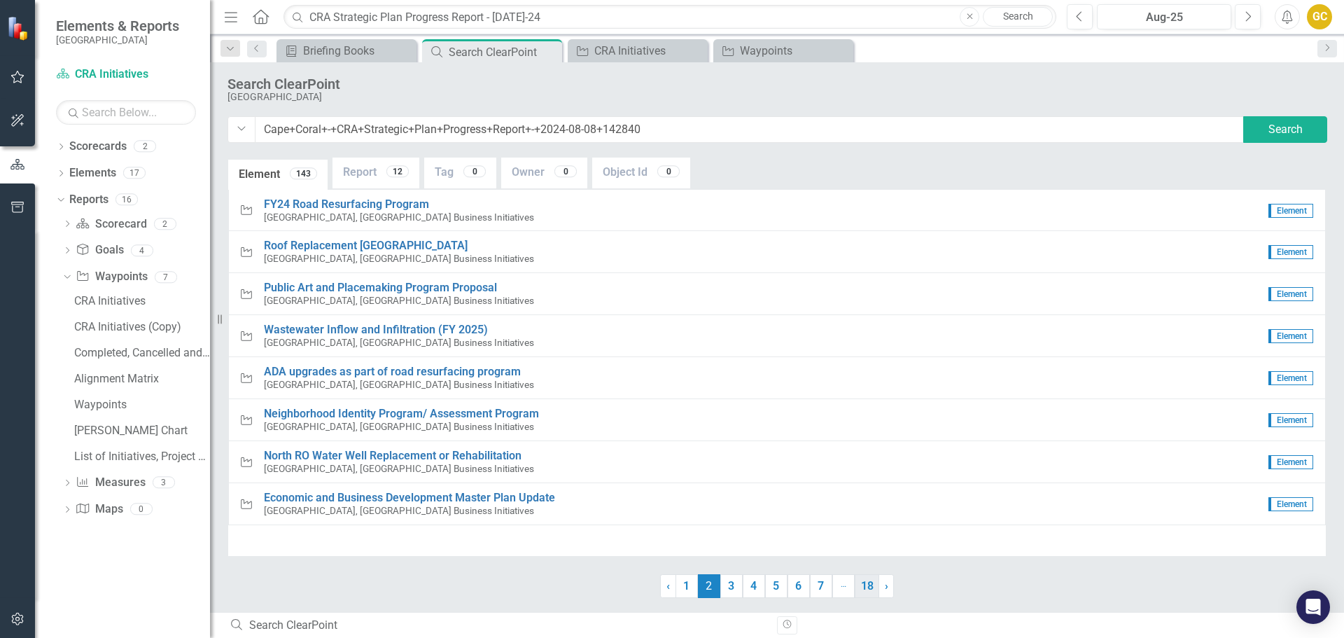
click at [867, 590] on link "18" at bounding box center [867, 586] width 25 height 24
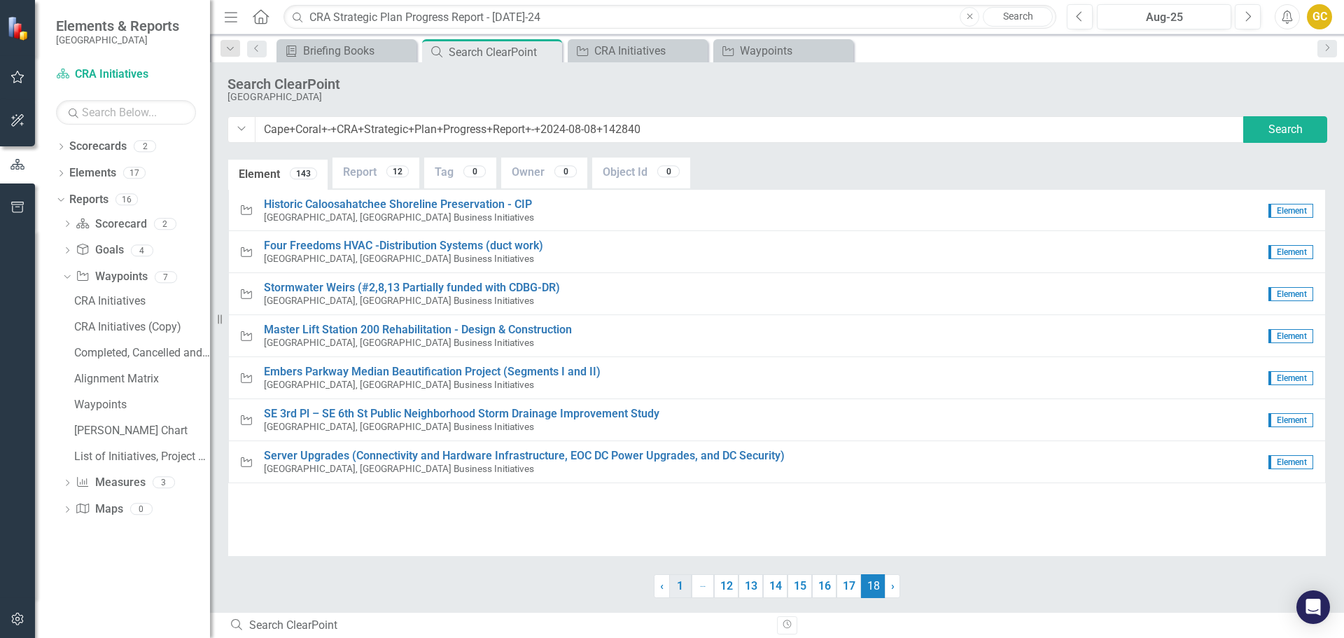
click at [680, 585] on link "1" at bounding box center [680, 586] width 22 height 24
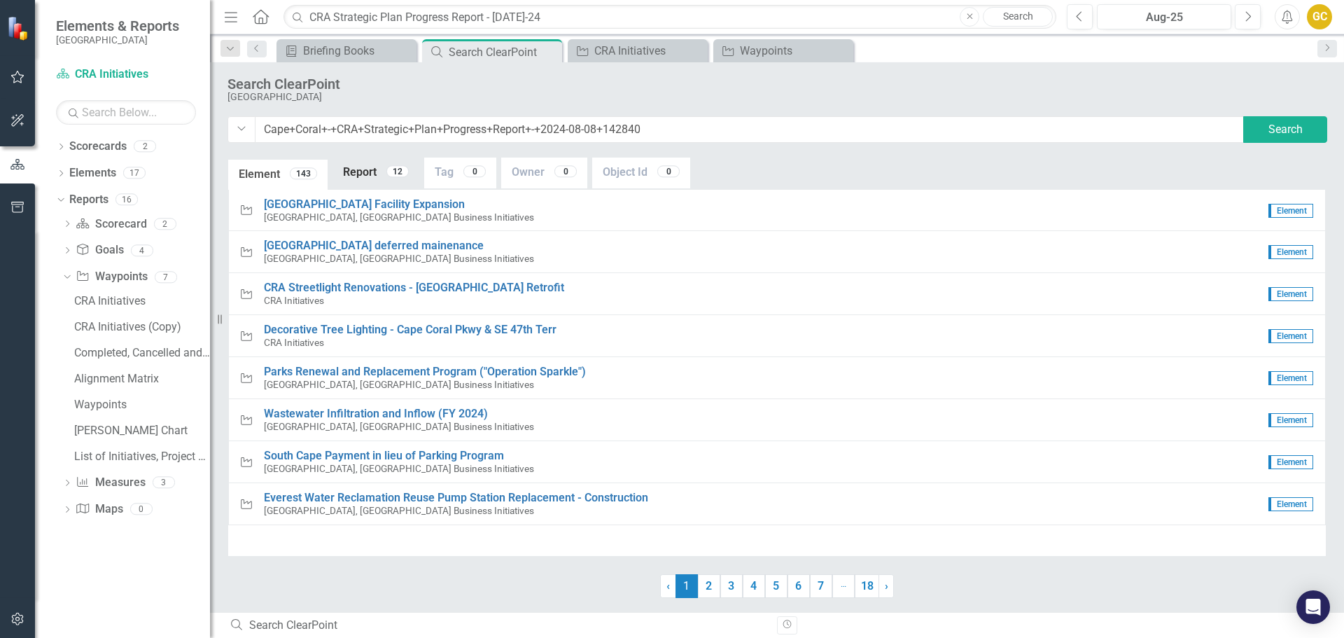
click at [373, 165] on link "Report 12" at bounding box center [376, 173] width 87 height 30
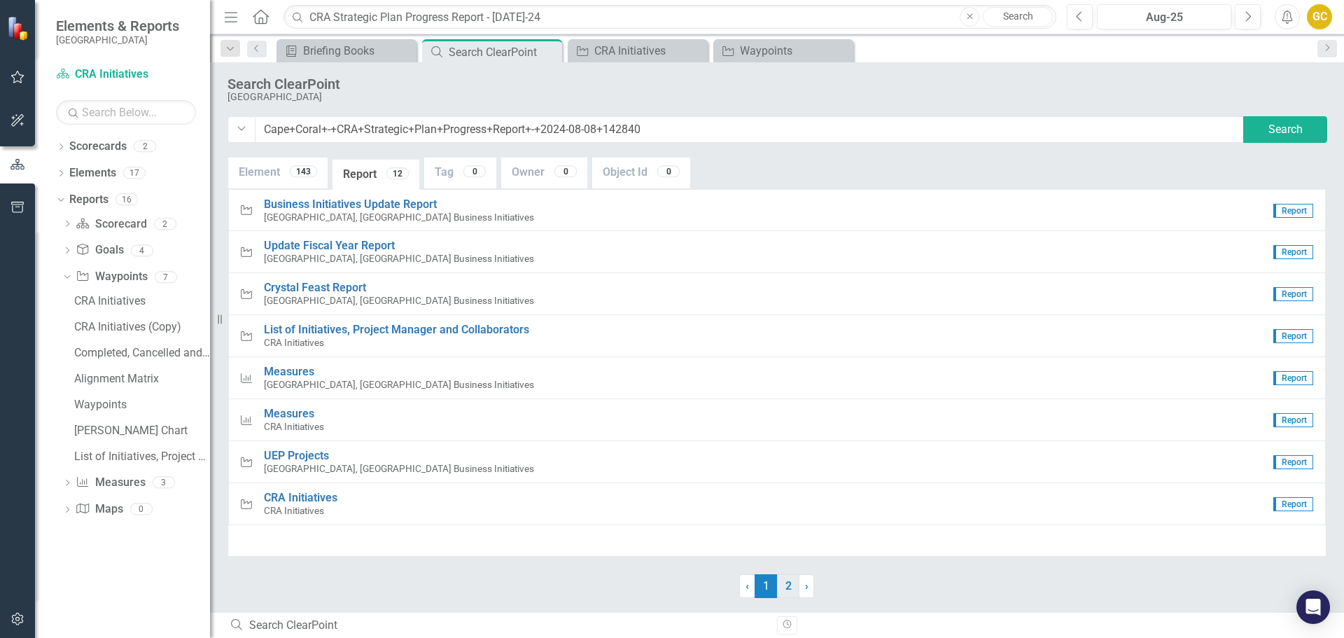
click at [783, 591] on link "2" at bounding box center [788, 586] width 22 height 24
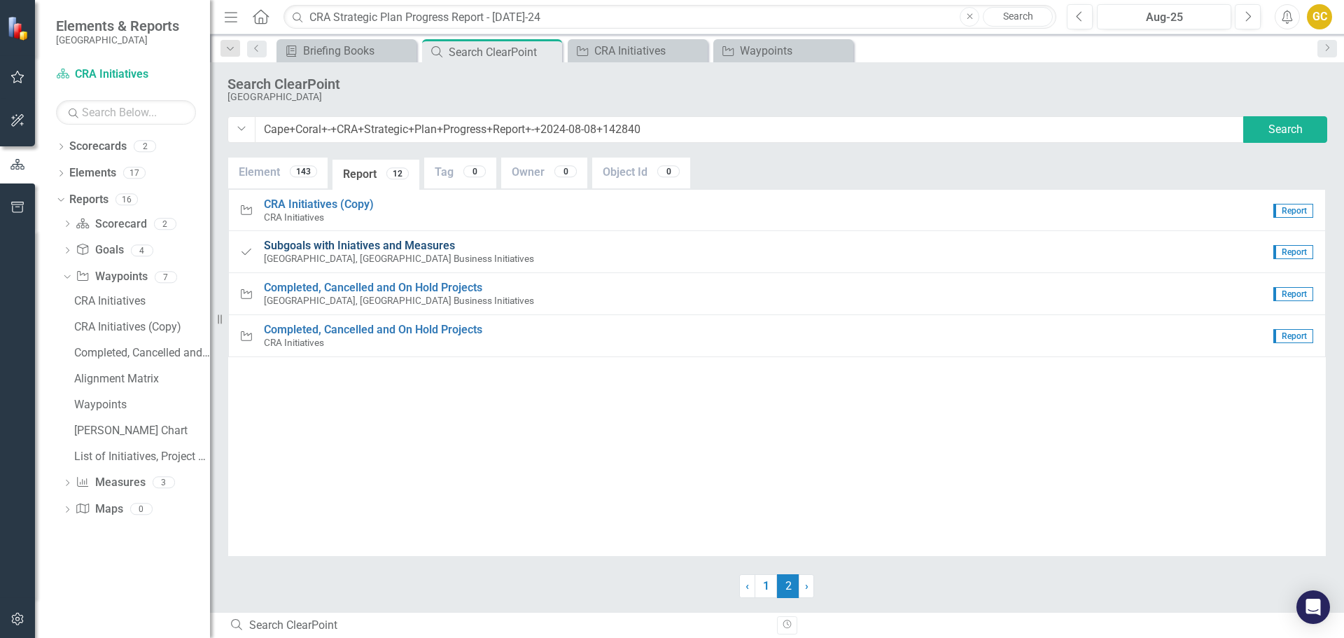
click at [365, 239] on span "Subgoals with Iniatives and Measures" at bounding box center [359, 245] width 191 height 13
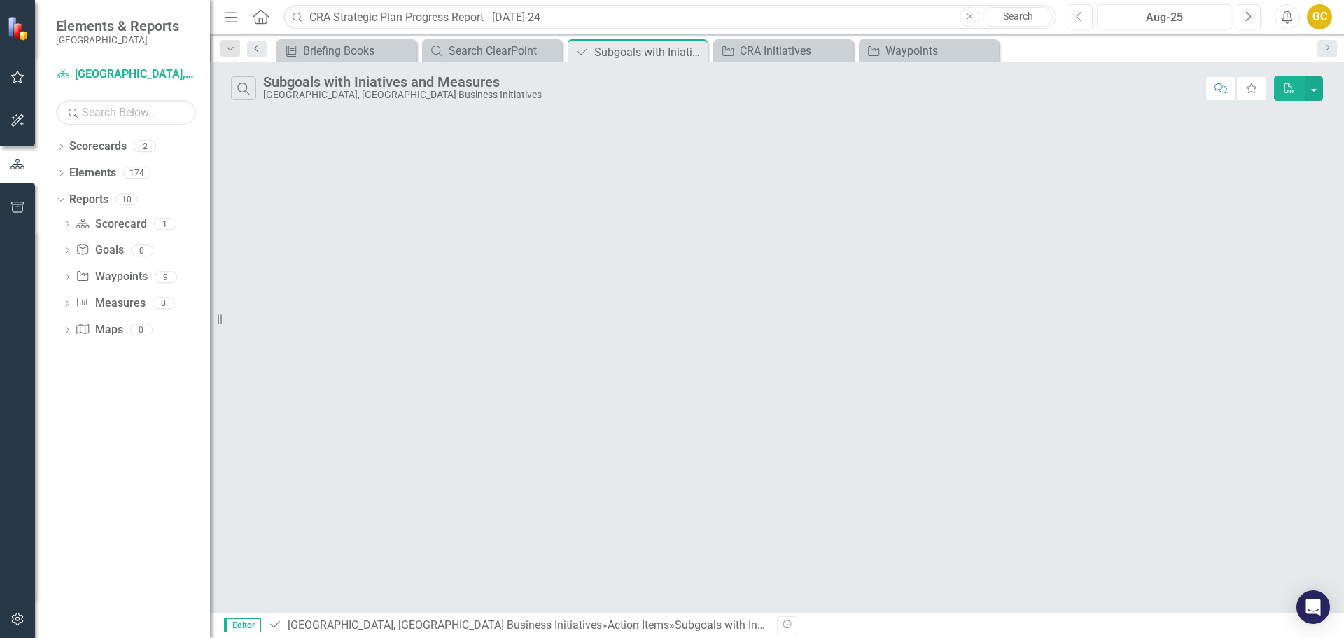
click at [258, 46] on icon "Previous" at bounding box center [256, 48] width 11 height 8
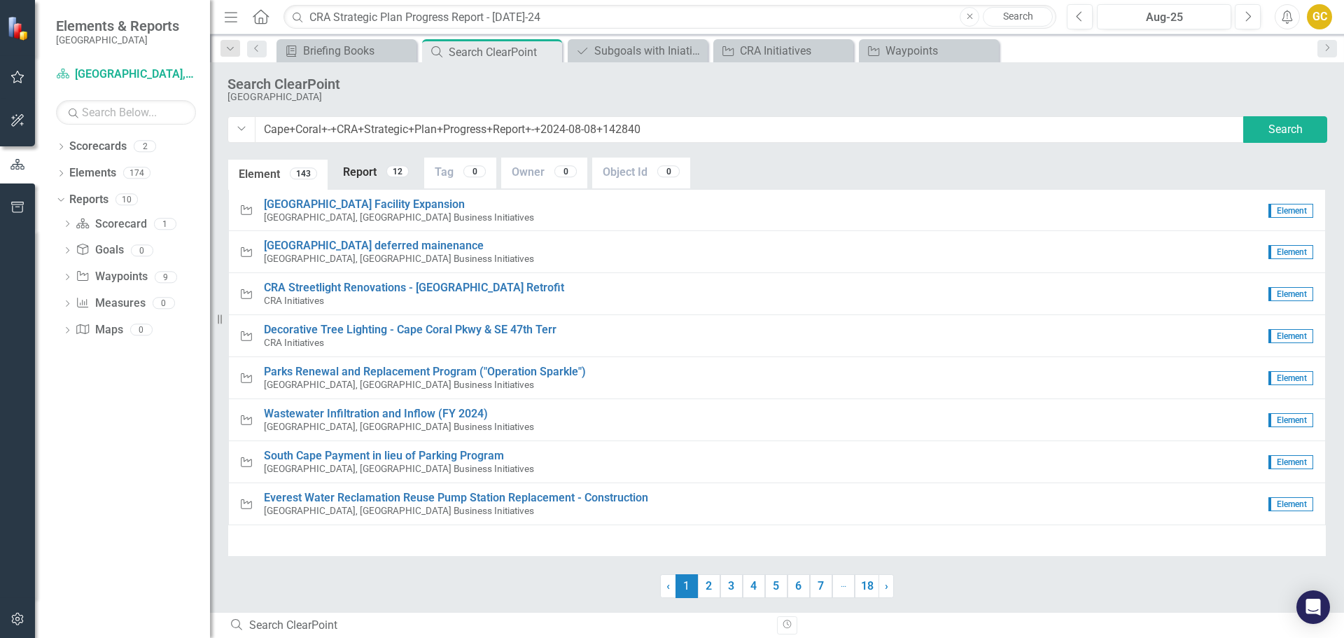
click at [353, 178] on link "Report 12" at bounding box center [376, 173] width 87 height 30
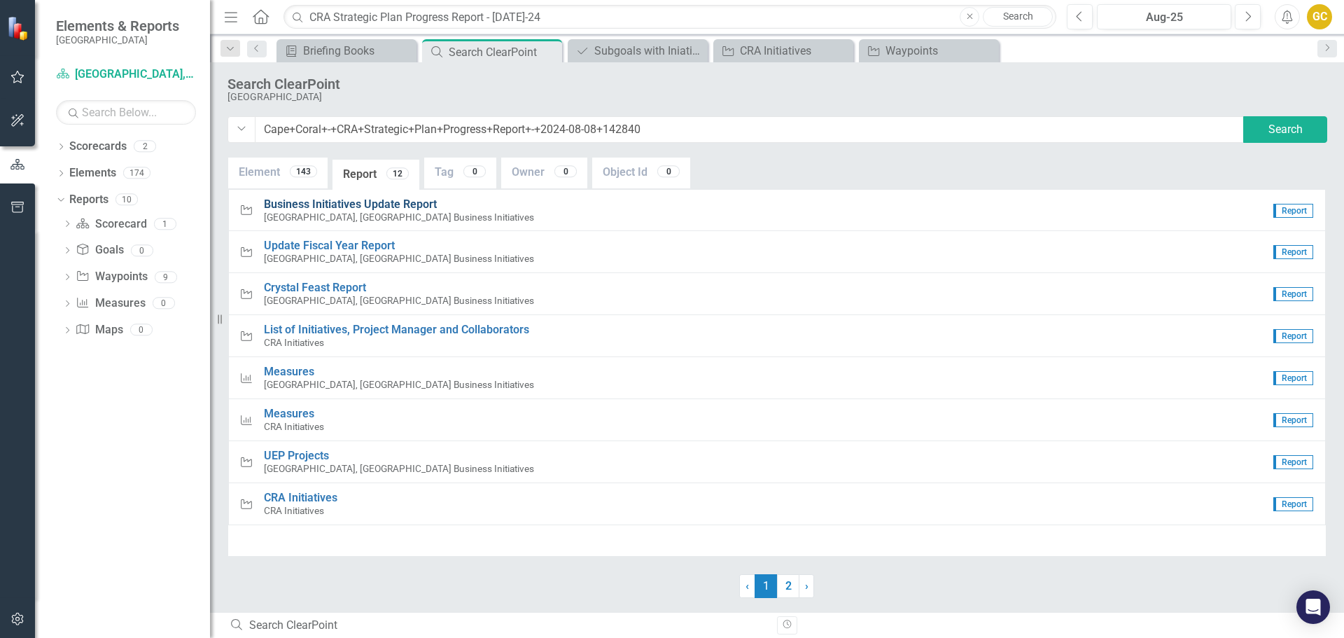
click at [323, 202] on span "Business Initiatives Update Report" at bounding box center [350, 203] width 173 height 13
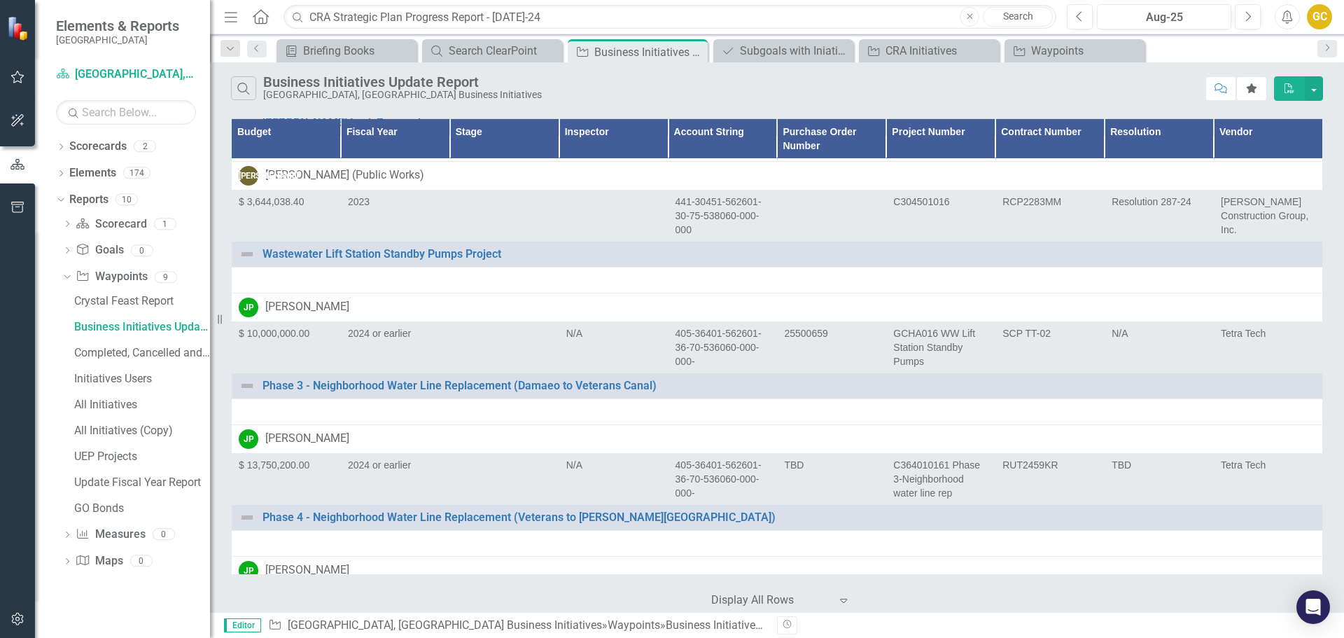
scroll to position [9570, 0]
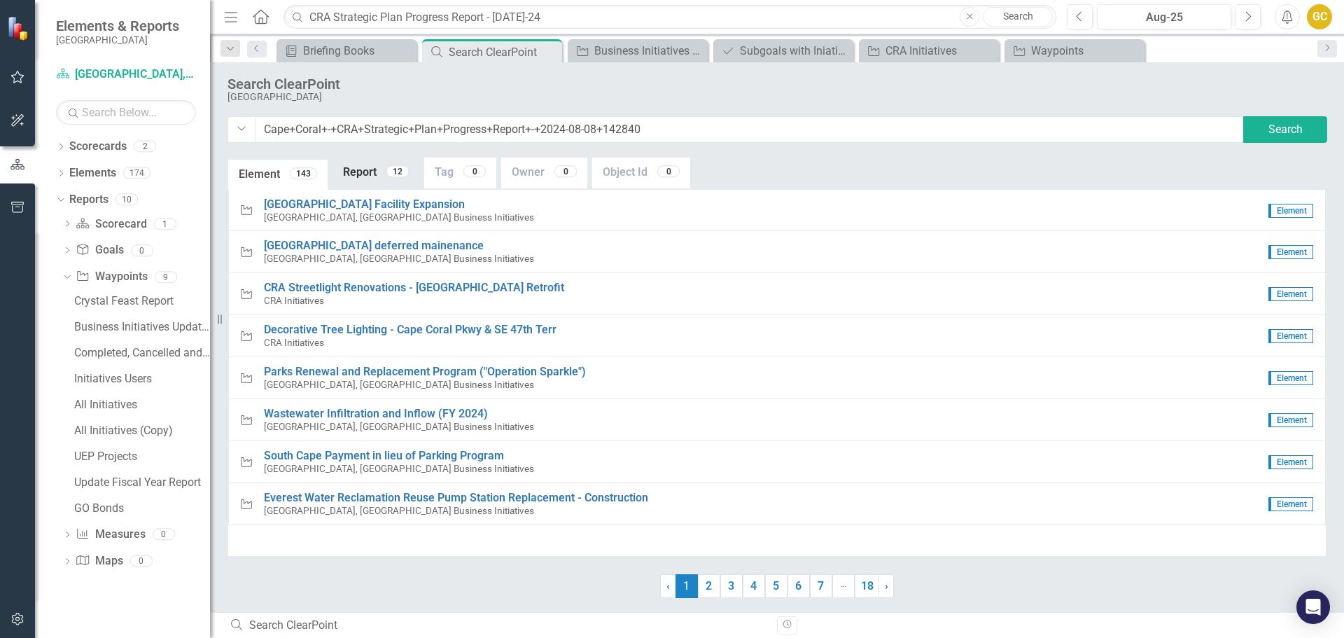
click at [372, 174] on link "Report 12" at bounding box center [376, 173] width 87 height 30
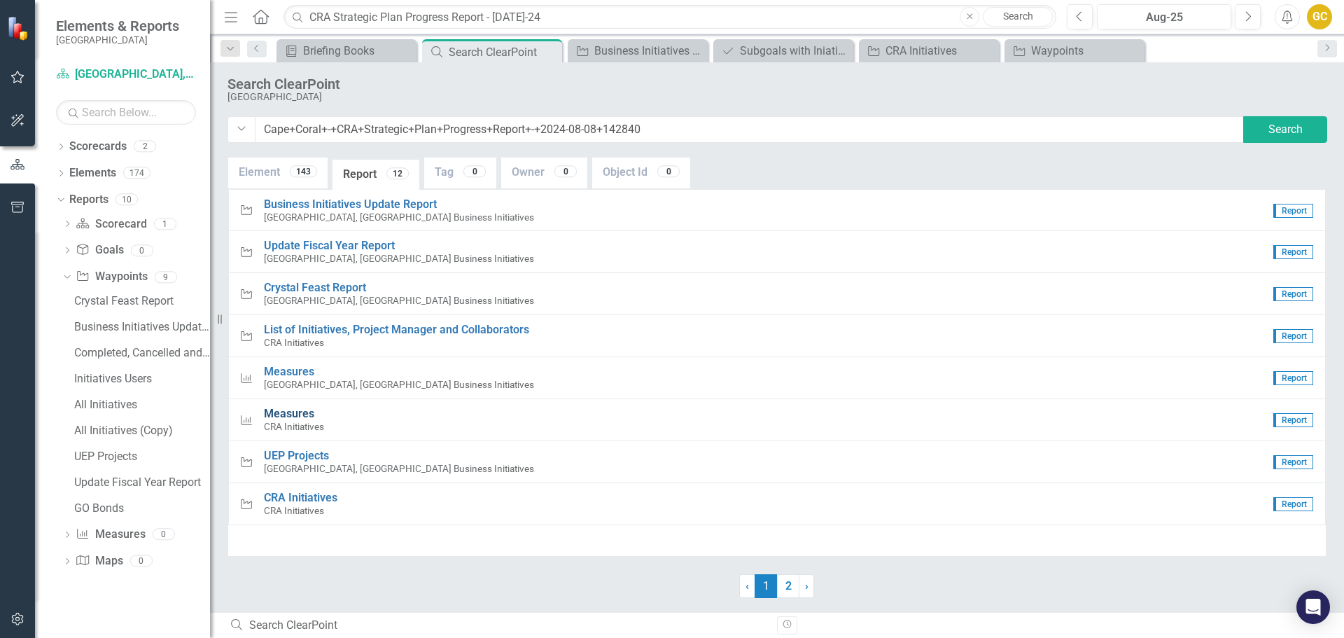
click at [283, 412] on span "Measures" at bounding box center [289, 413] width 50 height 13
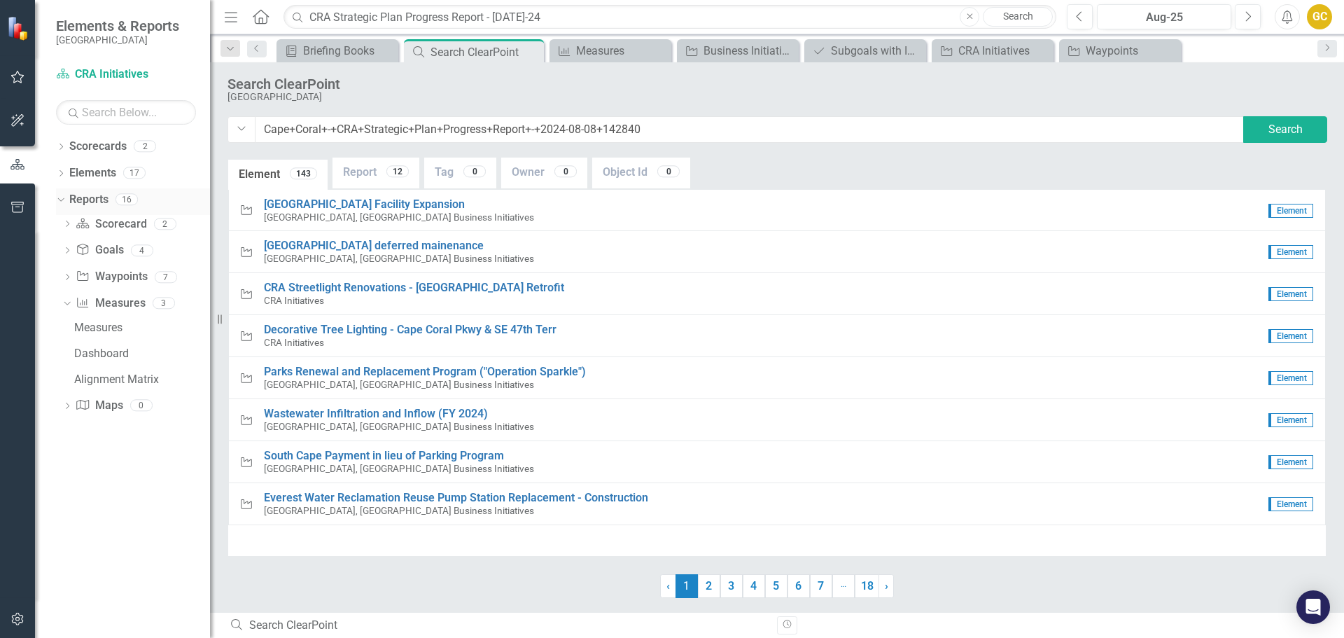
click at [78, 203] on link "Reports" at bounding box center [88, 200] width 39 height 16
click at [386, 167] on link "Report 12" at bounding box center [376, 173] width 87 height 30
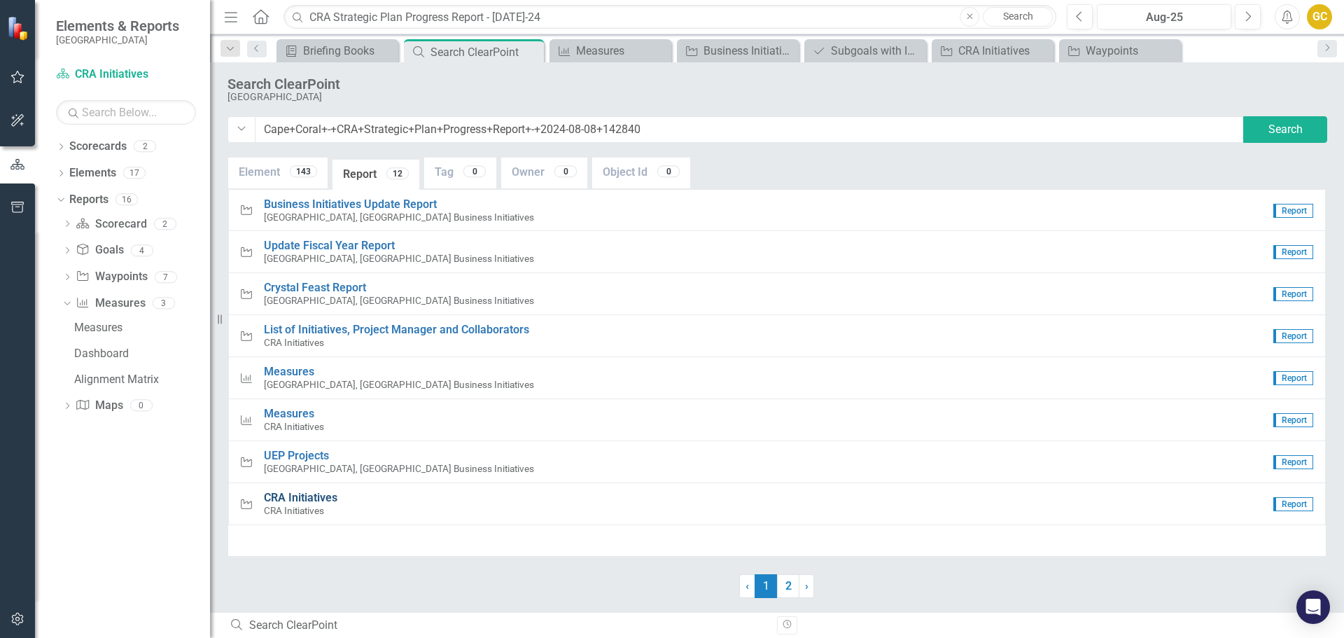
click at [316, 496] on span "CRA Initiatives" at bounding box center [301, 497] width 74 height 13
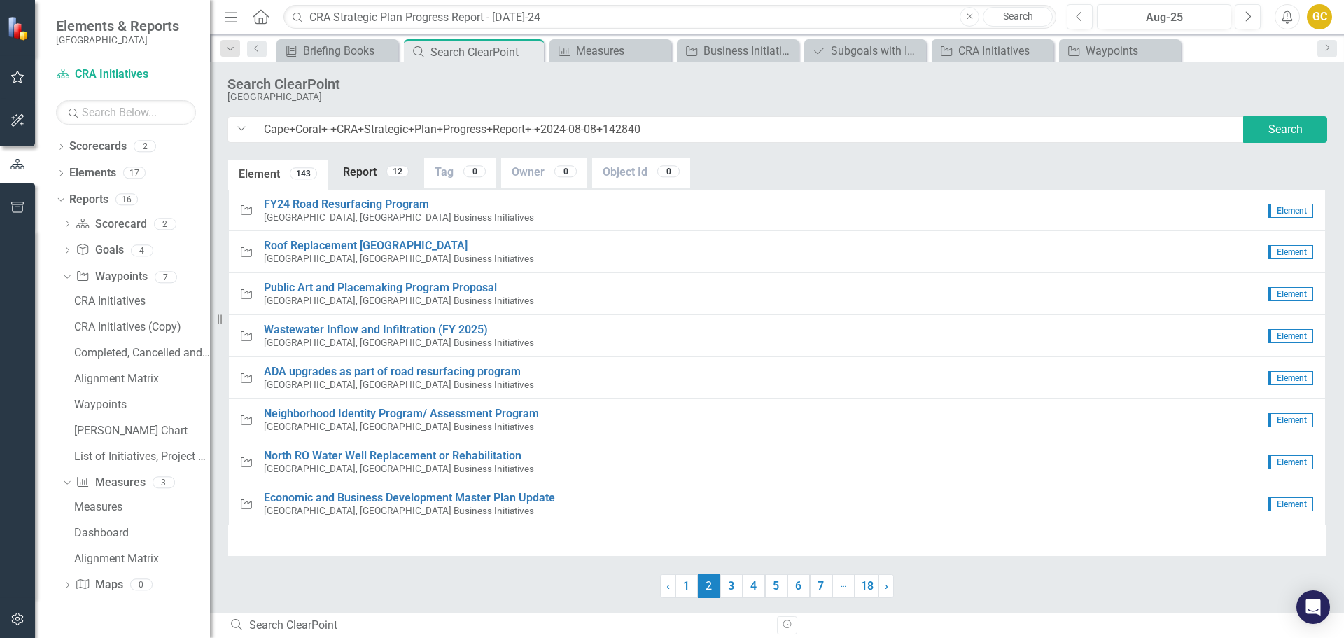
click at [374, 173] on link "Report 12" at bounding box center [376, 173] width 87 height 30
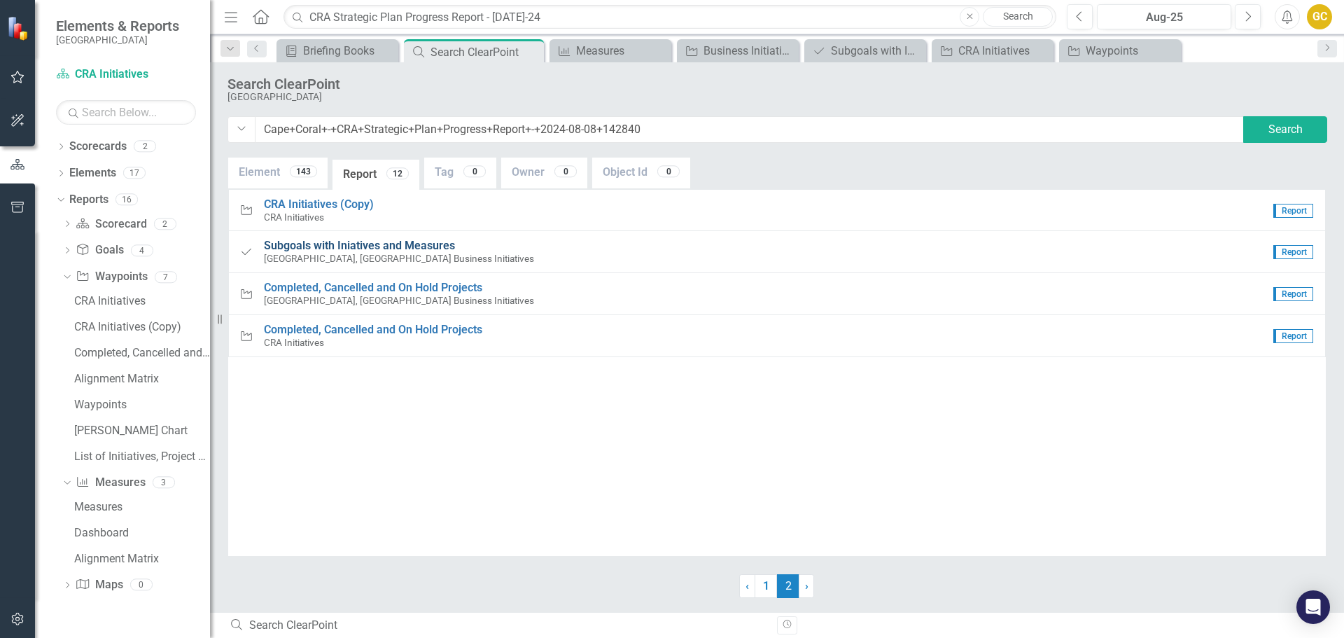
click at [349, 242] on span "Subgoals with Iniatives and Measures" at bounding box center [359, 245] width 191 height 13
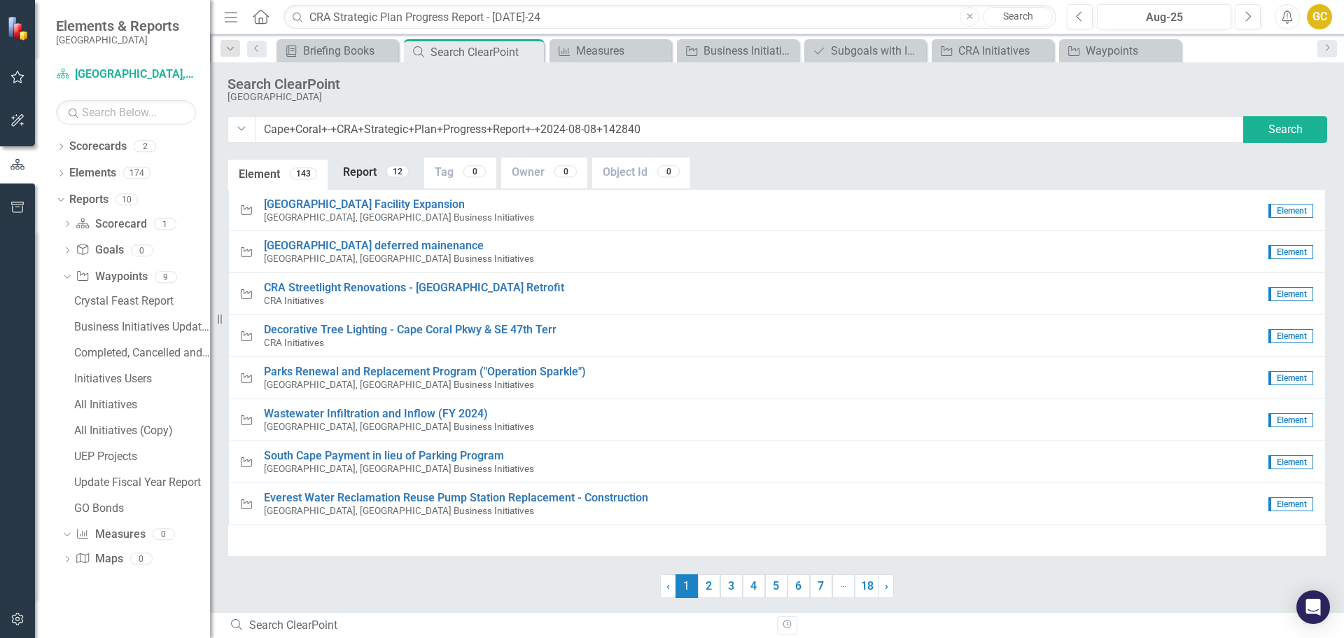
click at [364, 174] on link "Report 12" at bounding box center [376, 173] width 87 height 30
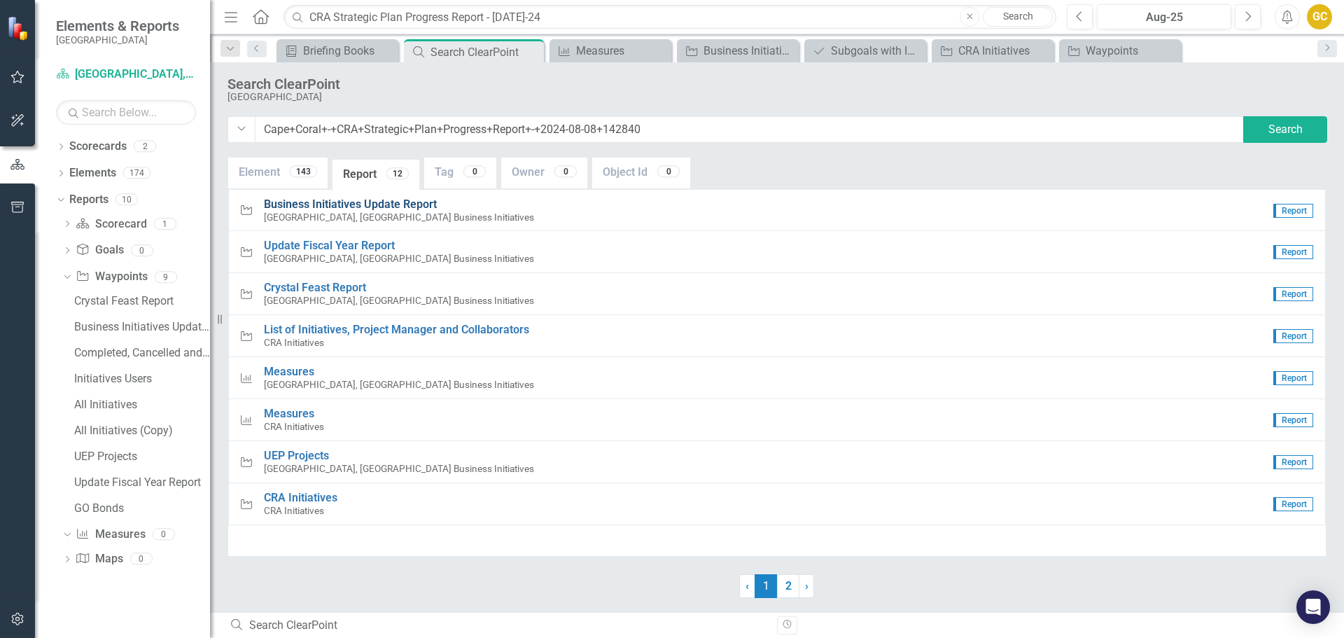
click at [349, 204] on span "Business Initiatives Update Report" at bounding box center [350, 203] width 173 height 13
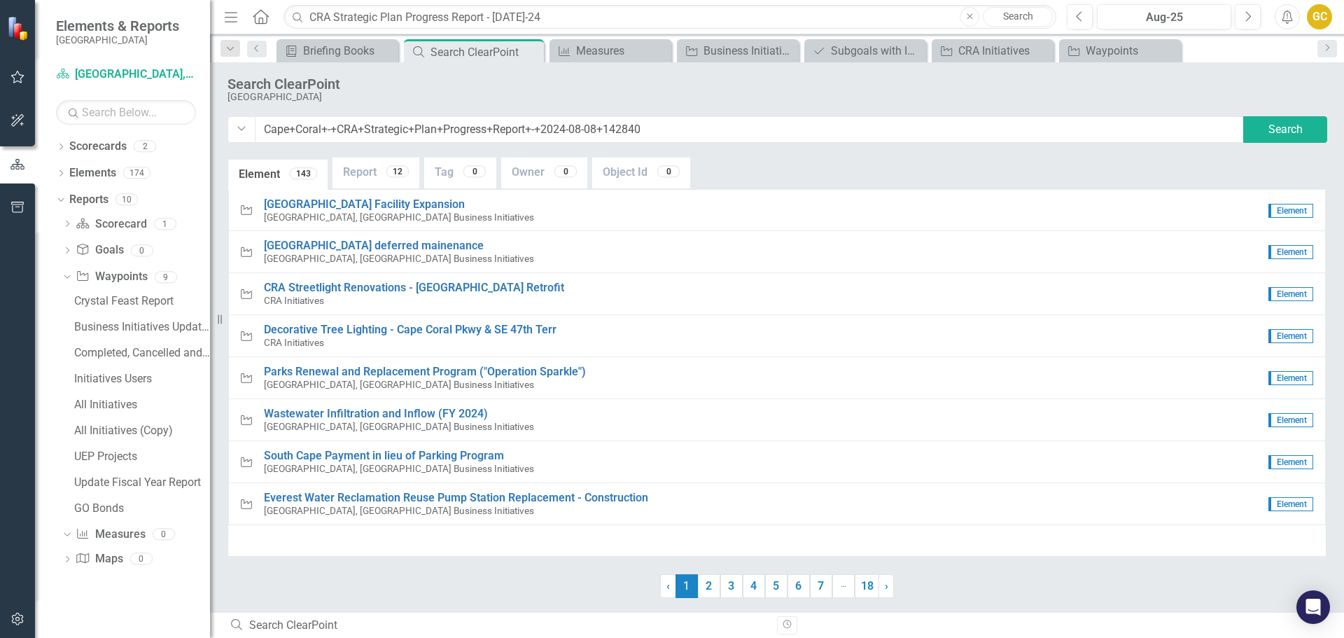
drag, startPoint x: 659, startPoint y: 127, endPoint x: 213, endPoint y: 128, distance: 446.6
click at [253, 143] on div "Dropdown Cape+Coral+-+CRA+Strategic+Plan+Progress+Report+-+2024-08-08+142840 Se…" at bounding box center [777, 129] width 1099 height 27
type input "R"
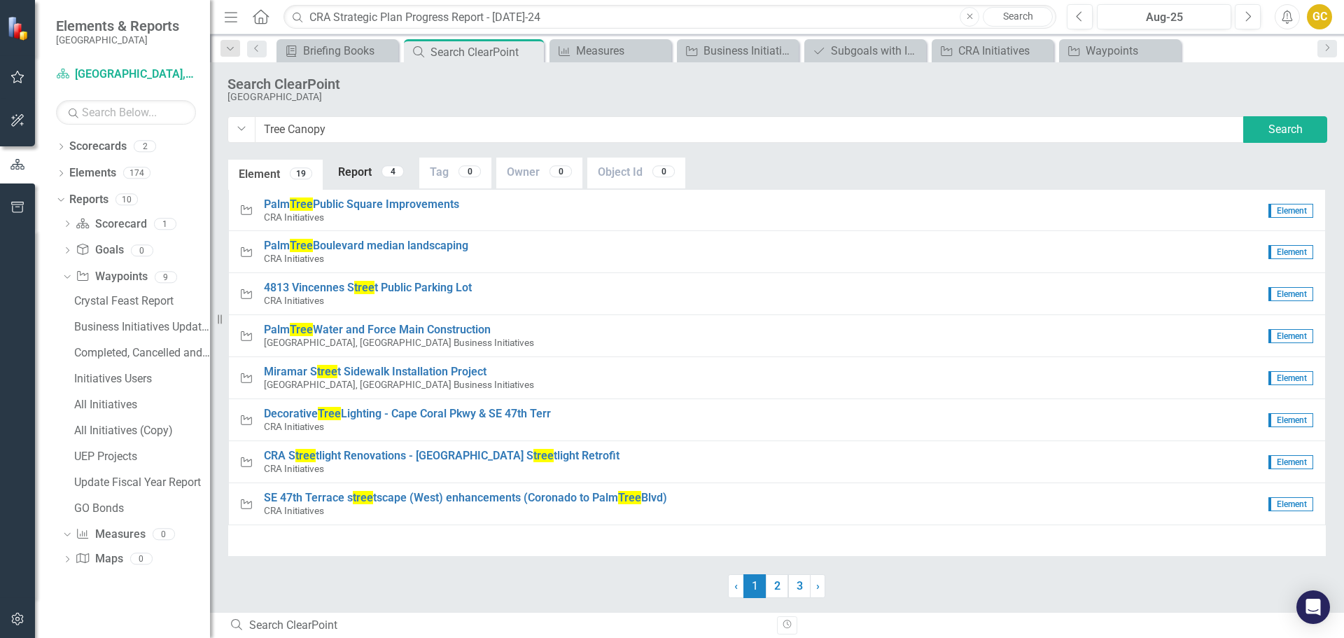
type input "Tree Canopy"
click at [359, 171] on link "Report 4" at bounding box center [371, 173] width 87 height 30
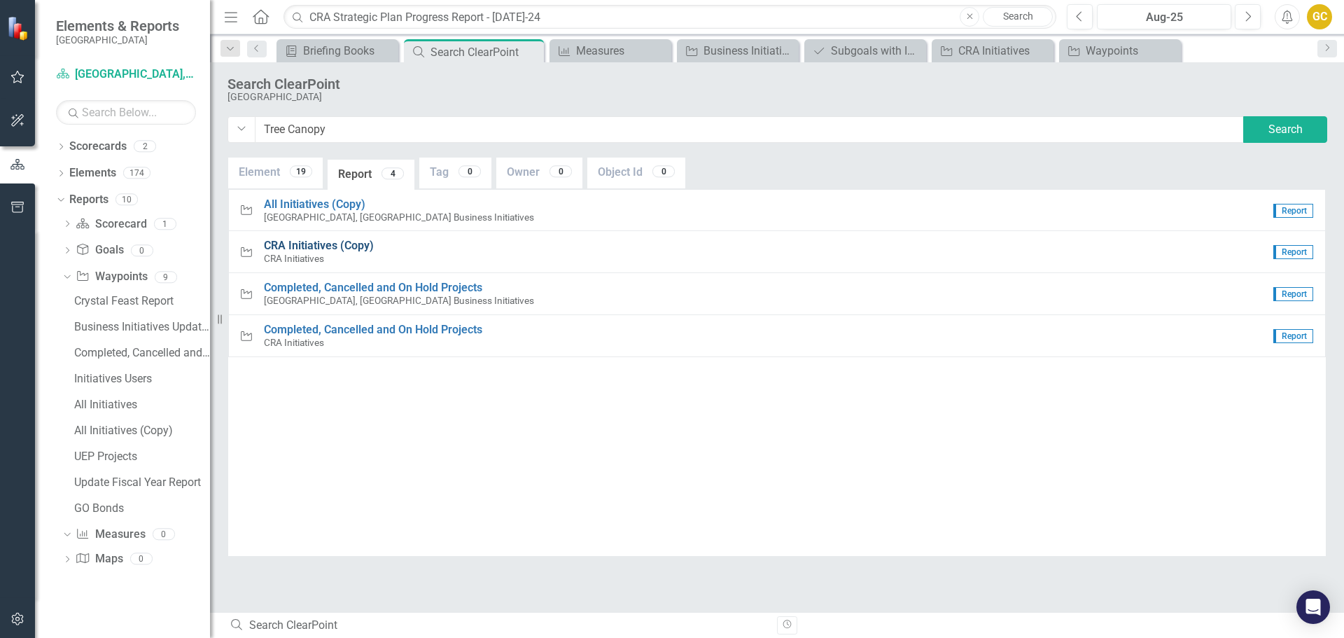
click at [305, 247] on span "CRA Initiatives (Copy)" at bounding box center [319, 245] width 110 height 13
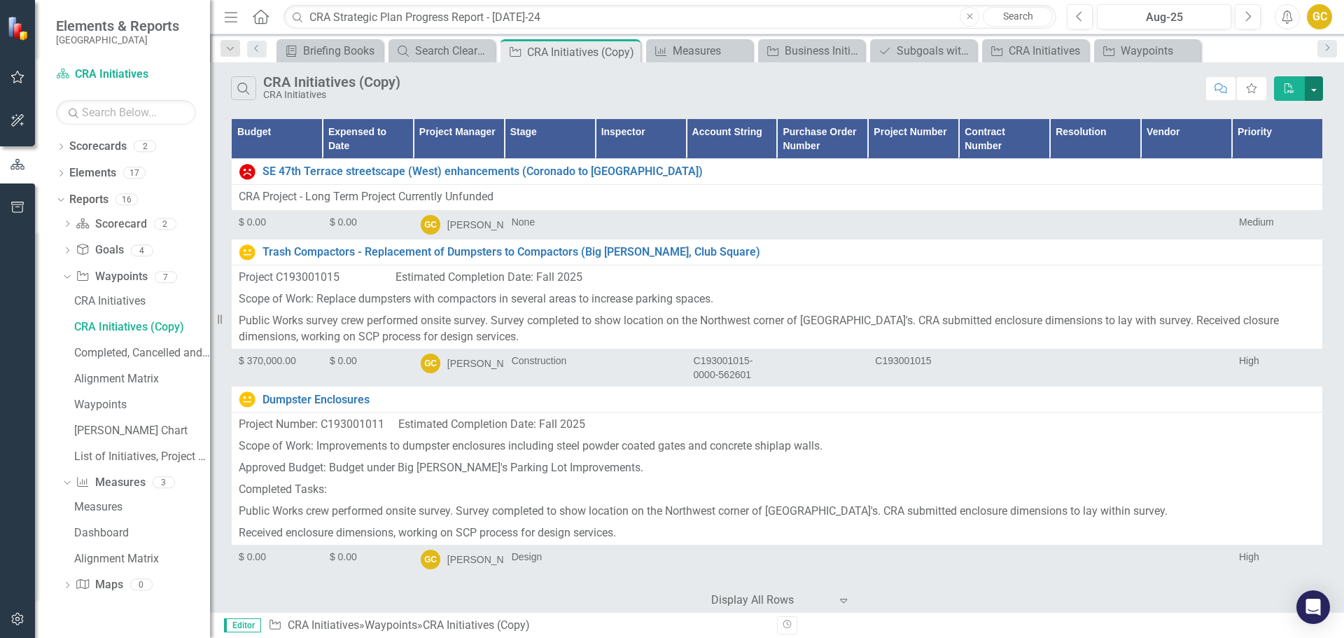
click at [1308, 83] on button "button" at bounding box center [1314, 88] width 18 height 25
click at [1261, 133] on link "Excel Export to Excel" at bounding box center [1267, 140] width 111 height 26
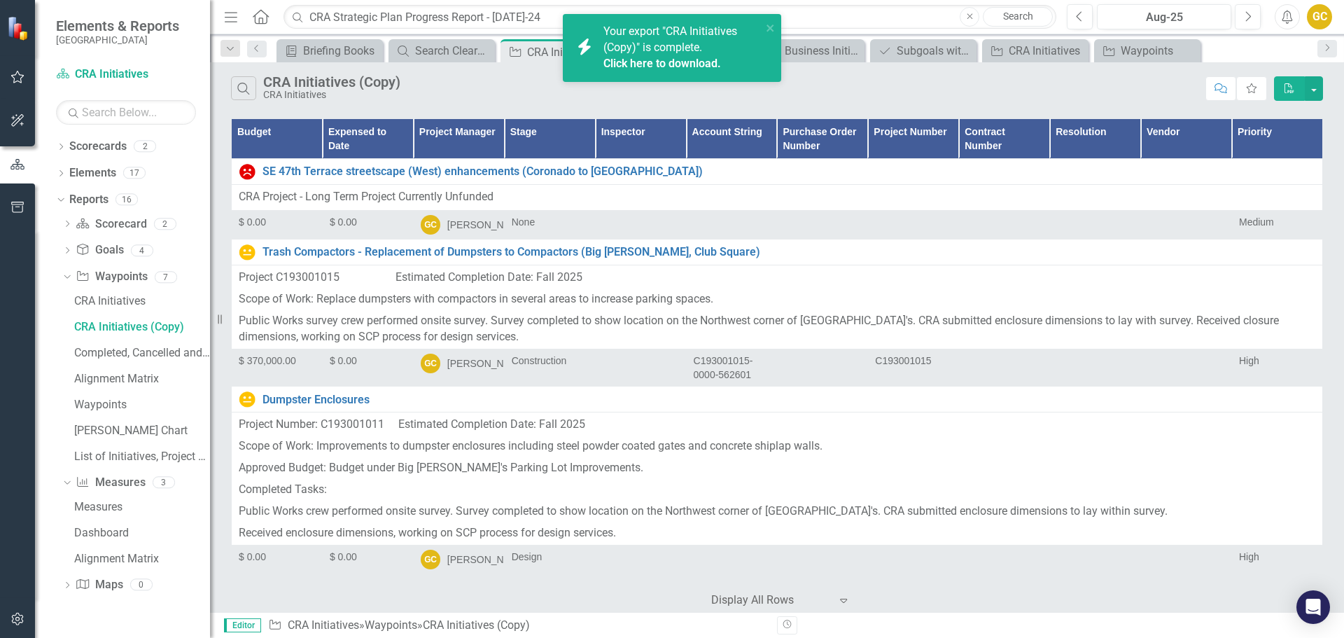
click at [666, 60] on link "Click here to download." at bounding box center [662, 63] width 118 height 13
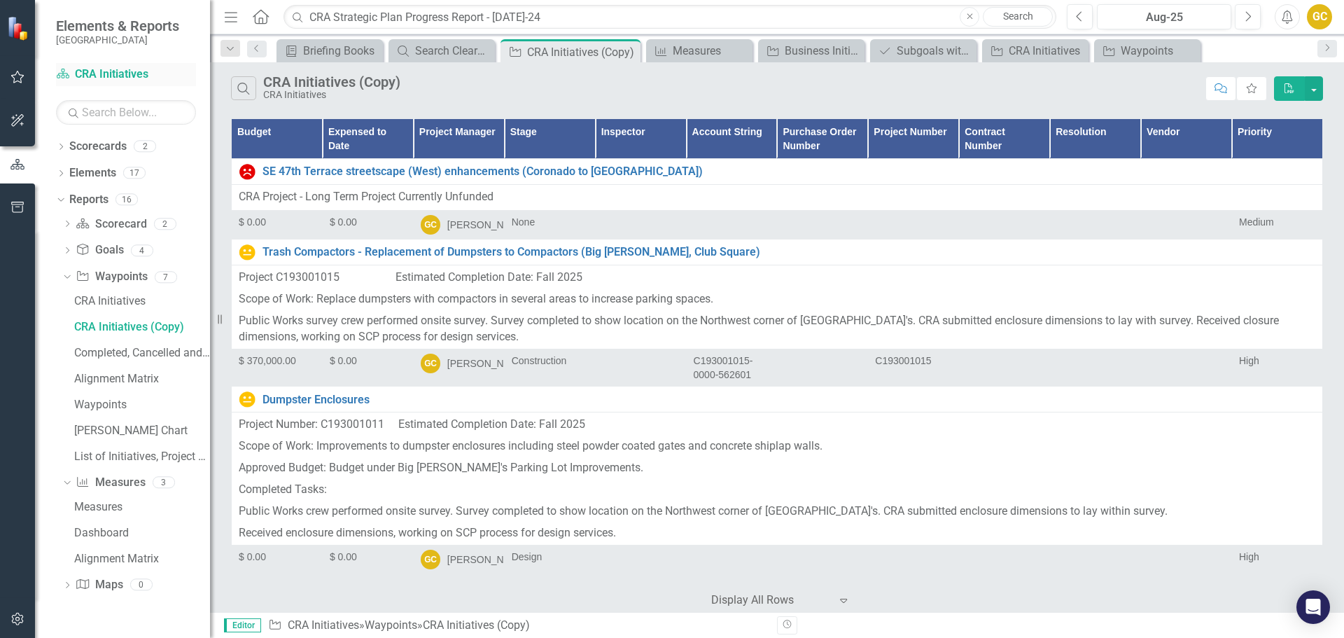
click at [94, 72] on link "Scorecard CRA Initiatives" at bounding box center [126, 75] width 140 height 16
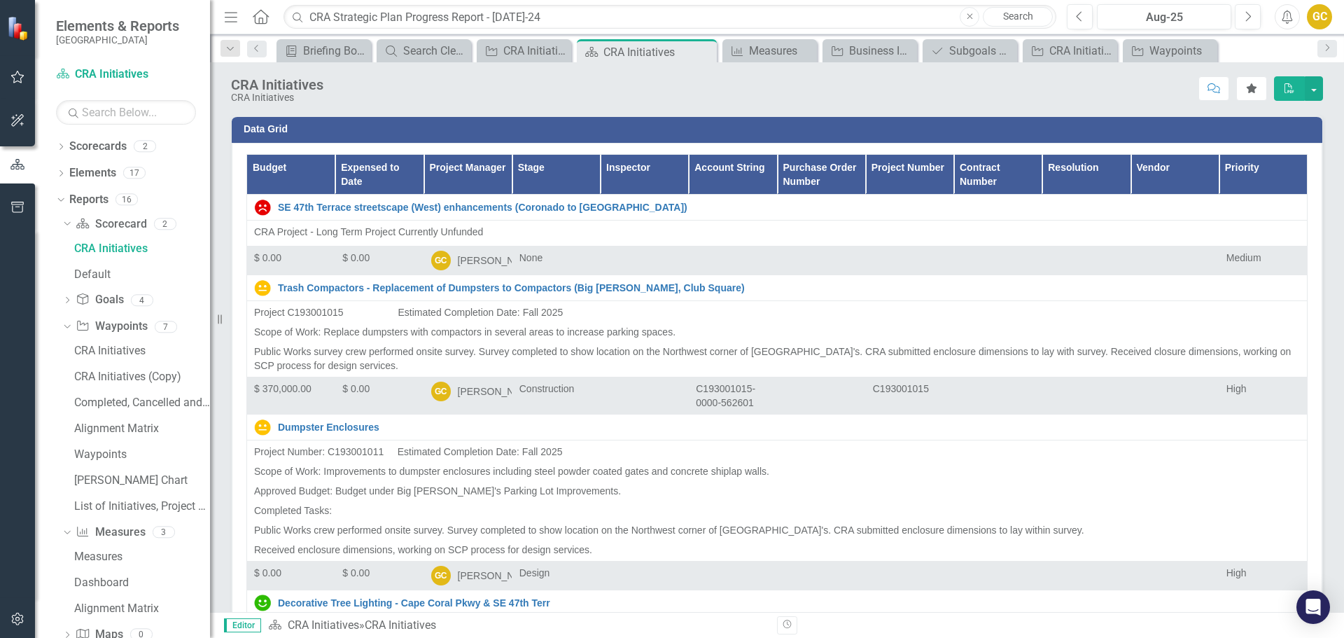
click at [74, 38] on small "[GEOGRAPHIC_DATA]" at bounding box center [117, 39] width 123 height 11
click at [85, 28] on span "Elements & Reports" at bounding box center [117, 26] width 123 height 17
click at [85, 27] on span "Elements & Reports" at bounding box center [117, 26] width 123 height 17
click at [229, 13] on icon "Menu" at bounding box center [231, 16] width 18 height 15
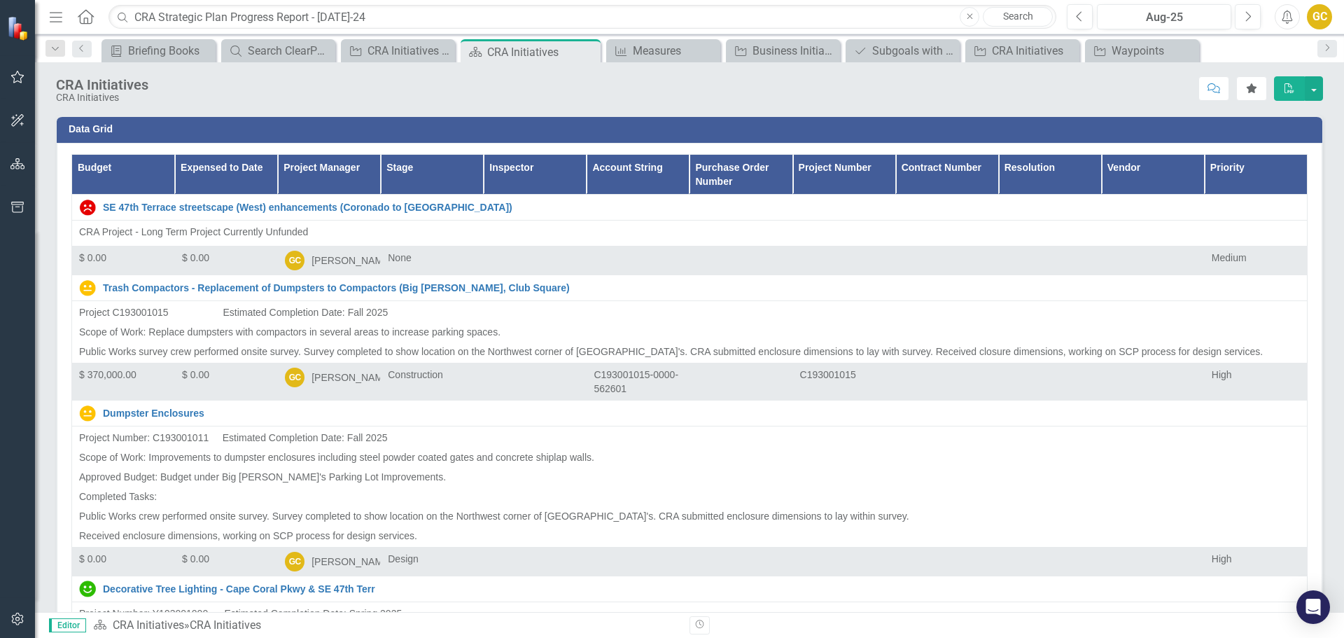
click at [93, 16] on icon "Home" at bounding box center [85, 16] width 18 height 15
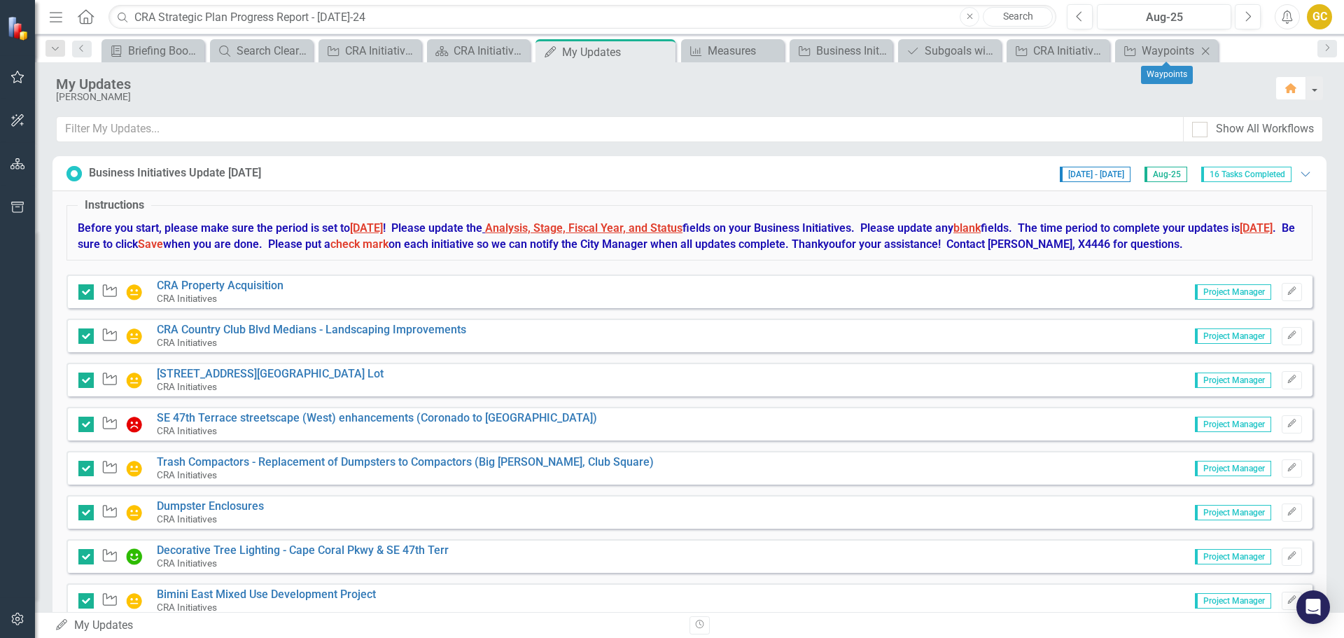
click at [1203, 47] on icon "Close" at bounding box center [1205, 51] width 14 height 11
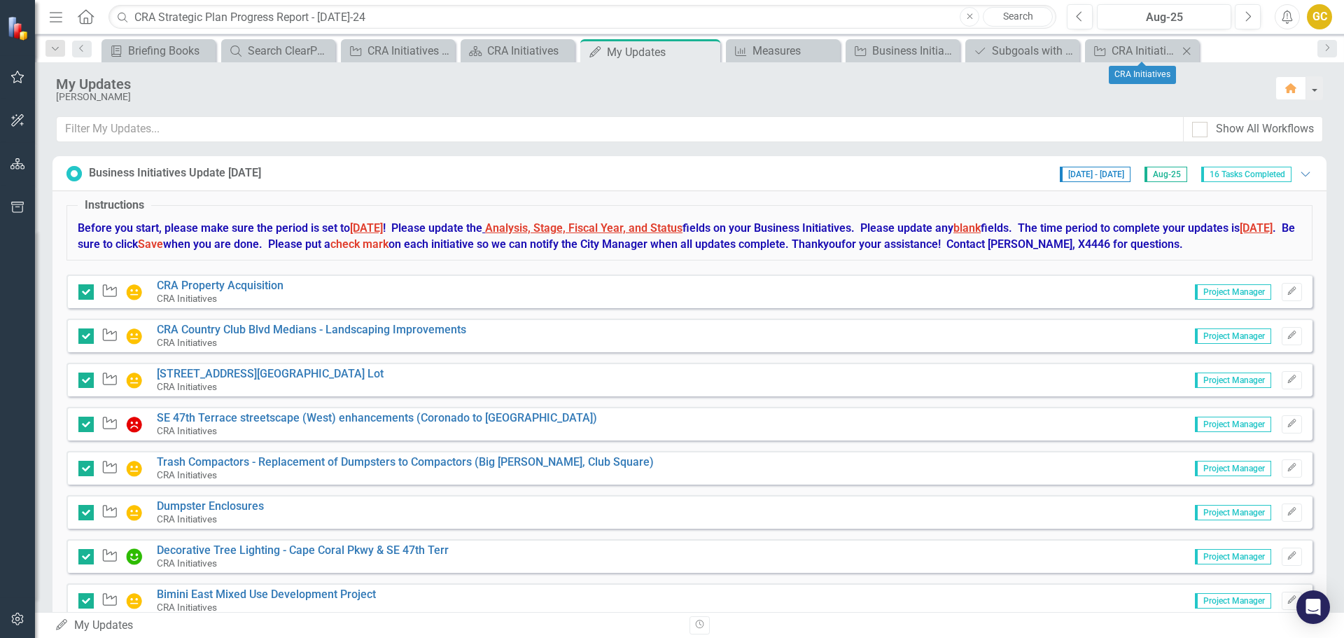
click at [1183, 47] on icon "Close" at bounding box center [1187, 51] width 14 height 11
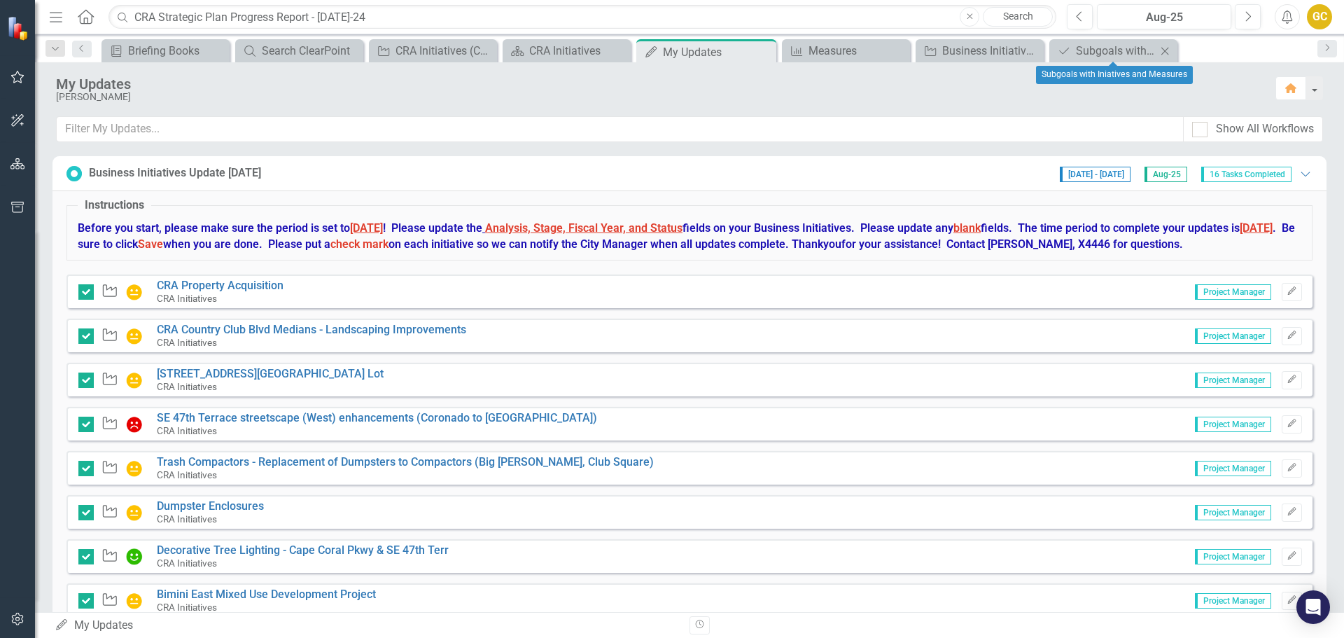
click at [1163, 47] on icon "Close" at bounding box center [1165, 51] width 14 height 11
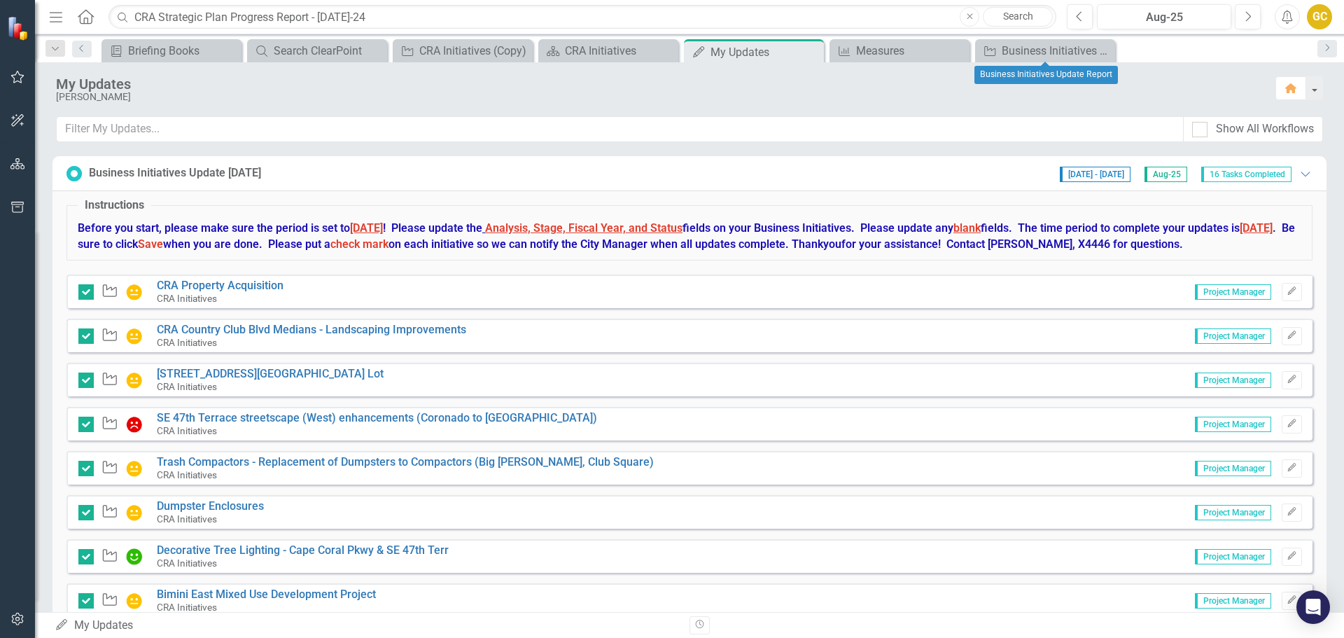
drag, startPoint x: 1098, startPoint y: 46, endPoint x: 1070, endPoint y: 51, distance: 28.4
click at [0, 0] on icon "Close" at bounding box center [0, 0] width 0 height 0
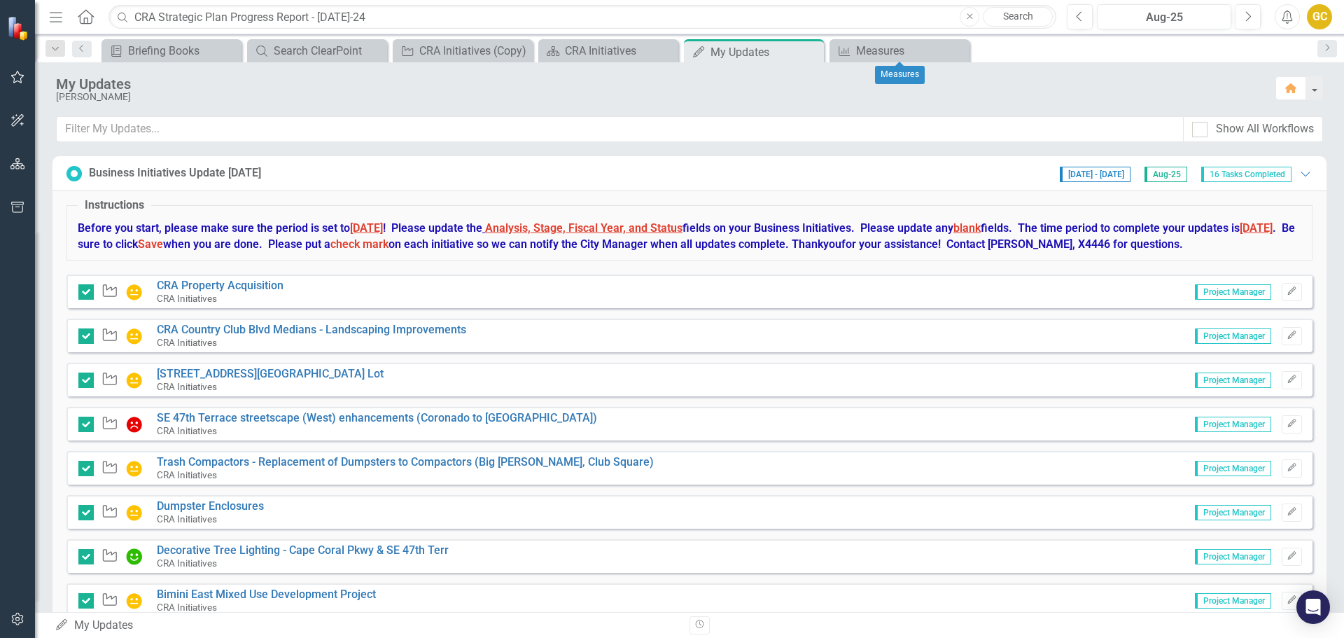
click at [0, 0] on icon "Close" at bounding box center [0, 0] width 0 height 0
click at [524, 48] on icon "Close" at bounding box center [520, 51] width 14 height 11
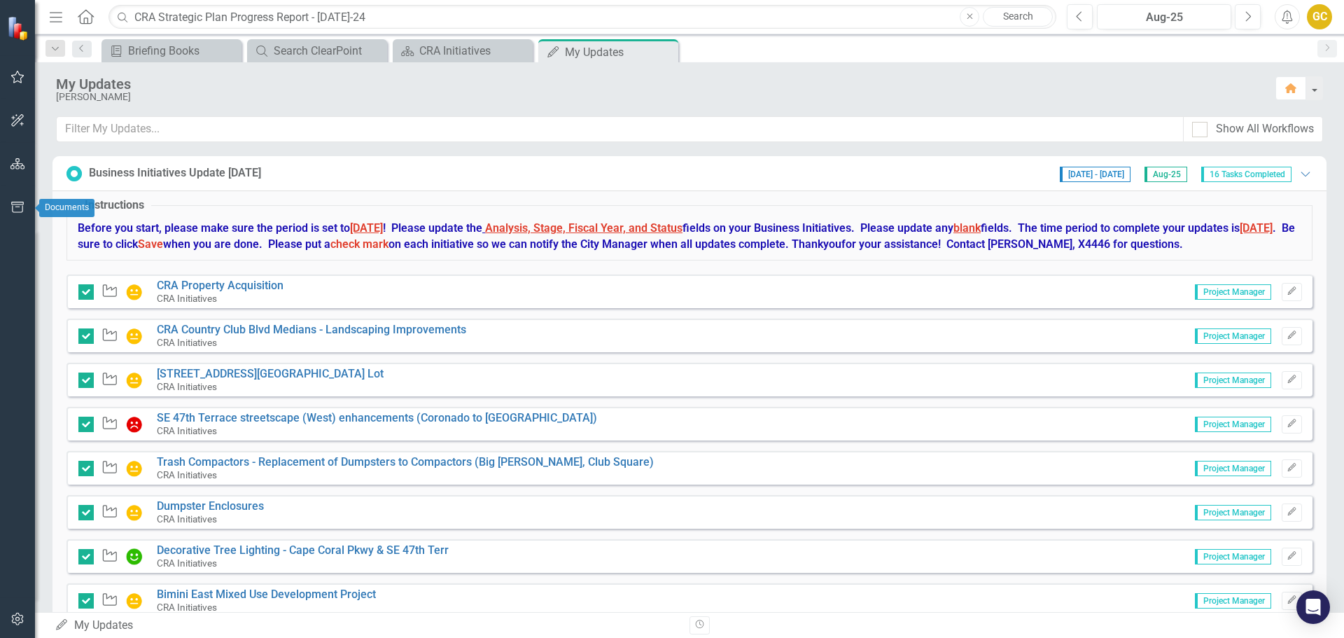
click at [13, 209] on icon "button" at bounding box center [17, 207] width 13 height 11
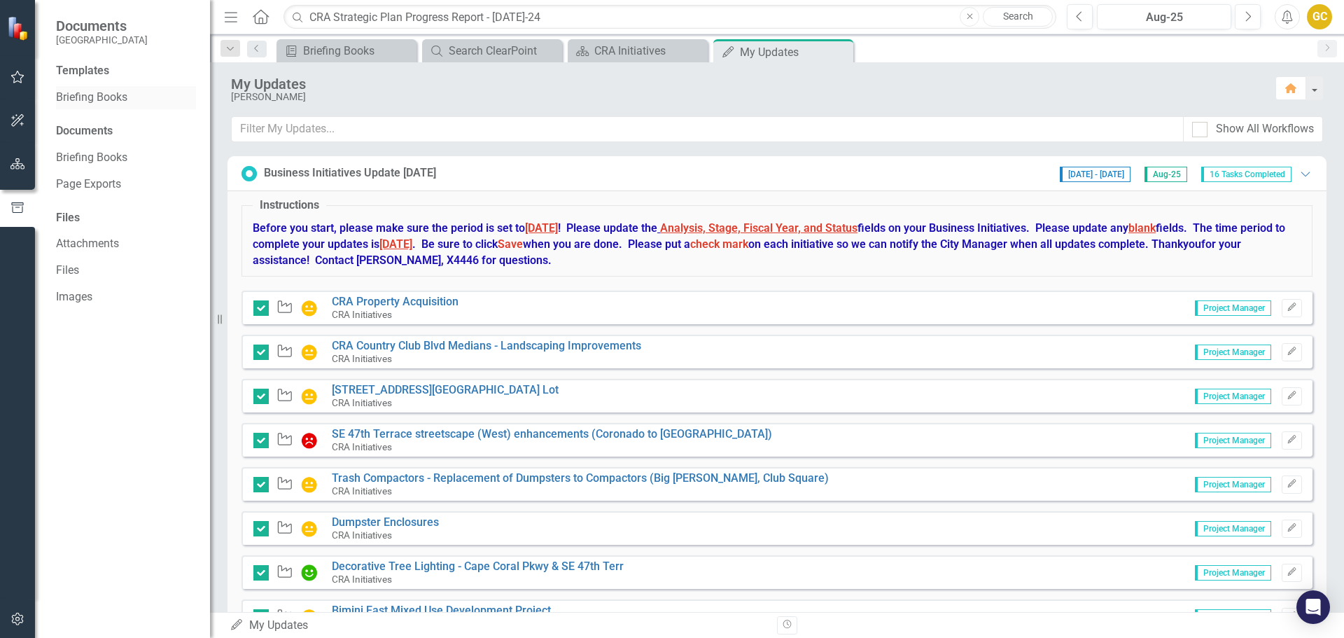
click at [99, 92] on link "Briefing Books" at bounding box center [126, 98] width 140 height 16
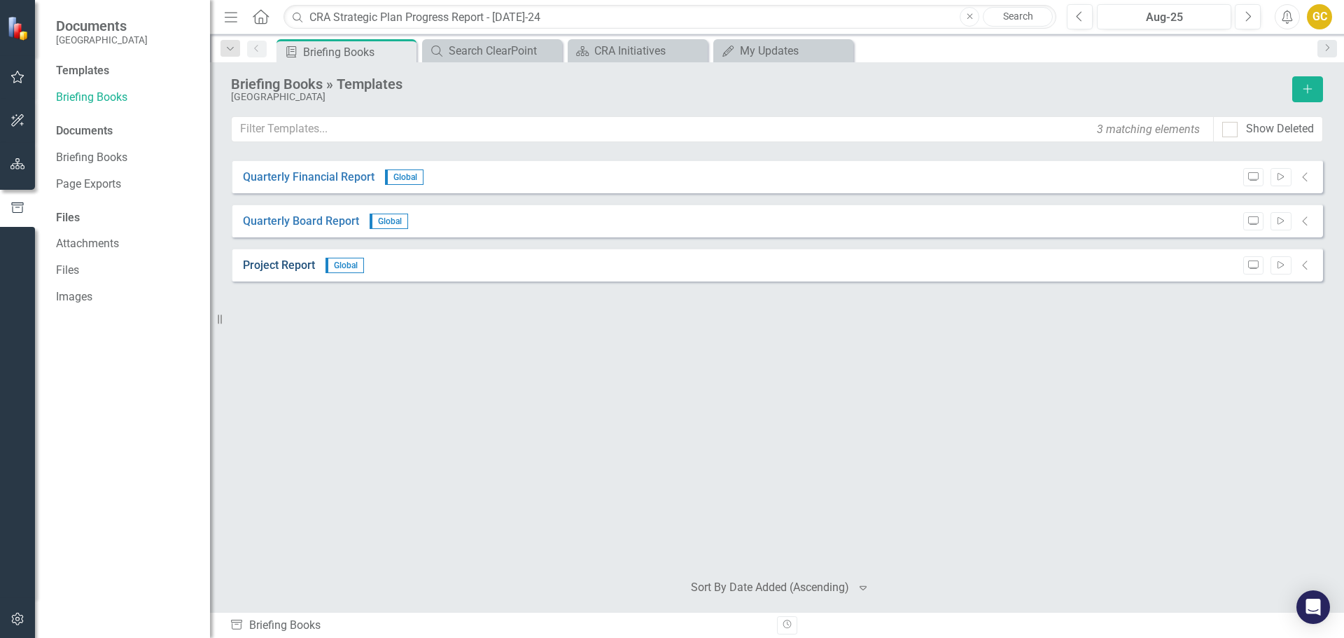
click at [282, 260] on link "Project Report" at bounding box center [279, 266] width 72 height 16
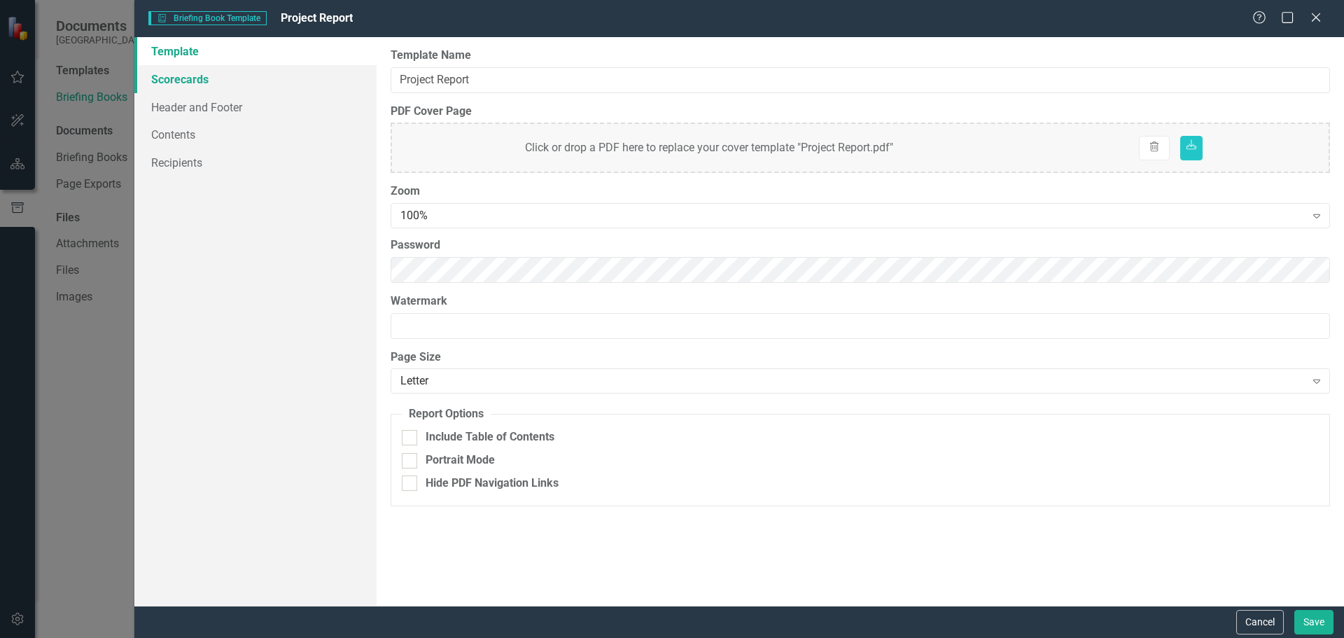
click at [202, 80] on link "Scorecards" at bounding box center [255, 79] width 242 height 28
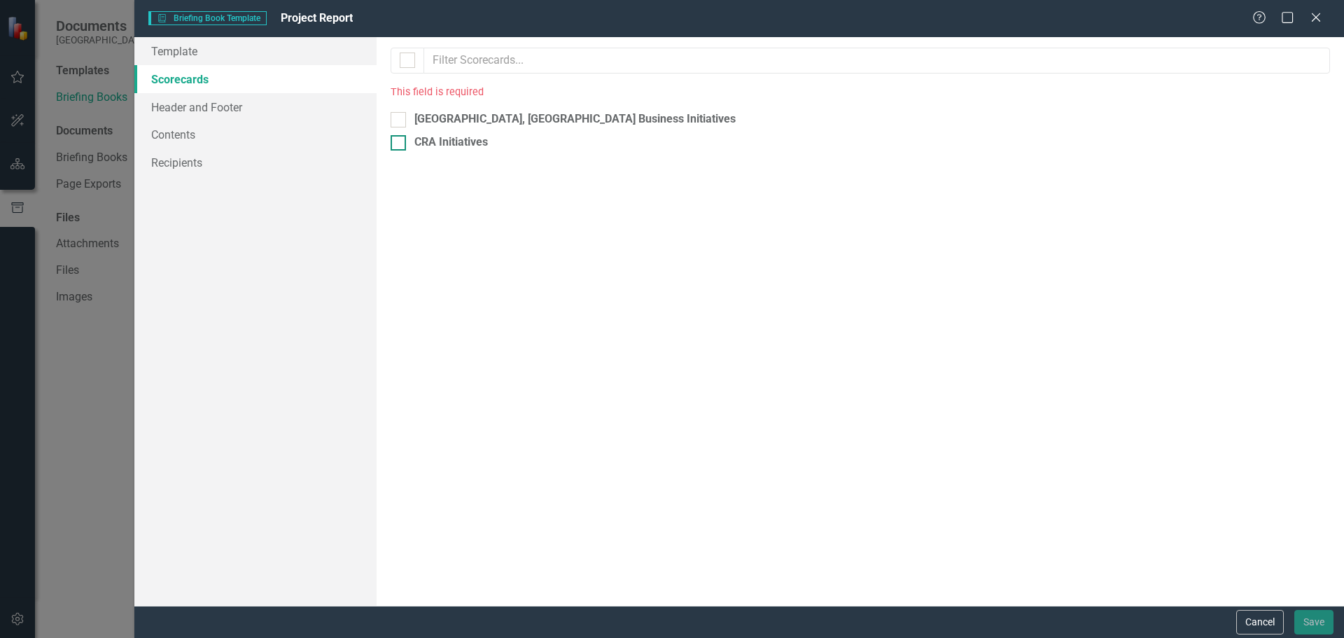
click at [397, 141] on input "CRA Initiatives" at bounding box center [395, 139] width 9 height 9
checkbox input "true"
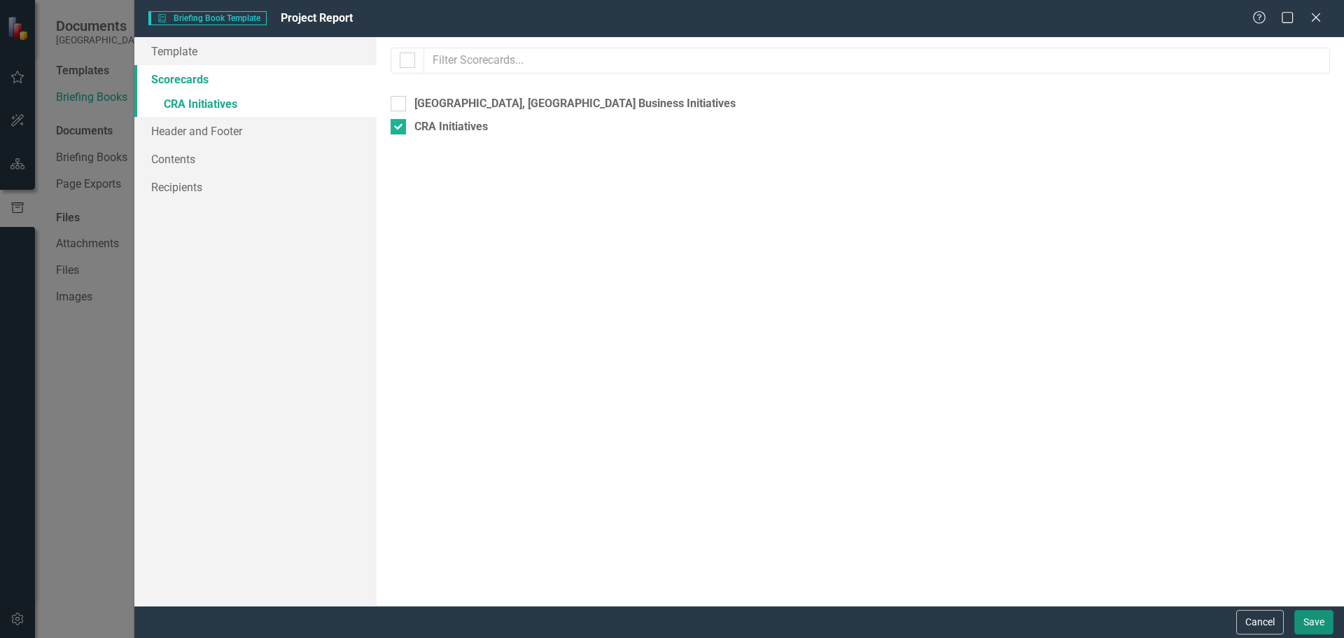
click at [1306, 619] on button "Save" at bounding box center [1313, 622] width 39 height 25
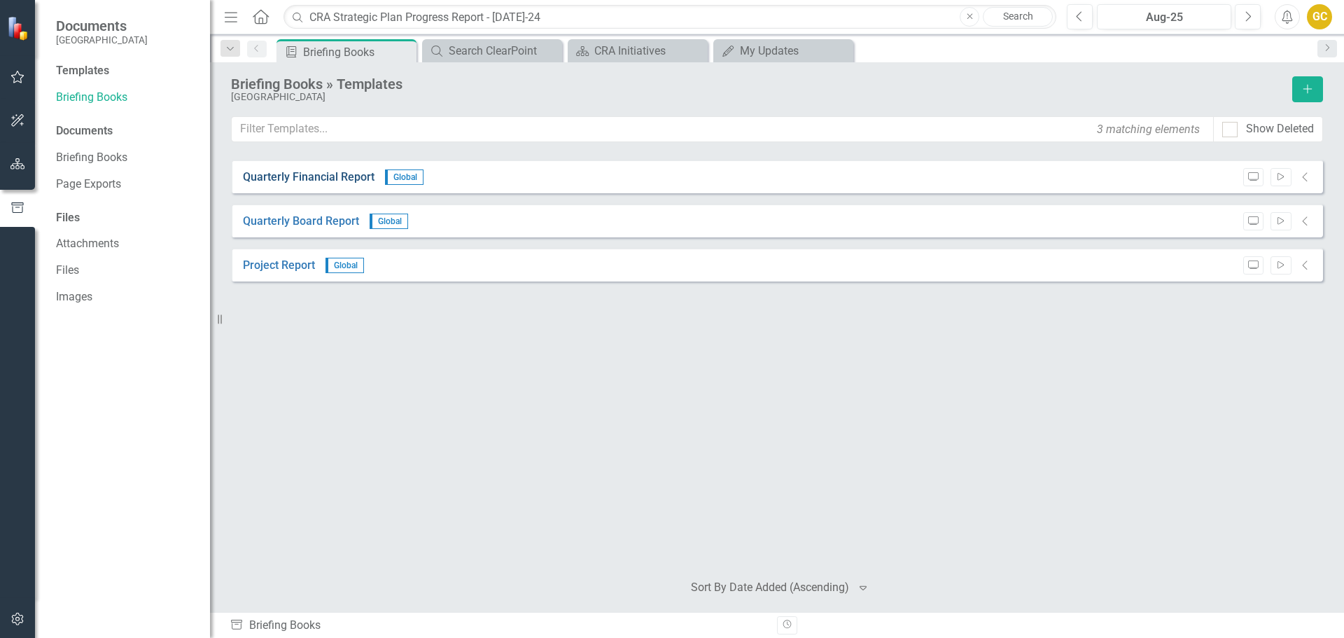
click at [299, 175] on link "Quarterly Financial Report" at bounding box center [309, 177] width 132 height 16
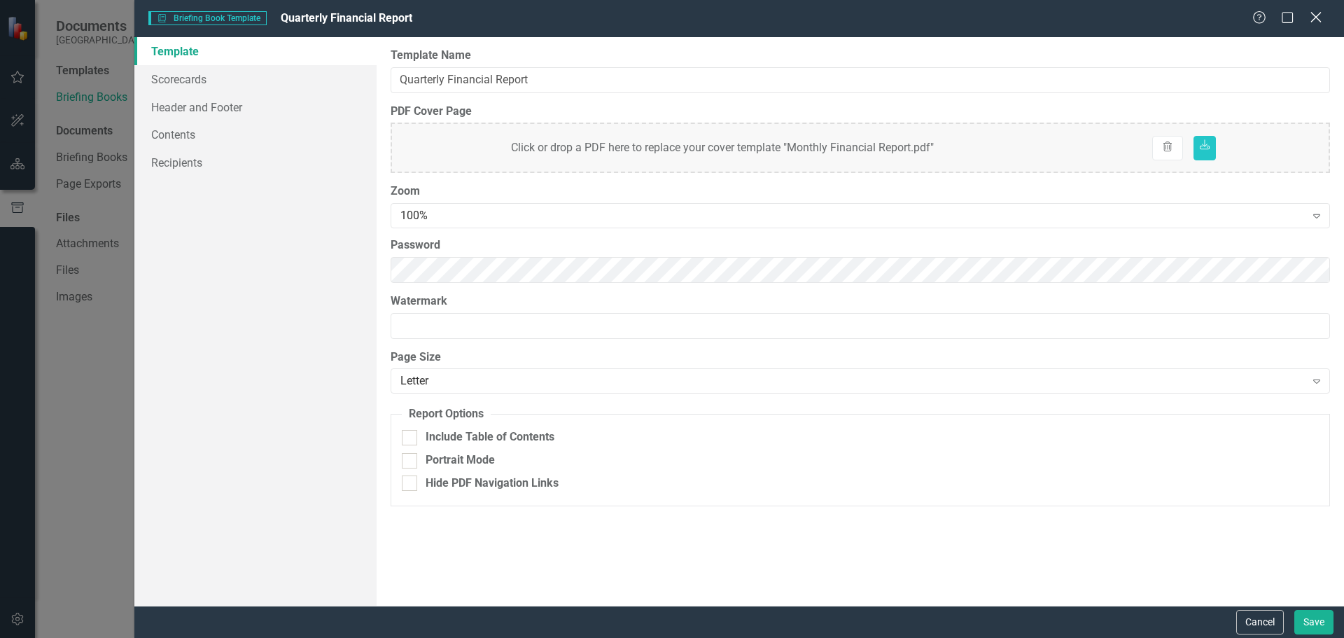
click at [1313, 18] on icon "Close" at bounding box center [1316, 17] width 18 height 13
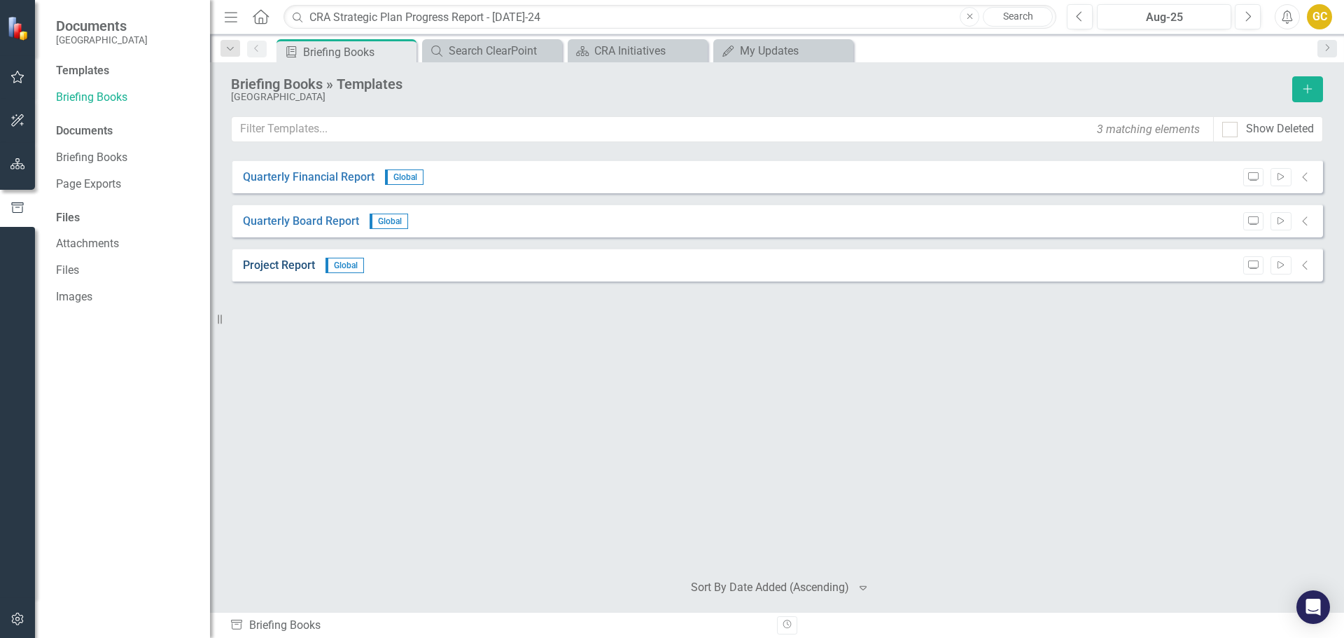
click at [293, 265] on link "Project Report" at bounding box center [279, 266] width 72 height 16
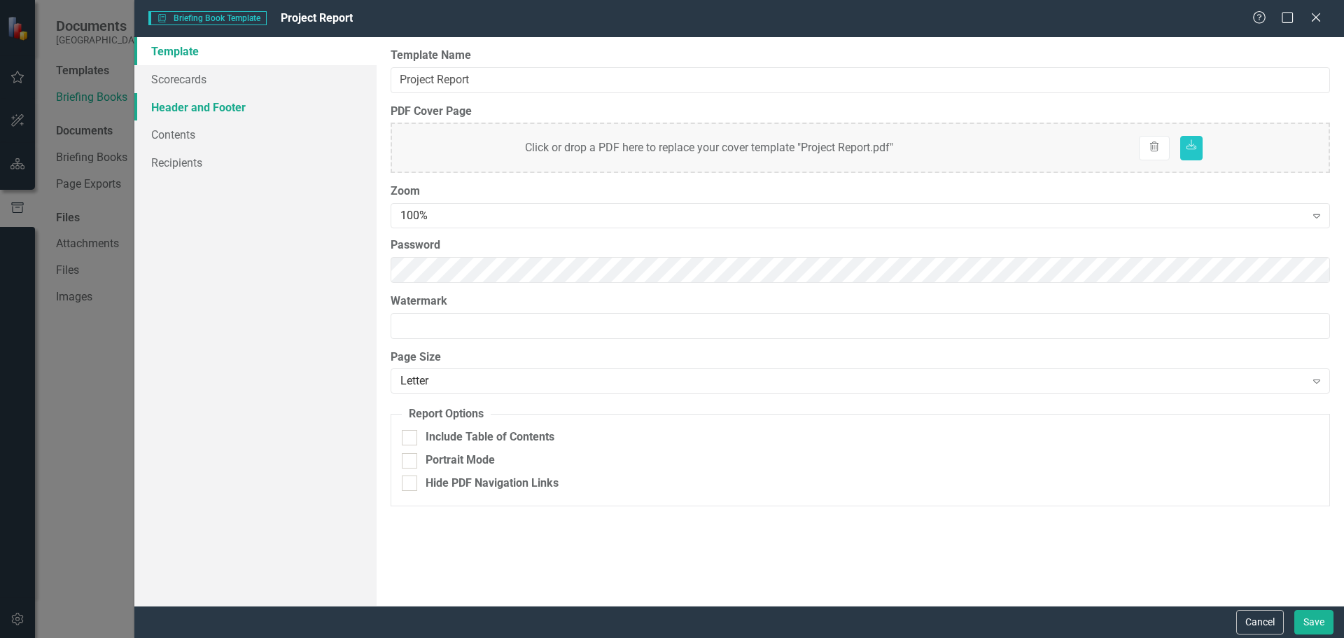
click at [202, 105] on link "Header and Footer" at bounding box center [255, 107] width 242 height 28
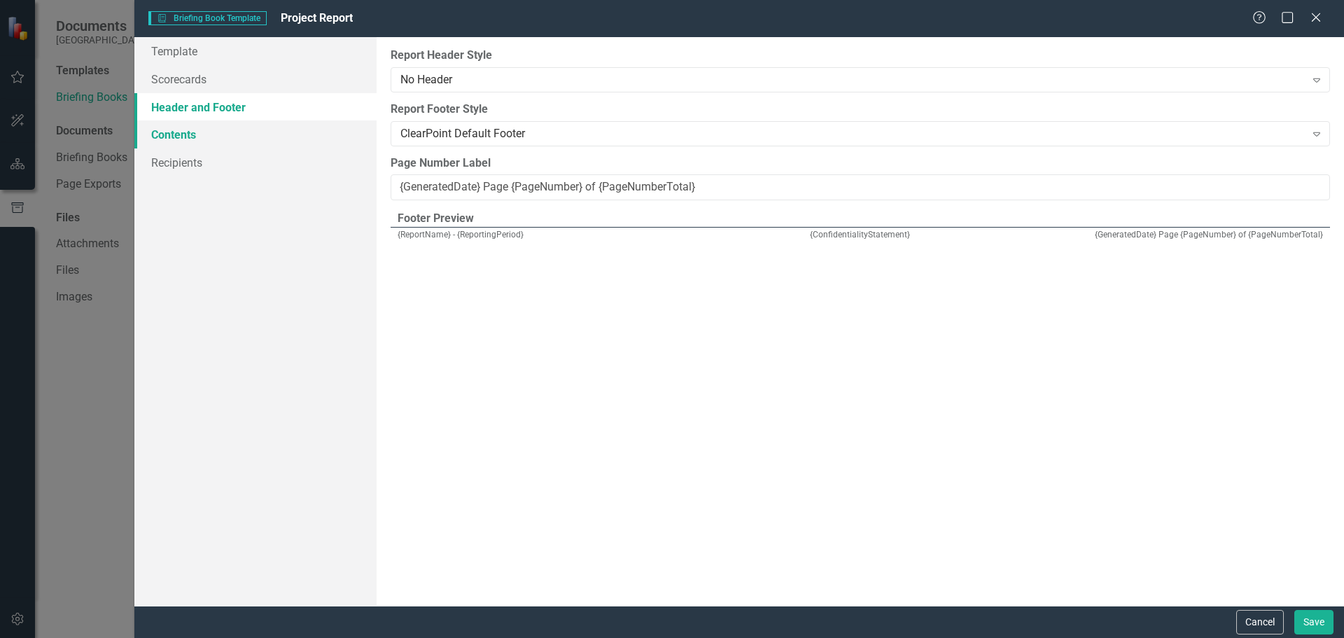
click at [181, 135] on link "Contents" at bounding box center [255, 134] width 242 height 28
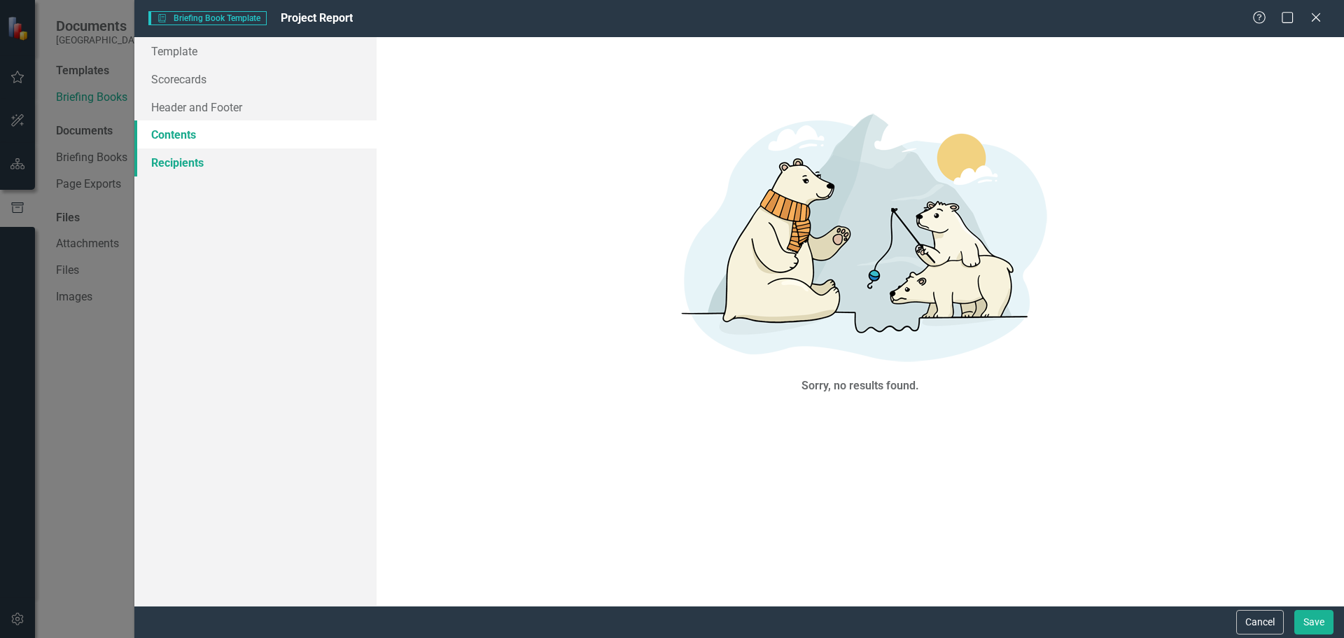
click at [176, 156] on link "Recipients" at bounding box center [255, 162] width 242 height 28
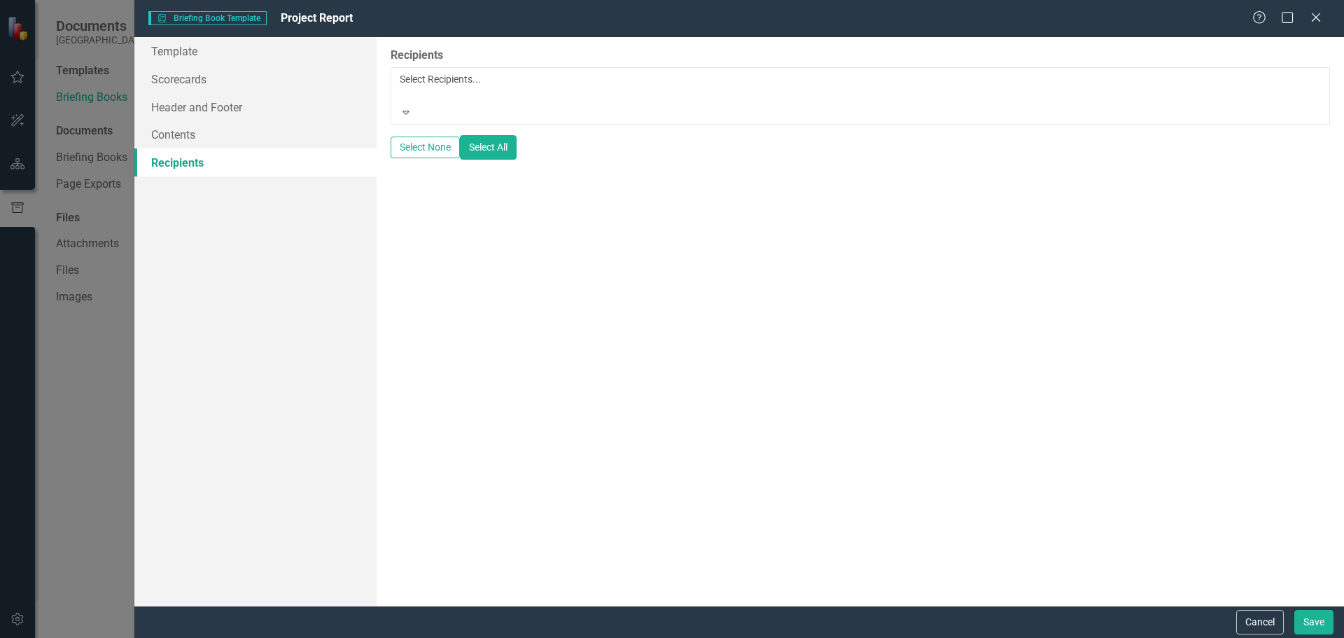
click at [412, 107] on icon "Expand" at bounding box center [406, 112] width 13 height 10
click at [183, 44] on link "Template" at bounding box center [255, 51] width 242 height 28
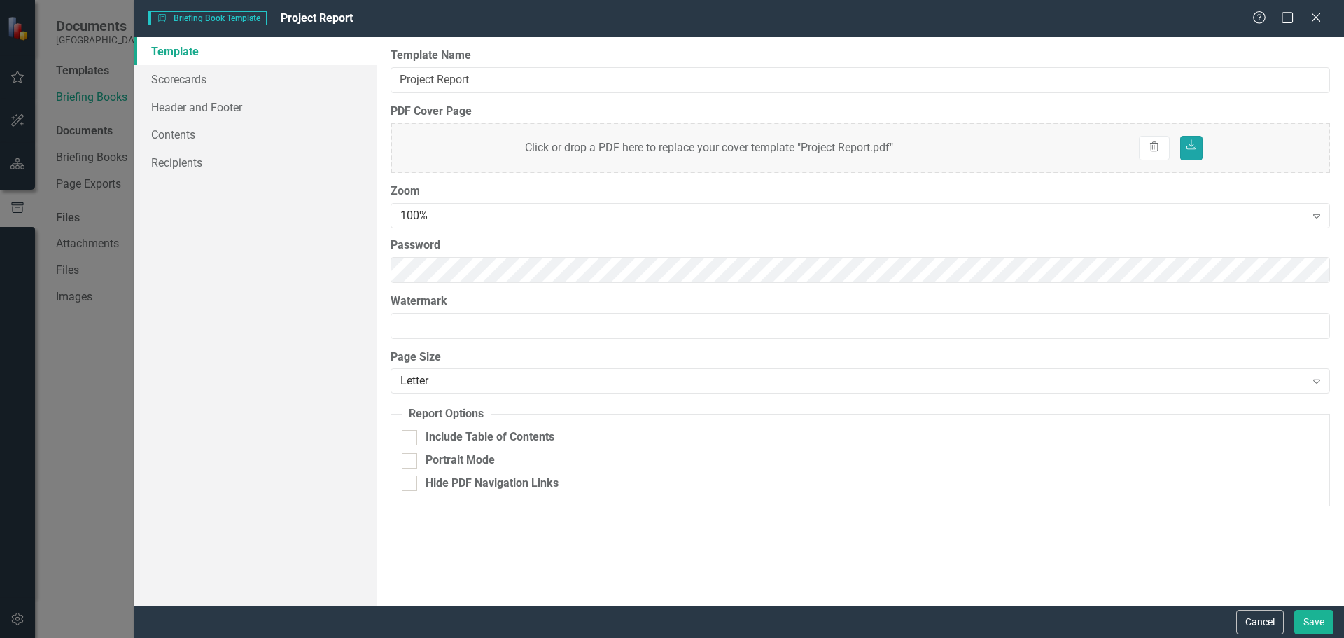
click at [1196, 150] on icon "Download" at bounding box center [1191, 146] width 13 height 10
click at [211, 19] on span "Briefing Book Template Briefing Book Template" at bounding box center [207, 18] width 118 height 14
